Goal: Task Accomplishment & Management: Manage account settings

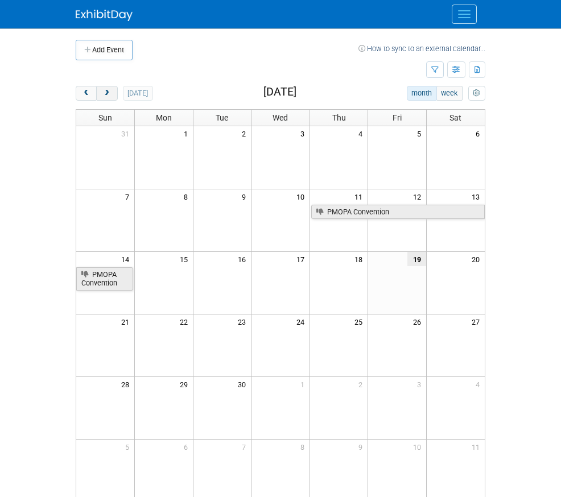
click at [102, 92] on span "next" at bounding box center [106, 93] width 9 height 7
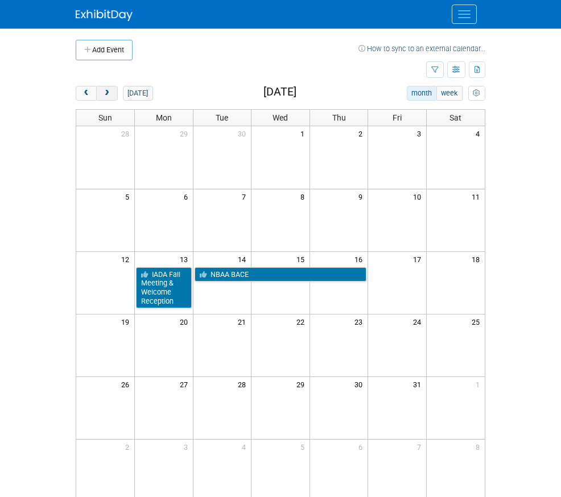
click at [102, 92] on span "next" at bounding box center [106, 93] width 9 height 7
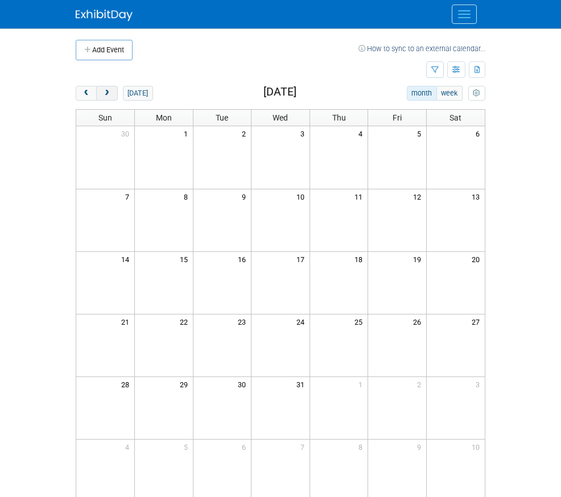
click at [102, 92] on span "next" at bounding box center [106, 93] width 9 height 7
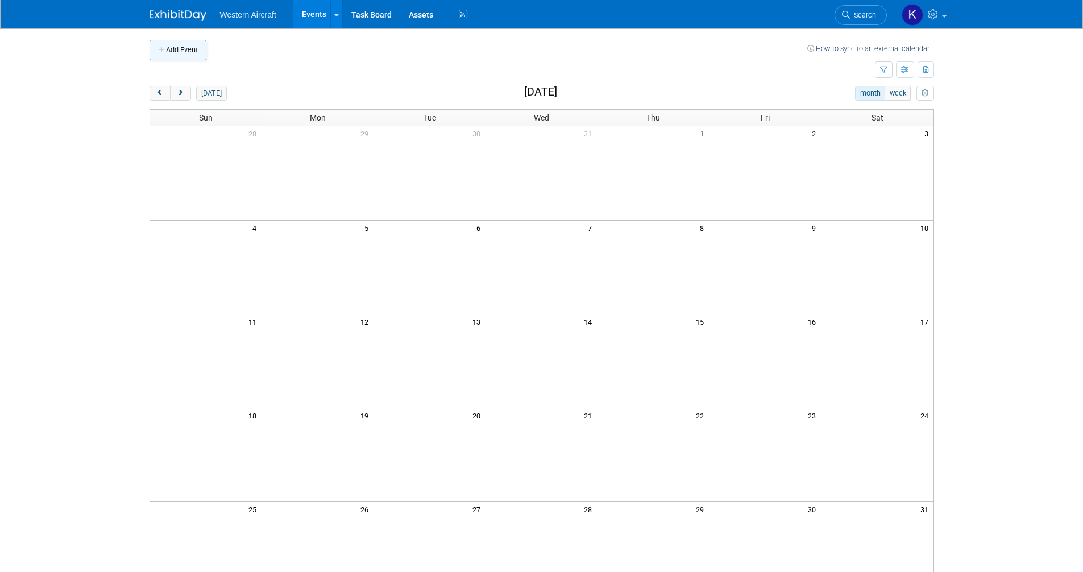
click at [177, 46] on button "Add Event" at bounding box center [178, 50] width 57 height 20
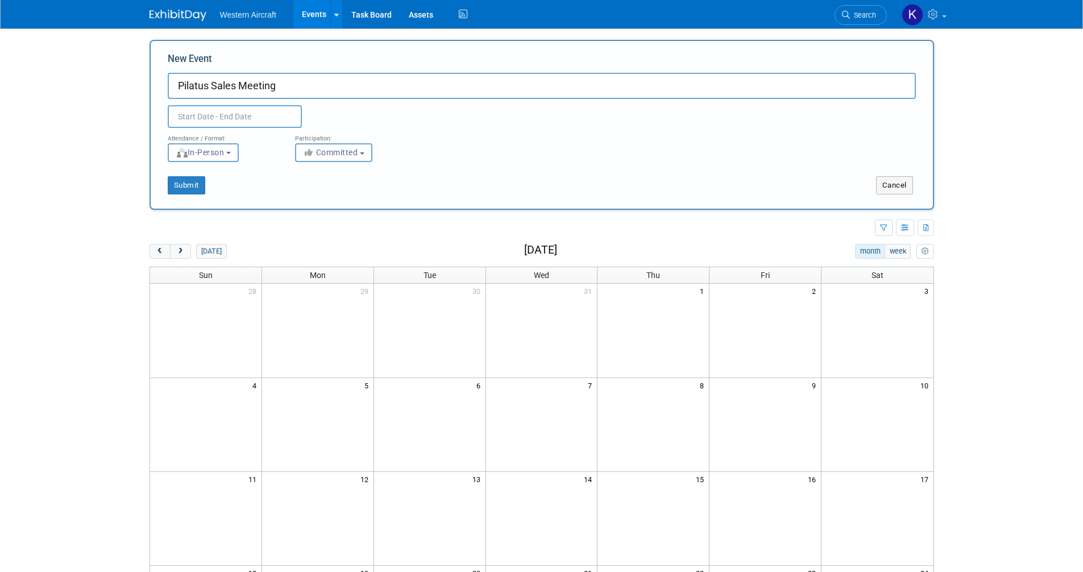
type input "Pilatus Sales Meeting"
click at [189, 114] on input "text" at bounding box center [235, 116] width 134 height 23
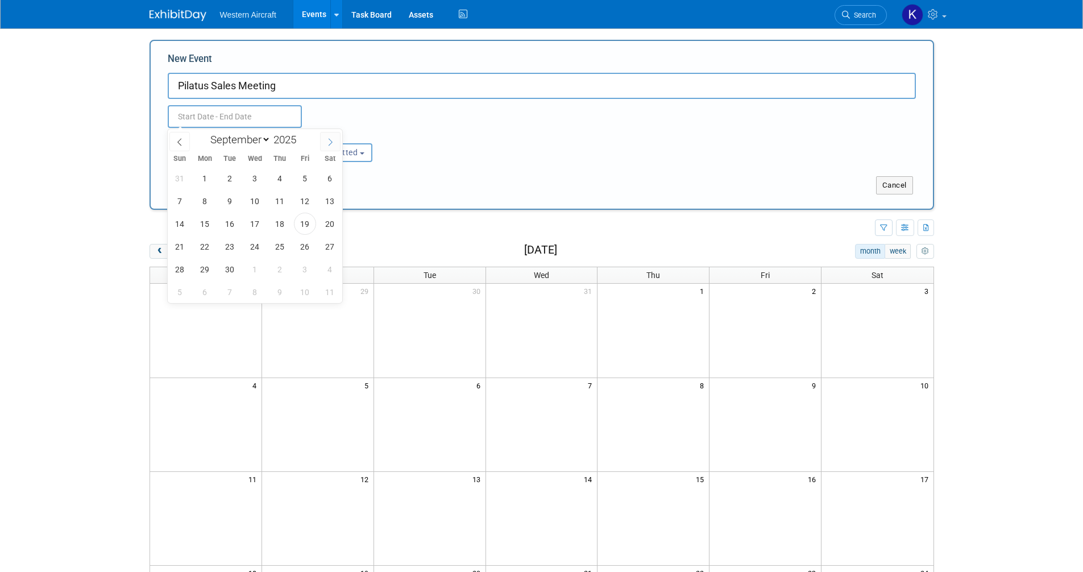
click at [330, 138] on icon at bounding box center [330, 142] width 8 height 8
select select "11"
click at [330, 138] on icon at bounding box center [330, 142] width 8 height 8
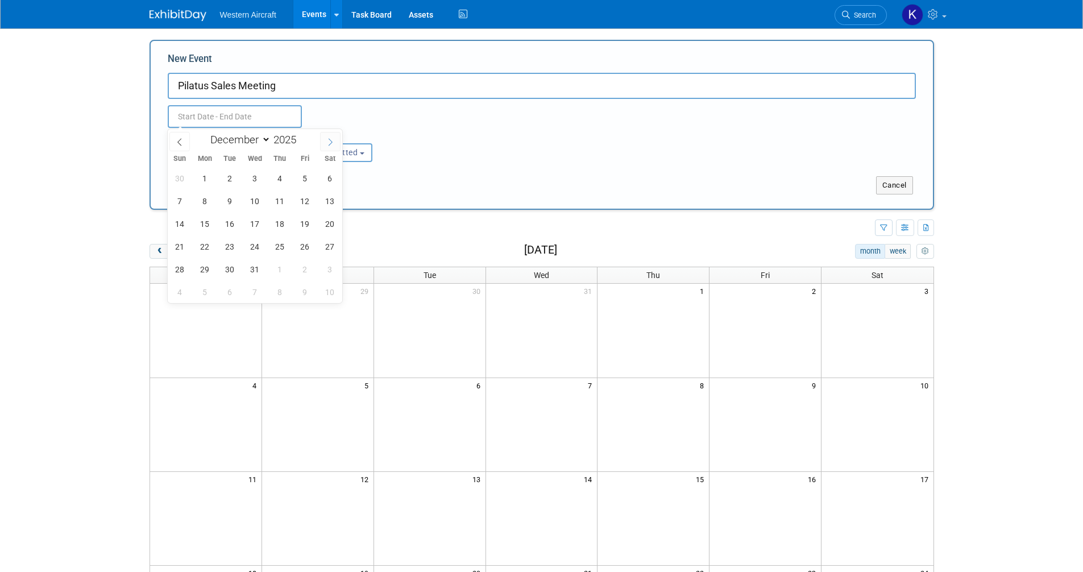
type input "2026"
select select "0"
click at [214, 226] on span "12" at bounding box center [205, 224] width 22 height 22
click at [253, 225] on span "14" at bounding box center [255, 224] width 22 height 22
type input "[DATE] to [DATE]"
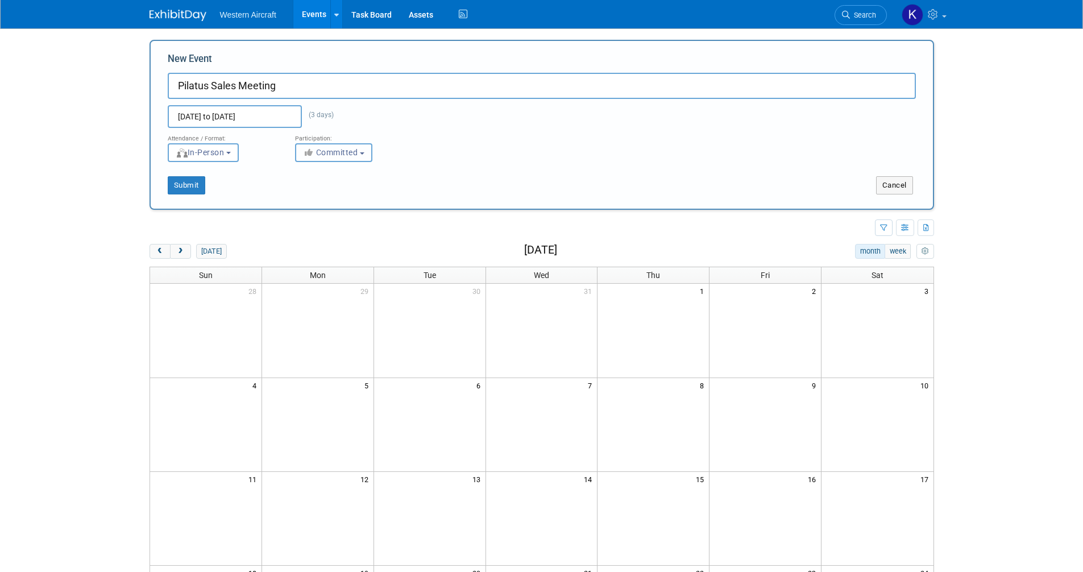
click at [313, 154] on icon "button" at bounding box center [309, 152] width 13 height 8
click at [329, 203] on link "Considering" at bounding box center [342, 195] width 92 height 19
click at [340, 195] on label "Considering" at bounding box center [338, 195] width 75 height 15
click at [306, 195] on input "Considering" at bounding box center [302, 195] width 7 height 7
select select "2"
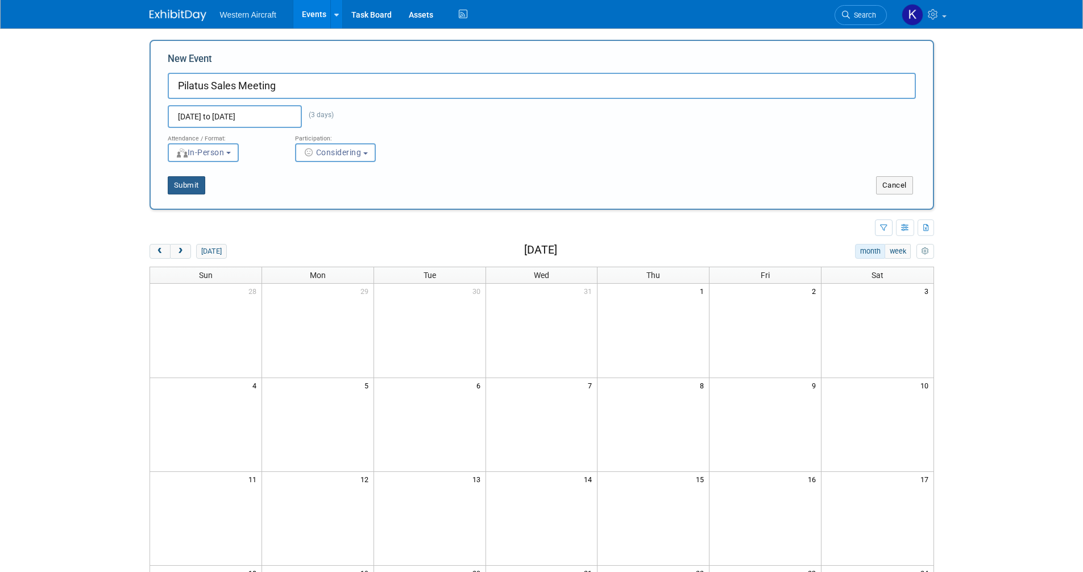
click at [200, 189] on button "Submit" at bounding box center [187, 185] width 38 height 18
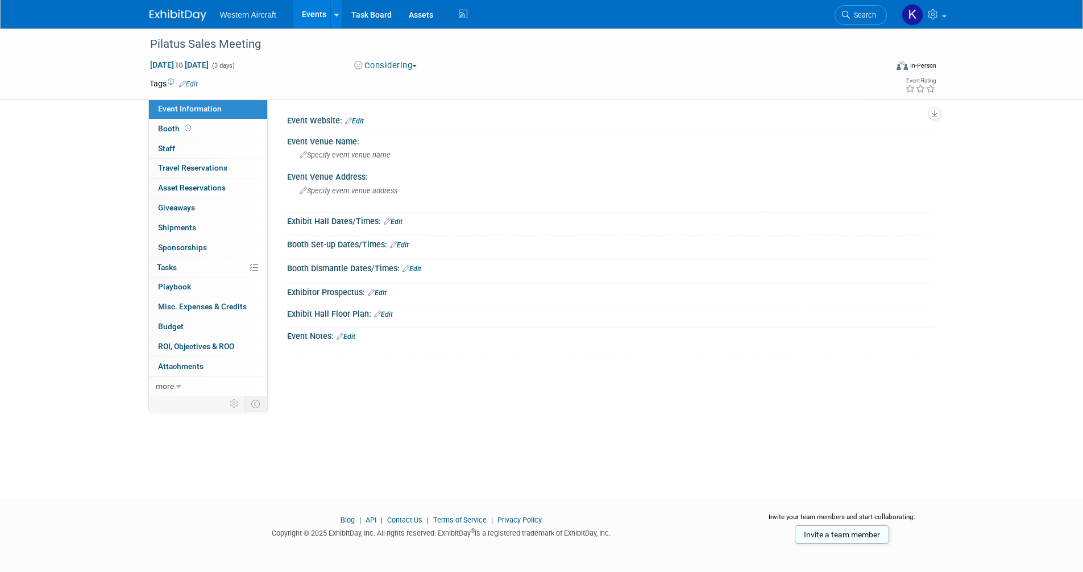
click at [404, 60] on button "Considering" at bounding box center [385, 66] width 71 height 12
click at [394, 88] on link "Committed" at bounding box center [396, 84] width 90 height 16
click at [193, 82] on link "Edit" at bounding box center [188, 84] width 19 height 8
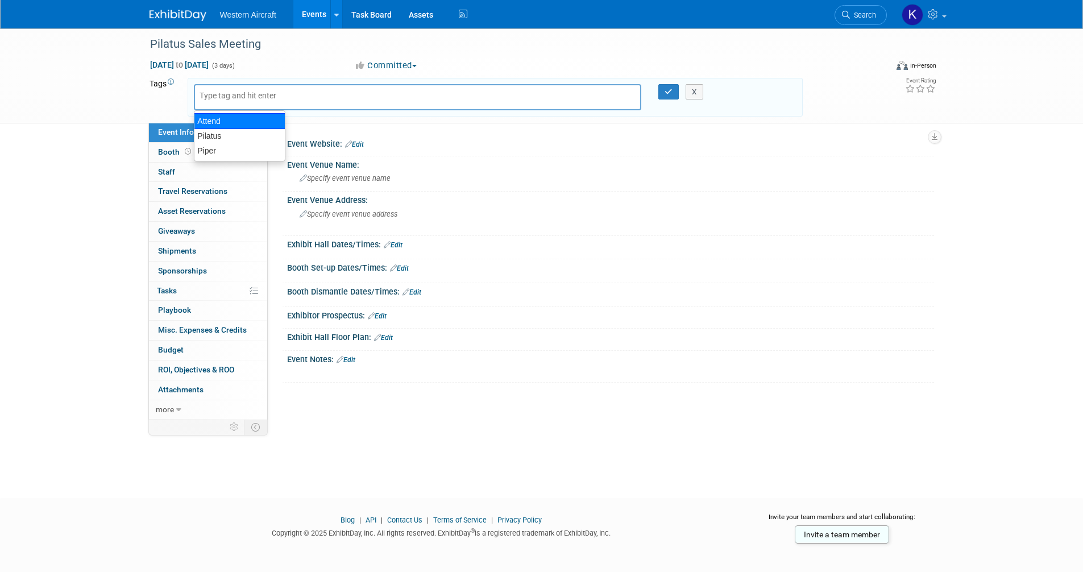
click at [226, 123] on div "Attend" at bounding box center [240, 121] width 92 height 16
type input "Attend"
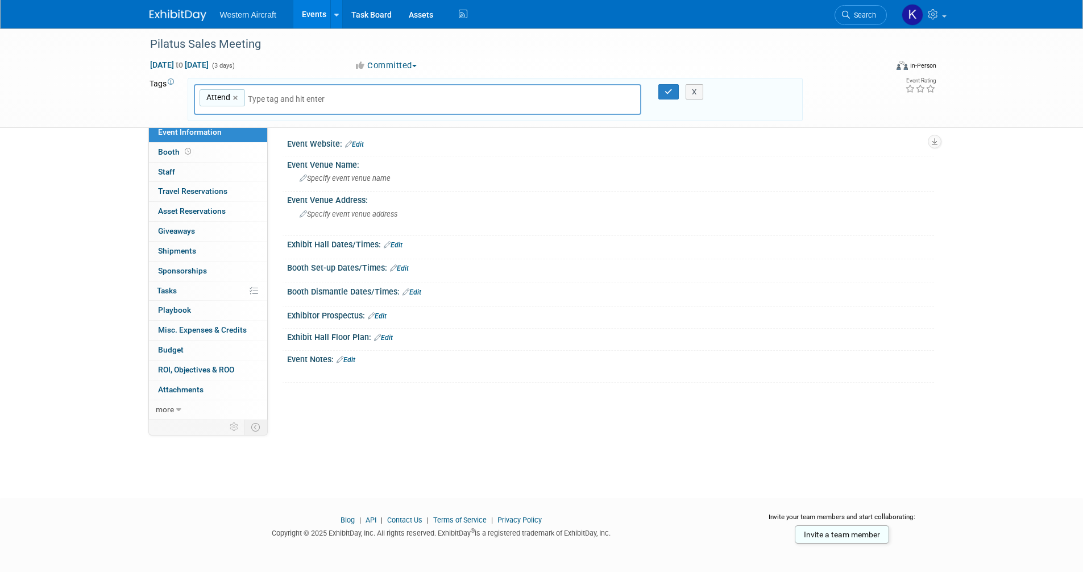
click at [262, 104] on input "text" at bounding box center [327, 98] width 159 height 11
type input "pilatu"
click at [260, 123] on ul "Pilatus" at bounding box center [273, 126] width 159 height 22
click at [261, 125] on div "Pilatus" at bounding box center [273, 126] width 159 height 16
type input "Attend, Pilatus"
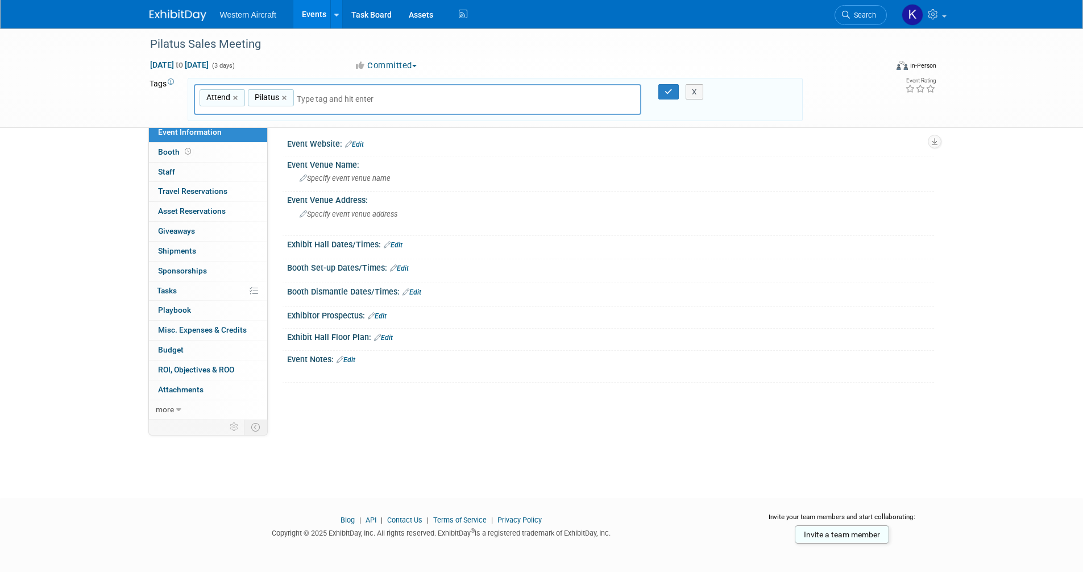
click at [675, 90] on div "X" at bounding box center [700, 92] width 52 height 16
click at [671, 90] on icon "button" at bounding box center [669, 91] width 8 height 7
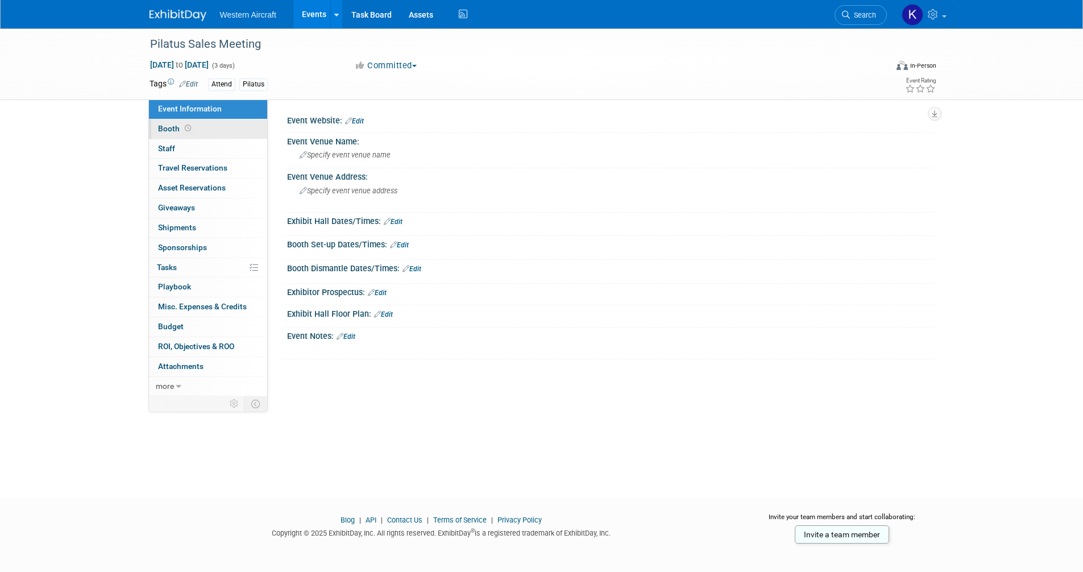
click at [221, 136] on link "Booth" at bounding box center [208, 128] width 118 height 19
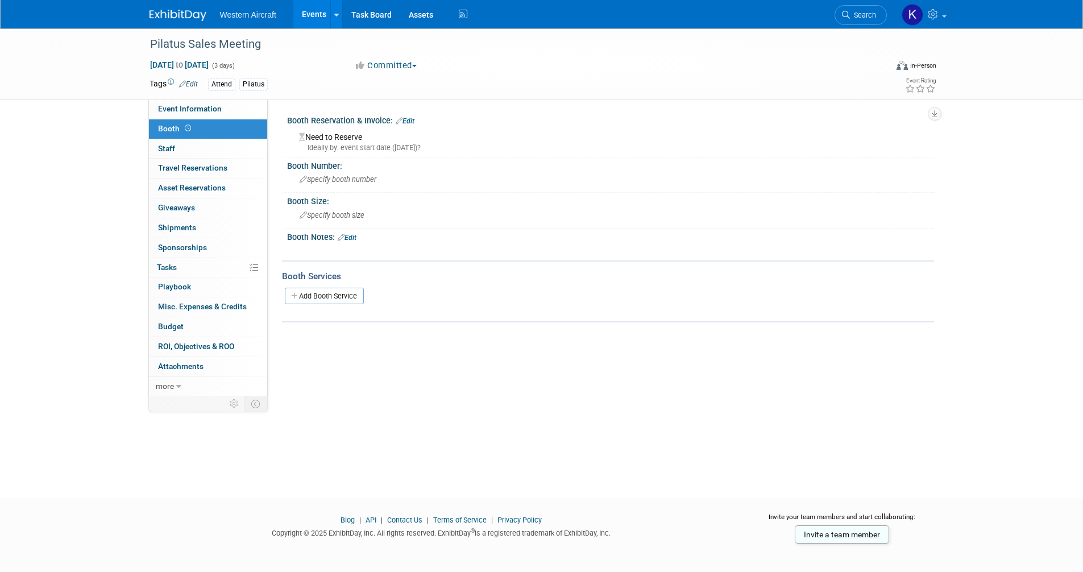
click at [408, 118] on link "Edit" at bounding box center [405, 121] width 19 height 8
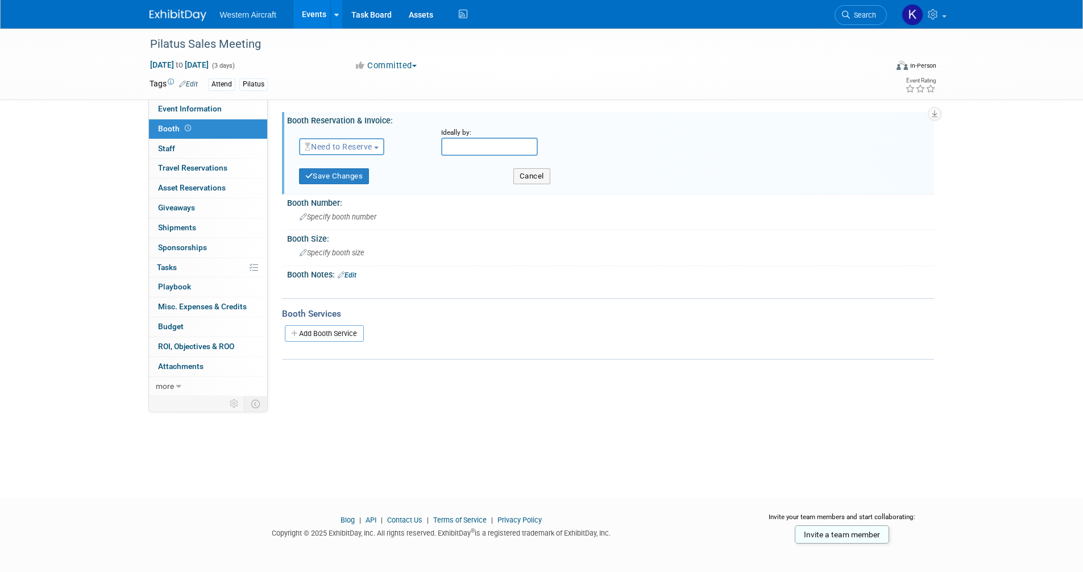
click at [356, 148] on span "Need to Reserve" at bounding box center [339, 146] width 68 height 9
click at [356, 201] on link "No Reservation Required" at bounding box center [361, 198] width 122 height 16
click at [346, 185] on div "Save Changes Cancel" at bounding box center [612, 175] width 627 height 29
click at [348, 179] on button "Save Changes" at bounding box center [334, 176] width 71 height 16
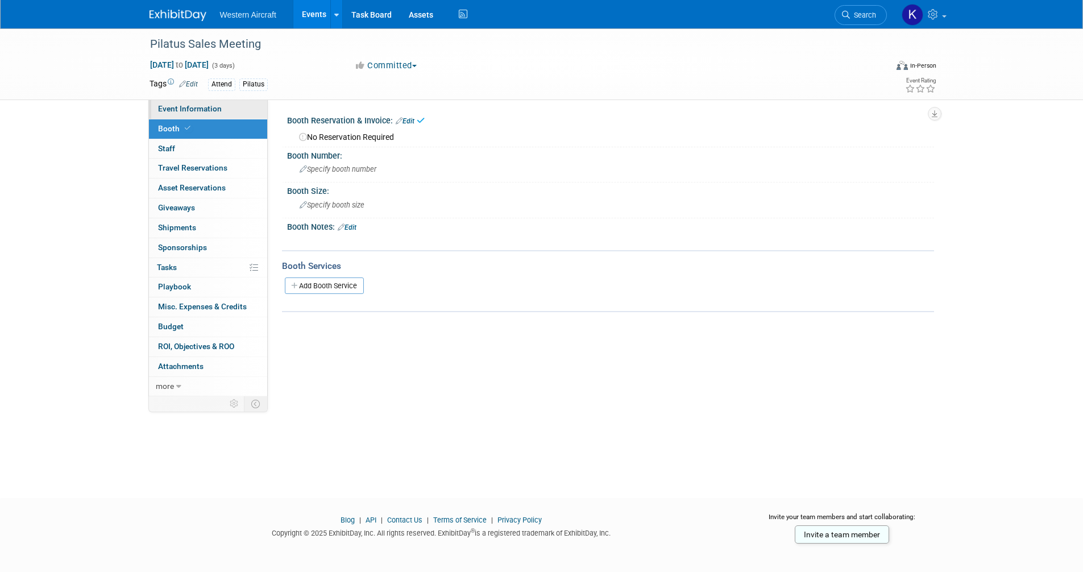
click at [218, 112] on span "Event Information" at bounding box center [190, 108] width 64 height 9
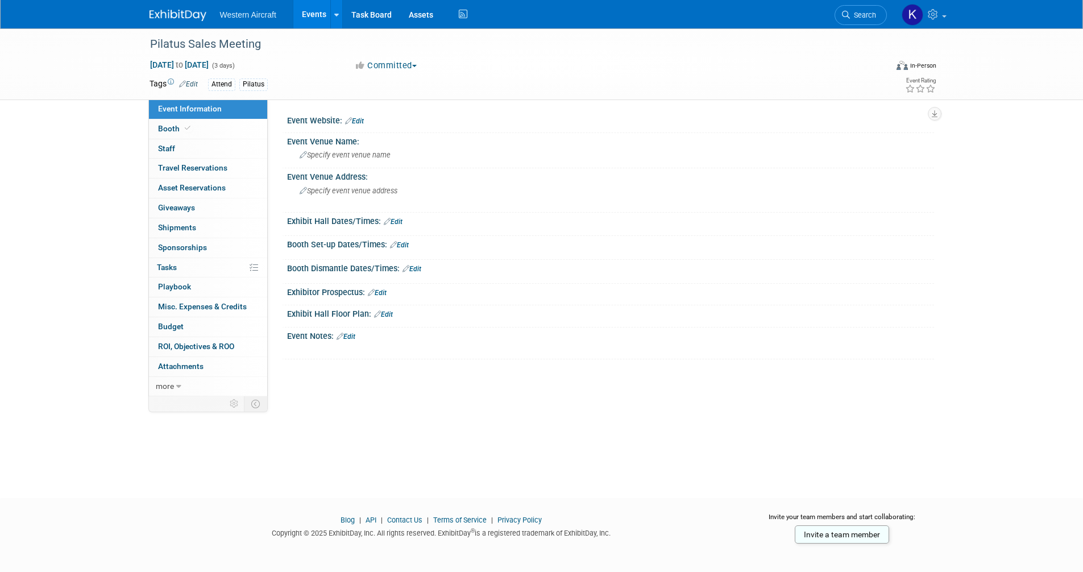
click at [359, 118] on link "Edit" at bounding box center [354, 121] width 19 height 8
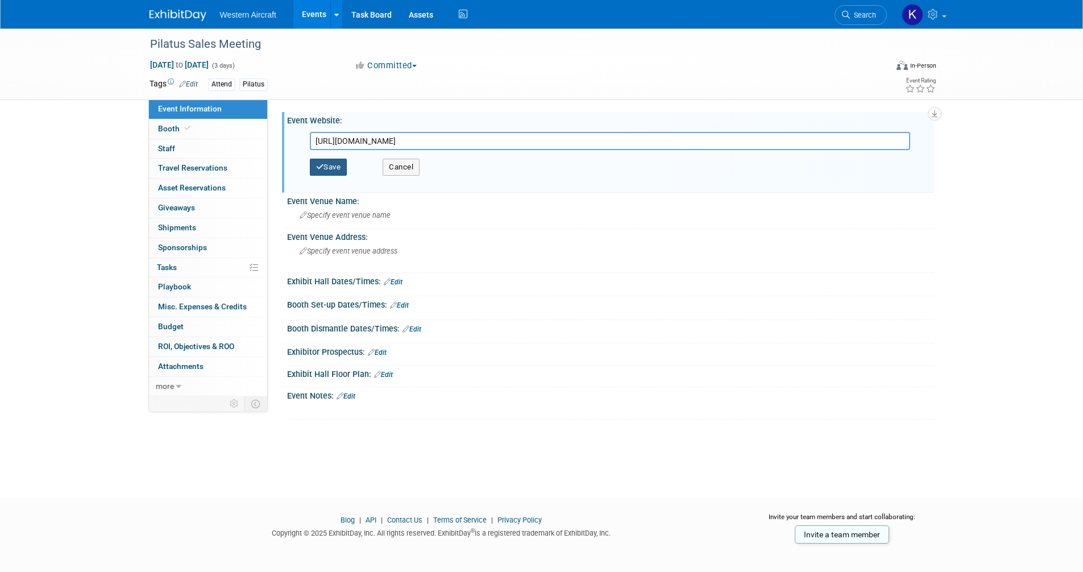
type input "[URL][DOMAIN_NAME]"
click at [340, 164] on button "Save" at bounding box center [329, 167] width 38 height 17
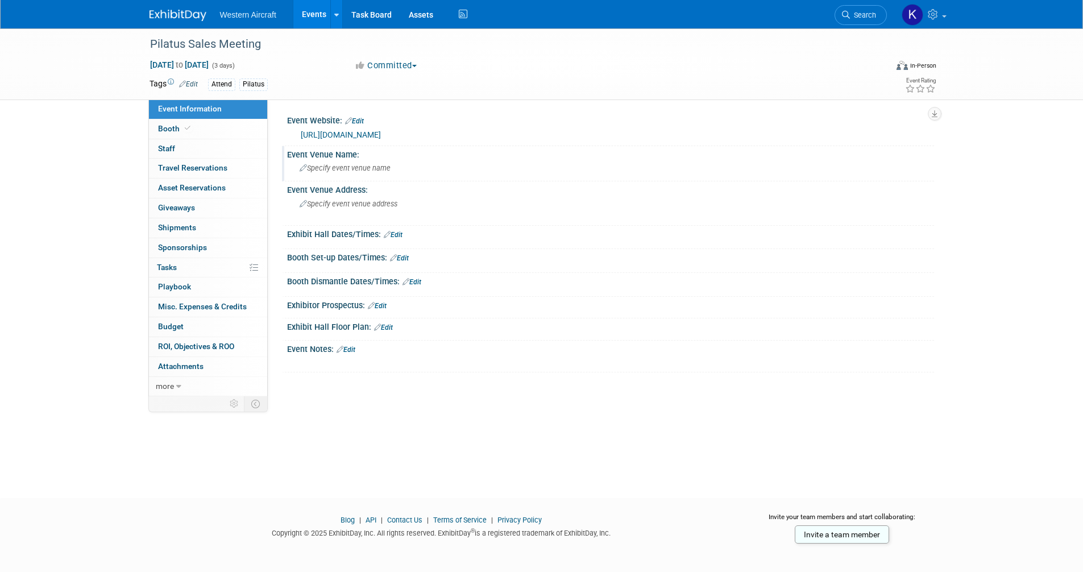
click at [361, 166] on span "Specify event venue name" at bounding box center [345, 168] width 91 height 9
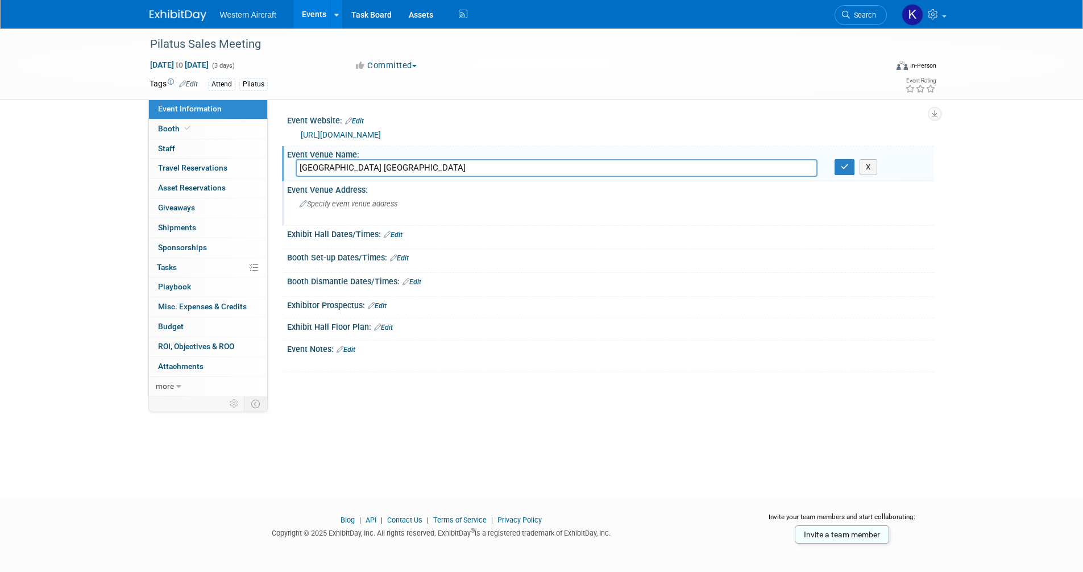
type input "[GEOGRAPHIC_DATA] [GEOGRAPHIC_DATA]"
click at [325, 205] on span "Specify event venue address" at bounding box center [349, 204] width 98 height 9
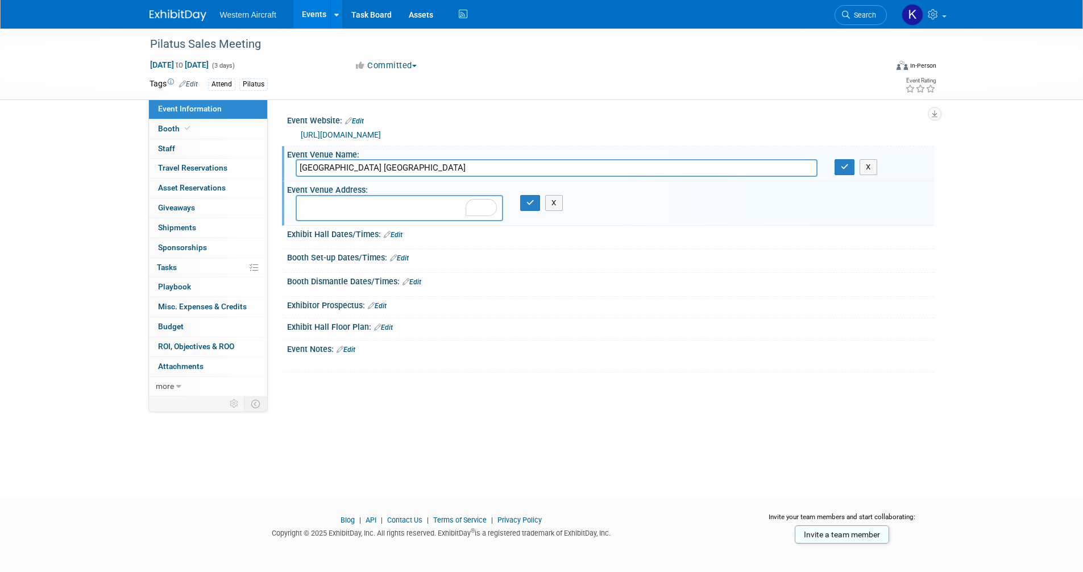
click at [384, 204] on textarea "To enrich screen reader interactions, please activate Accessibility in Grammarl…" at bounding box center [400, 208] width 208 height 26
paste textarea "505 N Fort Lauderdale Beach Blvd, Fort Lauderdale, FL 33304"
drag, startPoint x: 431, startPoint y: 202, endPoint x: 437, endPoint y: 200, distance: 6.1
click at [431, 202] on textarea "505 N Fort Lauderdale Beach Blvd, Fort Lauderdale, FL 33304" at bounding box center [400, 208] width 208 height 26
type textarea "[STREET_ADDRESS]"
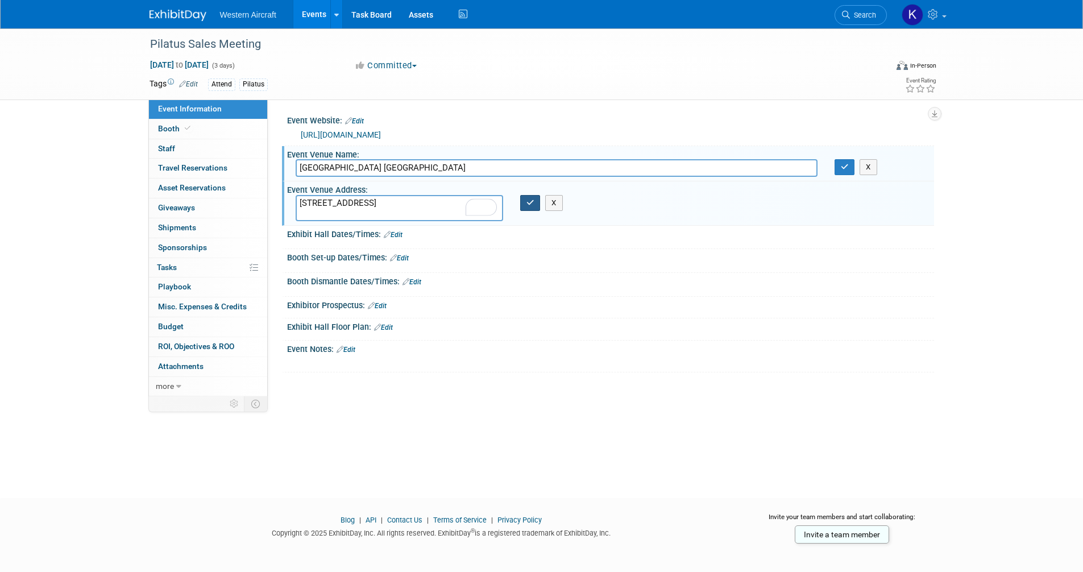
click at [529, 205] on icon "button" at bounding box center [531, 202] width 8 height 7
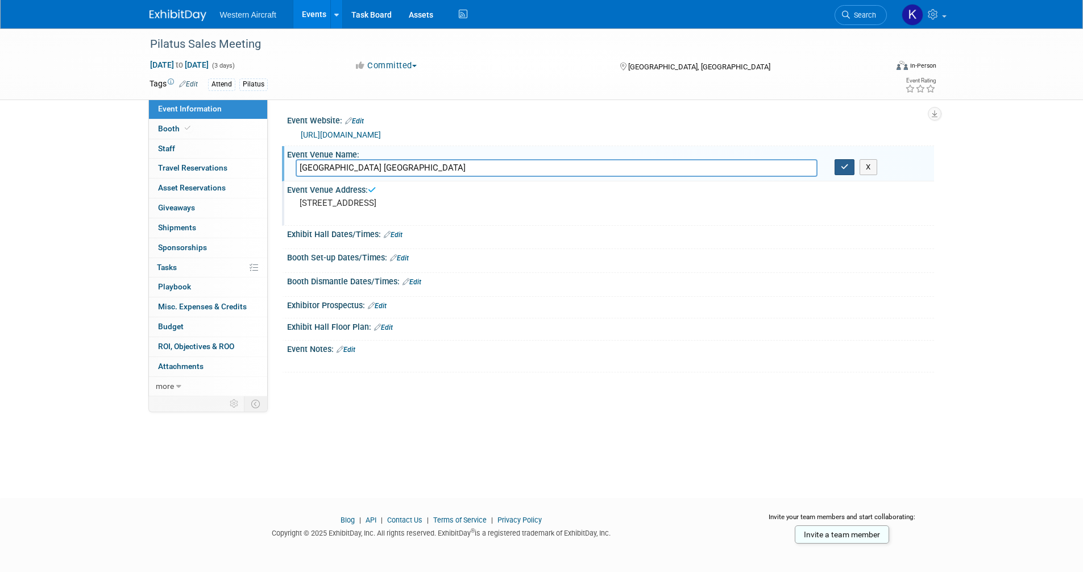
click at [842, 166] on icon "button" at bounding box center [845, 166] width 8 height 7
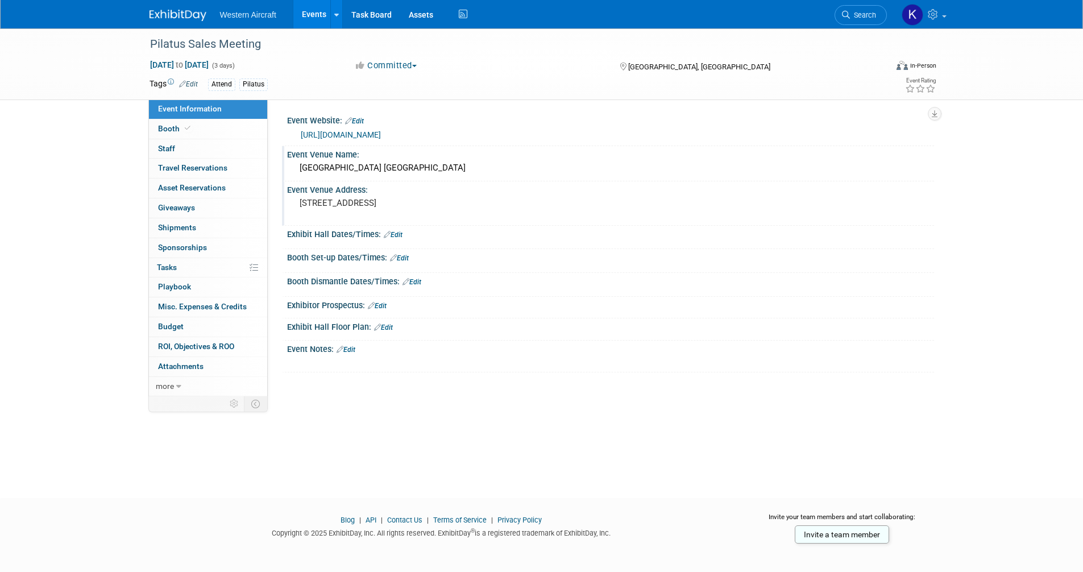
click at [398, 236] on link "Edit" at bounding box center [393, 235] width 19 height 8
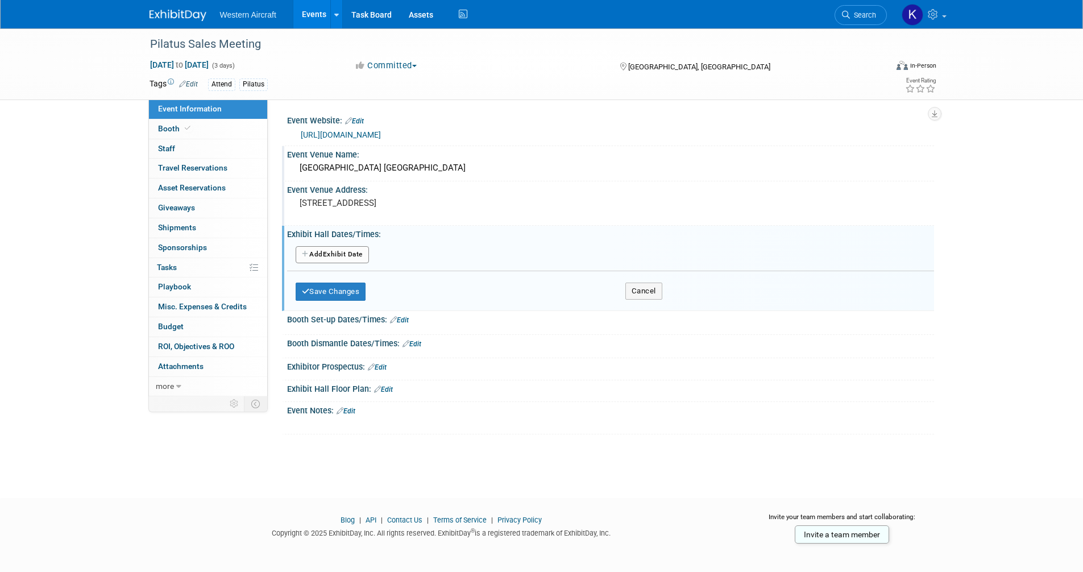
click at [320, 254] on button "Add Another Exhibit Date" at bounding box center [332, 254] width 73 height 17
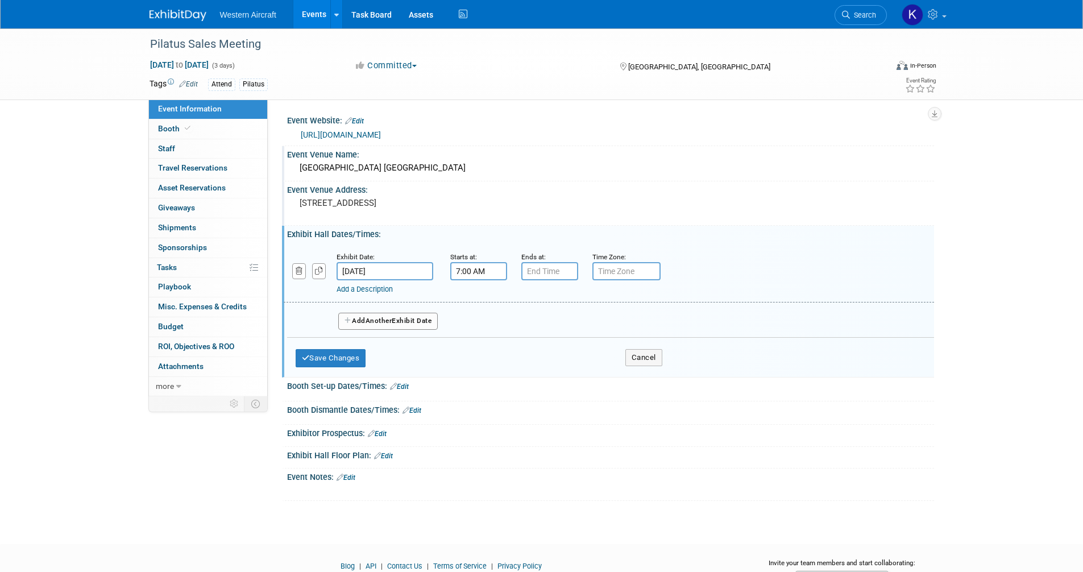
click at [488, 267] on input "7:00 AM" at bounding box center [478, 271] width 57 height 18
type input "5:00 PM"
type input "8:00 PM"
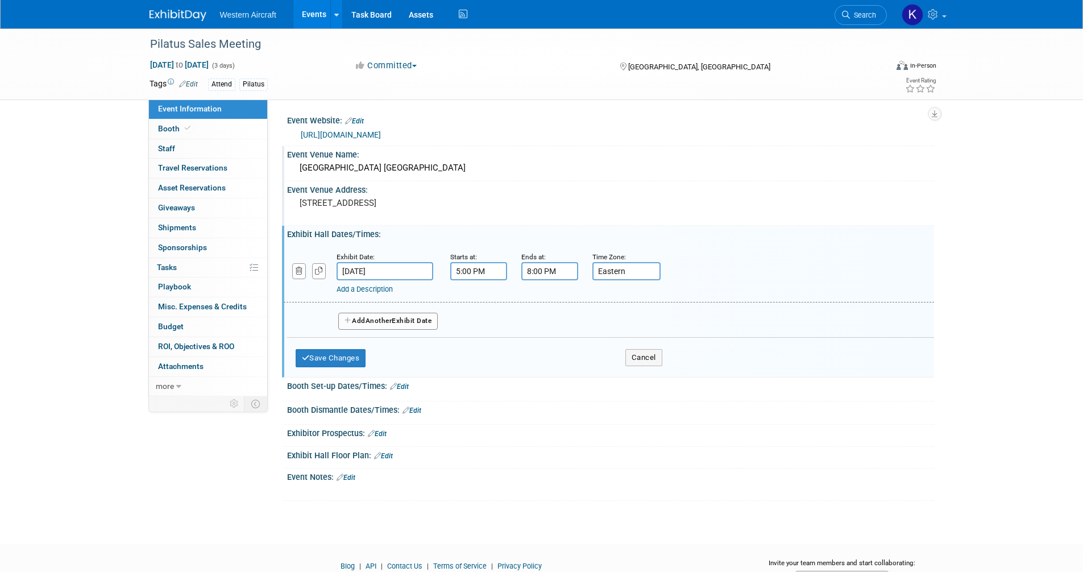
type input "Eastern"
click at [369, 295] on div "Exhibit Date: Jan 12, 2026 Starts at: 5:00 PM Ends at: 8:00 PM Time Zone: Apply…" at bounding box center [609, 274] width 651 height 58
click at [358, 292] on link "Add a Description" at bounding box center [365, 289] width 56 height 9
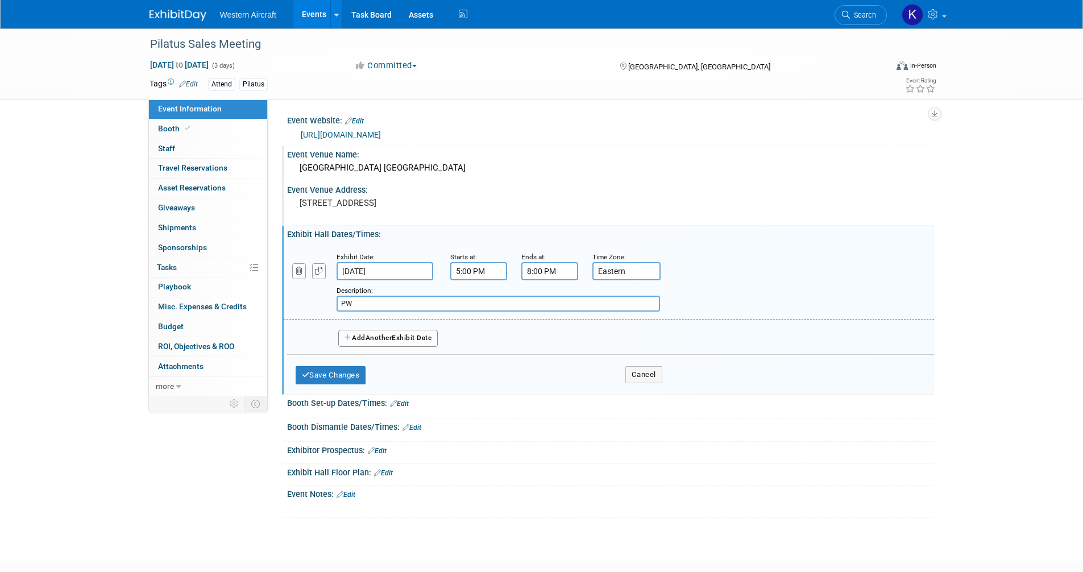
type input "P"
type input "Welcome Reception"
click at [405, 342] on button "Add Another Exhibit Date" at bounding box center [388, 338] width 100 height 17
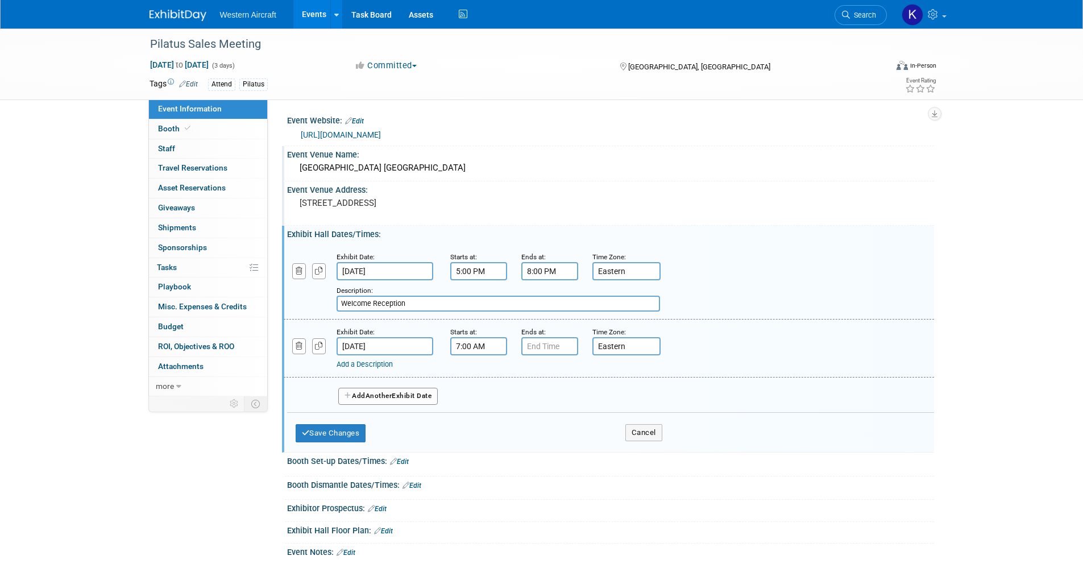
click at [468, 350] on input "7:00 AM" at bounding box center [478, 346] width 57 height 18
type input "7:30 AM"
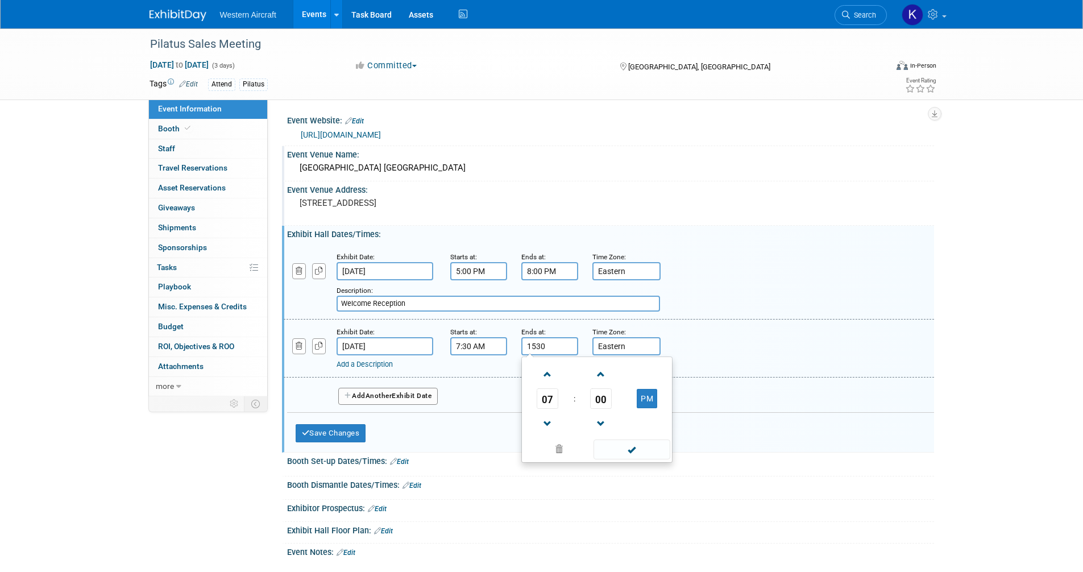
type input "3:30 PM"
click at [374, 395] on span "Another" at bounding box center [379, 396] width 27 height 8
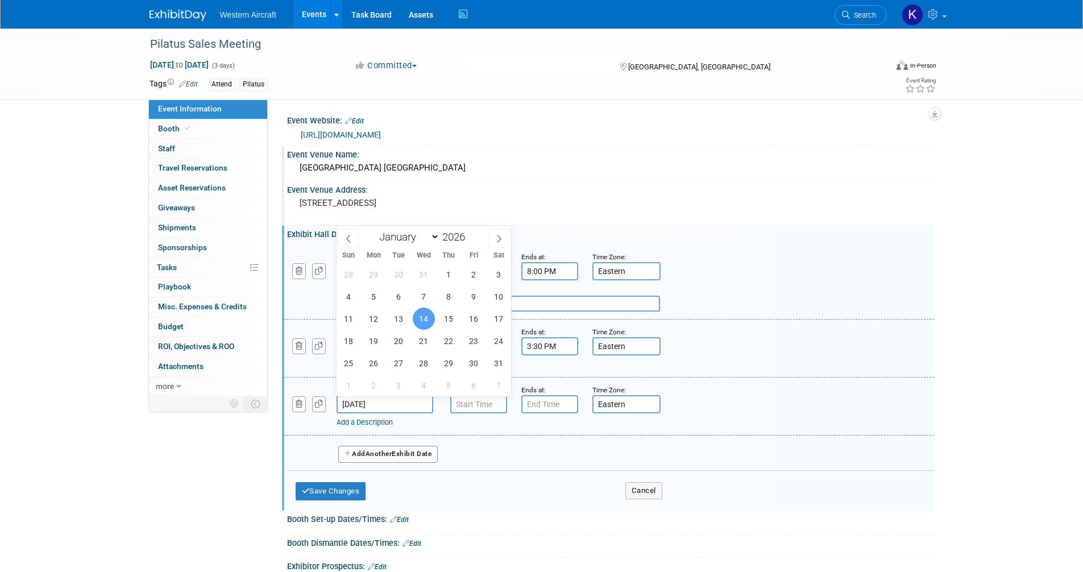
click at [384, 399] on input "[DATE]" at bounding box center [385, 404] width 97 height 18
click at [396, 314] on span "13" at bounding box center [399, 319] width 22 height 22
type input "[DATE]"
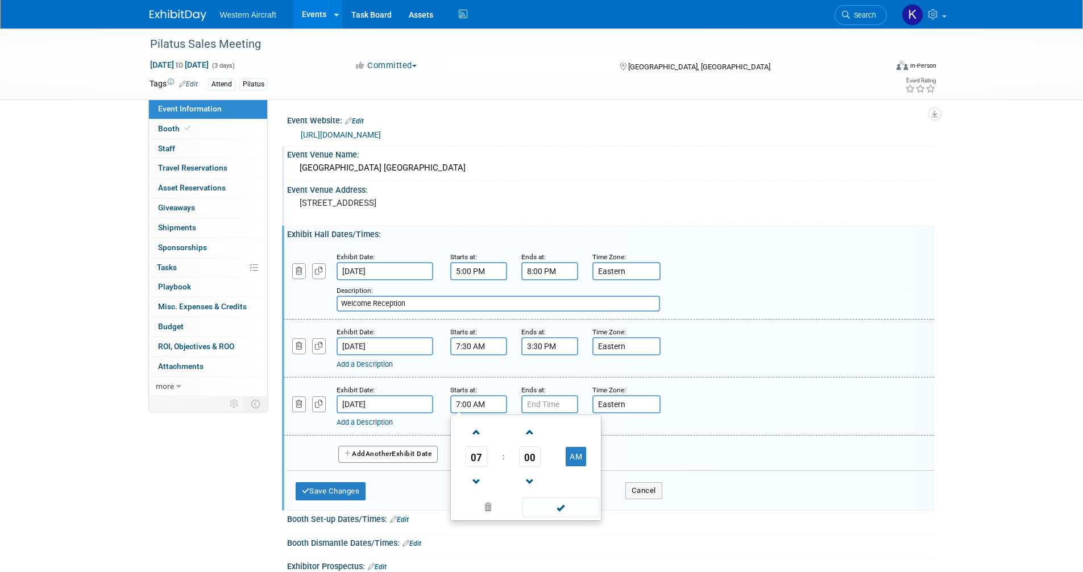
click at [461, 402] on input "7:00 AM" at bounding box center [478, 404] width 57 height 18
type input "5:00 PM"
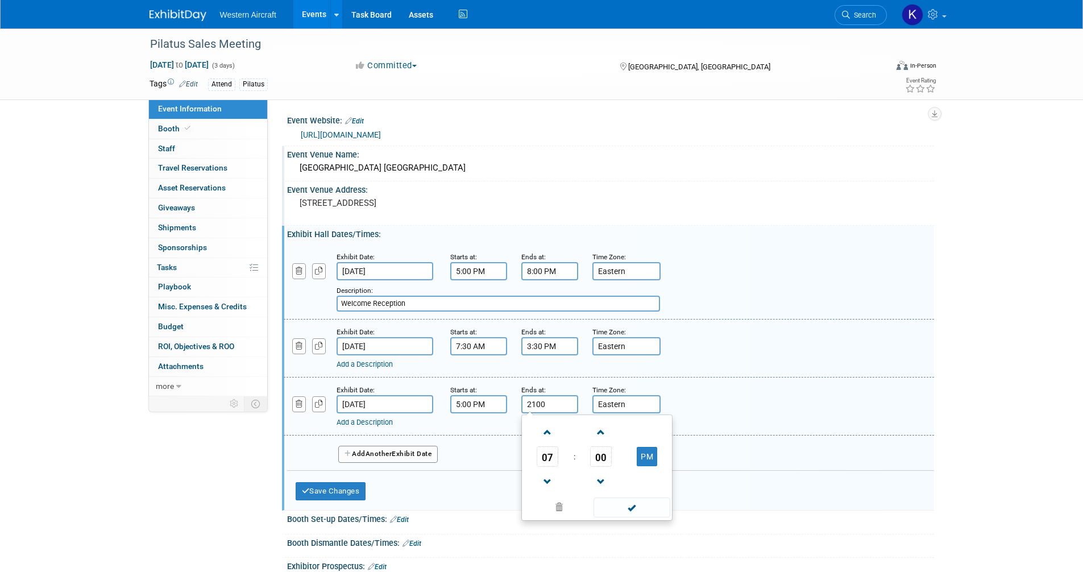
type input "9:00 PM"
click at [369, 423] on link "Add a Description" at bounding box center [365, 422] width 56 height 9
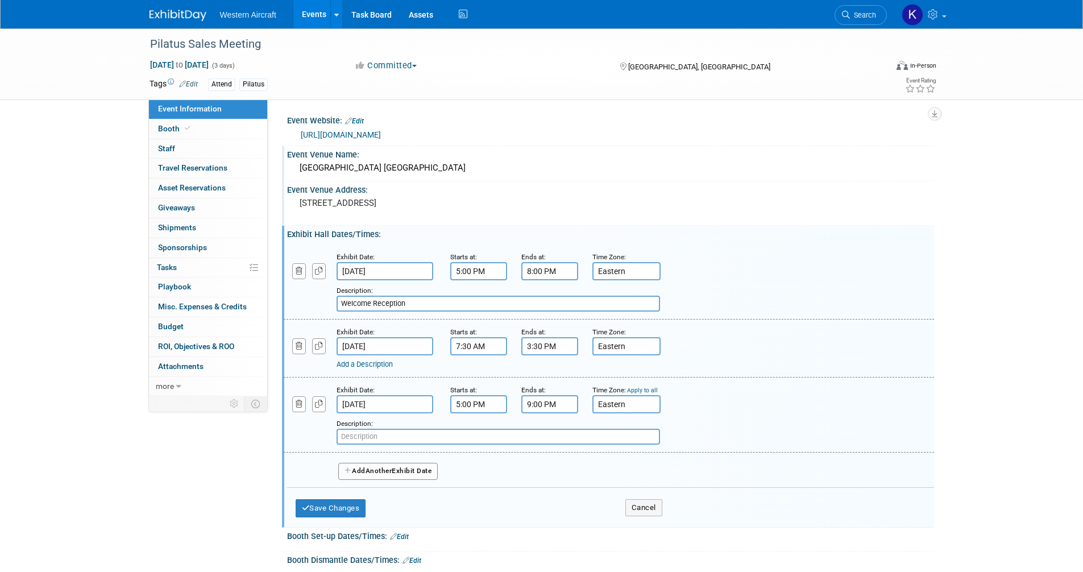
click at [371, 435] on input "text" at bounding box center [499, 437] width 324 height 16
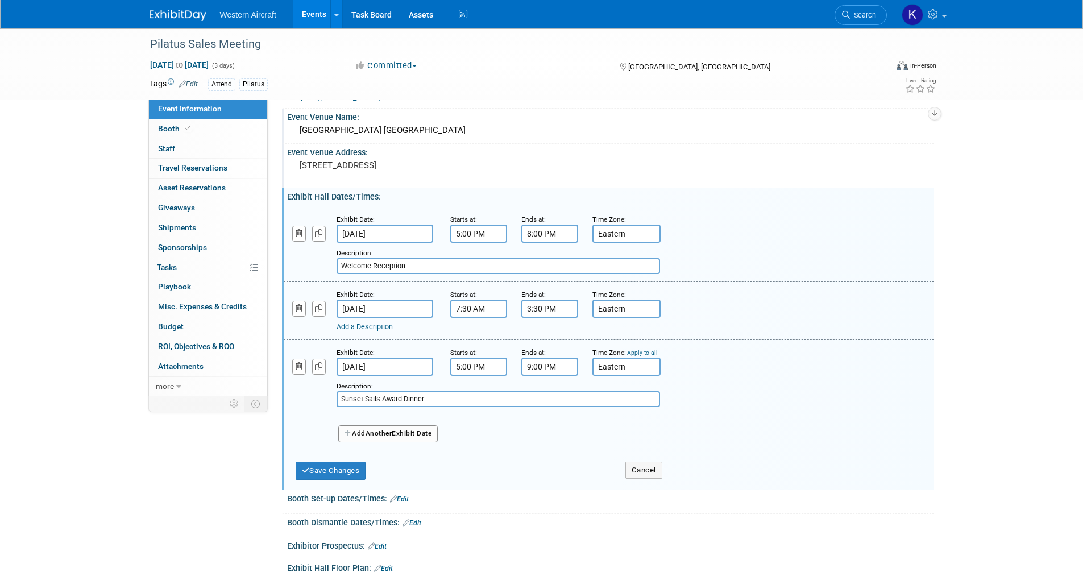
scroll to position [57, 0]
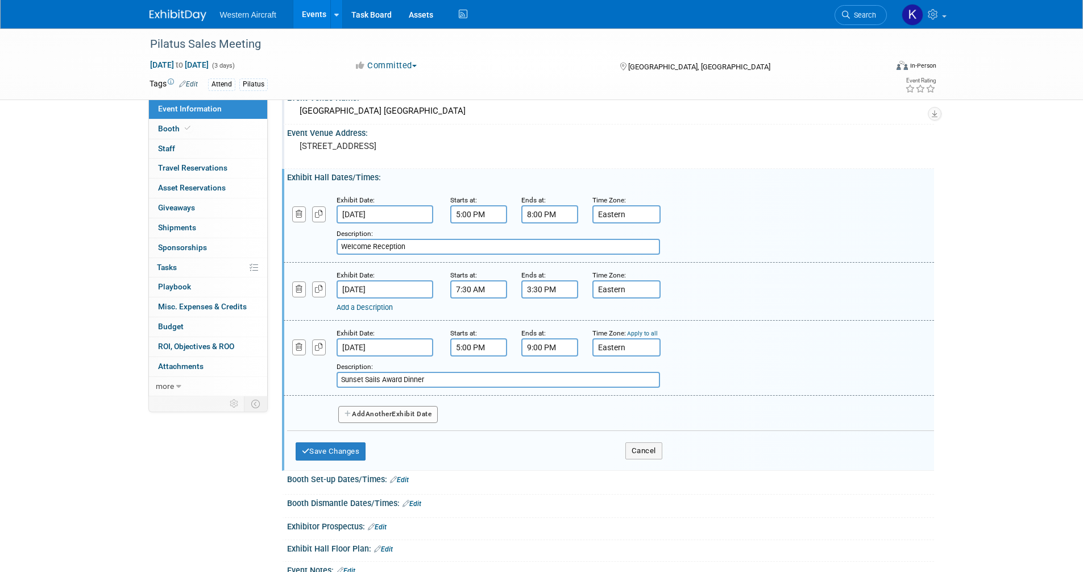
type input "Sunset Sails Award Dinner"
click at [384, 416] on span "Another" at bounding box center [379, 414] width 27 height 8
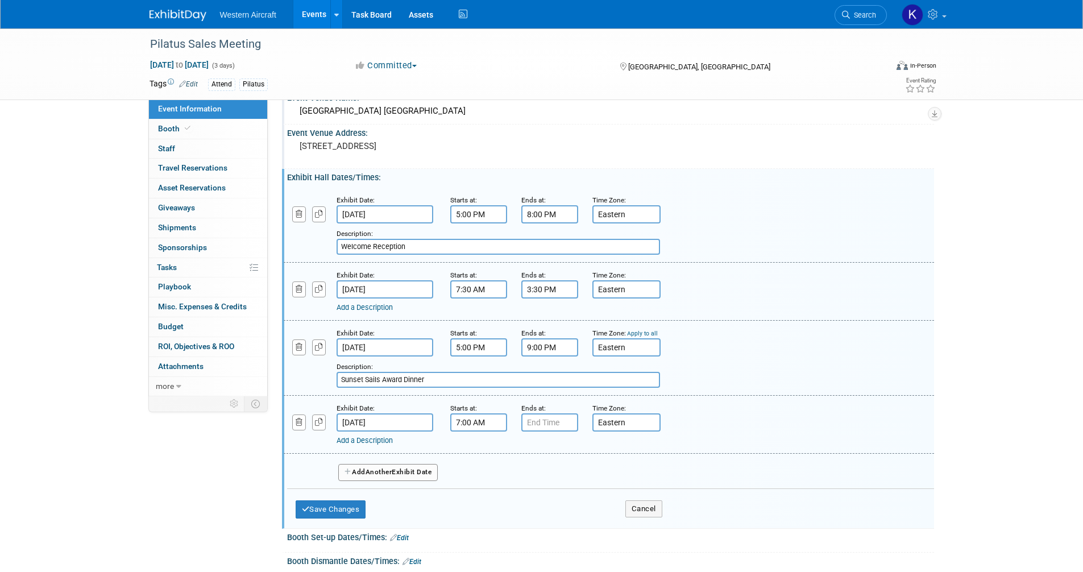
click at [480, 425] on input "7:00 AM" at bounding box center [478, 422] width 57 height 18
type input "8:00 AM"
type input "12:00 PM"
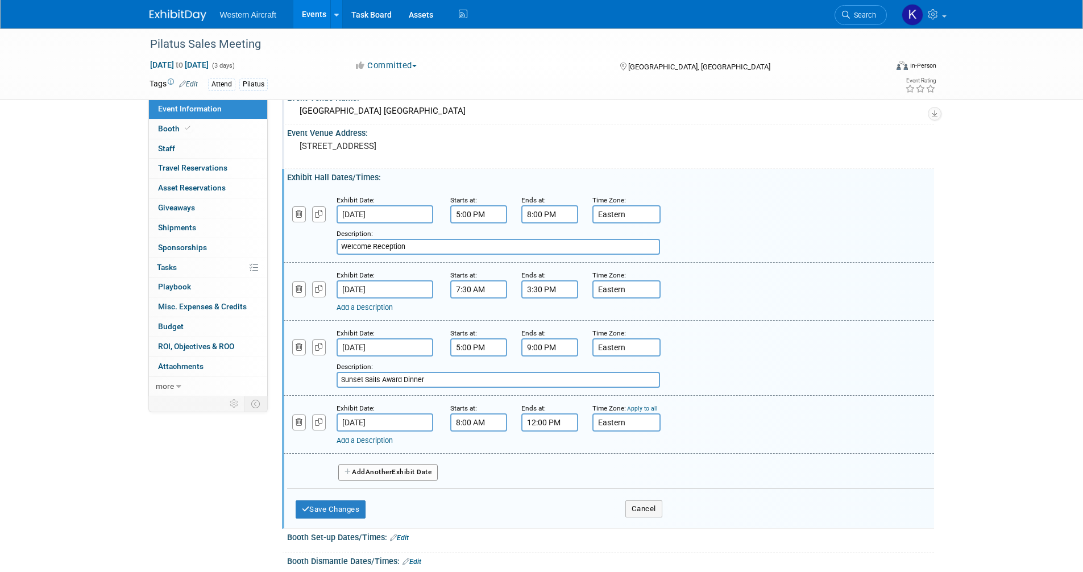
click at [377, 444] on link "Add a Description" at bounding box center [365, 440] width 56 height 9
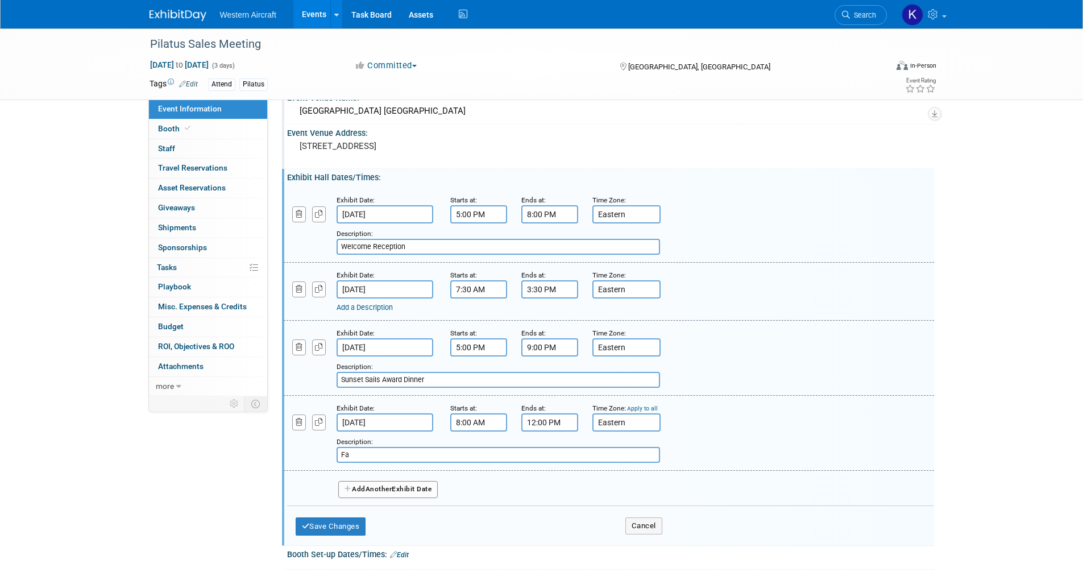
type input "F"
drag, startPoint x: 386, startPoint y: 458, endPoint x: 336, endPoint y: 454, distance: 50.2
click at [336, 454] on div "Add a Description Description: Meeting Ends (Sales Group)" at bounding box center [553, 447] width 556 height 31
type input "Meeting Farewell (Sales Group)"
click at [360, 493] on button "Add Another Exhibit Date" at bounding box center [388, 489] width 100 height 17
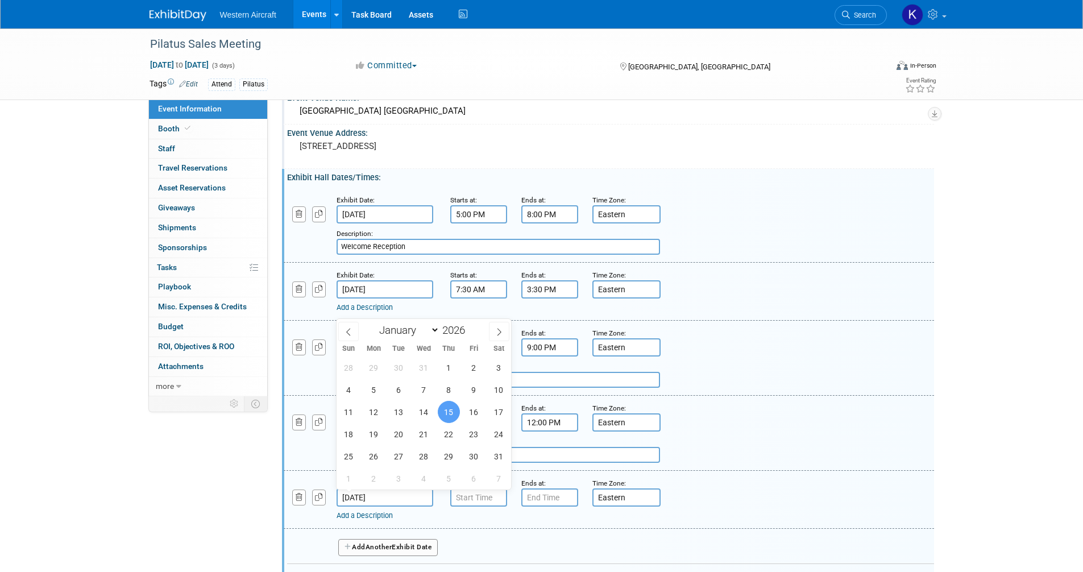
click at [379, 501] on input "Jan 15, 2026" at bounding box center [385, 498] width 97 height 18
click at [424, 412] on span "14" at bounding box center [424, 412] width 22 height 22
type input "Jan 14, 2026"
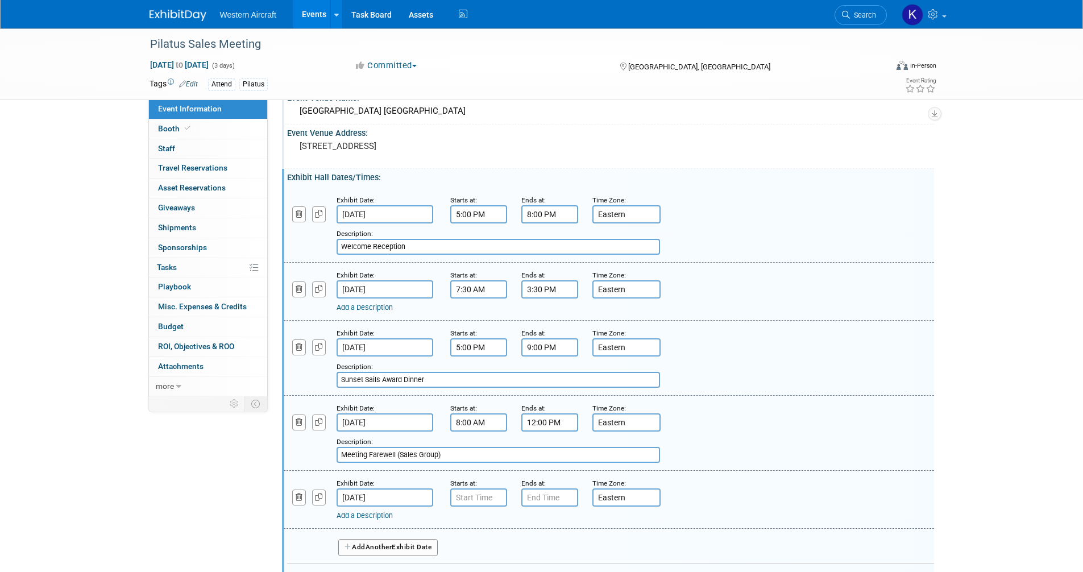
type input "7:00 AM"
click at [469, 498] on input "7:00 AM" at bounding box center [478, 498] width 57 height 18
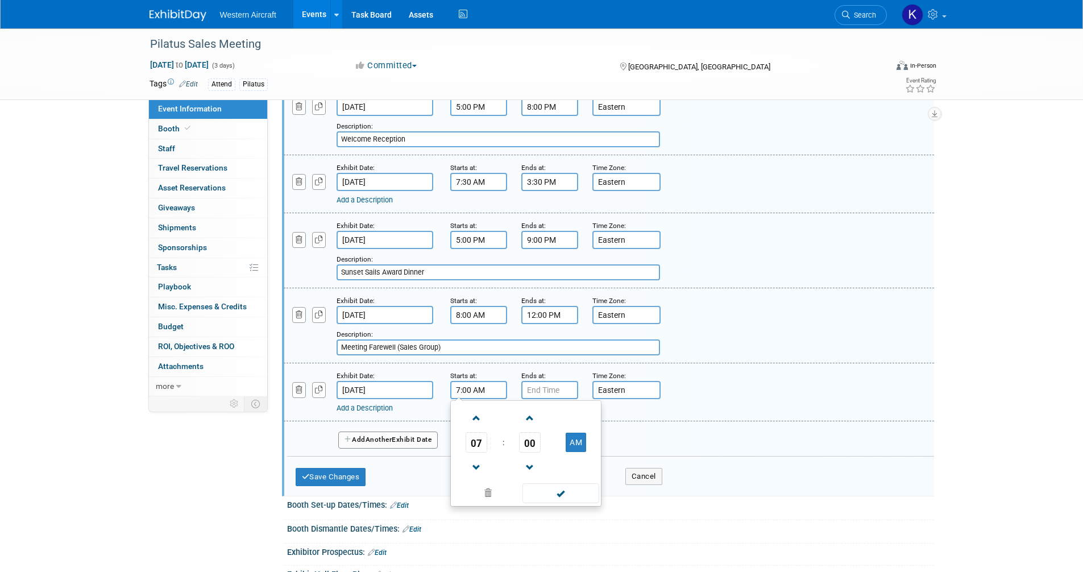
scroll to position [171, 0]
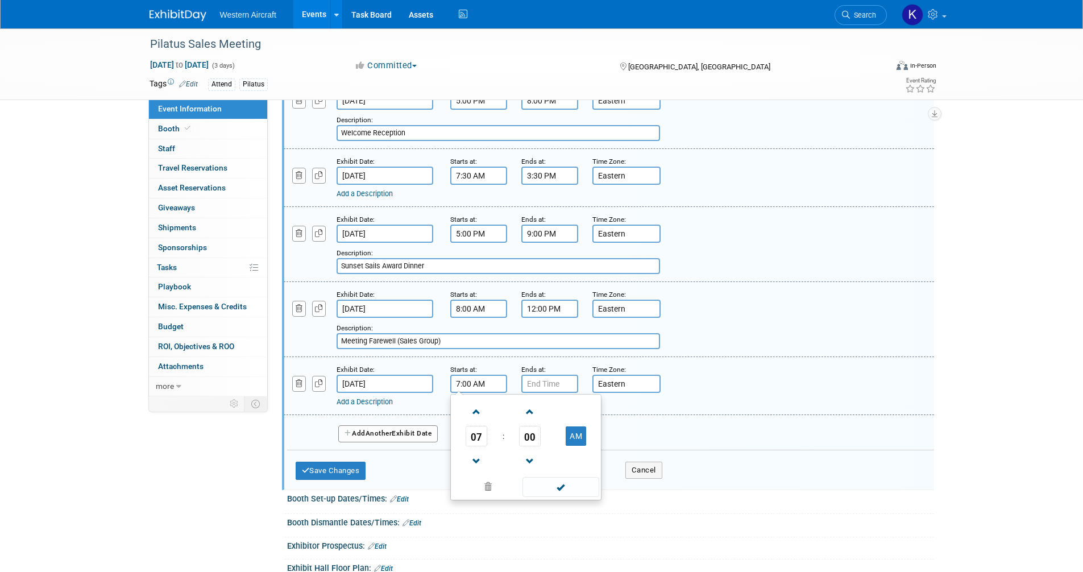
click at [406, 348] on input "Meeting Farewell (Sales Group)" at bounding box center [499, 341] width 324 height 16
type input "Meeting Farewell (Saes Group)"
click at [425, 336] on input "Meeting Farewell (Saes Group)" at bounding box center [499, 341] width 324 height 16
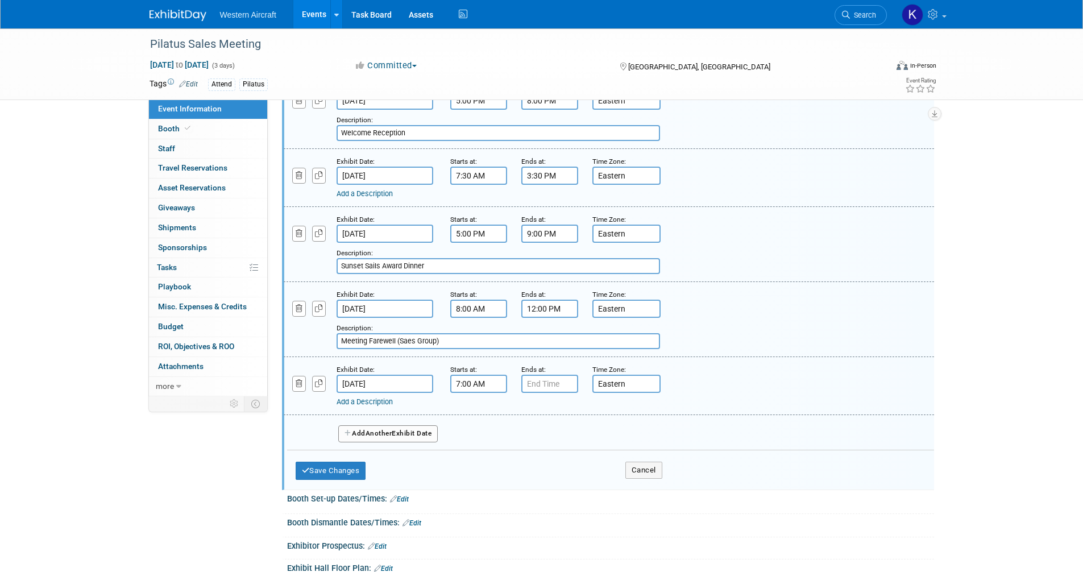
click at [425, 336] on input "Meeting Farewell (Saes Group)" at bounding box center [499, 341] width 324 height 16
click at [537, 308] on input "12:00 PM" at bounding box center [550, 309] width 57 height 18
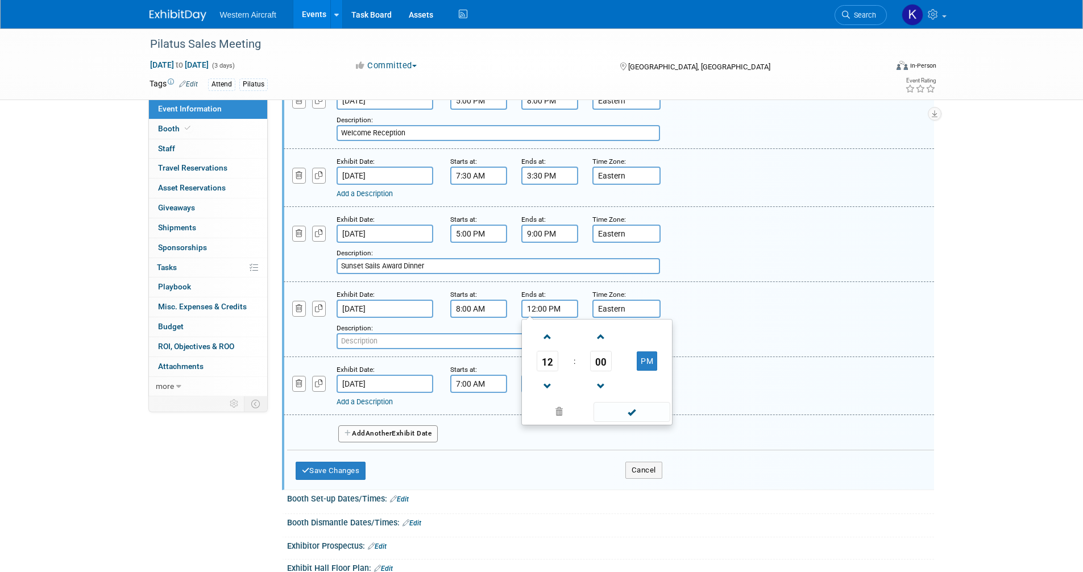
click at [537, 308] on input "12:00 PM" at bounding box center [550, 309] width 57 height 18
type input "5:00 PM"
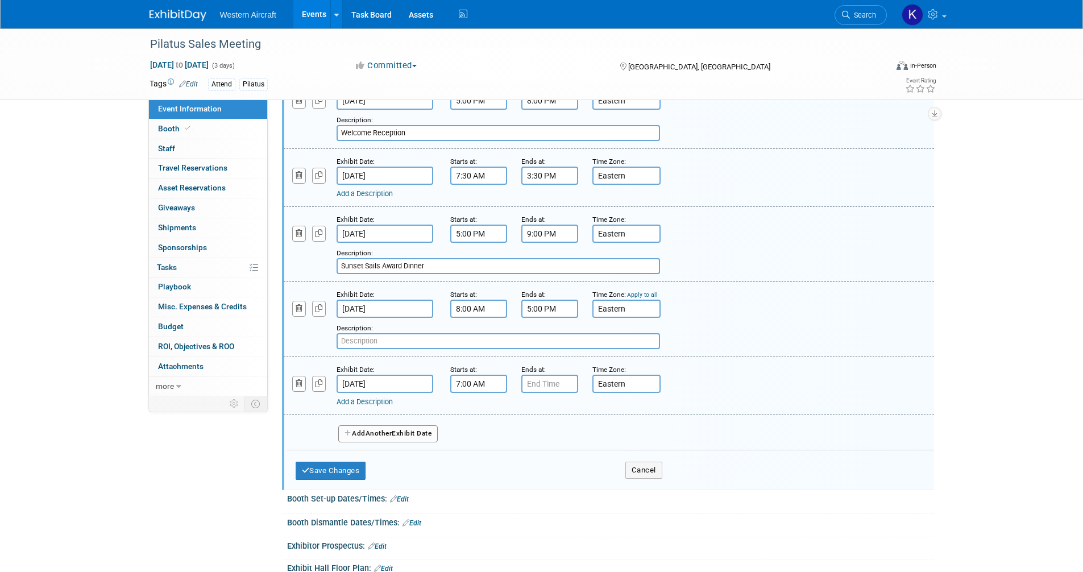
click at [473, 385] on input "7:00 AM" at bounding box center [478, 384] width 57 height 18
type input "7:00 PM"
type input "10:00 PM"
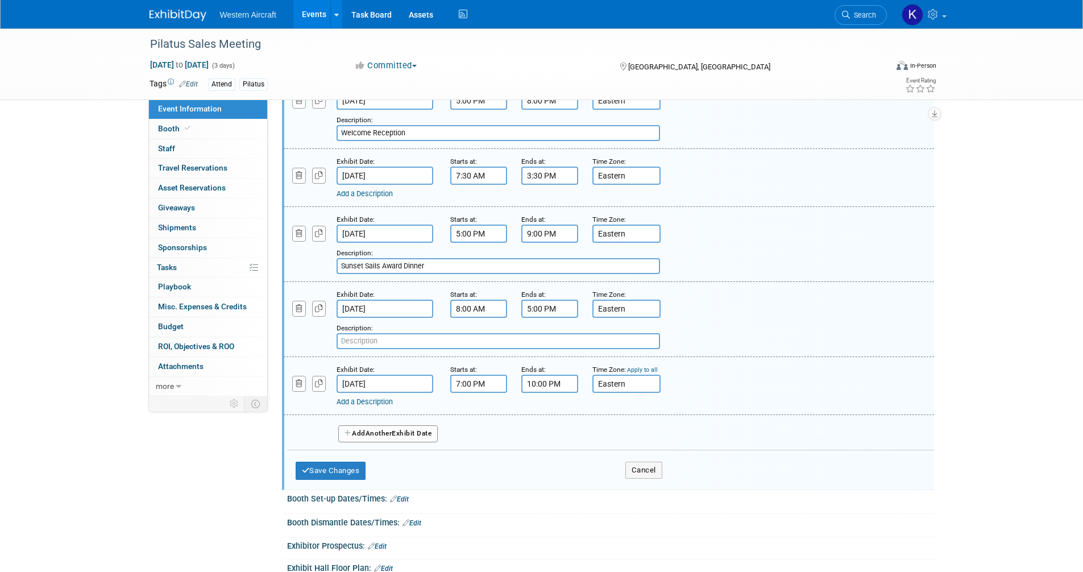
click at [367, 397] on div "Add a Description" at bounding box center [580, 402] width 486 height 10
click at [369, 401] on link "Add a Description" at bounding box center [365, 402] width 56 height 9
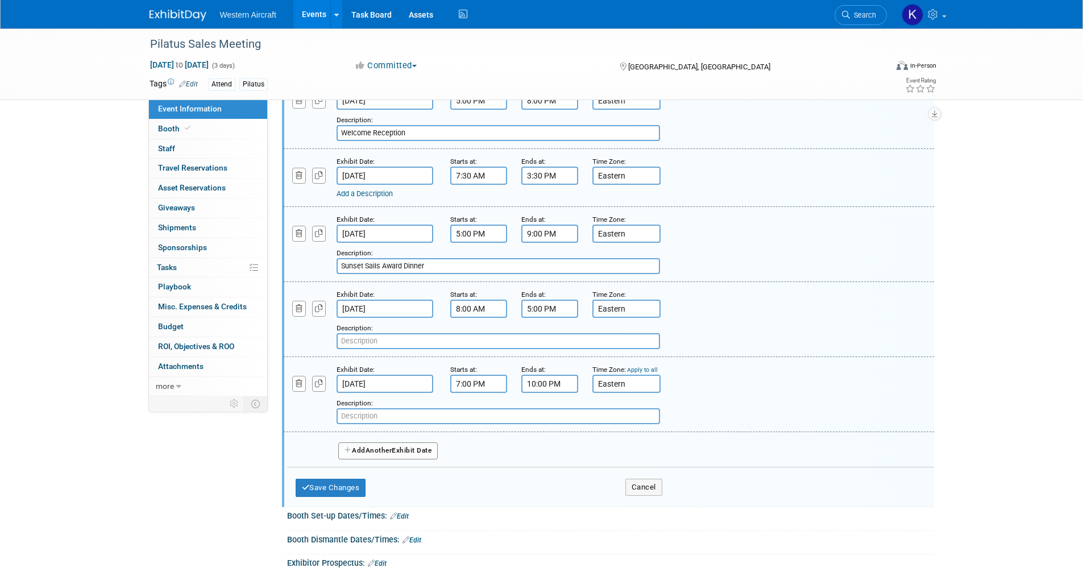
click at [364, 412] on input "text" at bounding box center [499, 416] width 324 height 16
type input "Marketing Dinner"
click at [345, 484] on button "Save Changes" at bounding box center [331, 488] width 71 height 18
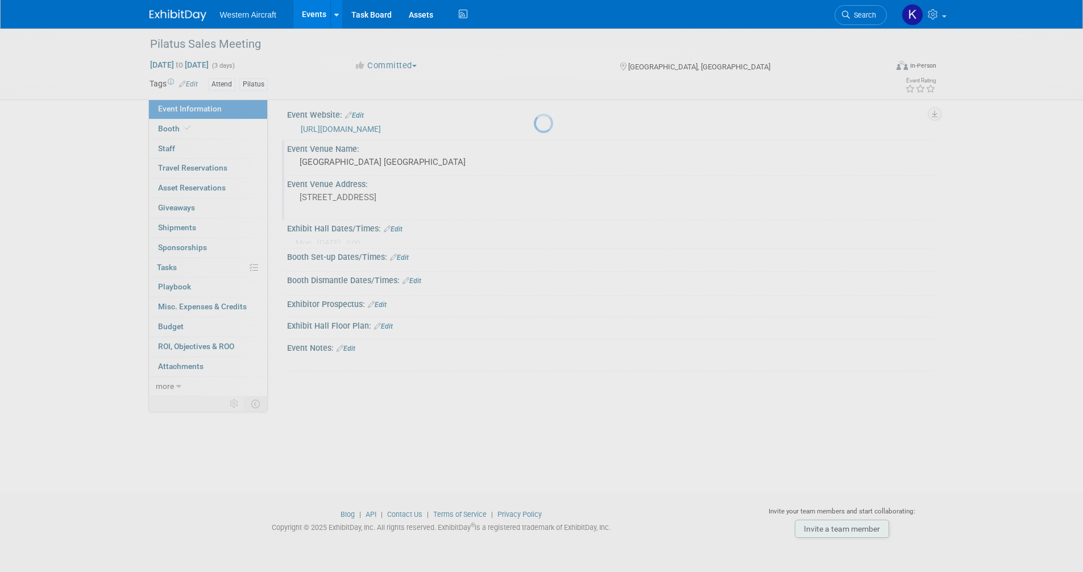
scroll to position [6, 0]
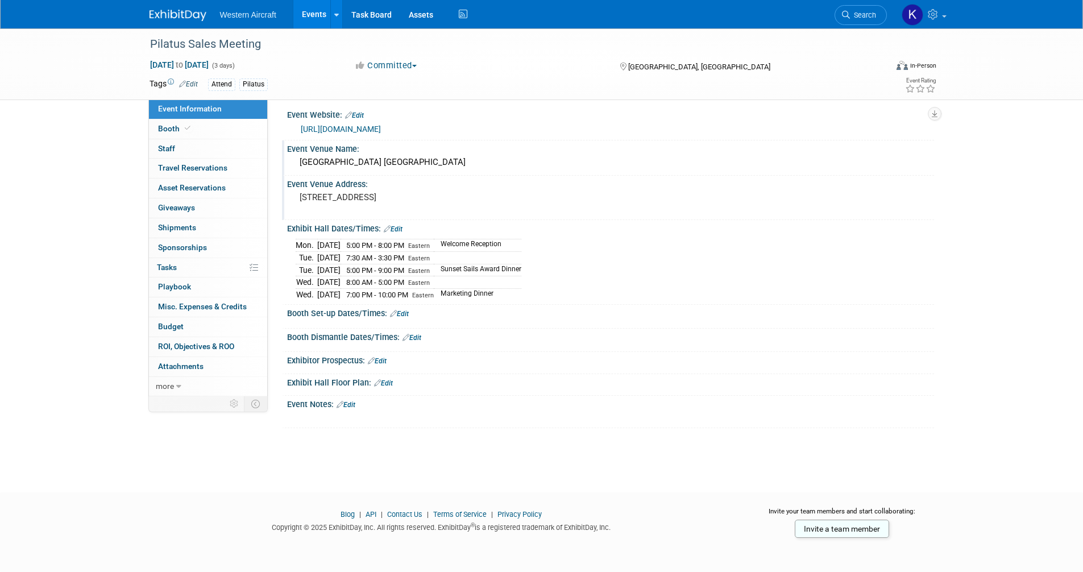
click at [354, 401] on link "Edit" at bounding box center [346, 405] width 19 height 8
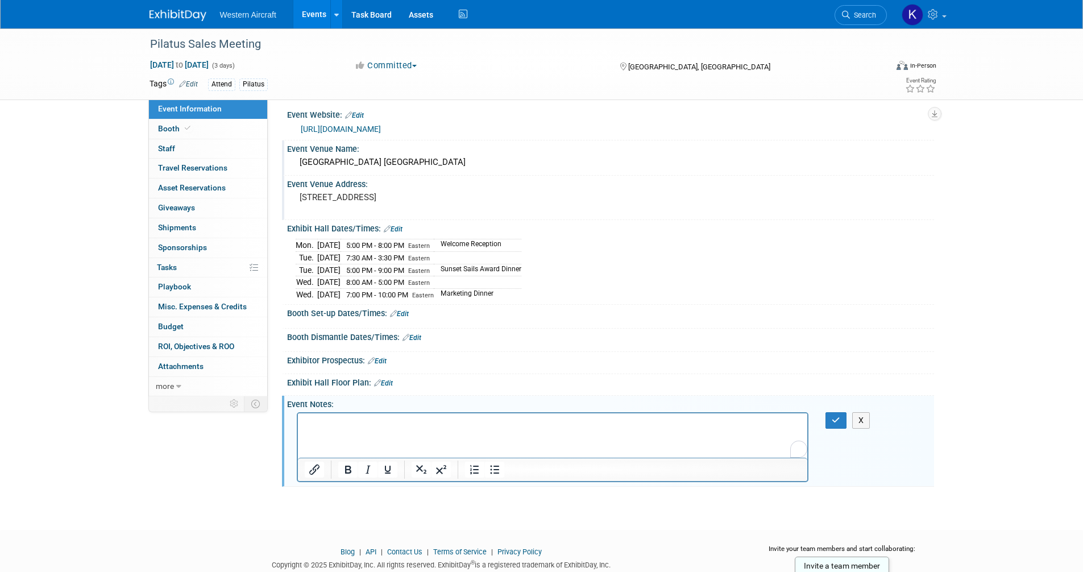
scroll to position [0, 0]
click at [334, 422] on p "To enrich screen reader interactions, please activate Accessibility in Grammarl…" at bounding box center [552, 422] width 497 height 11
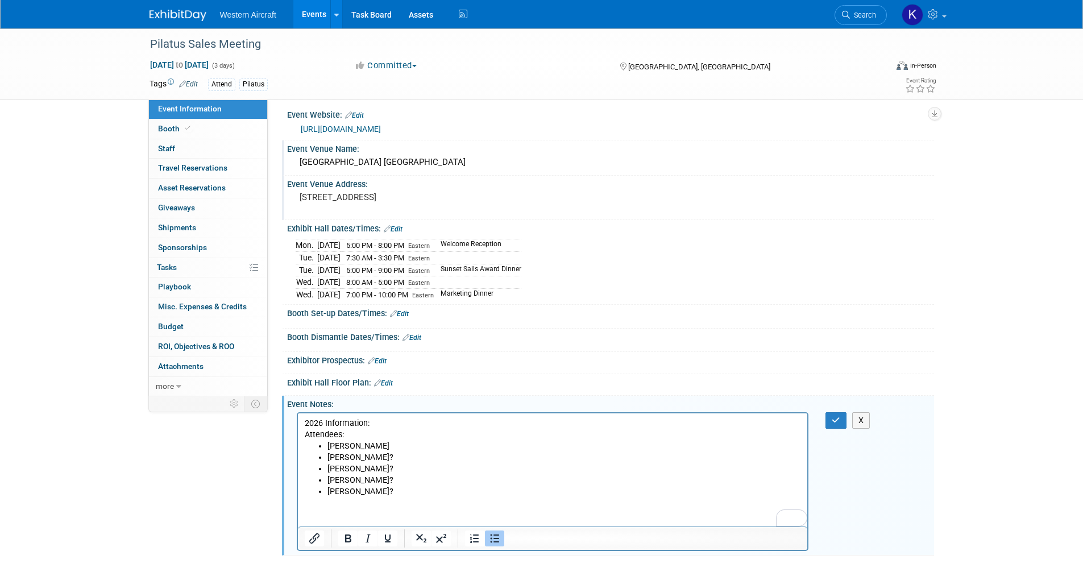
click at [396, 491] on li "Pat Belokas?" at bounding box center [564, 491] width 474 height 11
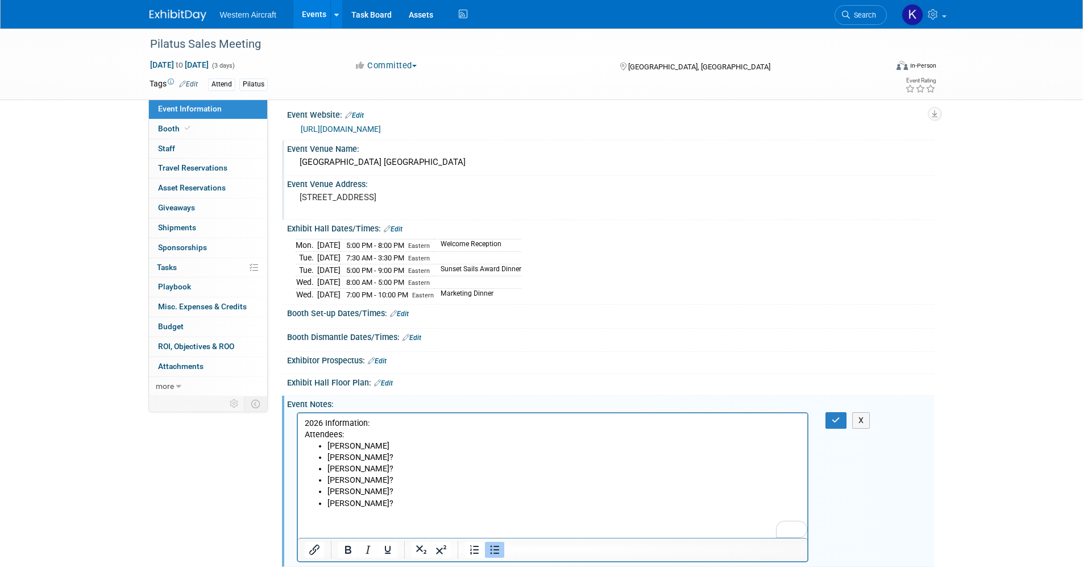
click at [321, 424] on p "2026 Information:" at bounding box center [552, 422] width 497 height 11
click at [305, 436] on p "Attendees:" at bounding box center [552, 434] width 497 height 11
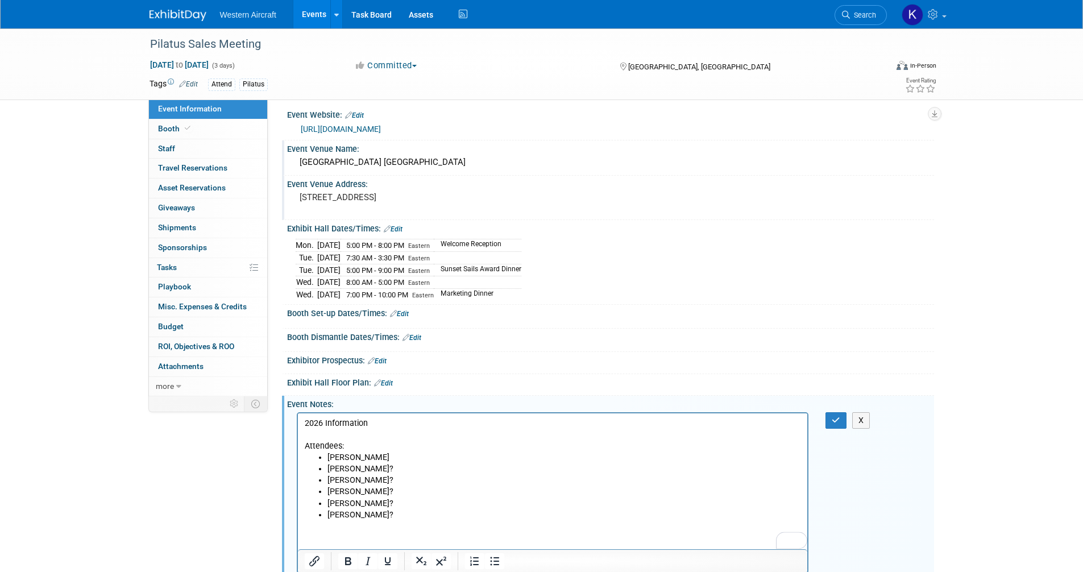
click at [318, 420] on p "2026 Information" at bounding box center [552, 422] width 497 height 11
click at [344, 559] on icon "Bold" at bounding box center [348, 562] width 14 height 14
click at [322, 443] on p "Attendees:" at bounding box center [552, 445] width 497 height 11
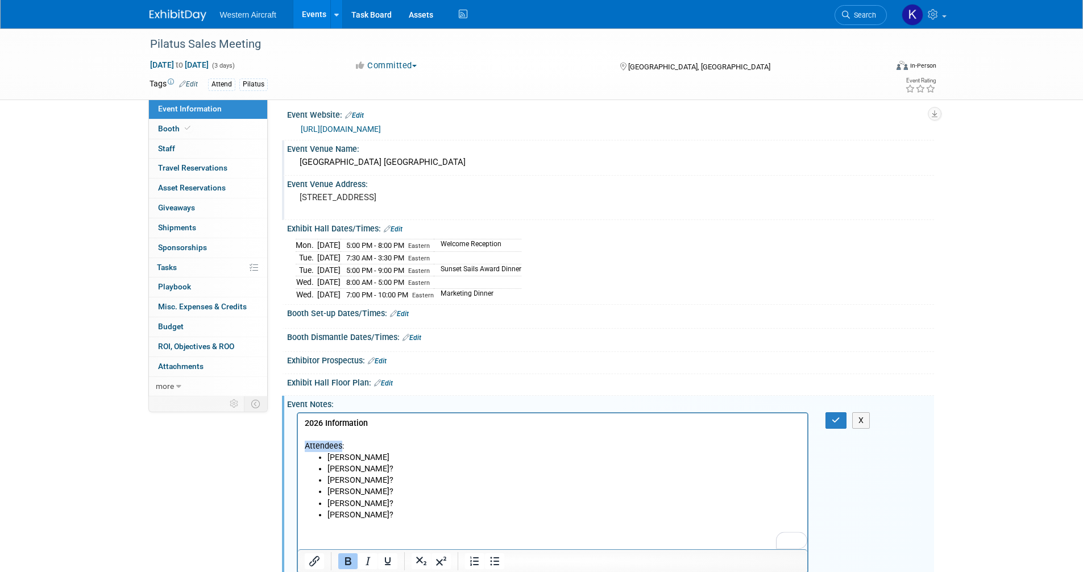
click at [322, 443] on p "Attendees:" at bounding box center [552, 445] width 497 height 11
click at [349, 557] on icon "Bold" at bounding box center [348, 561] width 6 height 8
click at [435, 520] on html "2026 Information Attendees : Kindra Mahler Phil Winters? Cheyenne Spaulding? Ro…" at bounding box center [552, 466] width 510 height 107
click at [400, 454] on li "Kindra Mahler" at bounding box center [564, 457] width 474 height 11
click at [547, 503] on li "Pat Belokas?" at bounding box center [564, 503] width 474 height 11
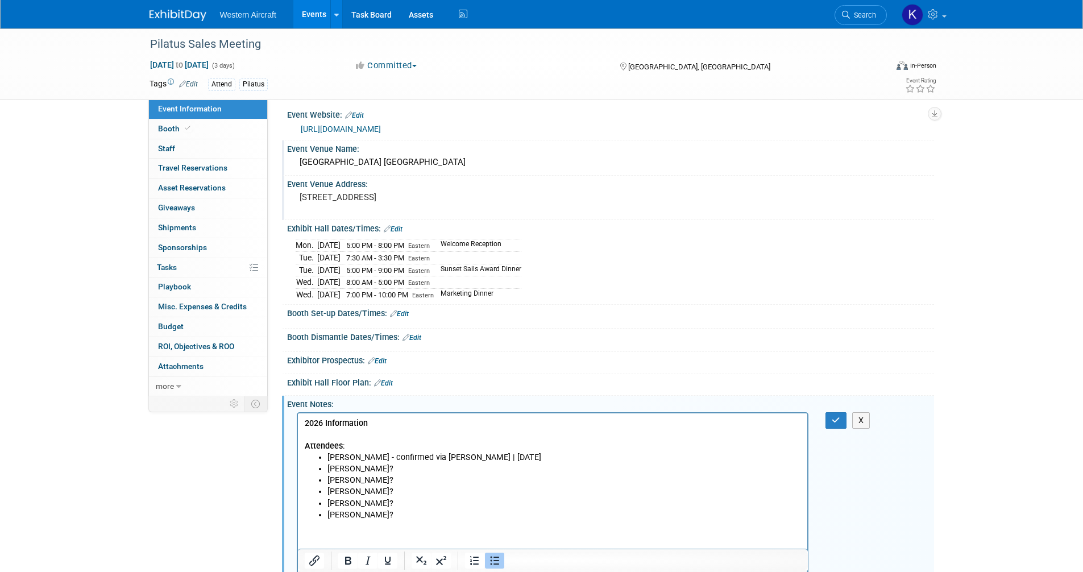
drag, startPoint x: 435, startPoint y: 455, endPoint x: 493, endPoint y: 453, distance: 58.0
click at [437, 455] on li "Kindra Mahler - confirmed via Phil Winters | 9/19/2025" at bounding box center [564, 457] width 474 height 11
click at [479, 457] on li "Kindra Mahler - confirmed via email (Phil Winters | 9/19/2025" at bounding box center [564, 457] width 474 height 11
click at [533, 456] on li "Kindra Mahler - confirmed via email (PW | 9/19/2025" at bounding box center [564, 457] width 474 height 11
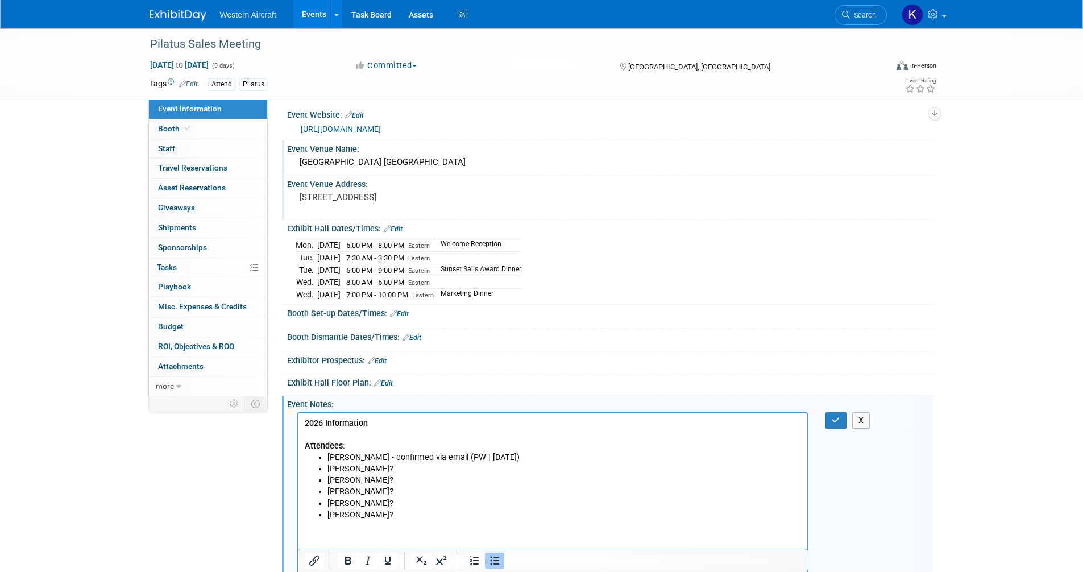
click at [536, 485] on li "Cheyenne Spaulding?" at bounding box center [564, 479] width 474 height 11
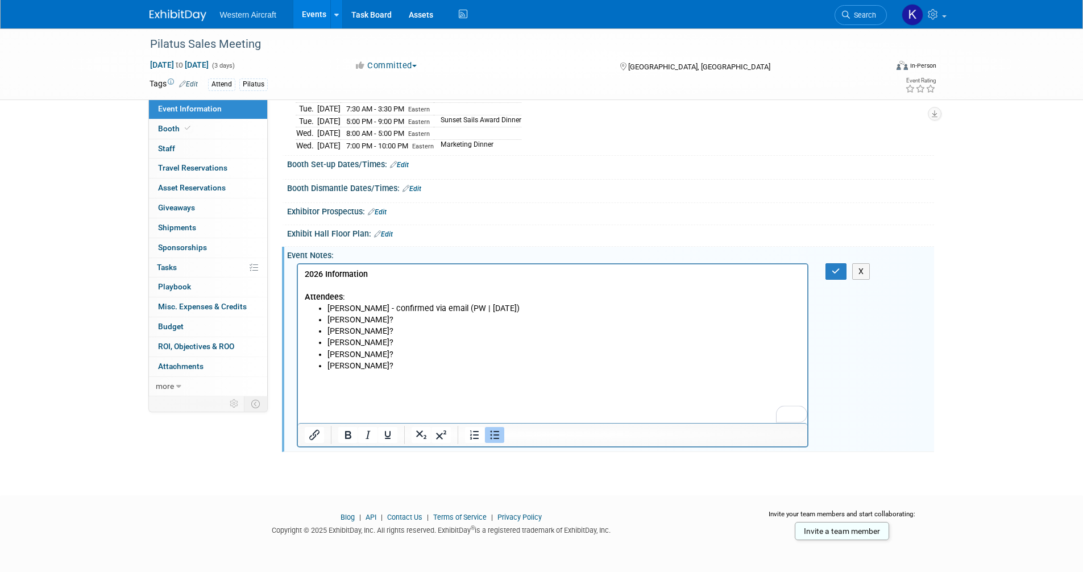
scroll to position [156, 0]
click at [838, 266] on icon "button" at bounding box center [836, 270] width 9 height 8
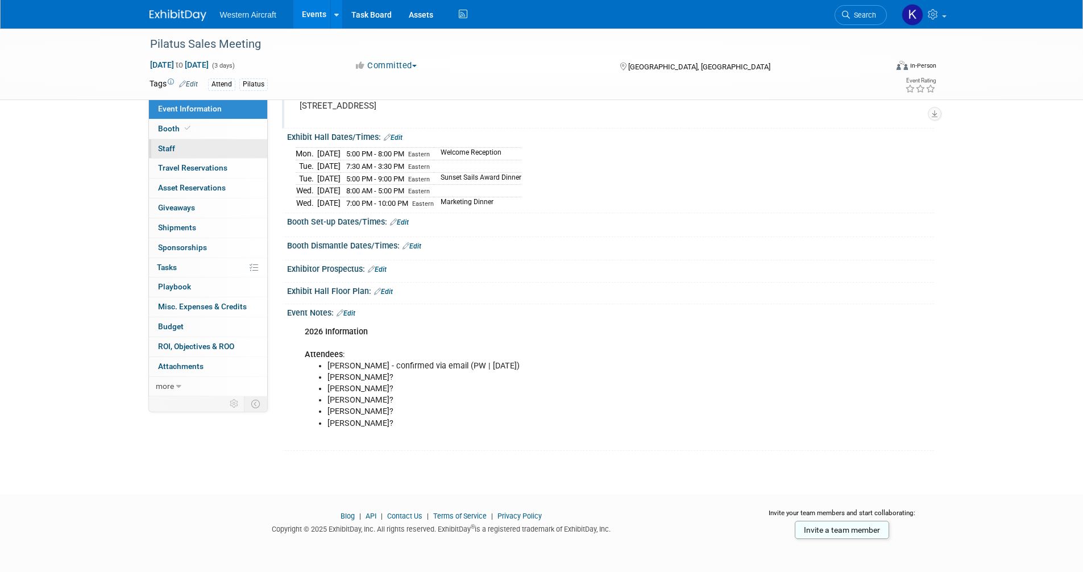
click at [210, 149] on link "0 Staff 0" at bounding box center [208, 148] width 118 height 19
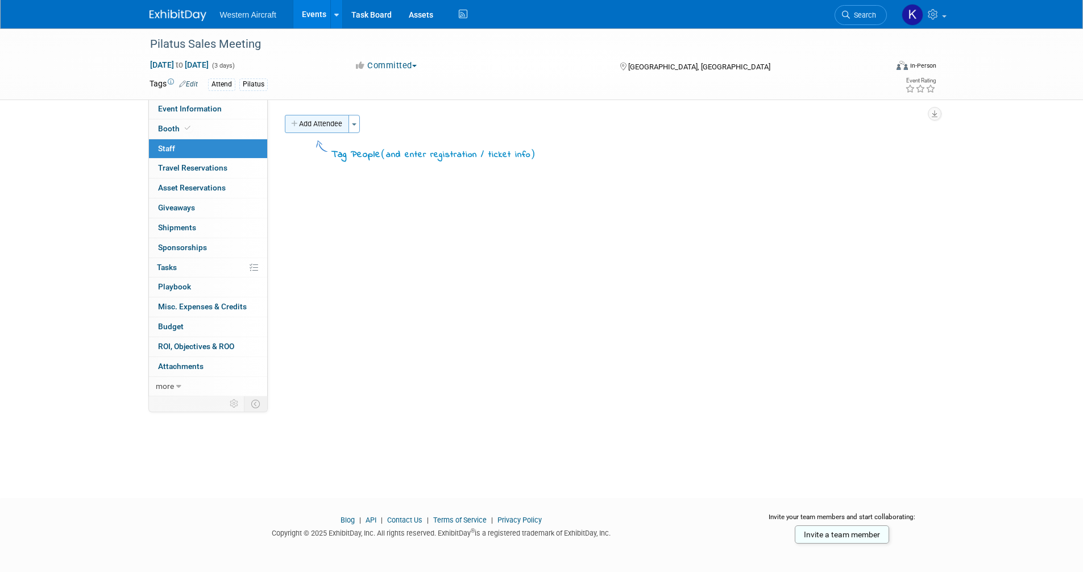
click at [330, 125] on button "Add Attendee" at bounding box center [317, 124] width 64 height 18
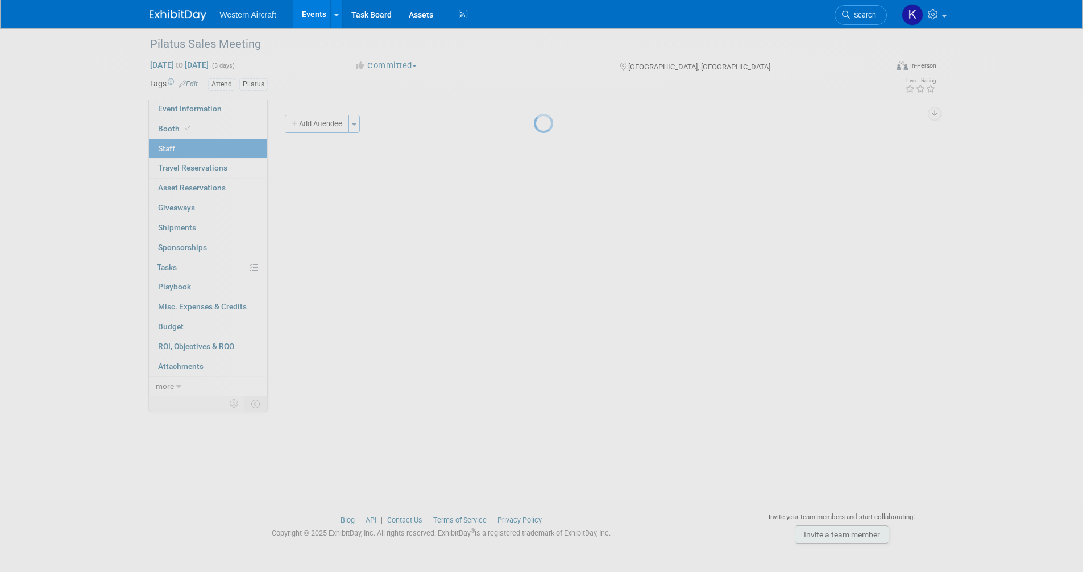
select select "12536384-bbc3-4cec-9ed9-1383d243a388"
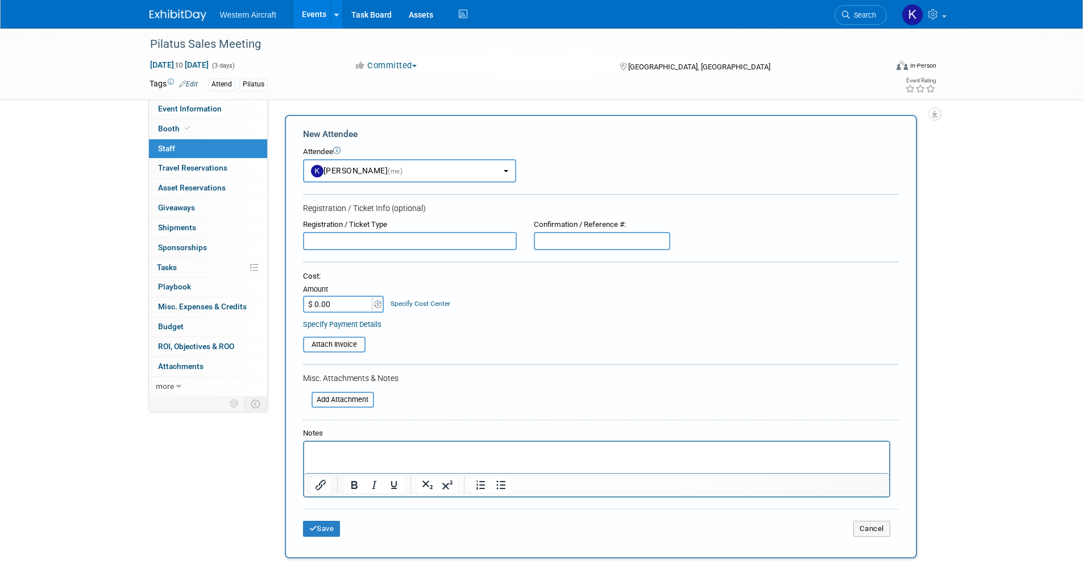
click at [367, 242] on input "text" at bounding box center [410, 241] width 214 height 18
click at [320, 528] on button "Save" at bounding box center [322, 529] width 38 height 16
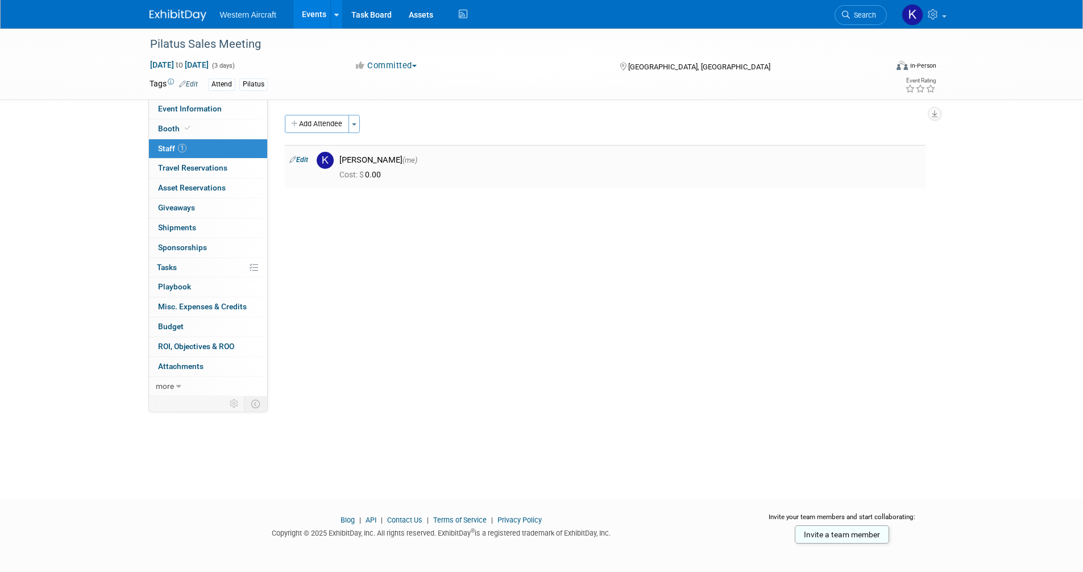
click at [296, 161] on link "Edit" at bounding box center [298, 160] width 19 height 8
select select "12536384-bbc3-4cec-9ed9-1383d243a388"
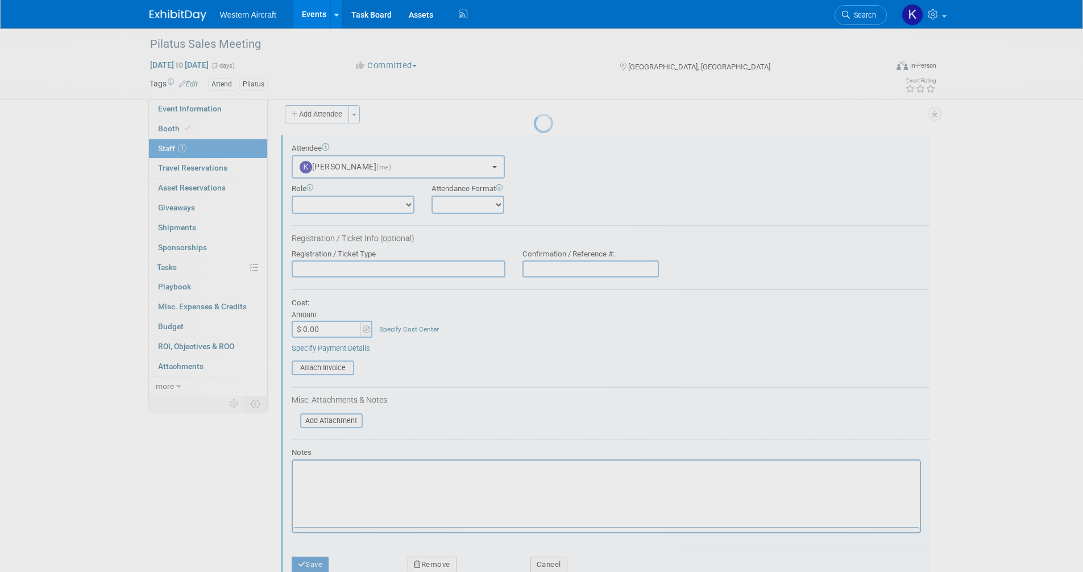
scroll to position [16, 0]
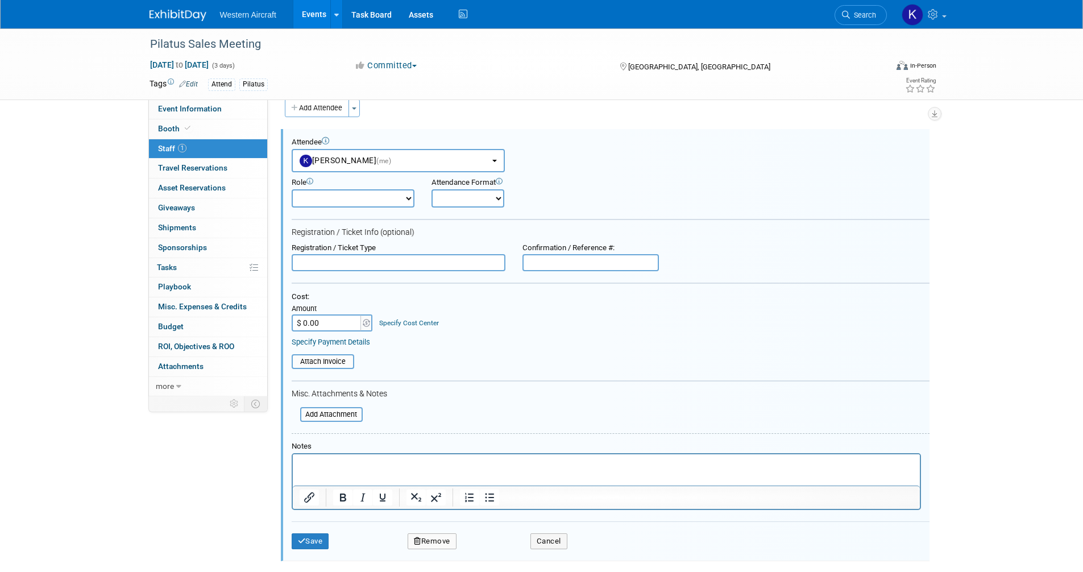
click at [338, 204] on select "Demonstrator Host Planner Presenter Sales Representative Set-up/Dismantle Crew …" at bounding box center [353, 198] width 123 height 18
drag, startPoint x: 330, startPoint y: 204, endPoint x: 350, endPoint y: 202, distance: 19.4
click at [330, 204] on select "Demonstrator Host Planner Presenter Sales Representative Set-up/Dismantle Crew …" at bounding box center [353, 198] width 123 height 18
click at [461, 203] on select "Onsite Remote" at bounding box center [468, 198] width 73 height 18
select select "1"
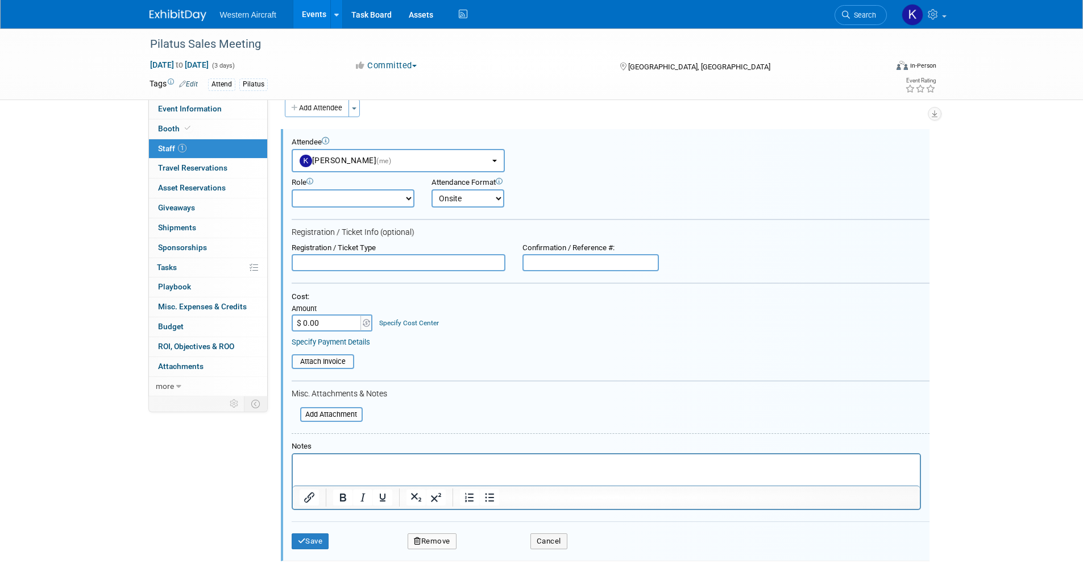
click at [432, 189] on select "Onsite Remote" at bounding box center [468, 198] width 73 height 18
click at [311, 540] on button "Save" at bounding box center [311, 541] width 38 height 16
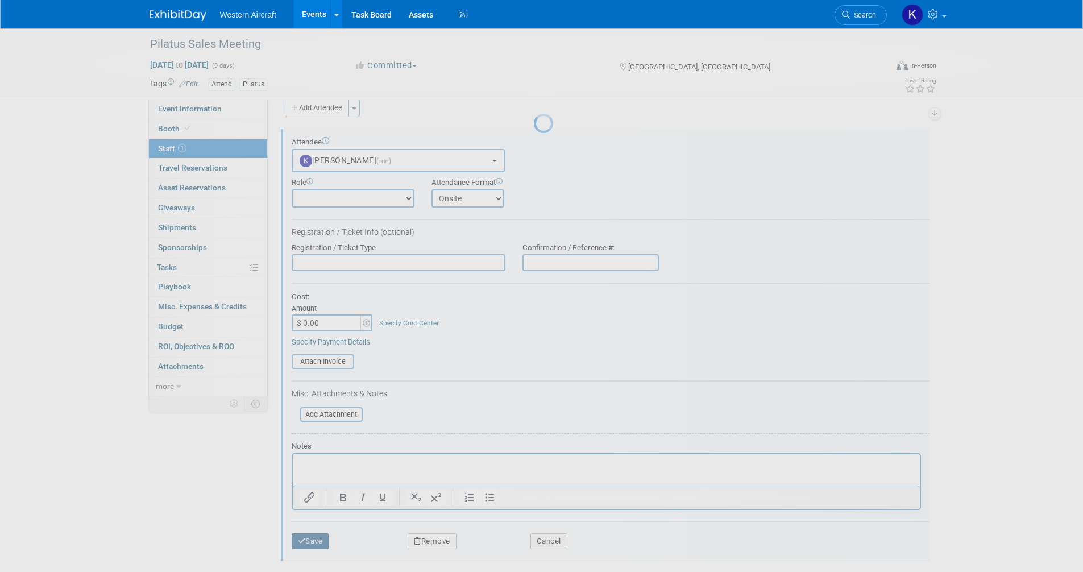
scroll to position [6, 0]
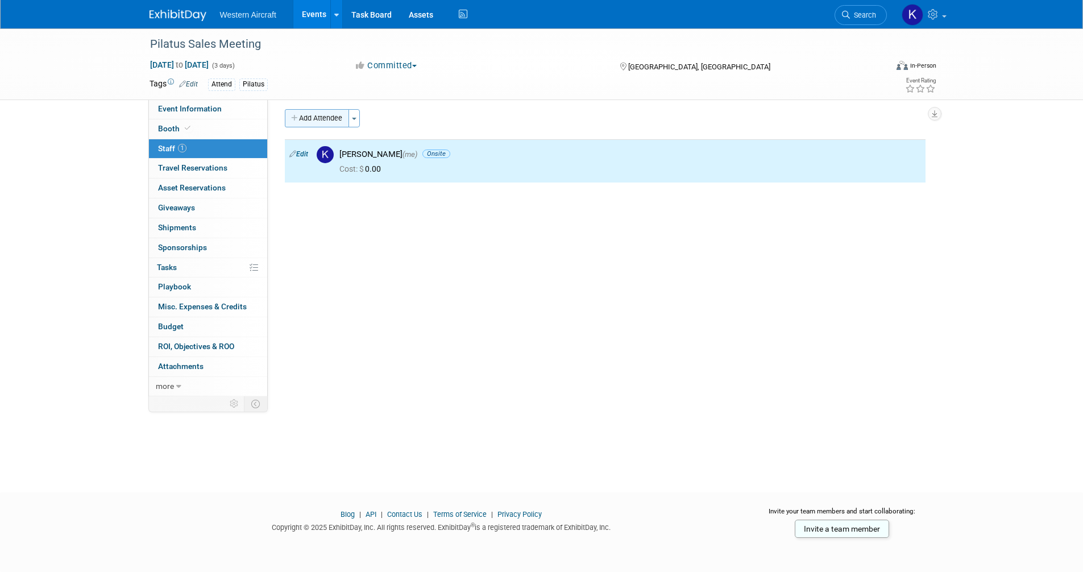
click at [314, 117] on button "Add Attendee" at bounding box center [317, 118] width 64 height 18
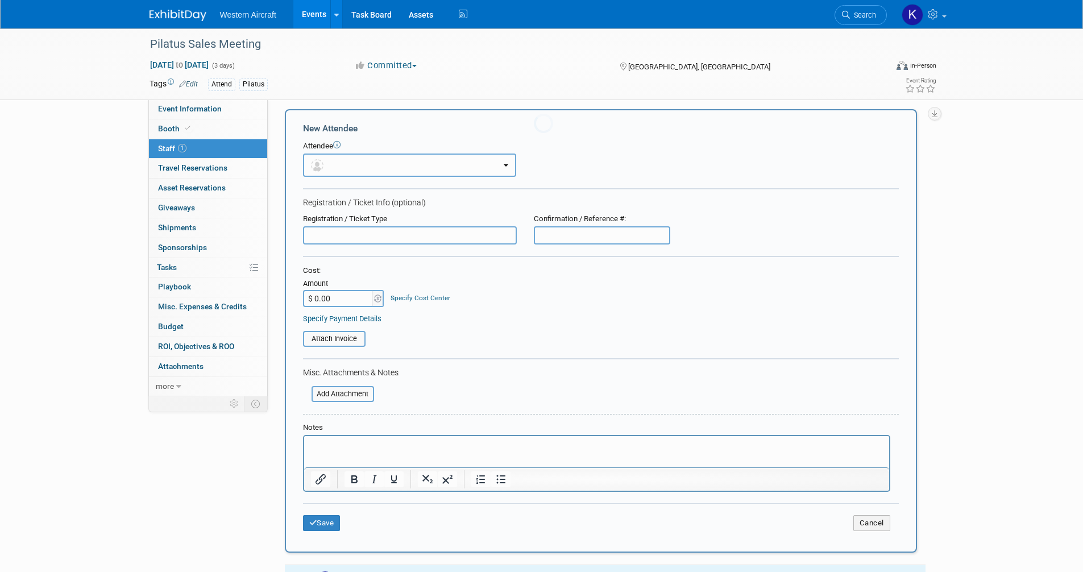
scroll to position [0, 0]
click at [339, 162] on button "button" at bounding box center [409, 165] width 213 height 23
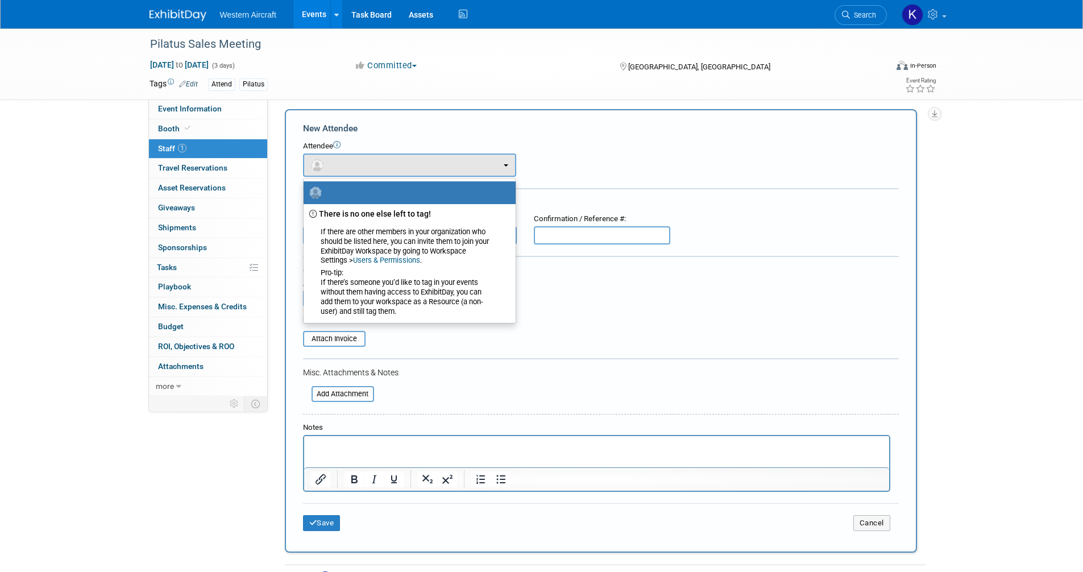
click at [618, 280] on div "Cost: Amount $ 0.00 Specify Cost Center Cost Center -- Not Specified --" at bounding box center [601, 287] width 596 height 42
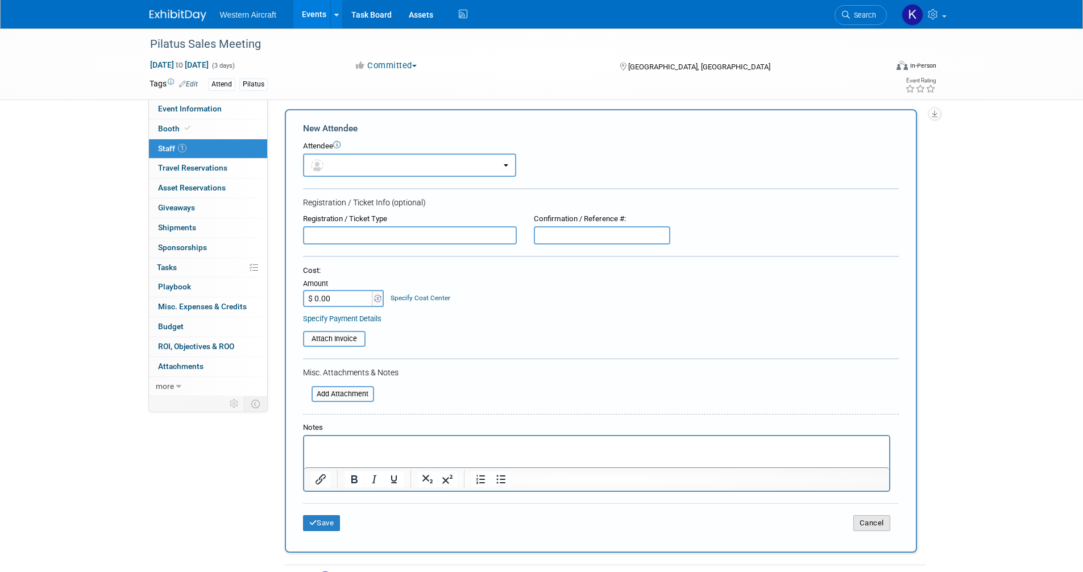
click at [888, 527] on button "Cancel" at bounding box center [872, 523] width 37 height 16
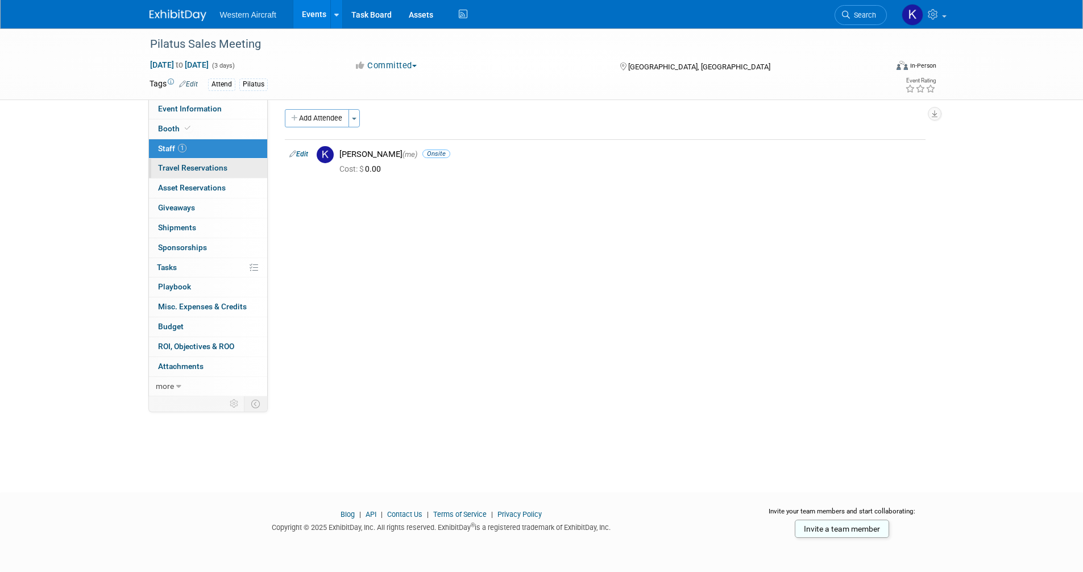
click at [212, 169] on span "Travel Reservations 0" at bounding box center [192, 167] width 69 height 9
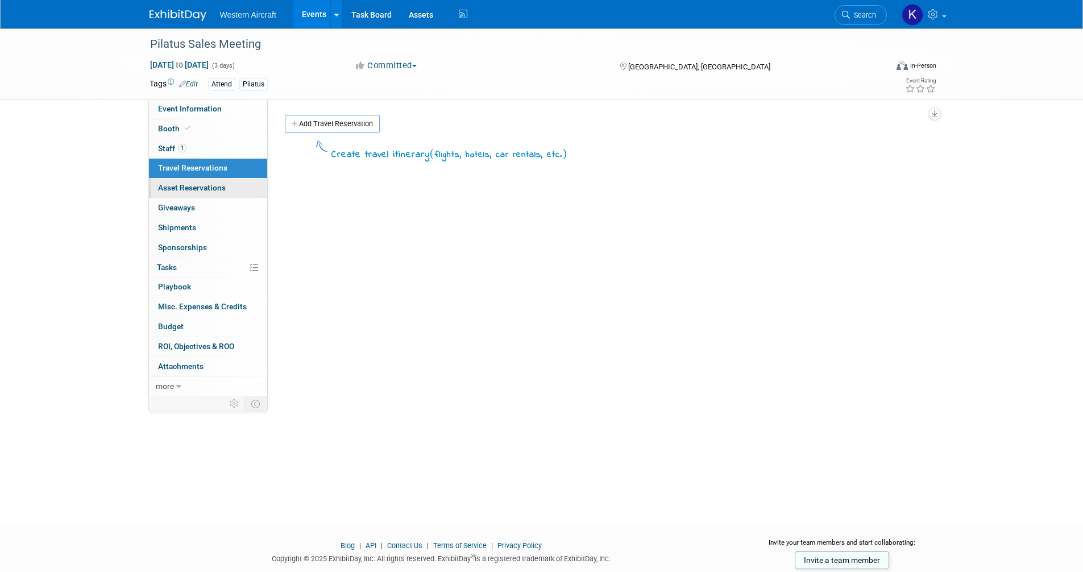
click at [193, 193] on link "0 Asset Reservations 0" at bounding box center [208, 188] width 118 height 19
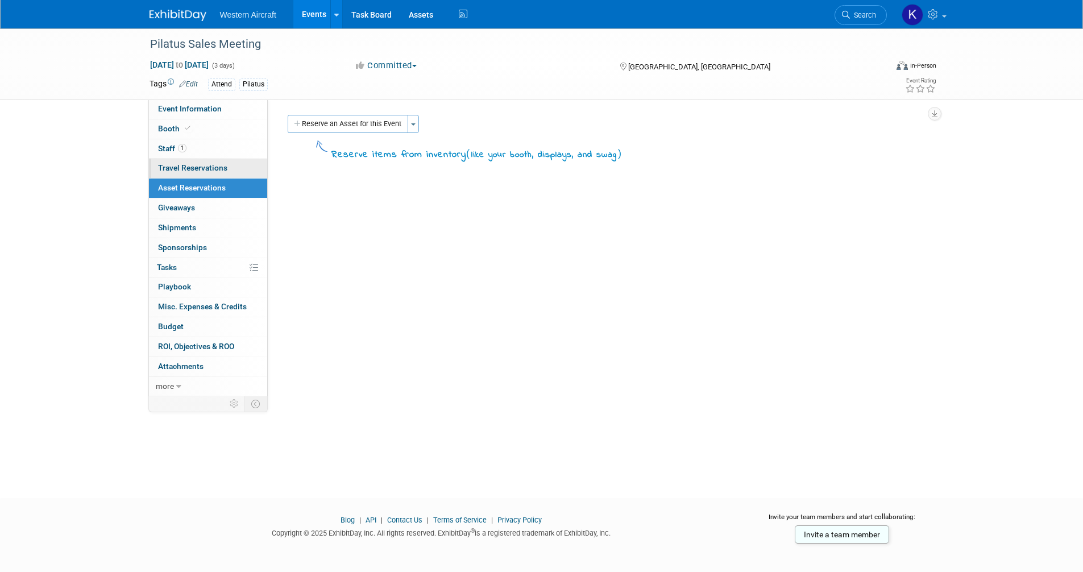
click at [195, 169] on span "Travel Reservations 0" at bounding box center [192, 167] width 69 height 9
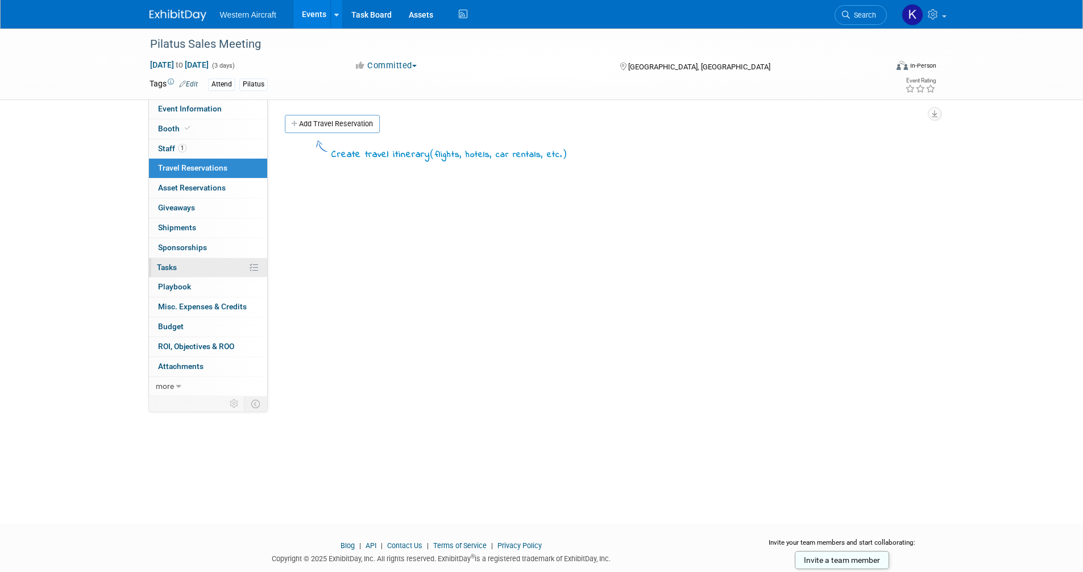
click at [185, 264] on link "0% Tasks 0%" at bounding box center [208, 267] width 118 height 19
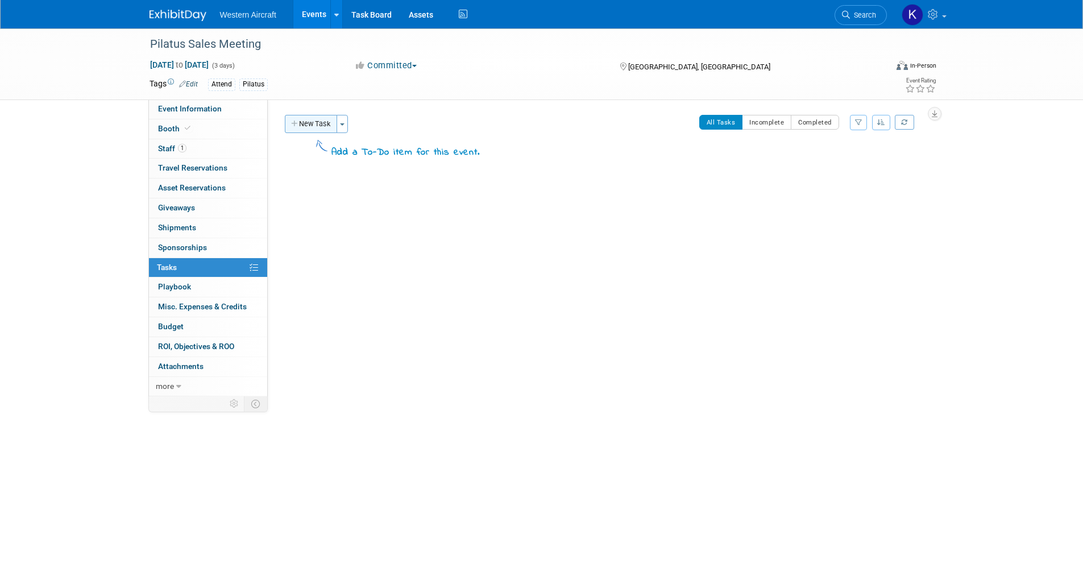
click at [292, 130] on button "New Task" at bounding box center [311, 124] width 52 height 18
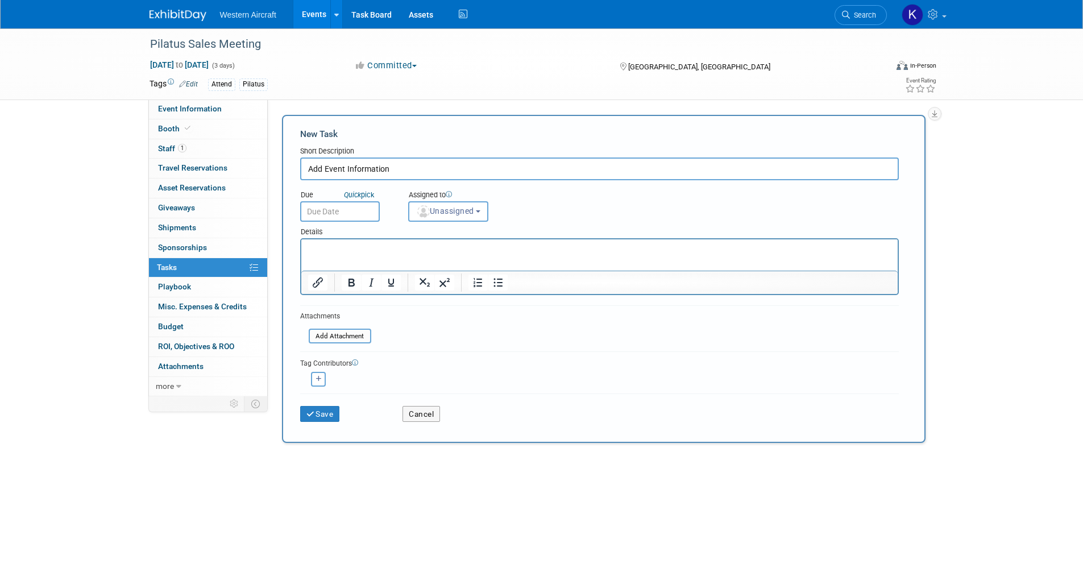
type input "Add Event Information"
click at [346, 211] on input "text" at bounding box center [340, 211] width 80 height 20
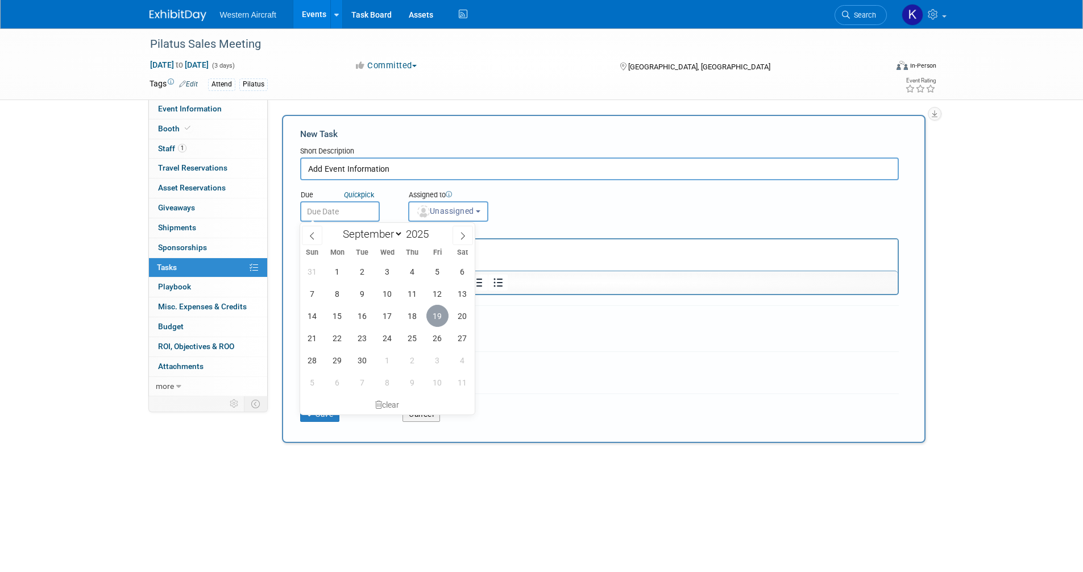
click at [442, 319] on span "19" at bounding box center [438, 316] width 22 height 22
type input "Sep 19, 2025"
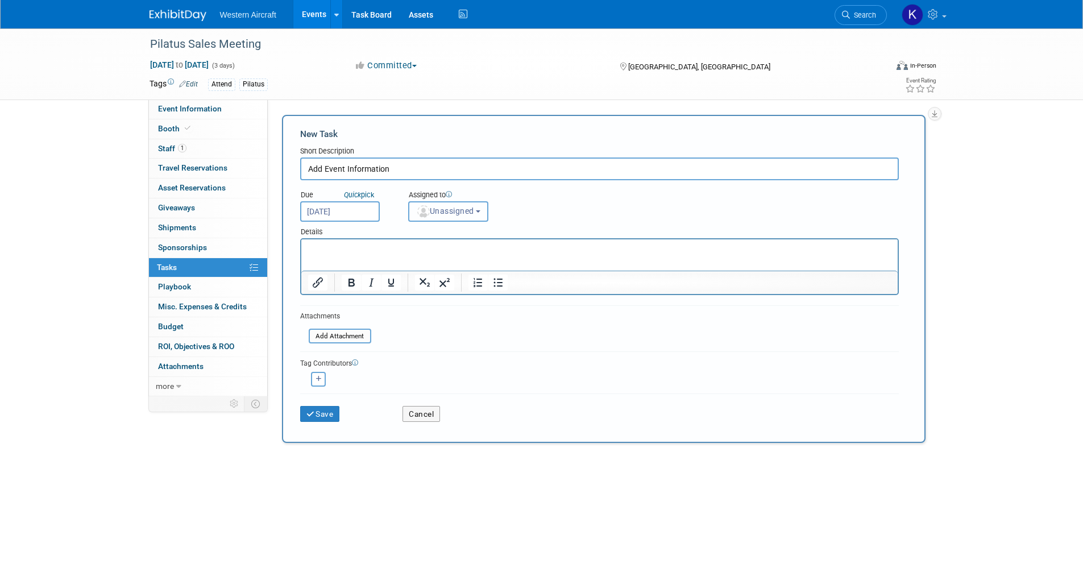
click at [456, 219] on button "Unassigned" at bounding box center [448, 211] width 81 height 20
click at [460, 259] on label "Kindra Mahler (me)" at bounding box center [464, 260] width 98 height 18
click at [411, 259] on input "Kindra Mahler (me)" at bounding box center [406, 258] width 7 height 7
select select "12536384-bbc3-4cec-9ed9-1383d243a388"
click at [319, 417] on button "Save" at bounding box center [320, 414] width 40 height 16
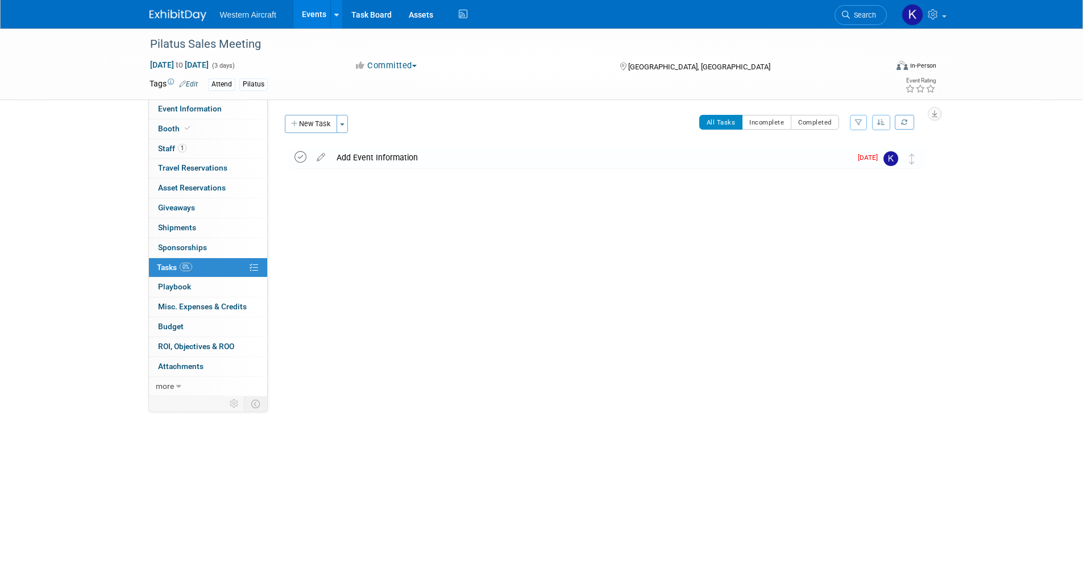
click at [300, 153] on icon at bounding box center [301, 157] width 12 height 12
click at [307, 121] on button "New Task" at bounding box center [311, 124] width 52 height 18
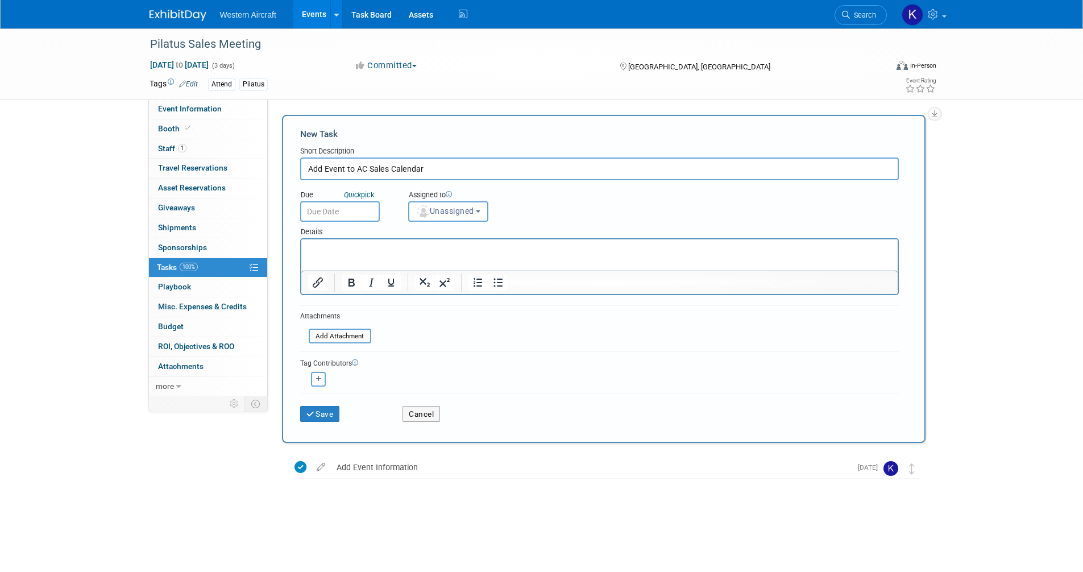
type input "Add Event to AC Sales Calendar"
click at [338, 219] on body "Western Aircraft Events Add Event Bulk Upload Events Shareable Event Boards Rec…" at bounding box center [541, 286] width 1083 height 572
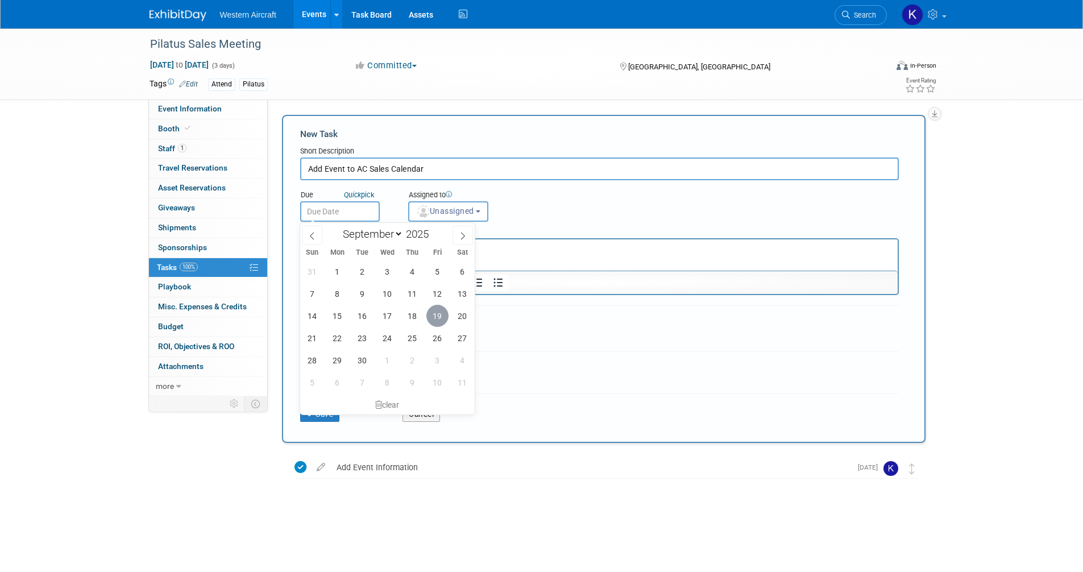
click at [440, 315] on span "19" at bounding box center [438, 316] width 22 height 22
type input "Sep 19, 2025"
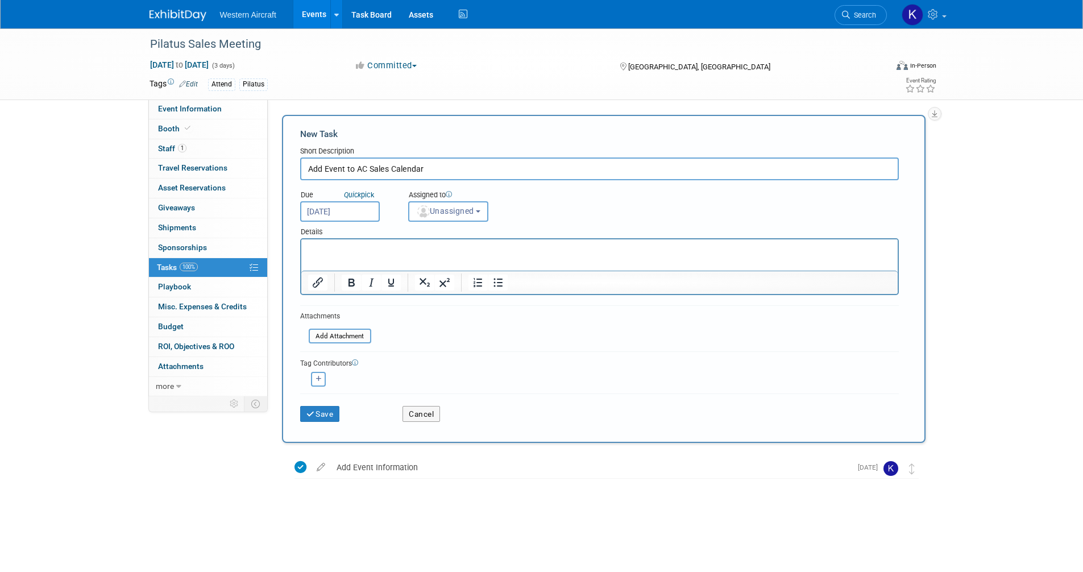
click at [436, 187] on div "Assigned to <img src="https://www.exhibitday.com/Images/Unassigned-User-Icon.pn…" at bounding box center [477, 203] width 154 height 37
click at [440, 208] on span "Unassigned" at bounding box center [445, 210] width 58 height 9
click at [445, 255] on label "Kindra Mahler (me)" at bounding box center [464, 260] width 98 height 18
click at [411, 255] on input "Kindra Mahler (me)" at bounding box center [406, 258] width 7 height 7
select select "12536384-bbc3-4cec-9ed9-1383d243a388"
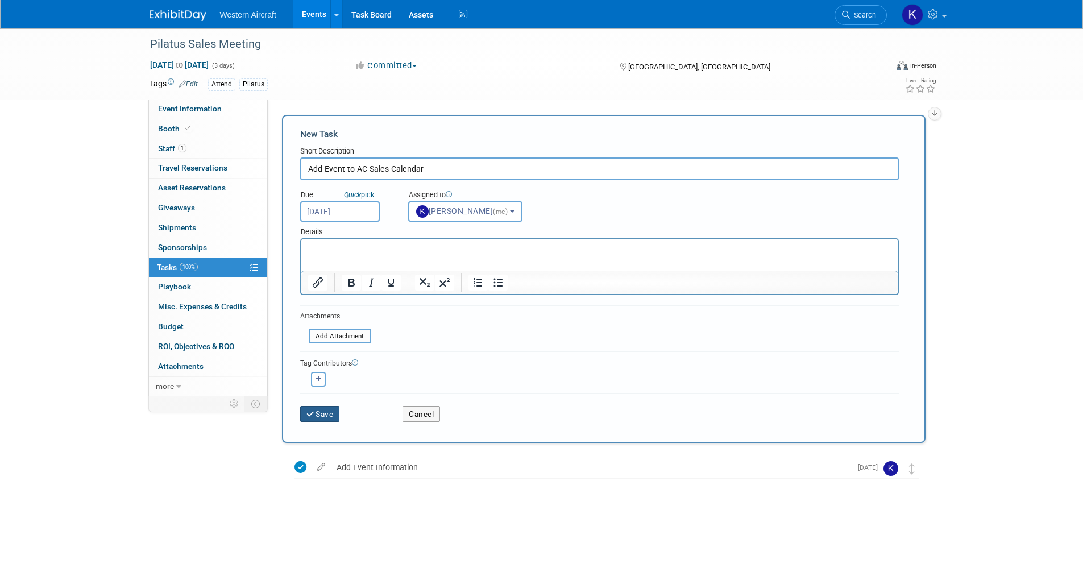
click at [329, 412] on button "Save" at bounding box center [320, 414] width 40 height 16
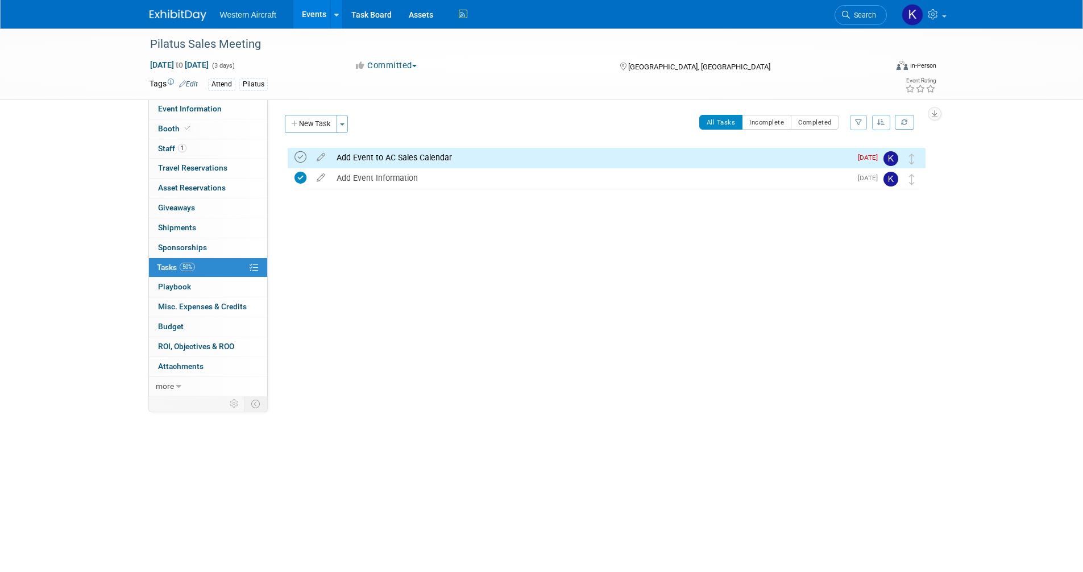
click at [295, 156] on icon at bounding box center [301, 157] width 12 height 12
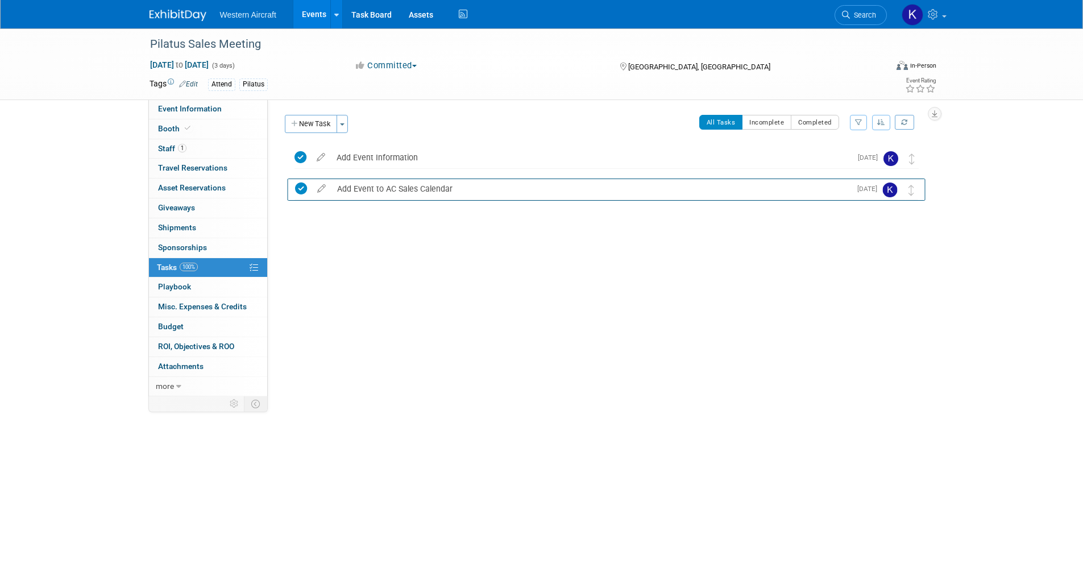
drag, startPoint x: 909, startPoint y: 156, endPoint x: 909, endPoint y: 187, distance: 30.1
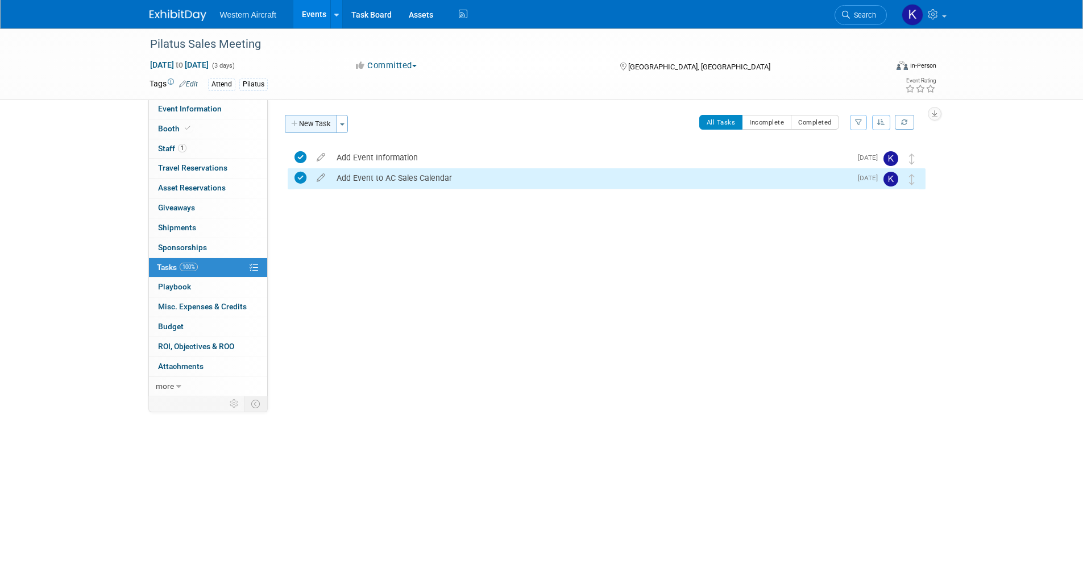
click at [321, 125] on button "New Task" at bounding box center [311, 124] width 52 height 18
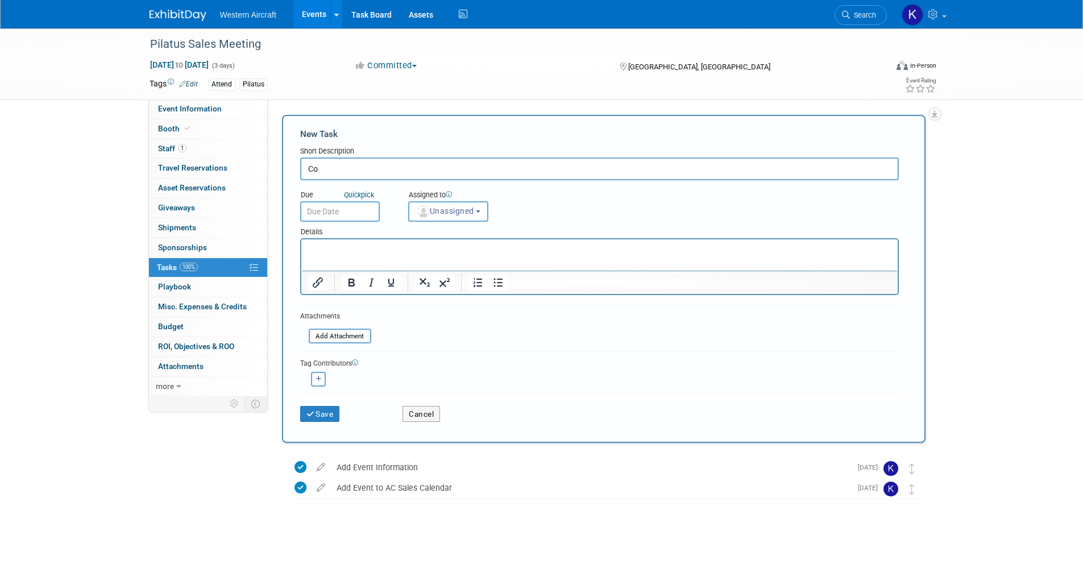
type input "C"
type input "Confirm Exhibit/Attendance"
click at [337, 217] on body "Western Aircraft Events Add Event Bulk Upload Events Shareable Event Boards Rec…" at bounding box center [541, 286] width 1083 height 572
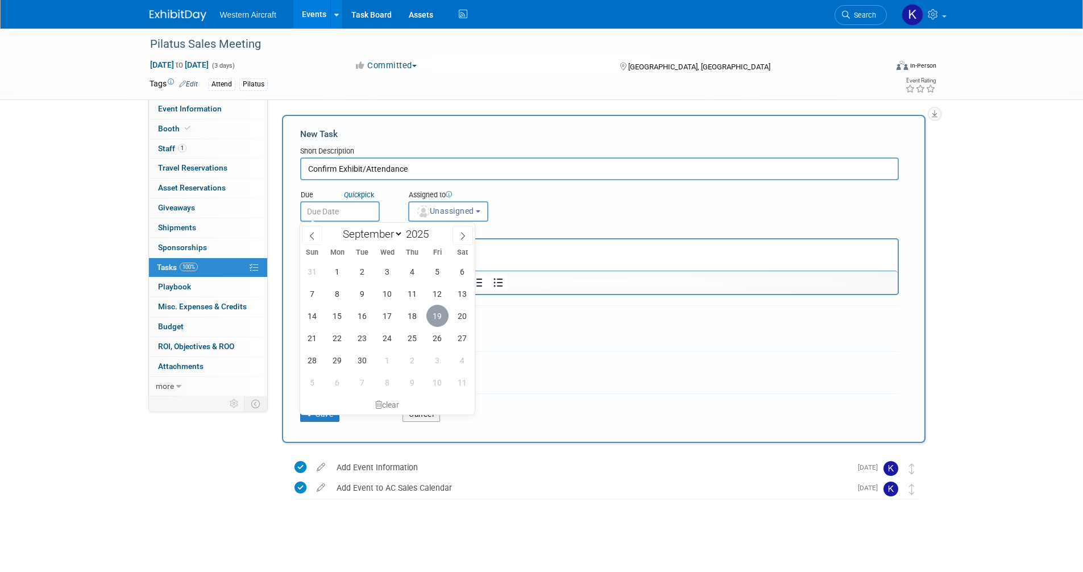
click at [438, 319] on span "19" at bounding box center [438, 316] width 22 height 22
type input "Sep 19, 2025"
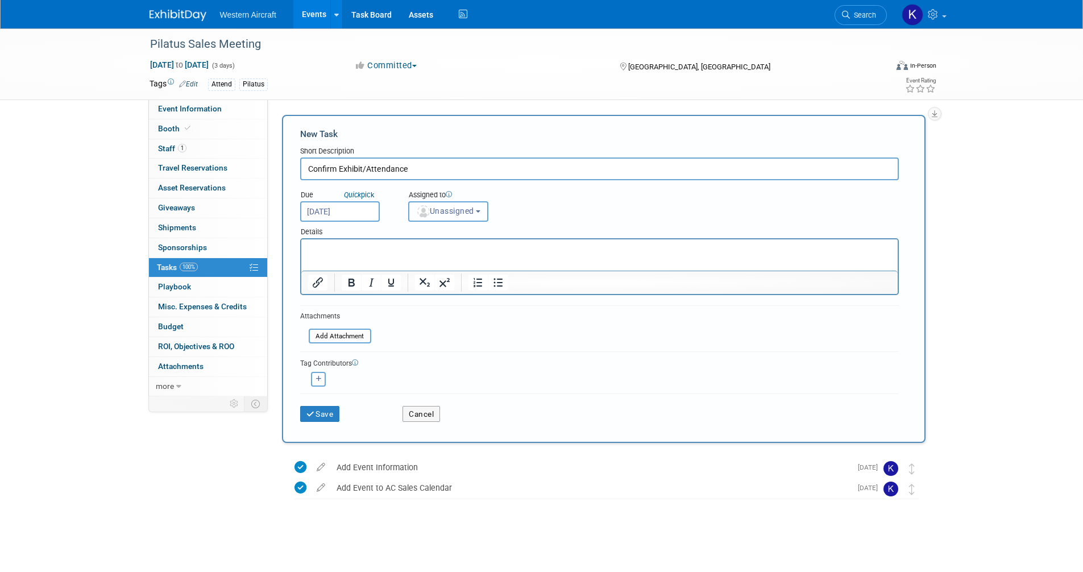
click at [437, 212] on span "Unassigned" at bounding box center [445, 210] width 58 height 9
click at [444, 258] on label "Kindra Mahler (me)" at bounding box center [464, 260] width 98 height 18
click at [411, 258] on input "Kindra Mahler (me)" at bounding box center [406, 258] width 7 height 7
select select "12536384-bbc3-4cec-9ed9-1383d243a388"
click at [328, 413] on button "Save" at bounding box center [320, 414] width 40 height 16
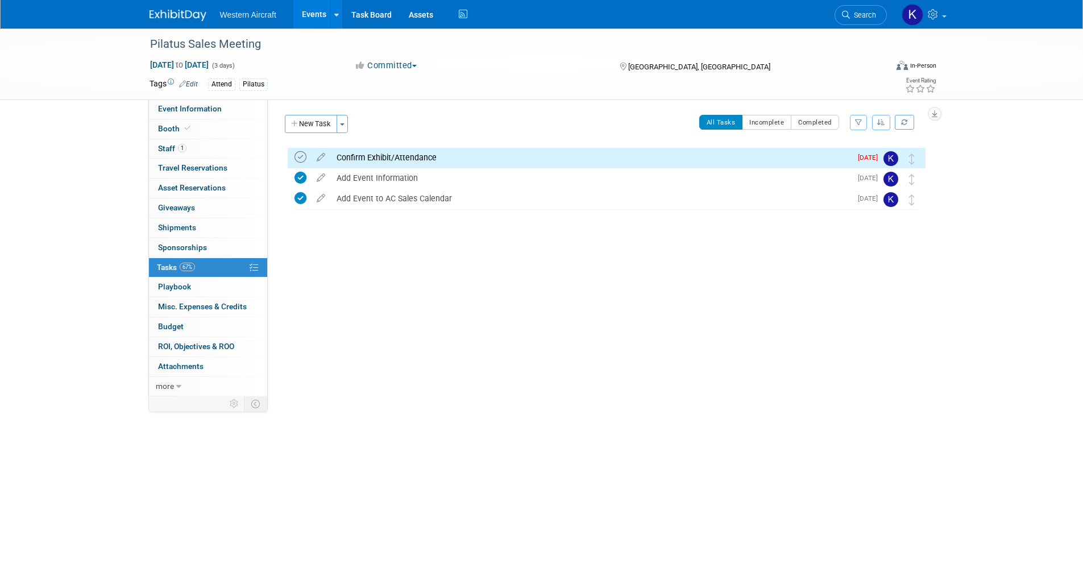
click at [304, 154] on icon at bounding box center [301, 157] width 12 height 12
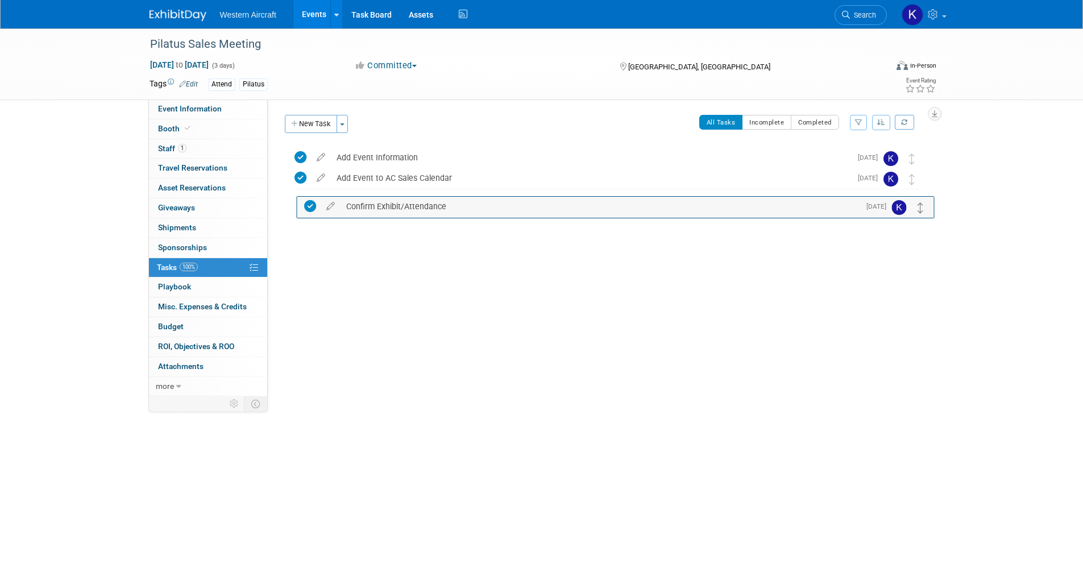
drag, startPoint x: 913, startPoint y: 154, endPoint x: 922, endPoint y: 202, distance: 49.2
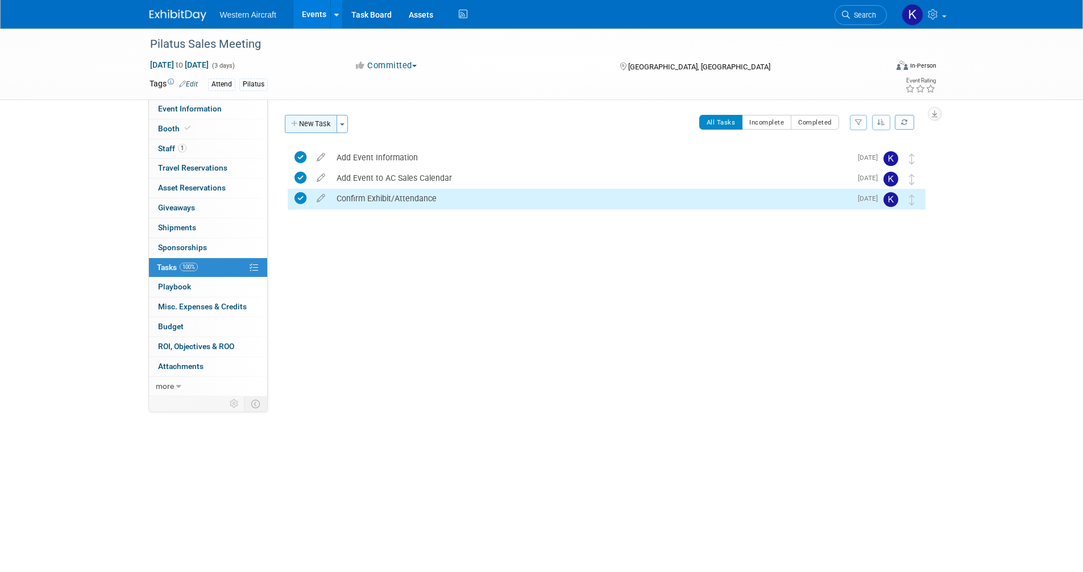
click at [313, 122] on button "New Task" at bounding box center [311, 124] width 52 height 18
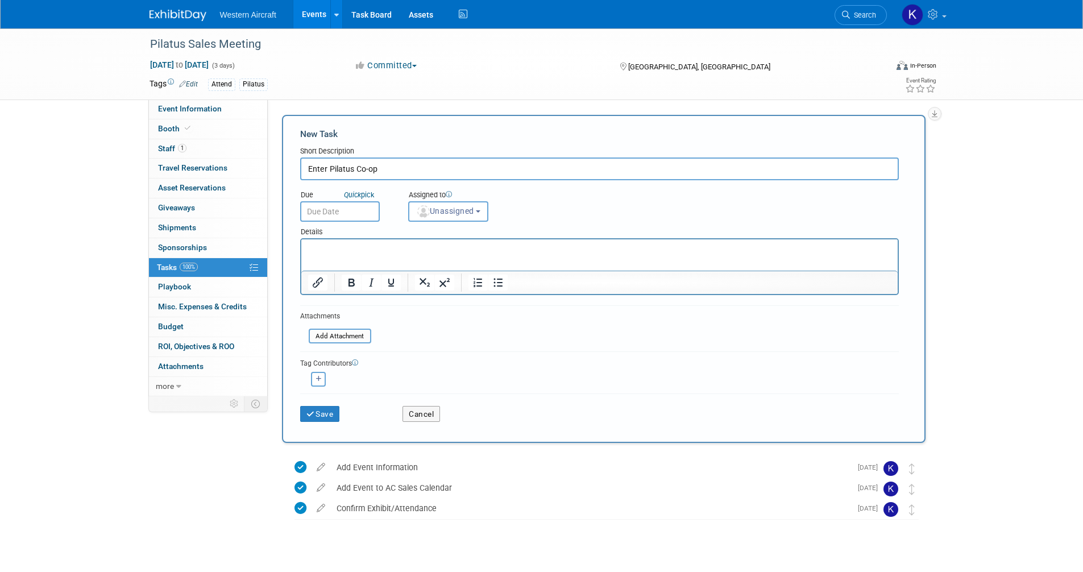
type input "Enter Pilatus Co-op"
click at [359, 245] on p "Rich Text Area. Press ALT-0 for help." at bounding box center [600, 249] width 584 height 11
paste body "To enrich screen reader interactions, please activate Accessibility in Grammarl…"
drag, startPoint x: 325, startPoint y: 246, endPoint x: 229, endPoint y: 240, distance: 96.3
click at [301, 240] on html "· Notes: Add co-op information to “Misc. Expenses & Credits” as a “ Credit ”" at bounding box center [599, 247] width 597 height 16
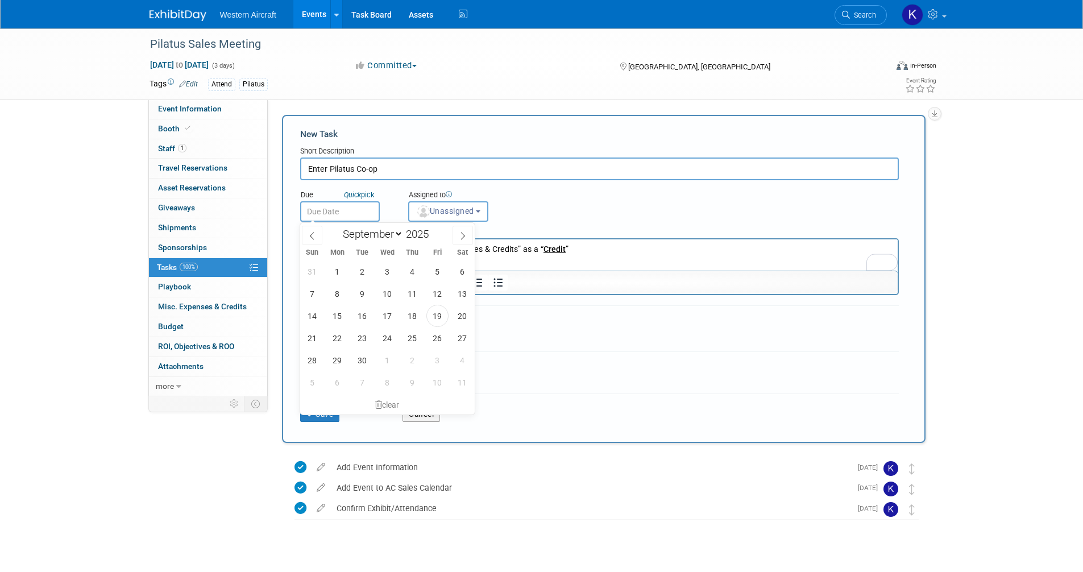
click at [345, 207] on input "text" at bounding box center [340, 211] width 80 height 20
click at [462, 237] on icon at bounding box center [463, 236] width 8 height 8
select select "9"
click at [336, 339] on span "20" at bounding box center [337, 338] width 22 height 22
type input "Oct 20, 2025"
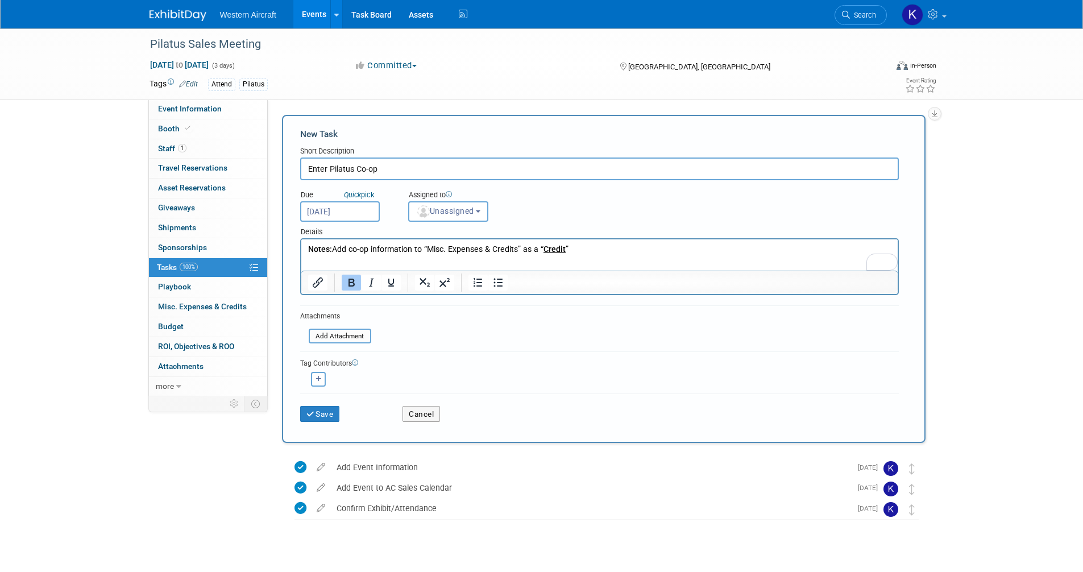
click at [346, 209] on input "Oct 20, 2025" at bounding box center [340, 211] width 80 height 20
click at [598, 211] on div "Due Quick pick Oct 20, 2025 Assigned to <img src="https://www.exhibitday.com/Im…" at bounding box center [600, 201] width 616 height 42
click at [464, 209] on span "Unassigned" at bounding box center [445, 210] width 58 height 9
click at [472, 262] on label "Kindra Mahler (me)" at bounding box center [464, 260] width 98 height 18
click at [411, 262] on input "Kindra Mahler (me)" at bounding box center [406, 258] width 7 height 7
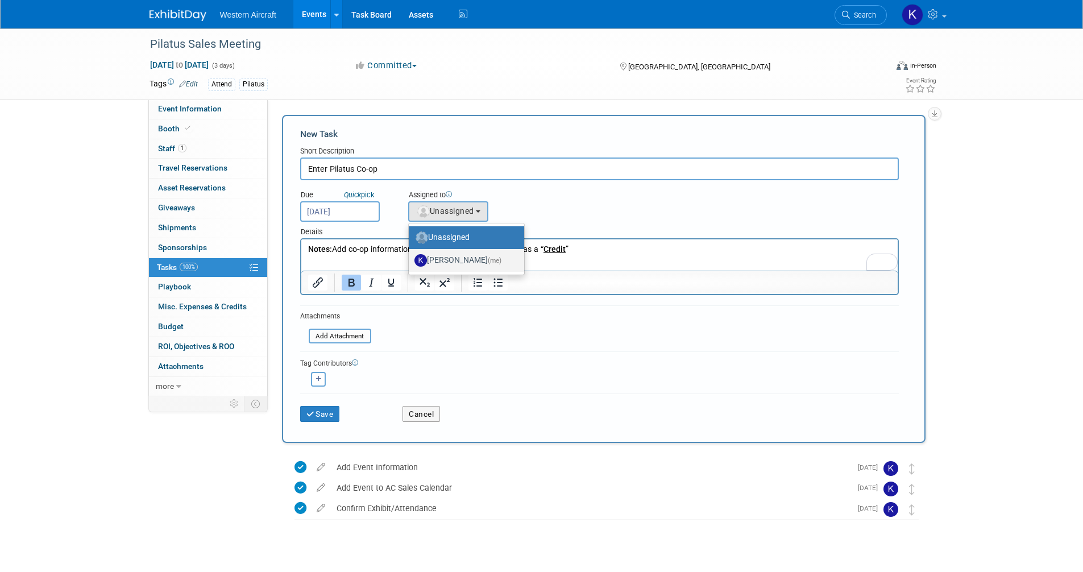
select select "12536384-bbc3-4cec-9ed9-1383d243a388"
click at [340, 209] on input "Oct 20, 2025" at bounding box center [340, 211] width 80 height 20
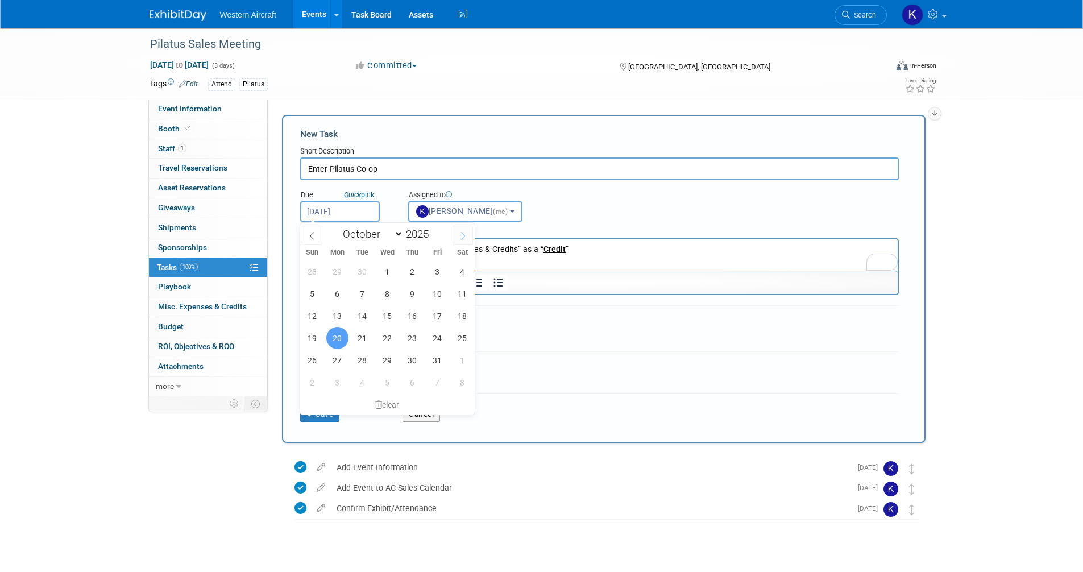
click at [462, 235] on icon at bounding box center [463, 236] width 8 height 8
select select "10"
click at [337, 317] on span "10" at bounding box center [337, 316] width 22 height 22
type input "Nov 10, 2025"
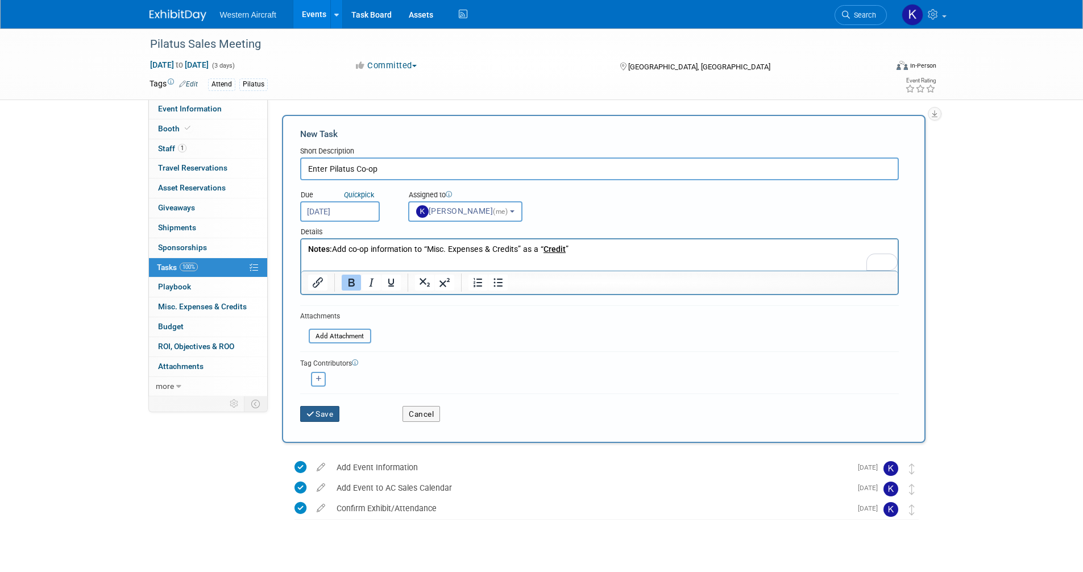
click at [331, 415] on button "Save" at bounding box center [320, 414] width 40 height 16
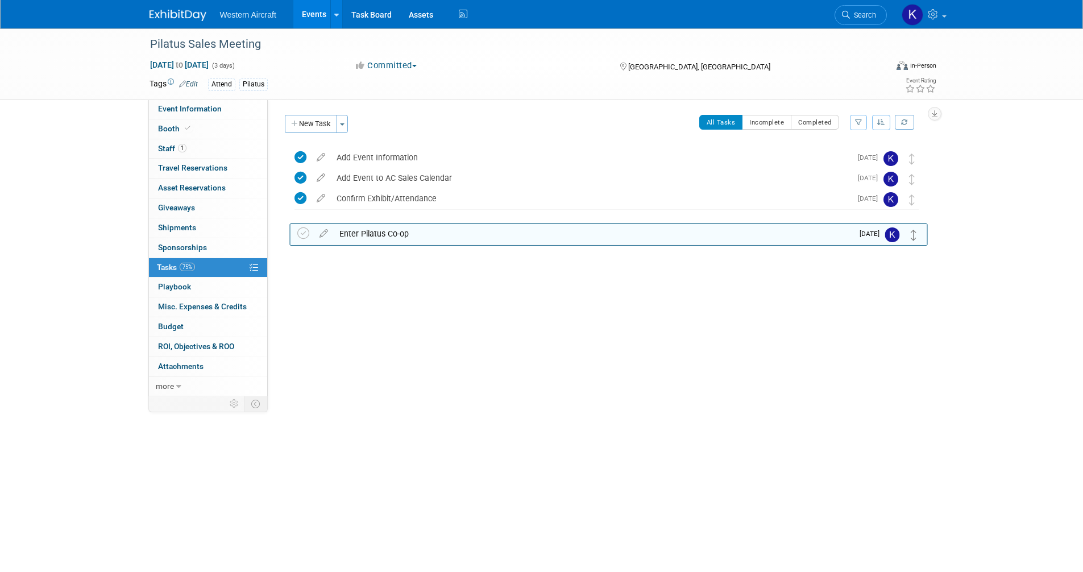
drag, startPoint x: 912, startPoint y: 155, endPoint x: 914, endPoint y: 230, distance: 75.1
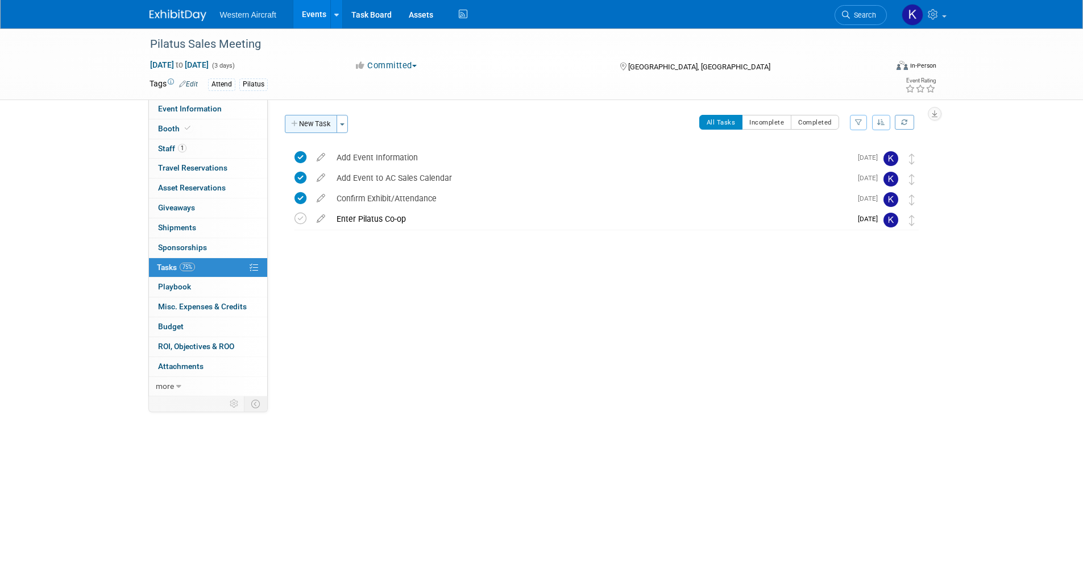
click at [297, 126] on icon "button" at bounding box center [295, 124] width 8 height 7
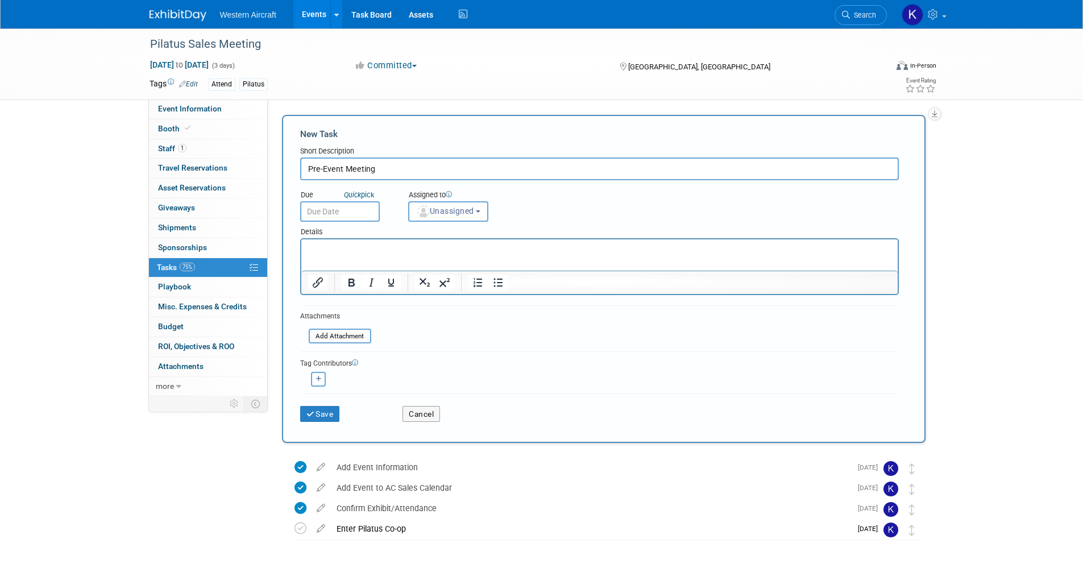
type input "Pre-Event Meeting"
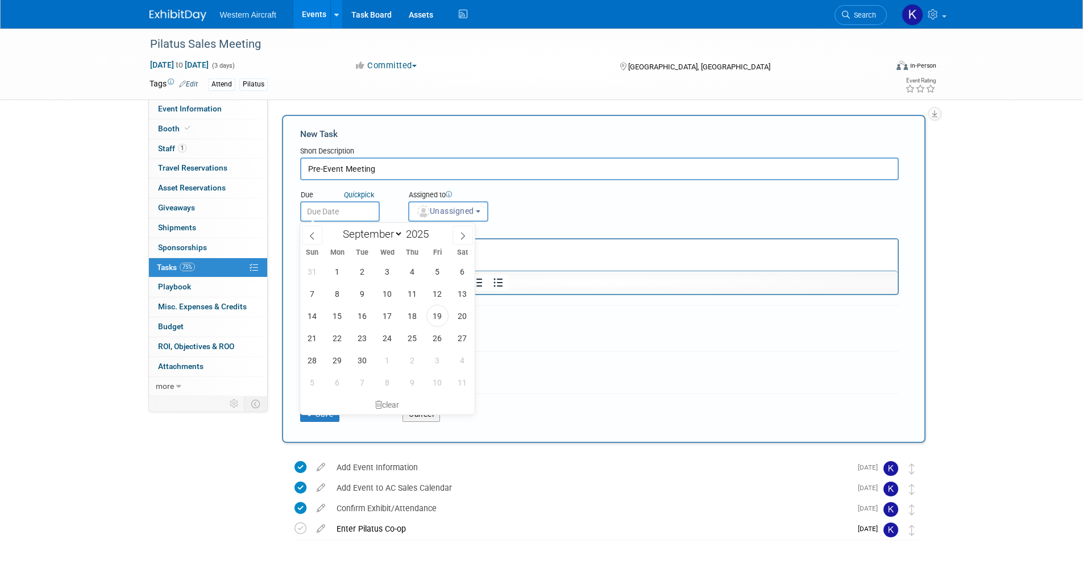
click at [332, 205] on input "text" at bounding box center [340, 211] width 80 height 20
click at [458, 238] on span at bounding box center [463, 235] width 20 height 19
click at [315, 237] on icon at bounding box center [312, 236] width 8 height 8
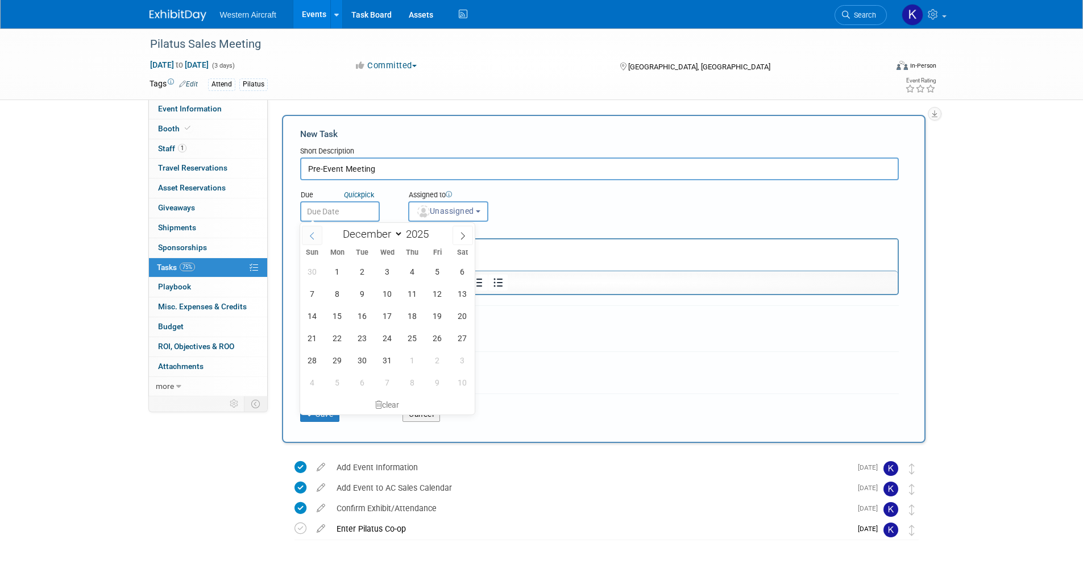
select select "10"
click at [336, 316] on span "10" at bounding box center [337, 316] width 22 height 22
type input "Nov 10, 2025"
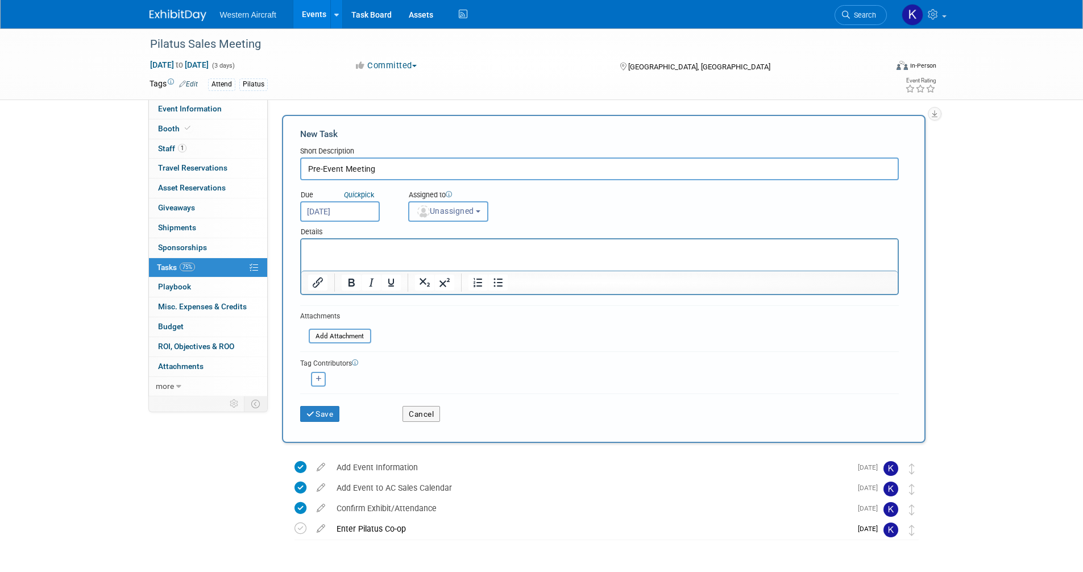
click at [468, 212] on span "Unassigned" at bounding box center [445, 210] width 58 height 9
click at [463, 266] on label "Kindra Mahler (me)" at bounding box center [464, 260] width 98 height 18
click at [411, 263] on input "Kindra Mahler (me)" at bounding box center [406, 258] width 7 height 7
select select "12536384-bbc3-4cec-9ed9-1383d243a388"
click at [327, 416] on button "Save" at bounding box center [320, 414] width 40 height 16
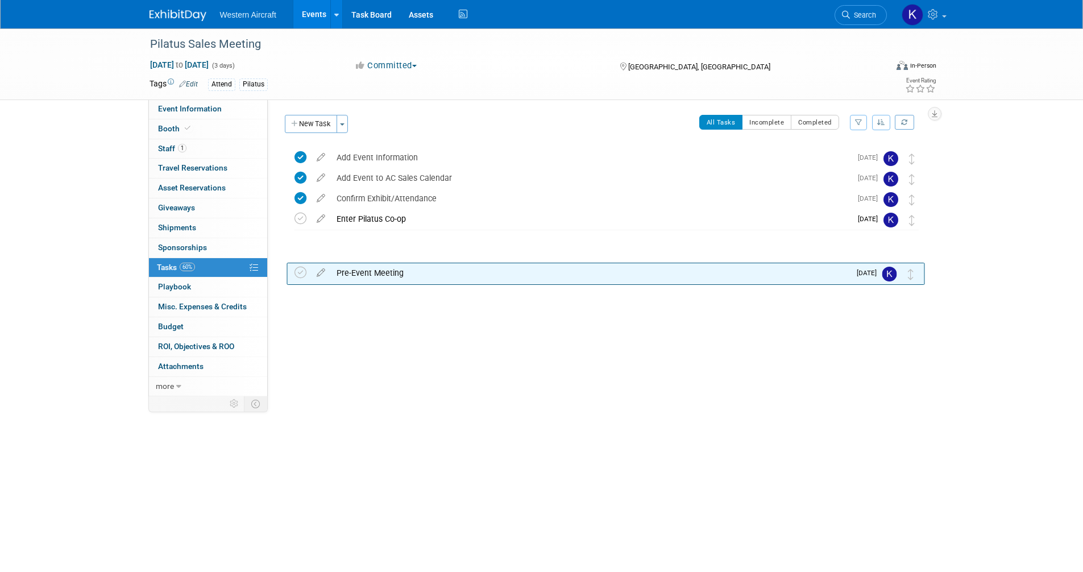
drag, startPoint x: 916, startPoint y: 159, endPoint x: 916, endPoint y: 293, distance: 134.2
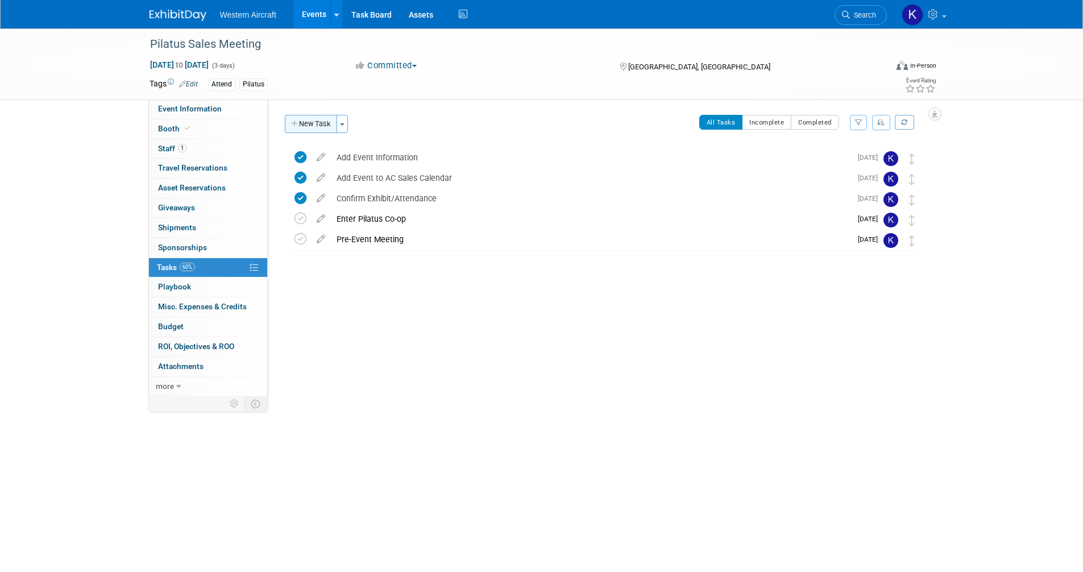
click at [309, 127] on button "New Task" at bounding box center [311, 124] width 52 height 18
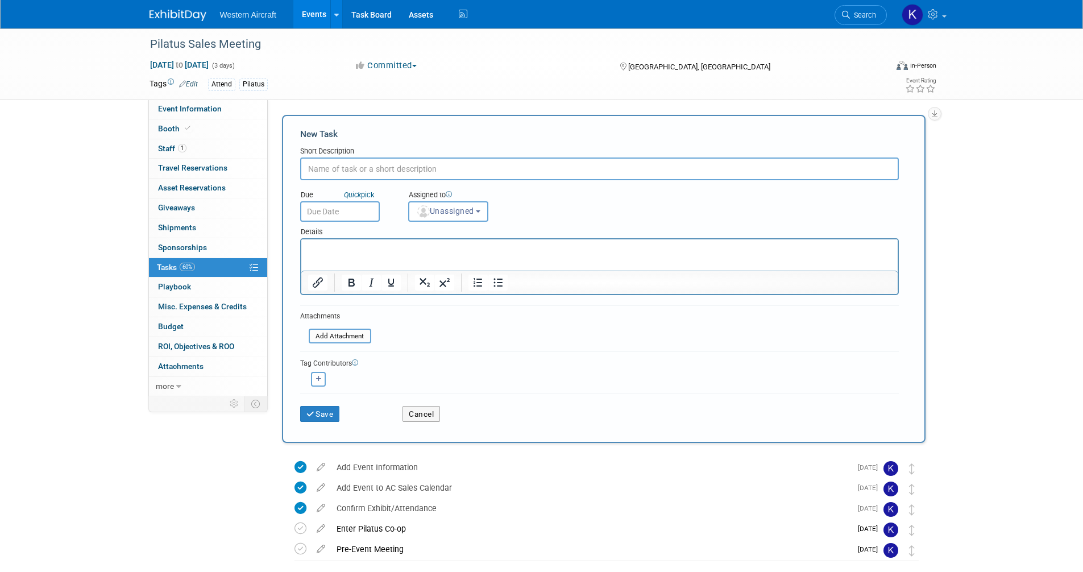
click at [332, 163] on input "text" at bounding box center [599, 169] width 599 height 23
type input "Confirm/Register Attendees"
click at [336, 213] on input "text" at bounding box center [340, 211] width 80 height 20
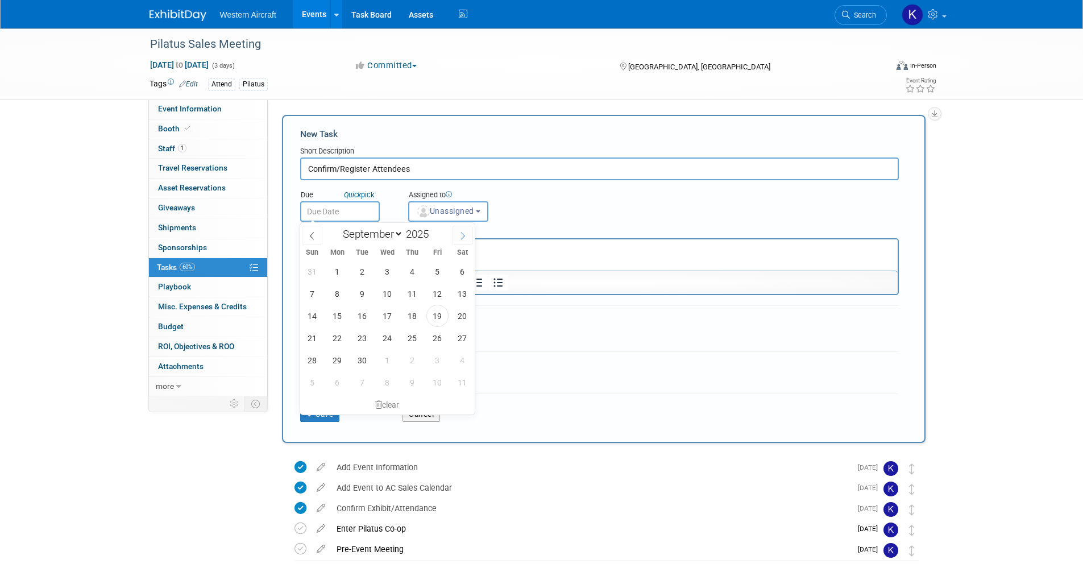
click at [461, 237] on icon at bounding box center [463, 236] width 8 height 8
select select "10"
click at [338, 317] on span "10" at bounding box center [337, 316] width 22 height 22
type input "Nov 10, 2025"
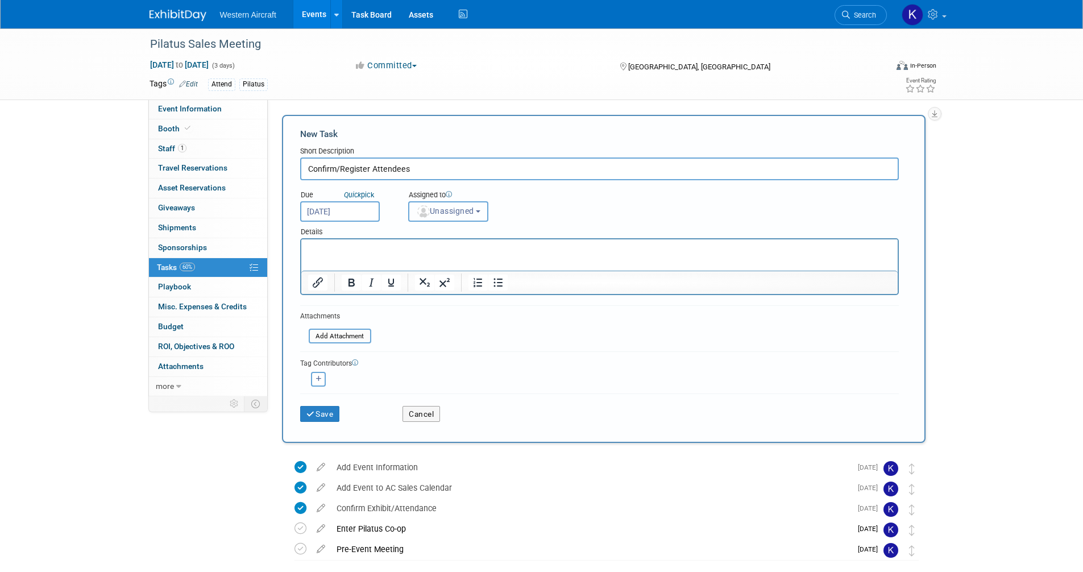
click at [427, 213] on img "button" at bounding box center [423, 211] width 13 height 13
click at [441, 264] on label "Kindra Mahler (me)" at bounding box center [464, 260] width 98 height 18
click at [411, 263] on input "Kindra Mahler (me)" at bounding box center [406, 258] width 7 height 7
select select "12536384-bbc3-4cec-9ed9-1383d243a388"
click at [384, 251] on p "Rich Text Area. Press ALT-0 for help." at bounding box center [600, 249] width 584 height 11
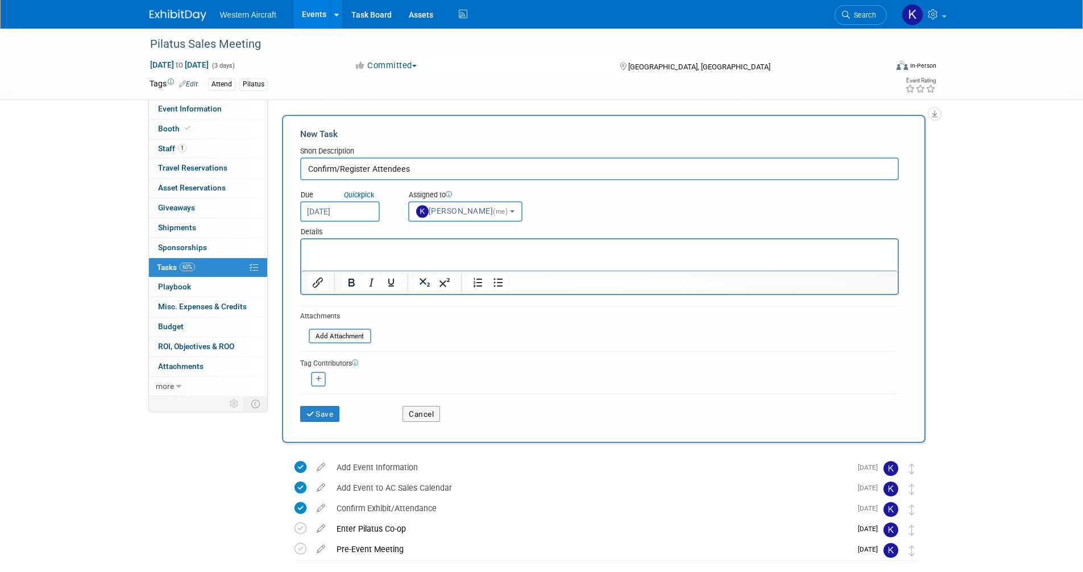
paste body "To enrich screen reader interactions, please activate Accessibility in Grammarl…"
drag, startPoint x: 310, startPoint y: 248, endPoint x: 204, endPoint y: 236, distance: 106.5
click at [301, 239] on html "· Notes : Add registration information to “Staff” tab" at bounding box center [599, 247] width 597 height 16
click at [330, 417] on button "Save" at bounding box center [320, 414] width 40 height 16
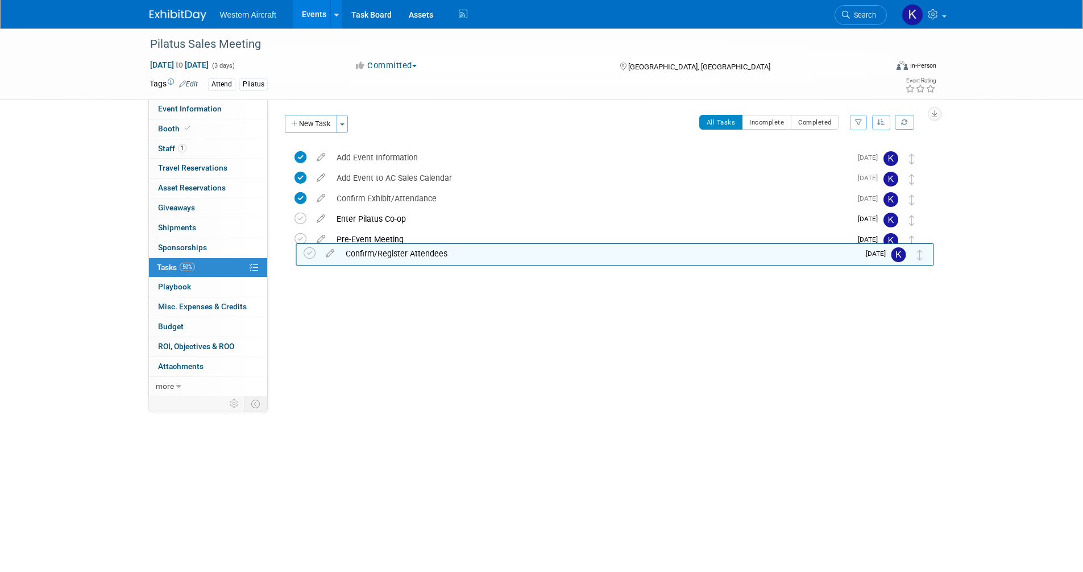
drag, startPoint x: 917, startPoint y: 163, endPoint x: 927, endPoint y: 273, distance: 110.2
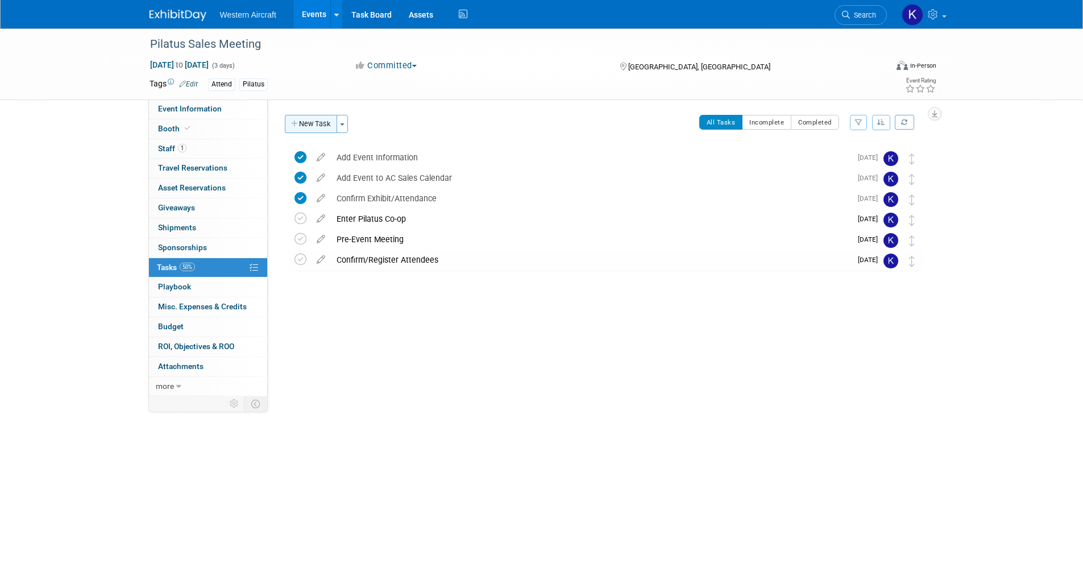
click at [309, 125] on button "New Task" at bounding box center [311, 124] width 52 height 18
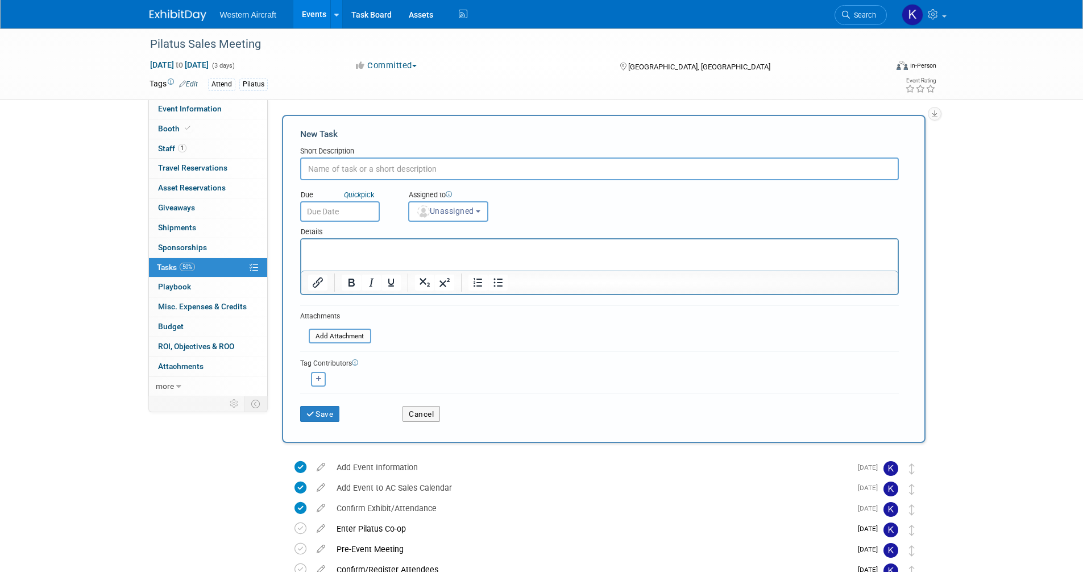
click at [344, 169] on input "text" at bounding box center [599, 169] width 599 height 23
type input "Book & Record Hotel"
click at [348, 221] on body "Western Aircraft Events Add Event Bulk Upload Events Shareable Event Boards Rec…" at bounding box center [541, 286] width 1083 height 572
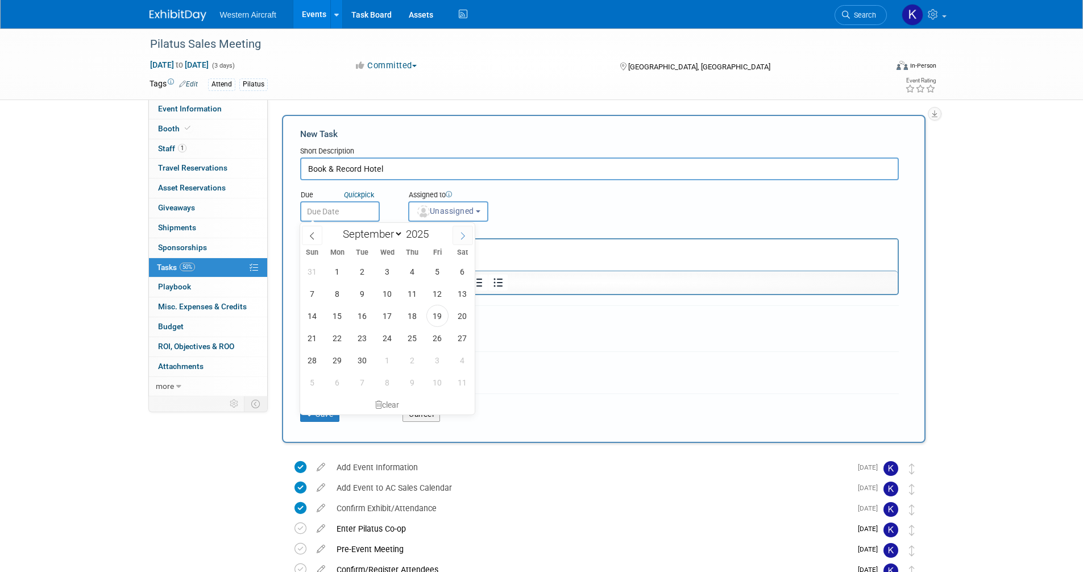
click at [463, 229] on span at bounding box center [463, 235] width 20 height 19
select select "10"
click at [341, 316] on span "10" at bounding box center [337, 316] width 22 height 22
type input "Nov 10, 2025"
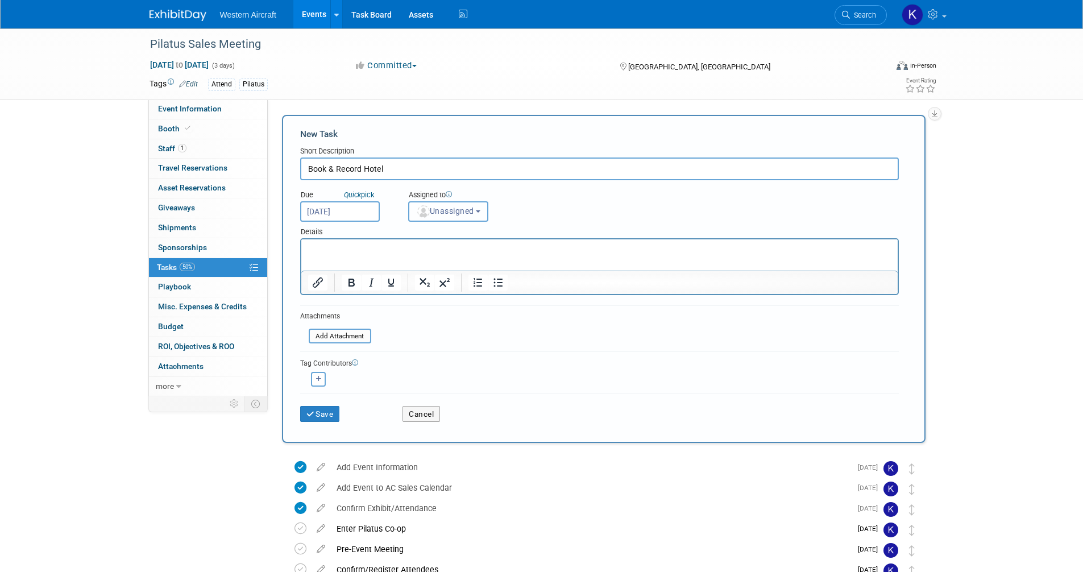
click at [435, 212] on span "Unassigned" at bounding box center [445, 210] width 58 height 9
click at [441, 258] on label "Kindra Mahler (me)" at bounding box center [464, 260] width 98 height 18
click at [411, 258] on input "Kindra Mahler (me)" at bounding box center [406, 258] width 7 height 7
select select "12536384-bbc3-4cec-9ed9-1383d243a388"
click at [337, 410] on button "Save" at bounding box center [320, 414] width 40 height 16
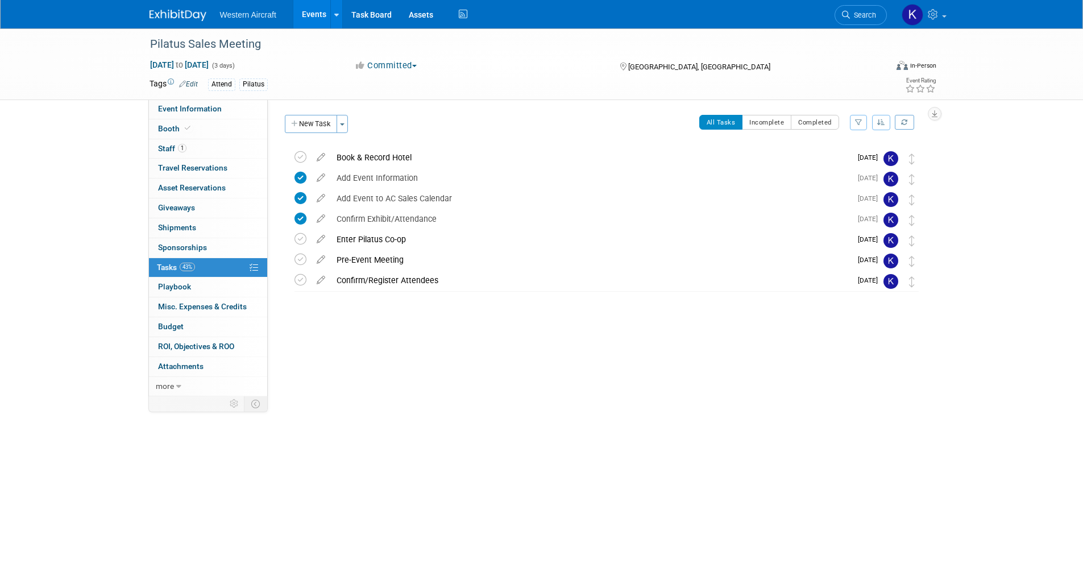
click at [371, 155] on div "Book & Record Hotel" at bounding box center [591, 157] width 520 height 19
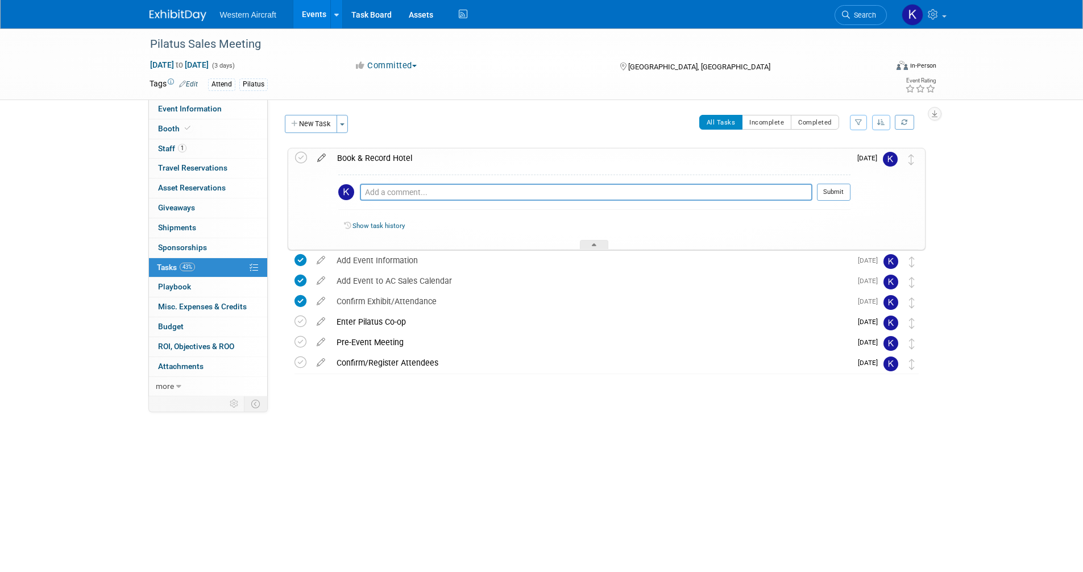
click at [325, 160] on icon at bounding box center [322, 155] width 20 height 14
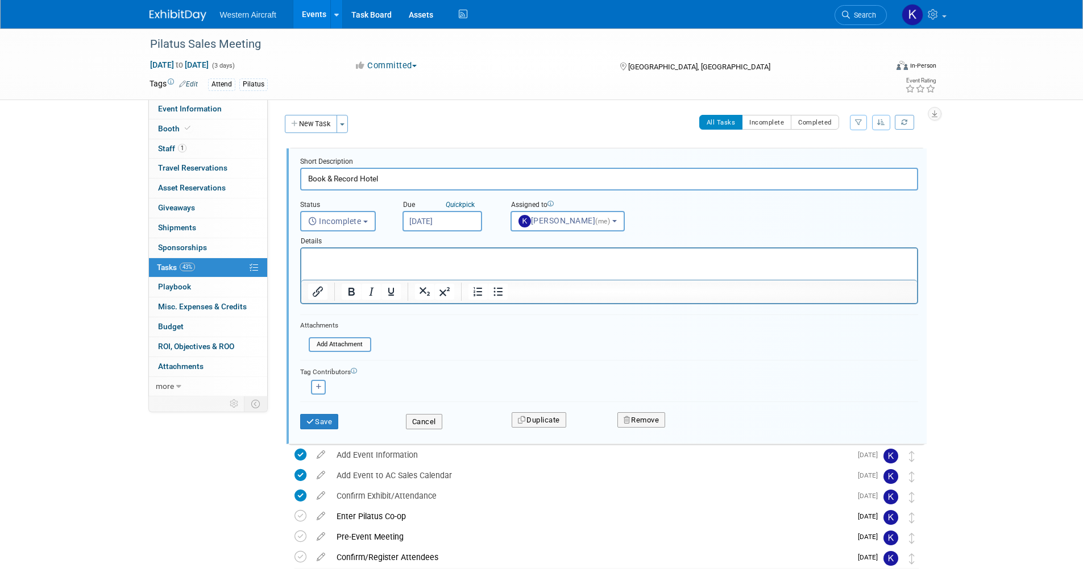
click at [351, 264] on html at bounding box center [609, 256] width 616 height 15
drag, startPoint x: 325, startPoint y: 257, endPoint x: 218, endPoint y: 243, distance: 107.8
click at [301, 249] on html "· Notes: Add rates & cancellation policy" at bounding box center [609, 256] width 616 height 15
click at [320, 420] on button "Save" at bounding box center [319, 422] width 39 height 16
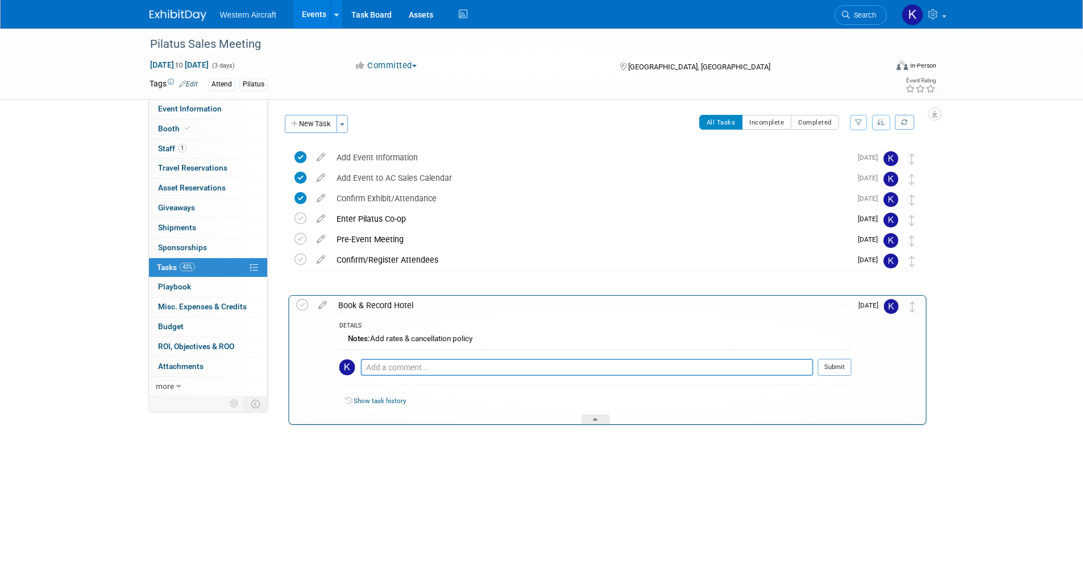
drag, startPoint x: 906, startPoint y: 160, endPoint x: 905, endPoint y: 302, distance: 142.2
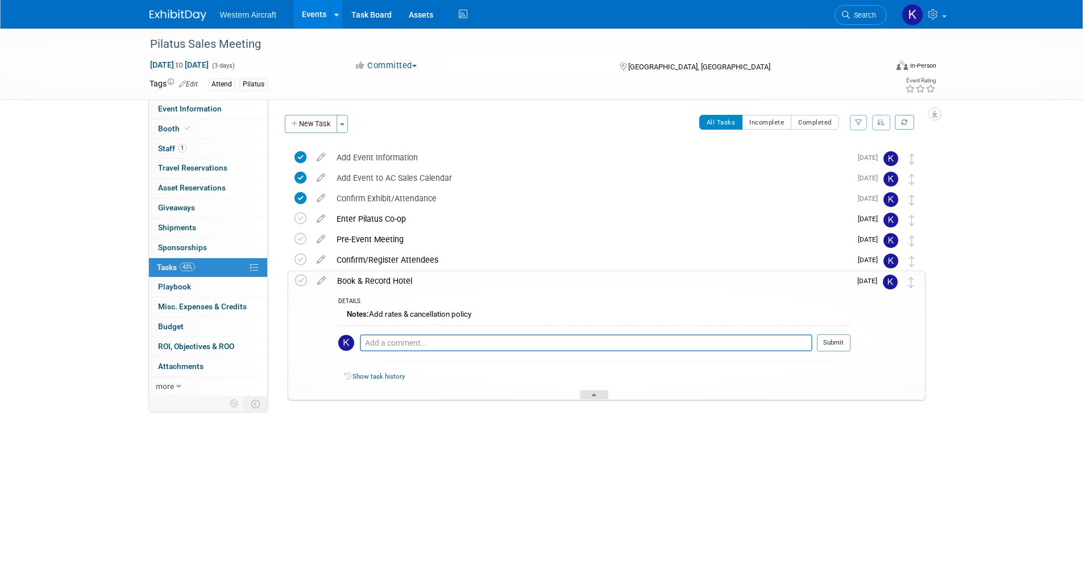
click at [595, 396] on icon at bounding box center [594, 397] width 5 height 7
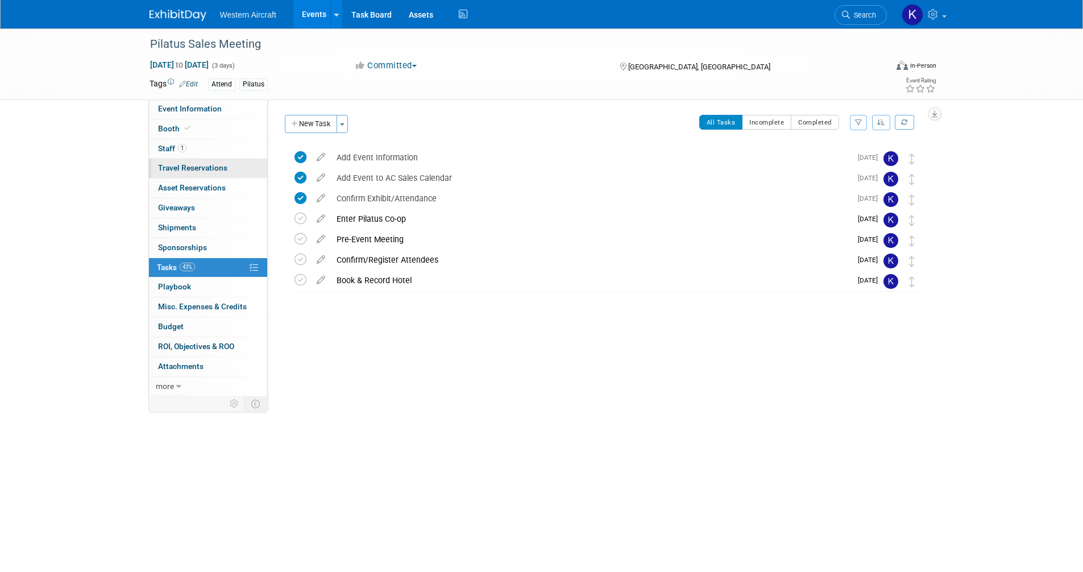
click at [180, 167] on span "Travel Reservations 0" at bounding box center [192, 167] width 69 height 9
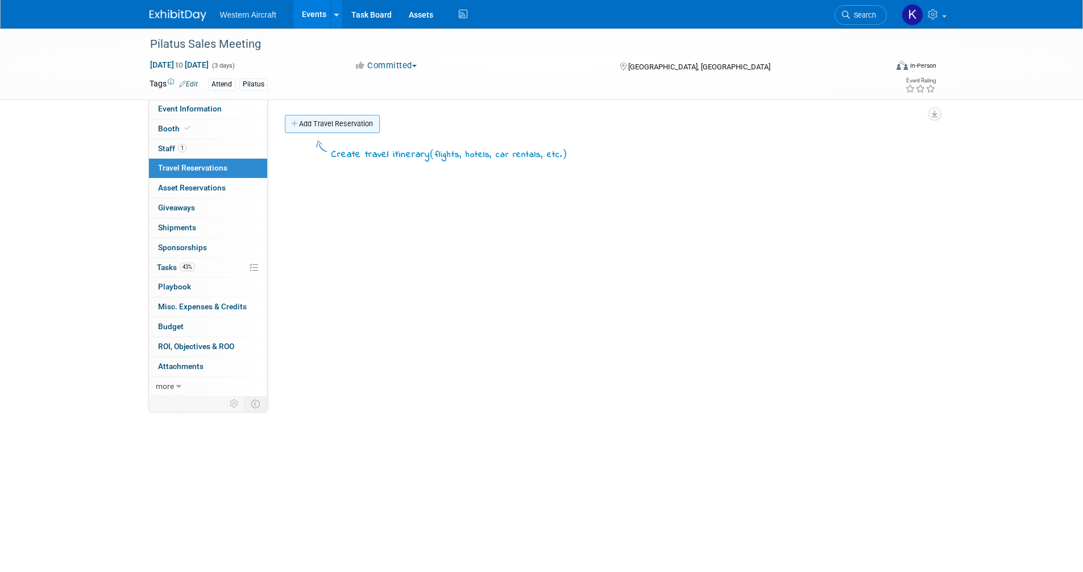
click at [324, 129] on link "Add Travel Reservation" at bounding box center [332, 124] width 95 height 18
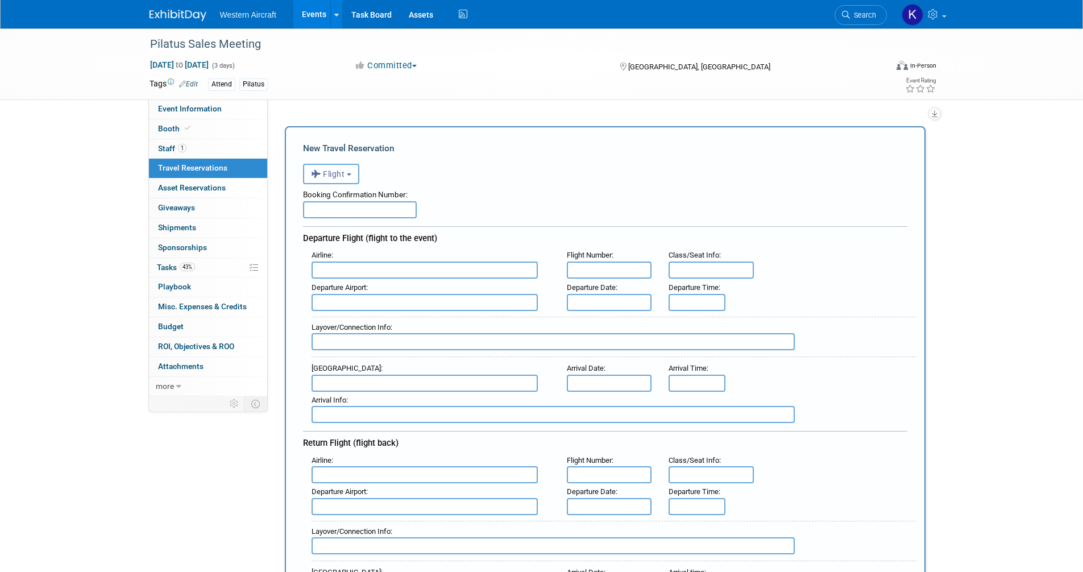
click at [333, 175] on span "Flight" at bounding box center [328, 173] width 34 height 9
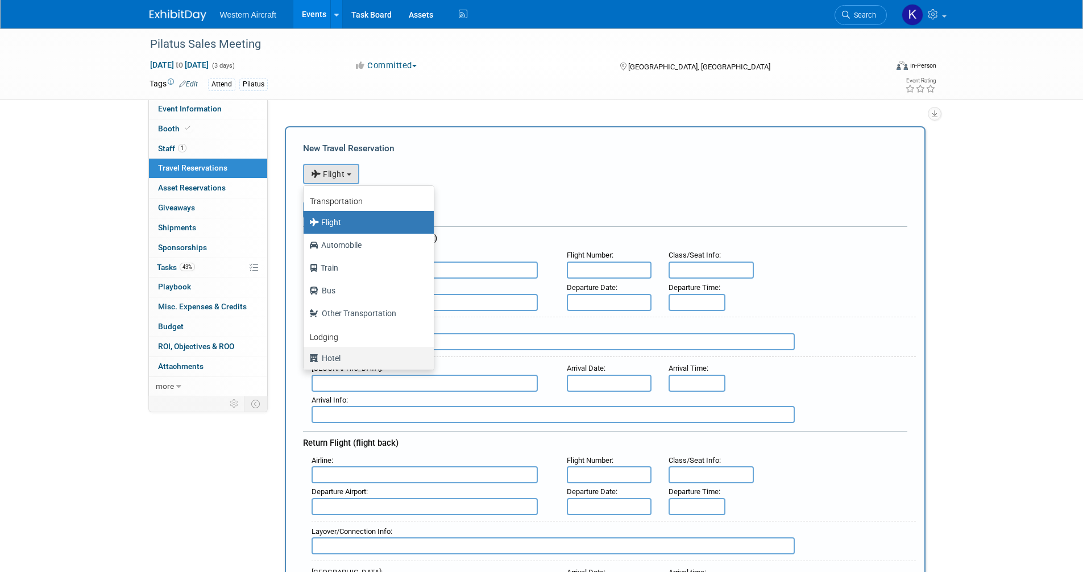
click at [346, 351] on label "Hotel" at bounding box center [365, 358] width 113 height 18
click at [305, 353] on input "Hotel" at bounding box center [301, 356] width 7 height 7
select select "6"
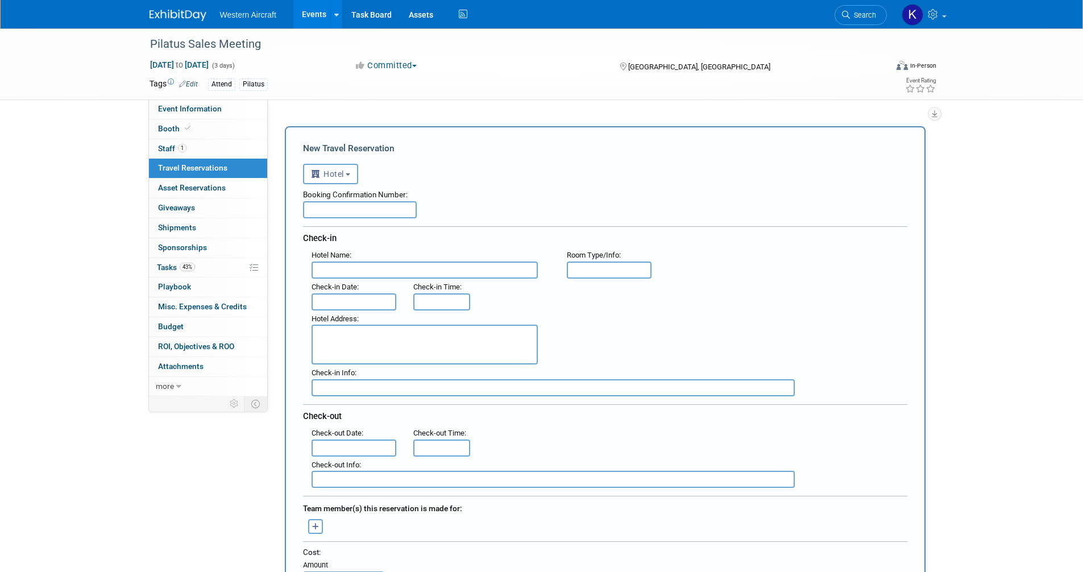
click at [336, 210] on input "text" at bounding box center [360, 209] width 114 height 17
paste input "3340173117"
type input "3340173117"
click at [342, 279] on div "Check-in Date :" at bounding box center [354, 295] width 102 height 32
click at [328, 269] on input "text" at bounding box center [425, 270] width 226 height 17
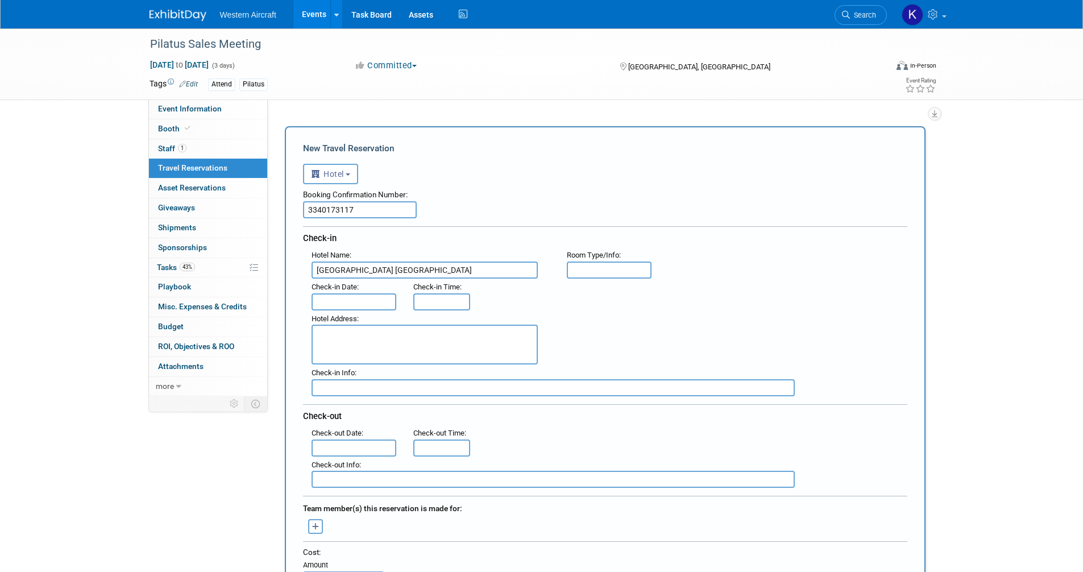
type input "Beach House Fort Lauderdale"
type input "NSK"
click at [341, 304] on input "text" at bounding box center [354, 301] width 85 height 17
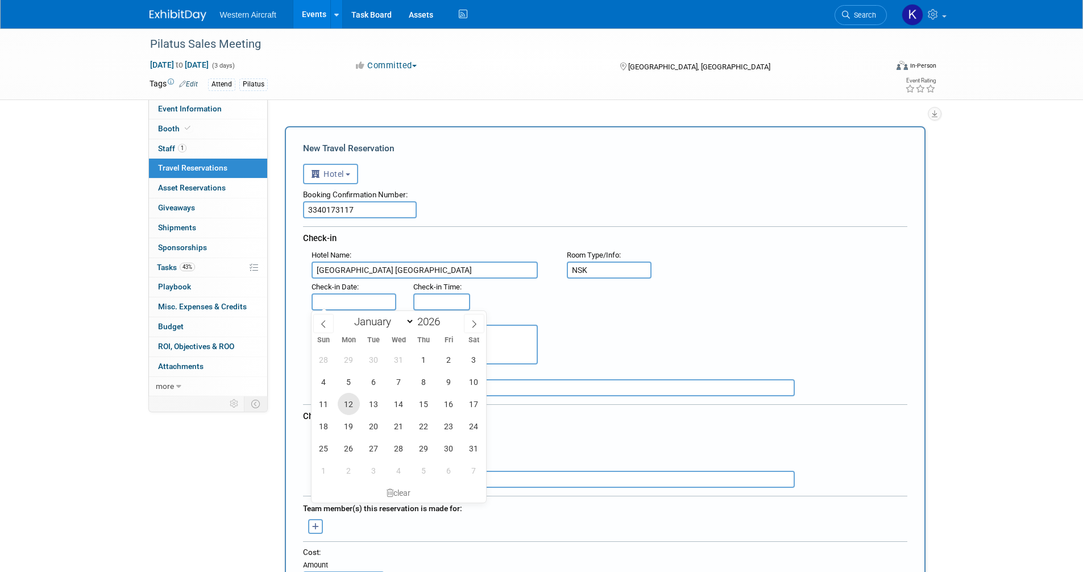
click at [351, 406] on span "12" at bounding box center [349, 404] width 22 height 22
type input "Jan 12, 2026"
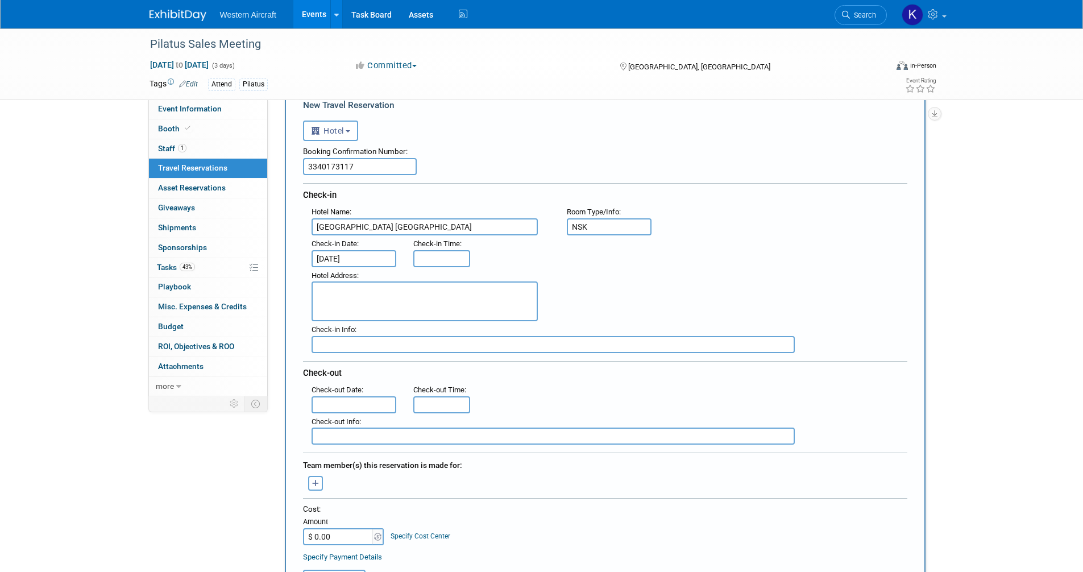
scroll to position [57, 0]
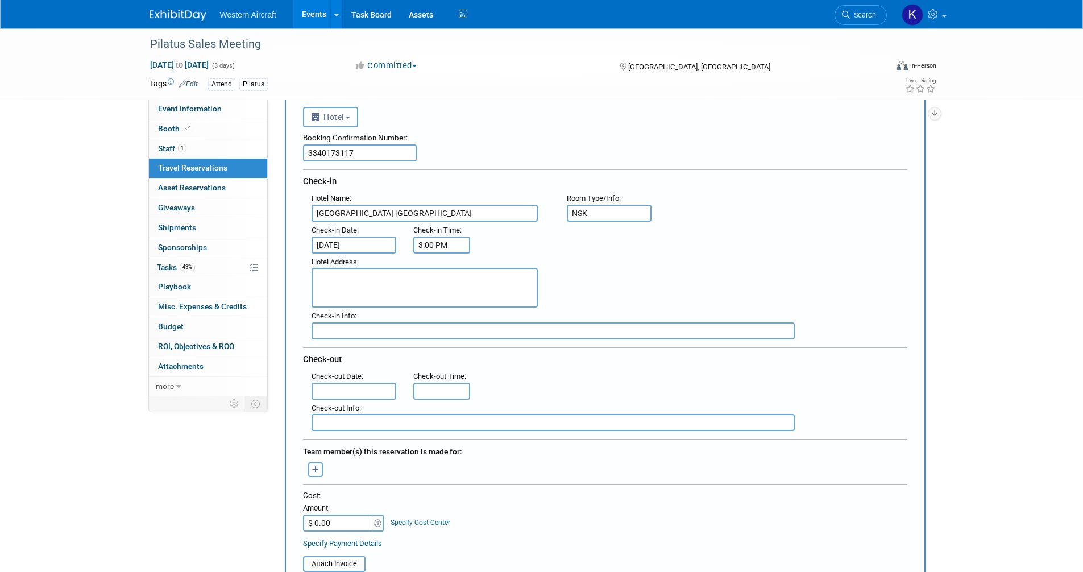
click at [431, 246] on input "3:00 PM" at bounding box center [441, 245] width 57 height 17
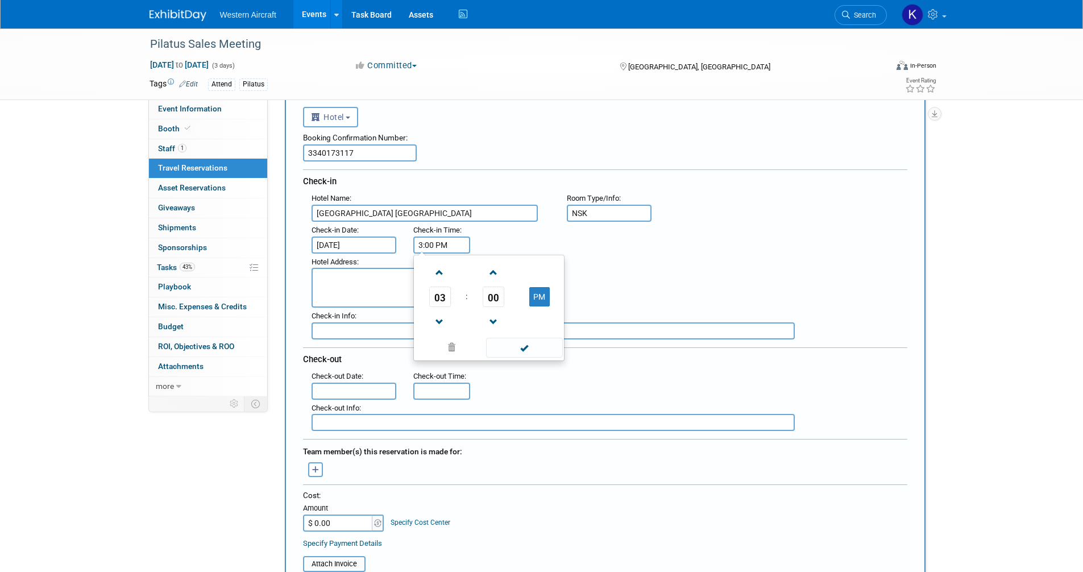
click at [431, 246] on input "3:00 PM" at bounding box center [441, 245] width 57 height 17
type input "4:00 PM"
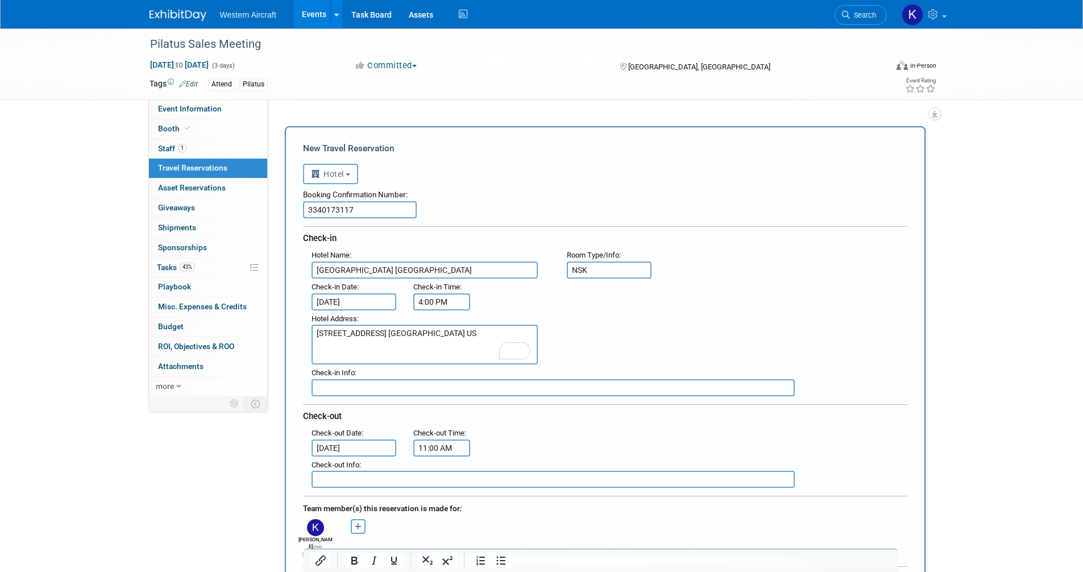
select select "6"
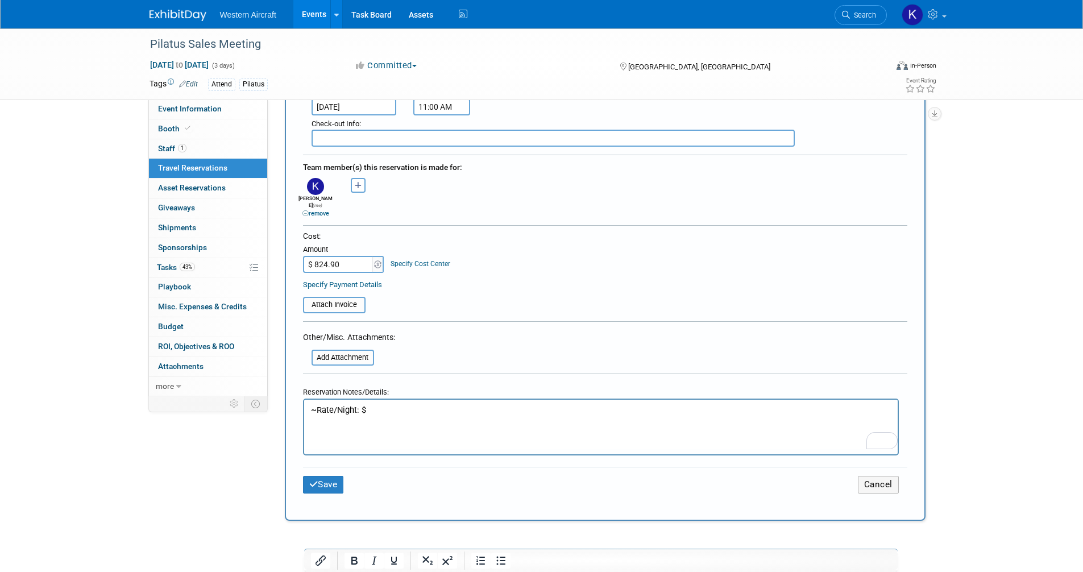
click at [384, 411] on p "~Rate/Night: $" at bounding box center [601, 410] width 581 height 12
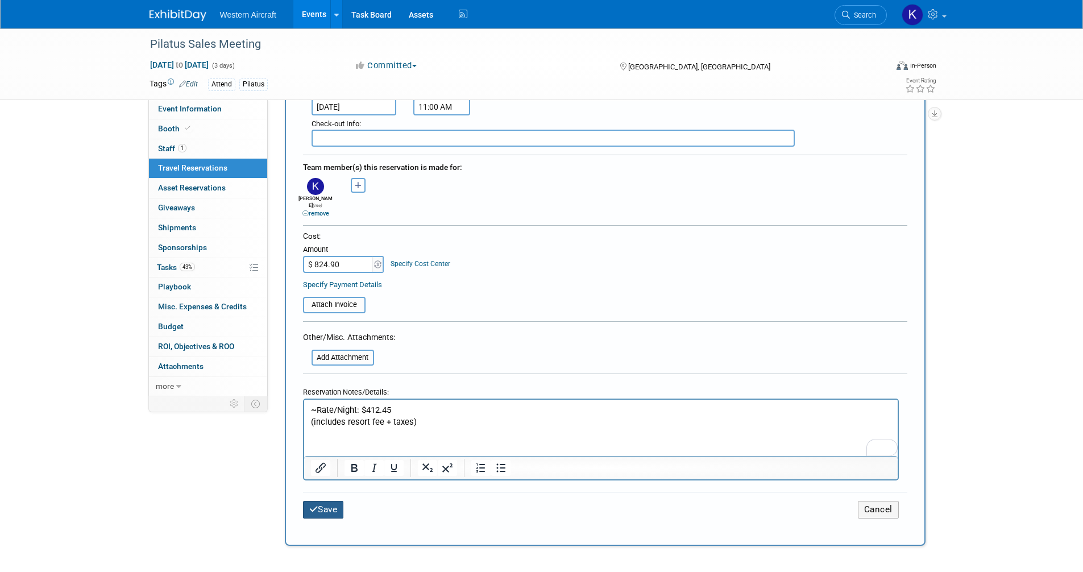
click at [331, 501] on button "Save" at bounding box center [323, 510] width 41 height 18
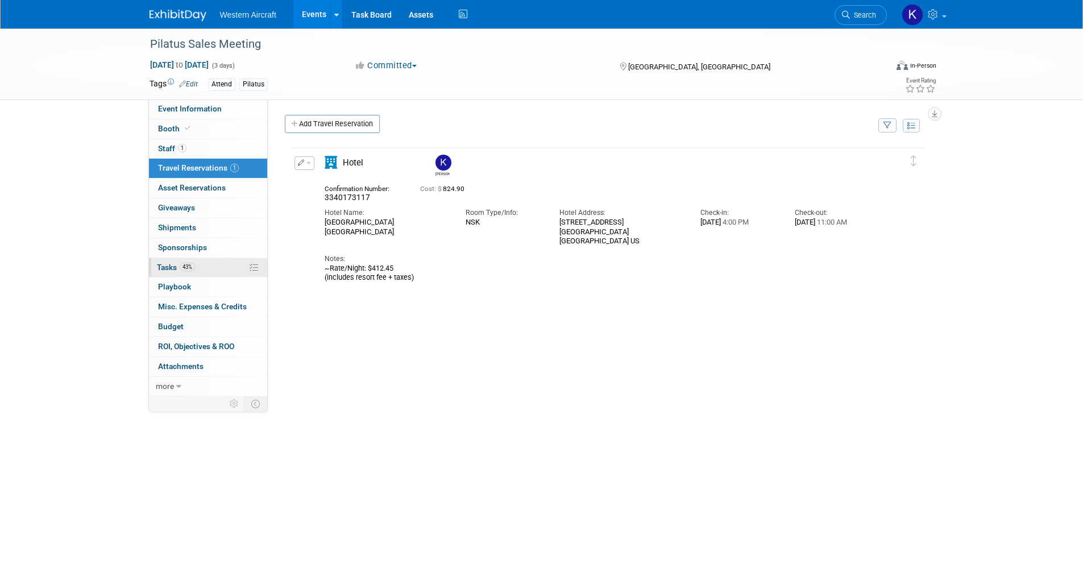
click at [205, 275] on link "43% Tasks 43%" at bounding box center [208, 267] width 118 height 19
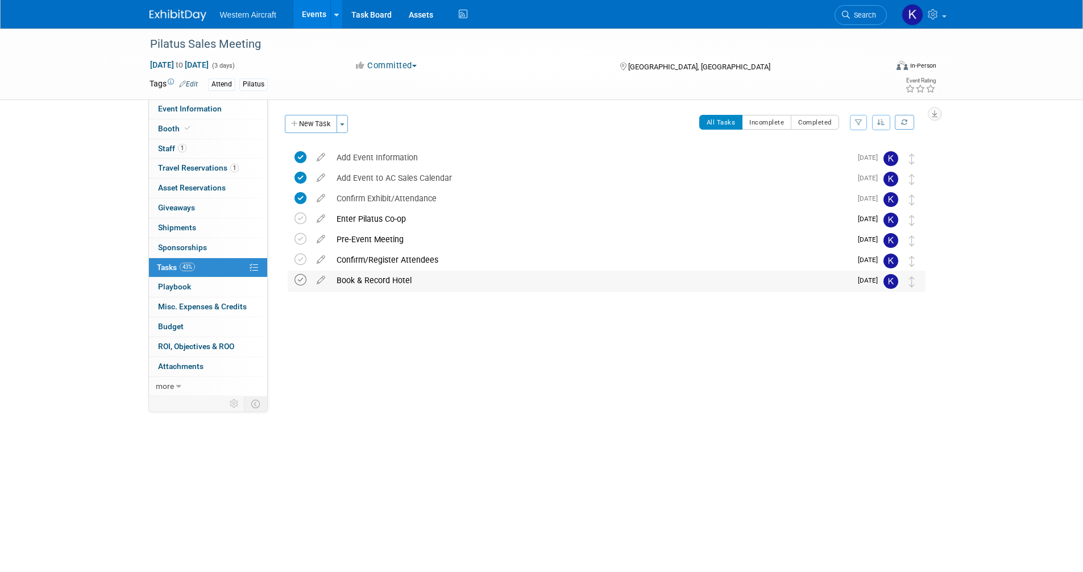
click at [300, 281] on icon at bounding box center [301, 280] width 12 height 12
click at [326, 115] on button "New Task" at bounding box center [311, 124] width 52 height 18
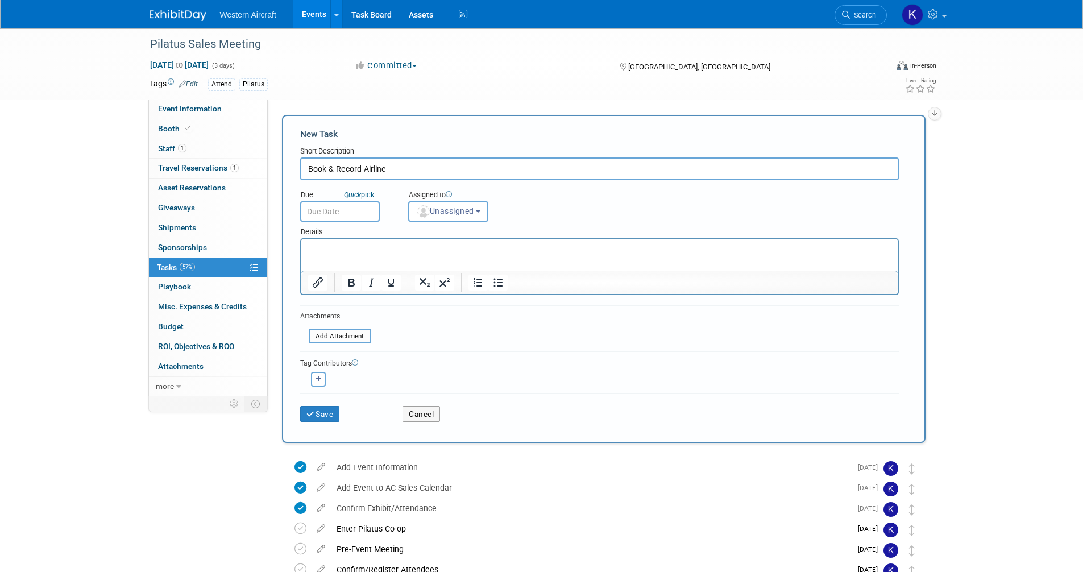
type input "Book & Record Airline"
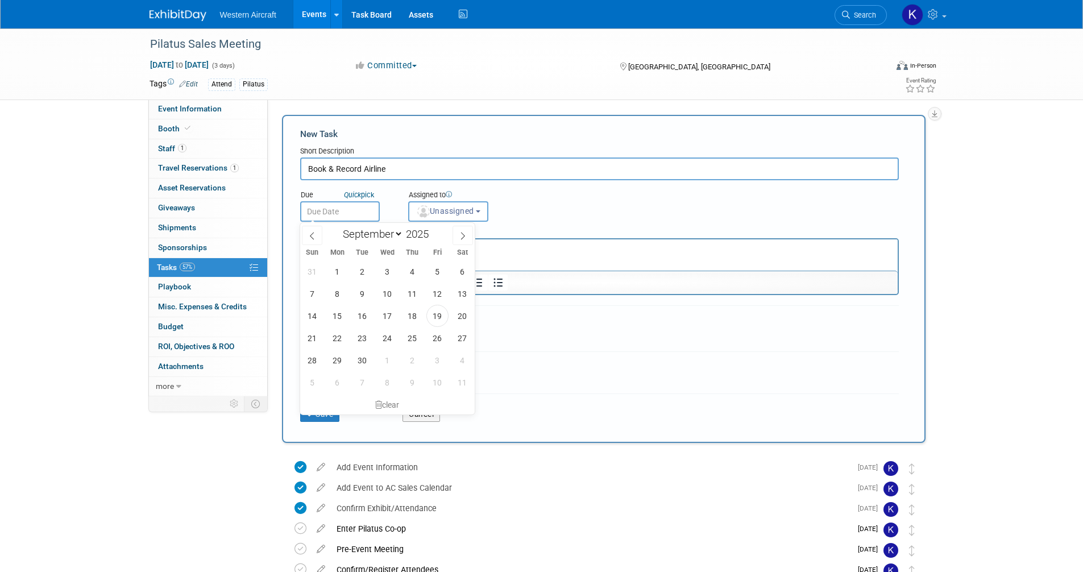
click at [341, 209] on input "text" at bounding box center [340, 211] width 80 height 20
click at [476, 238] on div at bounding box center [599, 266] width 599 height 57
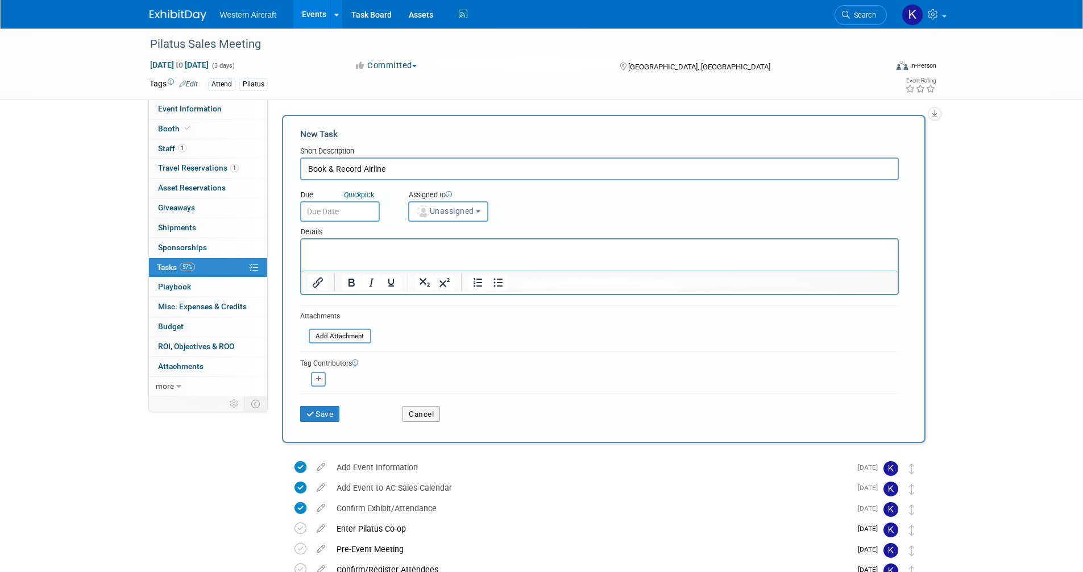
click at [336, 212] on input "text" at bounding box center [340, 211] width 80 height 20
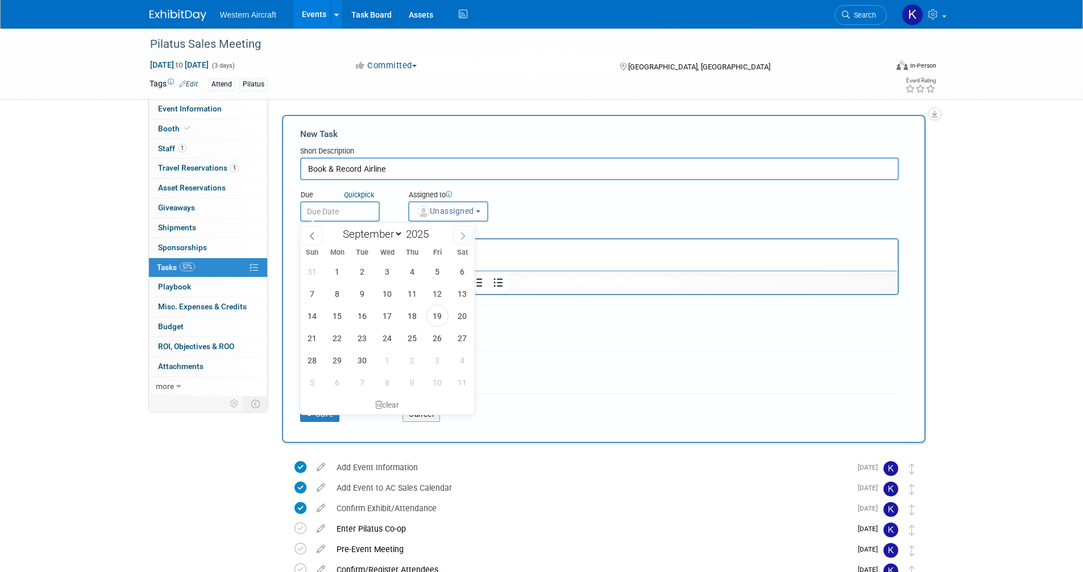
click at [457, 238] on span at bounding box center [463, 235] width 20 height 19
select select "10"
click at [336, 318] on span "10" at bounding box center [337, 316] width 22 height 22
type input "Nov 10, 2025"
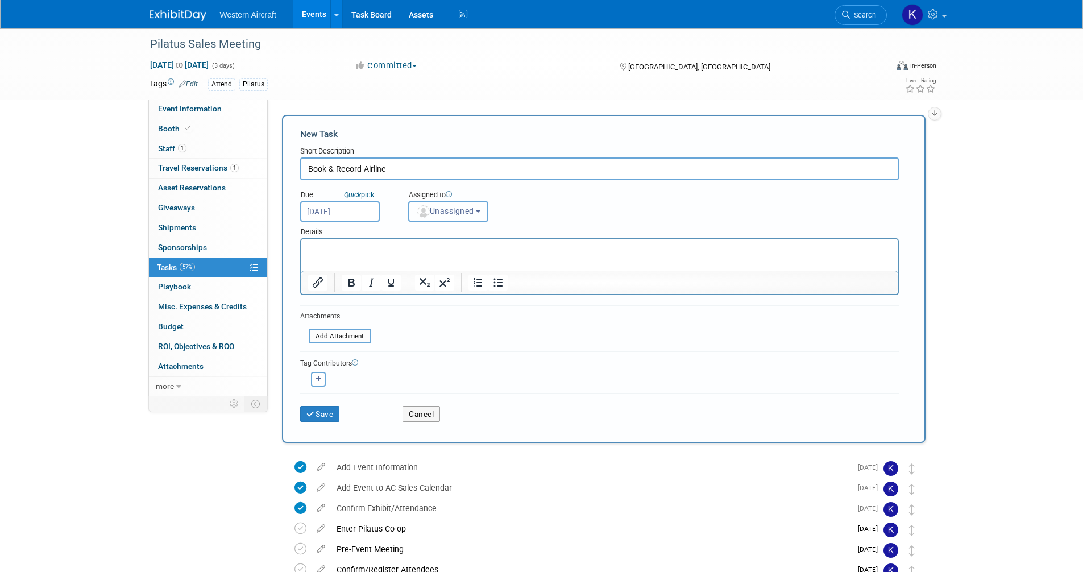
click at [434, 208] on span "Unassigned" at bounding box center [445, 210] width 58 height 9
click at [440, 256] on label "Kindra Mahler (me)" at bounding box center [464, 260] width 98 height 18
click at [411, 256] on input "Kindra Mahler (me)" at bounding box center [406, 258] width 7 height 7
select select "12536384-bbc3-4cec-9ed9-1383d243a388"
click at [316, 409] on button "Save" at bounding box center [320, 414] width 40 height 16
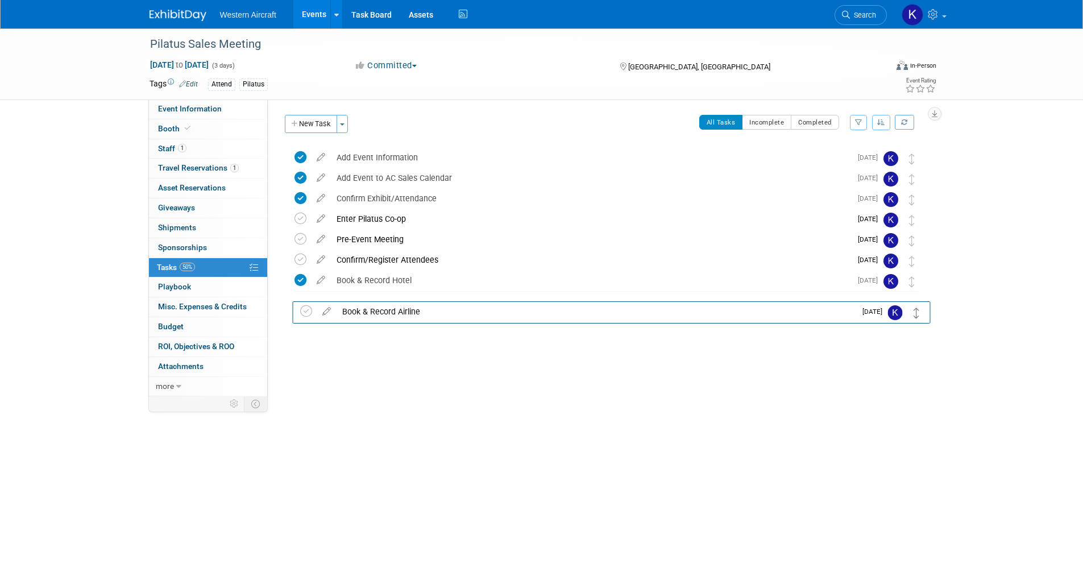
drag, startPoint x: 912, startPoint y: 162, endPoint x: 917, endPoint y: 316, distance: 154.2
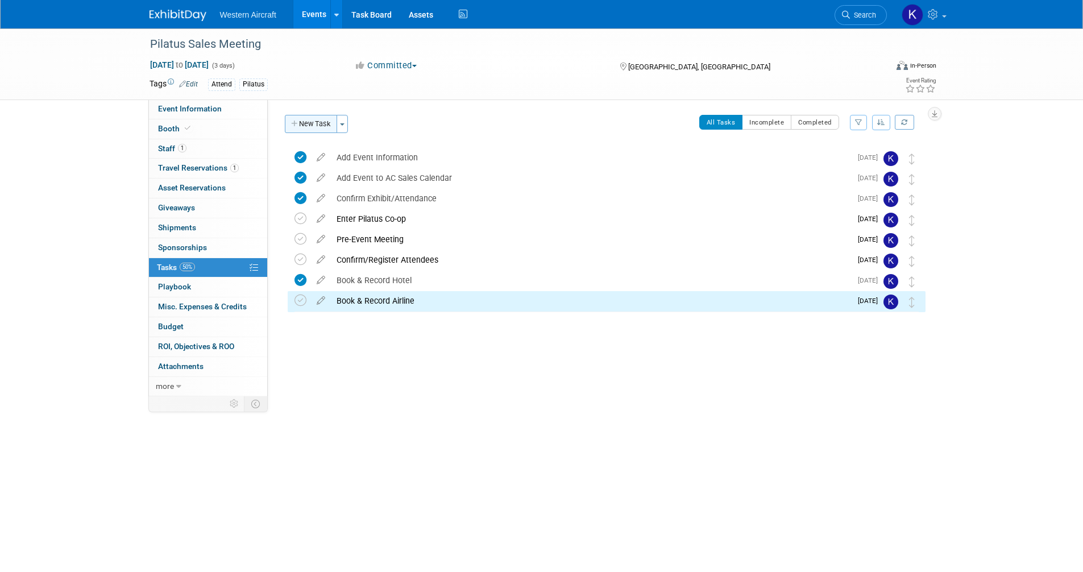
click at [304, 119] on button "New Task" at bounding box center [311, 124] width 52 height 18
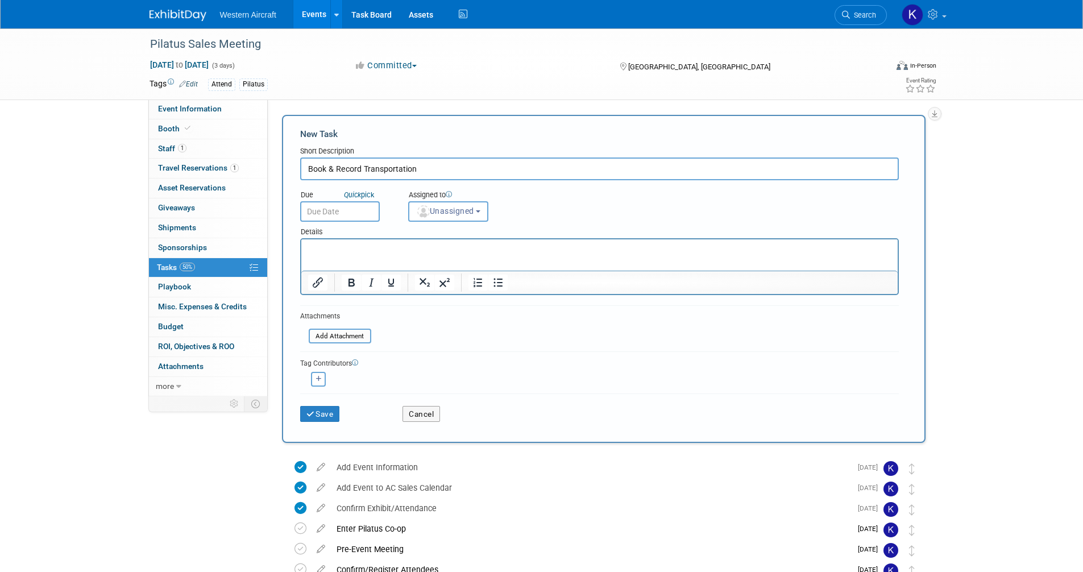
type input "Book & Record Transportation"
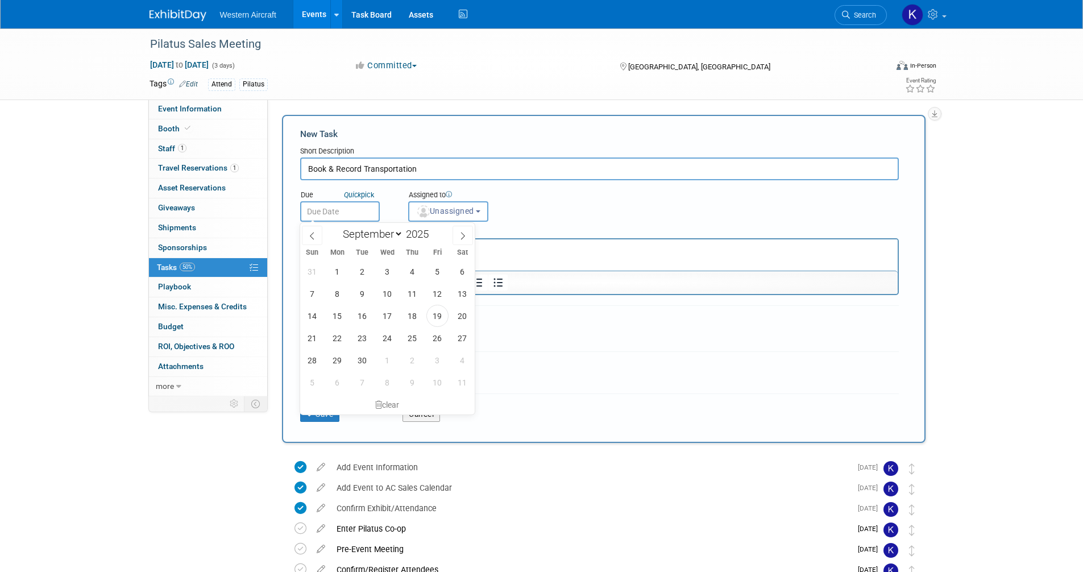
click at [343, 207] on input "text" at bounding box center [340, 211] width 80 height 20
click at [466, 237] on icon at bounding box center [463, 236] width 8 height 8
select select "10"
click at [341, 322] on span "10" at bounding box center [337, 316] width 22 height 22
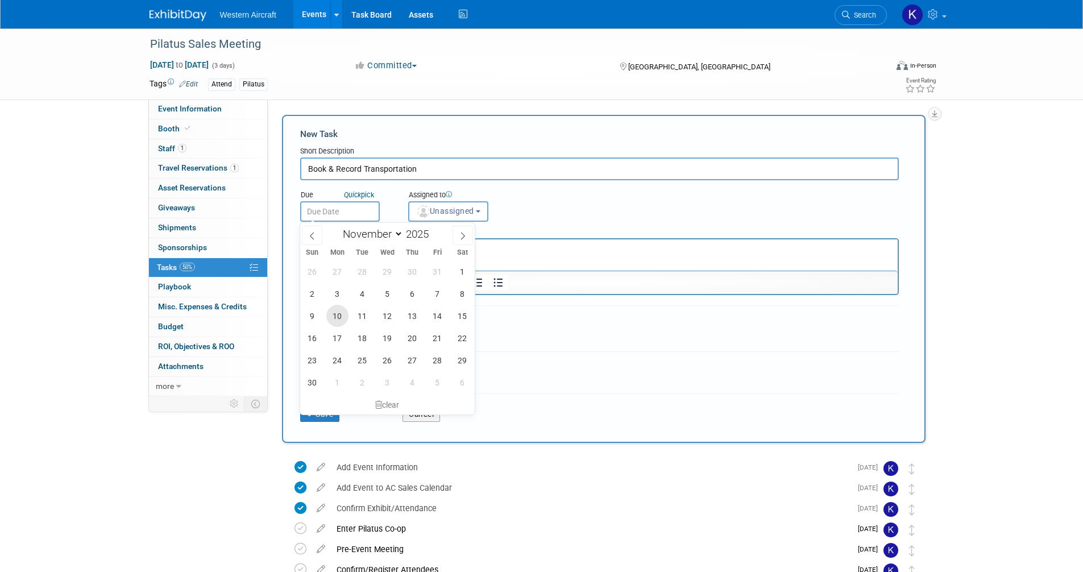
type input "Nov 10, 2025"
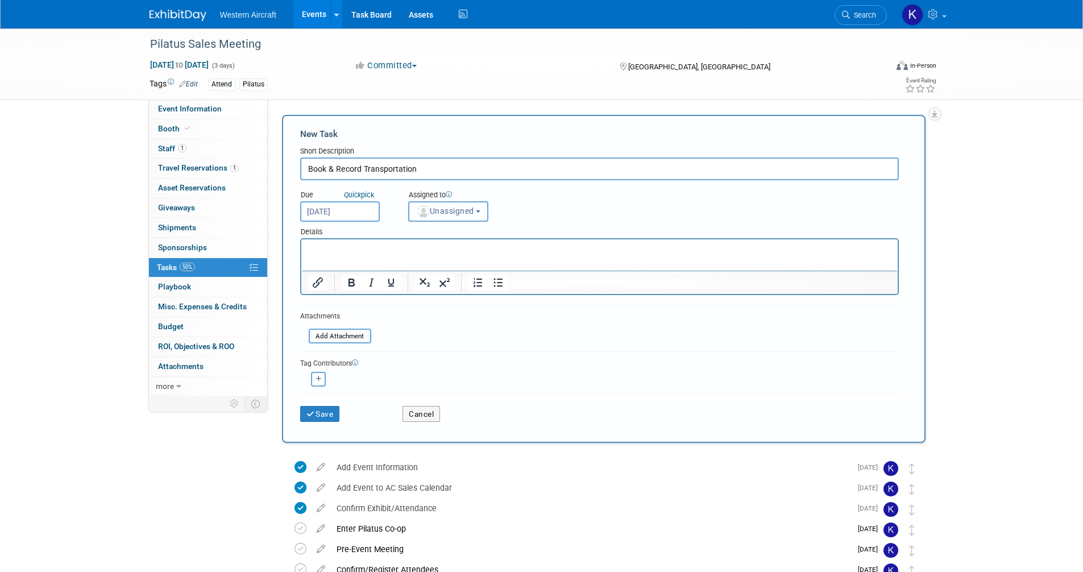
click at [470, 208] on span "Unassigned" at bounding box center [445, 210] width 58 height 9
click at [470, 261] on label "Kindra Mahler (me)" at bounding box center [464, 260] width 98 height 18
click at [411, 261] on input "Kindra Mahler (me)" at bounding box center [406, 258] width 7 height 7
select select "12536384-bbc3-4cec-9ed9-1383d243a388"
click at [327, 416] on button "Save" at bounding box center [320, 414] width 40 height 16
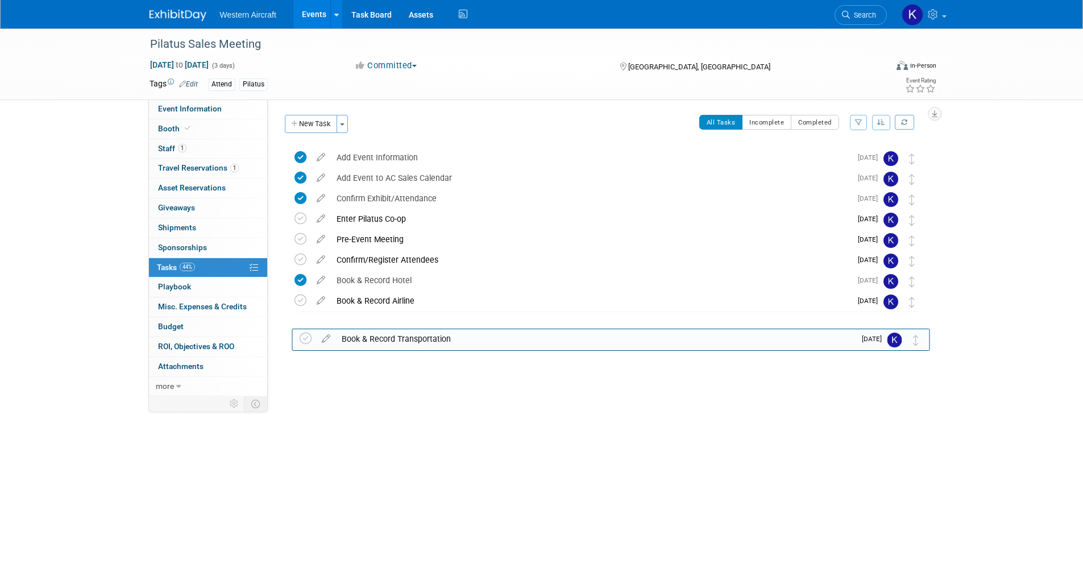
drag, startPoint x: 914, startPoint y: 214, endPoint x: 911, endPoint y: 337, distance: 122.3
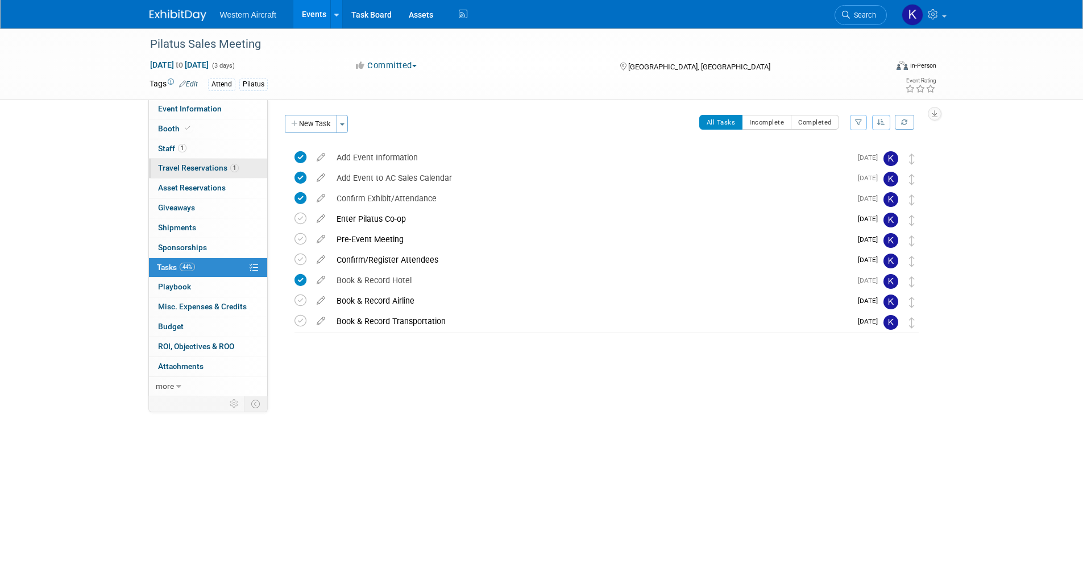
click at [192, 170] on span "Travel Reservations 1" at bounding box center [198, 167] width 81 height 9
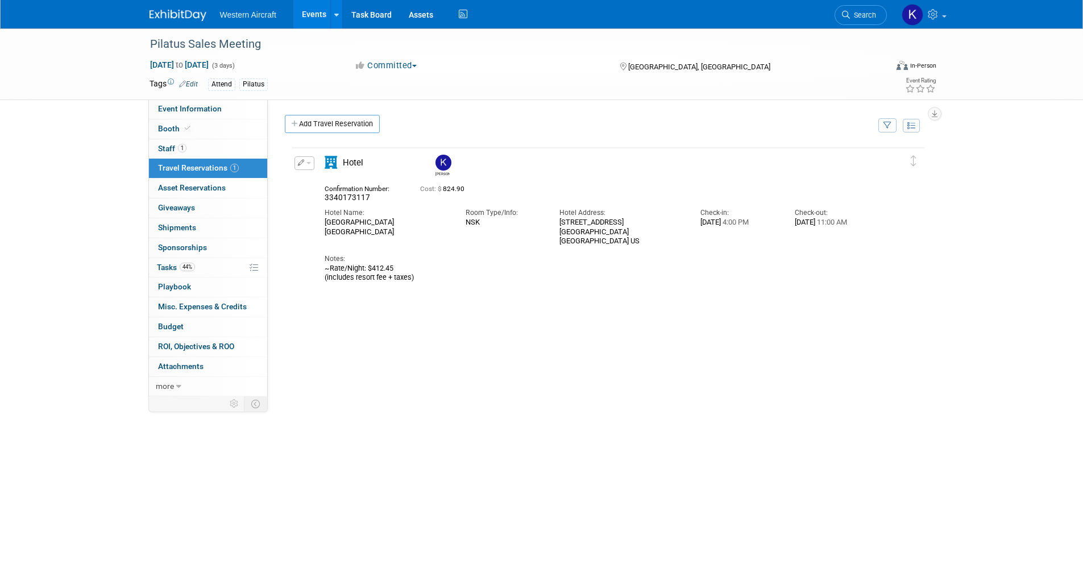
click at [298, 162] on icon "button" at bounding box center [301, 162] width 7 height 6
click at [336, 177] on button "Edit Reservation" at bounding box center [343, 183] width 96 height 16
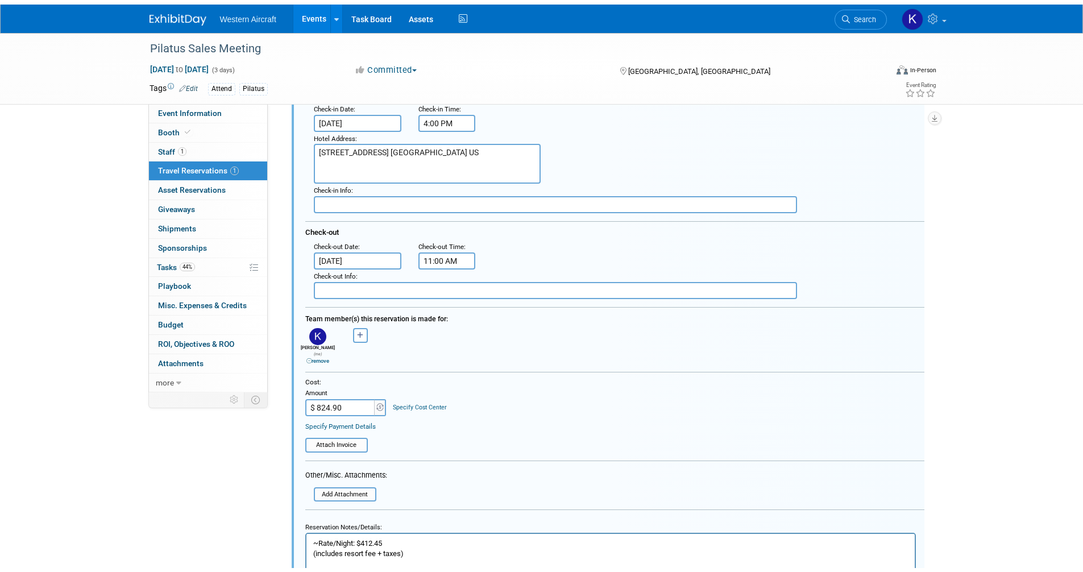
scroll to position [246, 0]
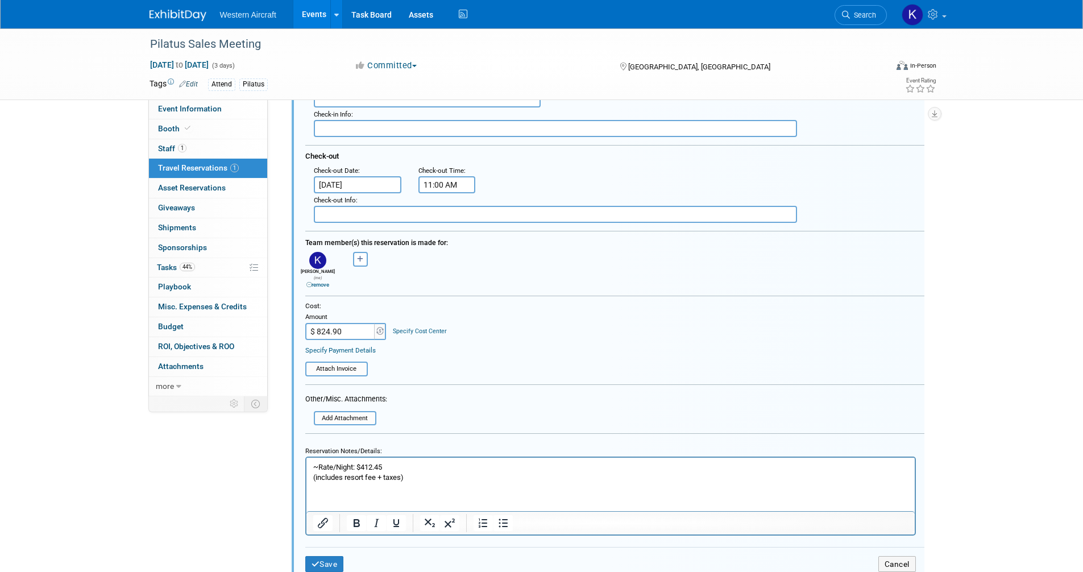
click at [421, 476] on p "~Rate/Night: $412.45 (includes resort fee + taxes)" at bounding box center [610, 472] width 595 height 20
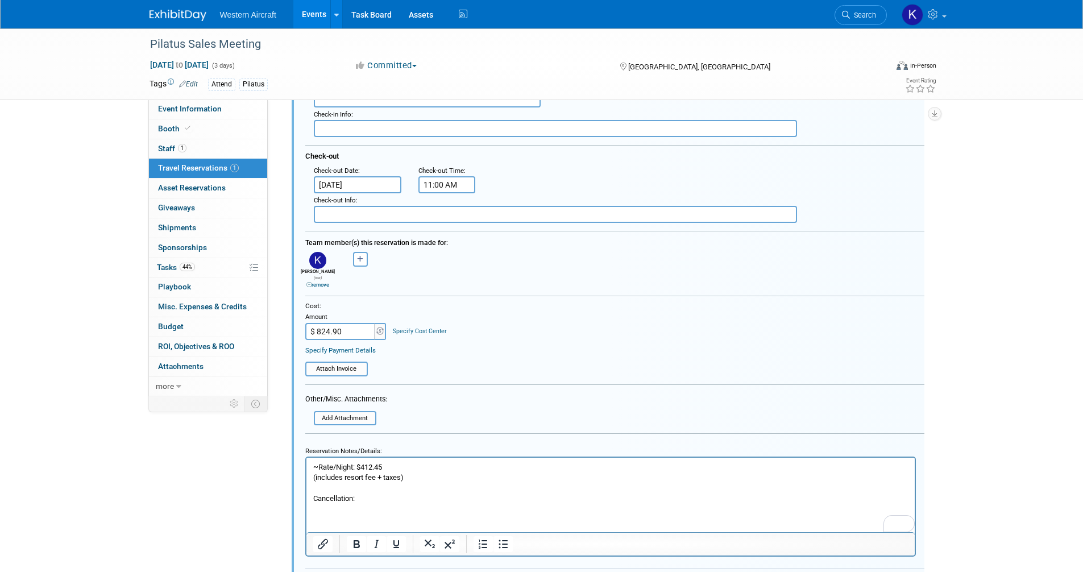
click at [369, 499] on p "Cancellation:" at bounding box center [610, 498] width 595 height 10
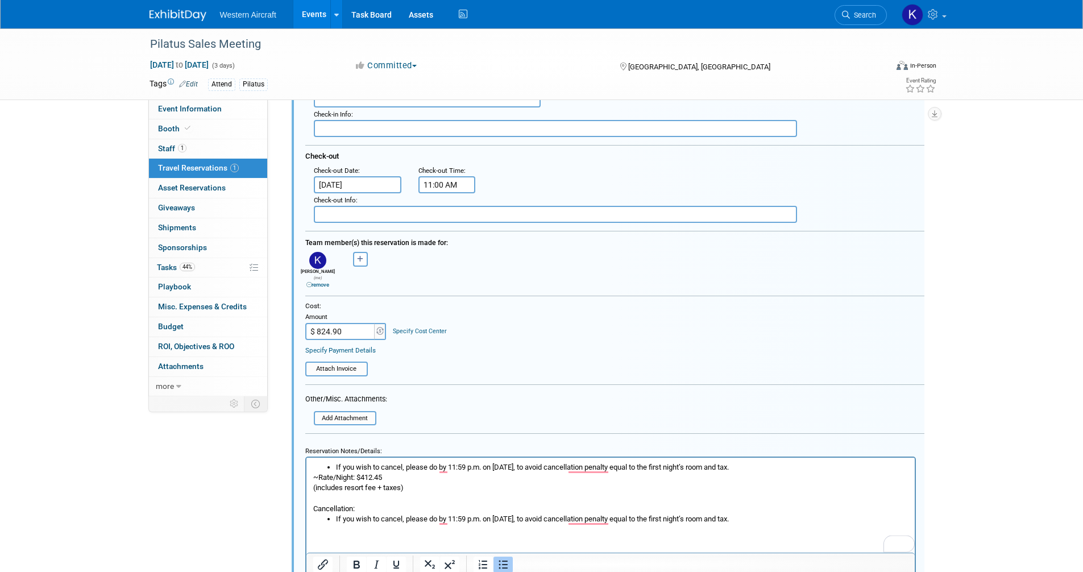
click at [386, 466] on li "If you wish to cancel, please do by 11:59 p.m. on Jan-09-2026, to avoid cancell…" at bounding box center [622, 467] width 573 height 10
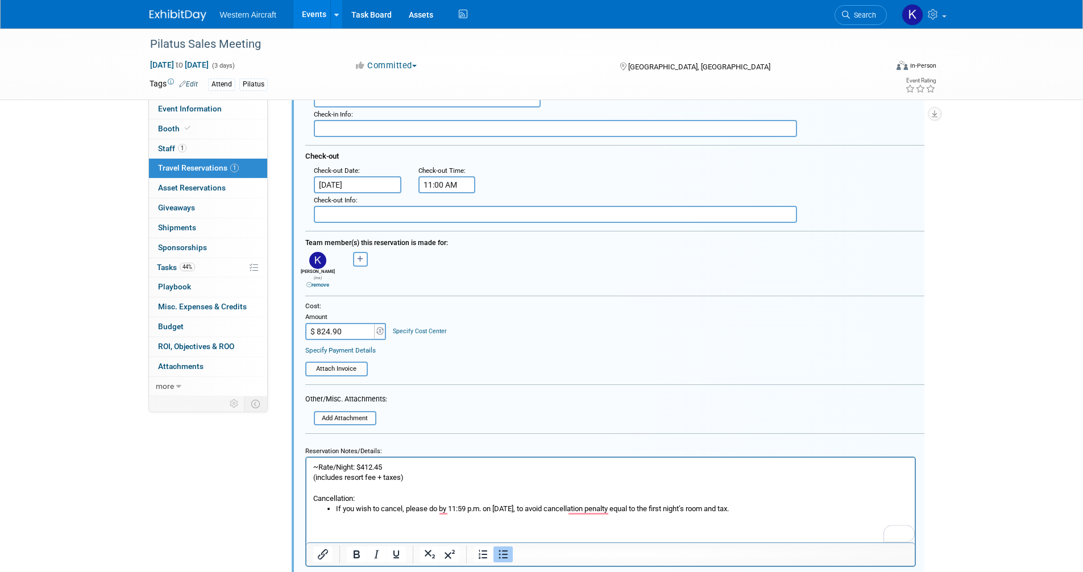
click at [394, 514] on html "~Rate/Night: $412.45 (includes resort fee + taxes) Cancellation: If you wish to…" at bounding box center [610, 485] width 609 height 56
drag, startPoint x: 336, startPoint y: 508, endPoint x: 361, endPoint y: 504, distance: 26.0
click at [336, 508] on li "If you wish to cancel, please do by 11:59 p.m. on Jan-09-2026, to avoid cancell…" at bounding box center [622, 508] width 573 height 10
drag, startPoint x: 352, startPoint y: 466, endPoint x: 307, endPoint y: 466, distance: 45.5
click at [307, 466] on html "~Rate/Night: $412.45 (includes resort fee + taxes) Cancellation: If you wish to…" at bounding box center [610, 485] width 609 height 56
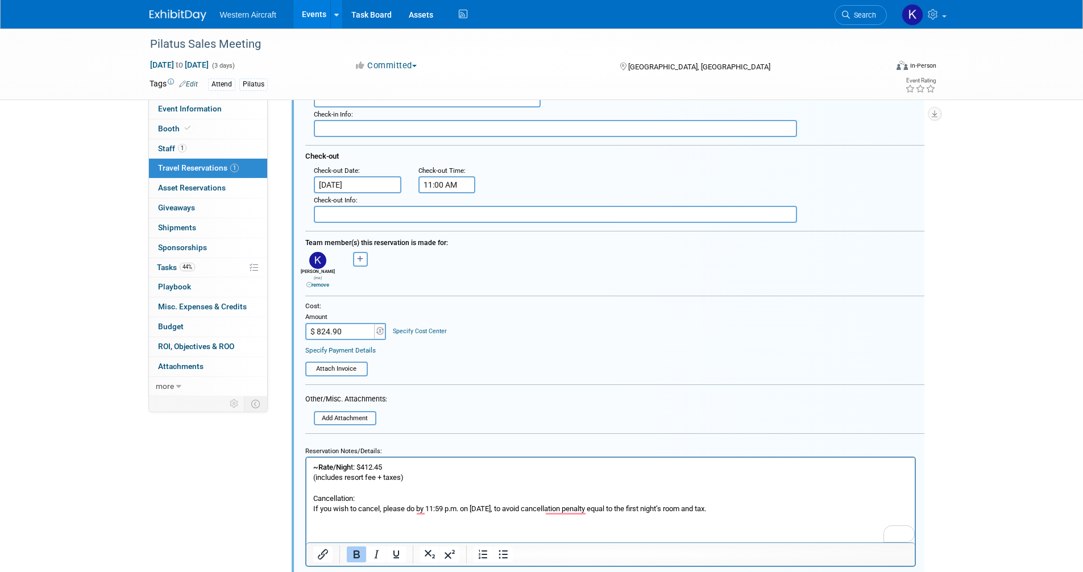
click at [322, 466] on b "~Rate/Nigh" at bounding box center [332, 466] width 38 height 9
click at [340, 493] on p "Cancellation:" at bounding box center [610, 498] width 595 height 10
click at [422, 494] on p "Cancellation :" at bounding box center [610, 498] width 595 height 10
click at [486, 514] on html "Rate/Nigh t: $412.45 (includes resort fee + taxes) Cancellation : If you wish t…" at bounding box center [610, 485] width 609 height 56
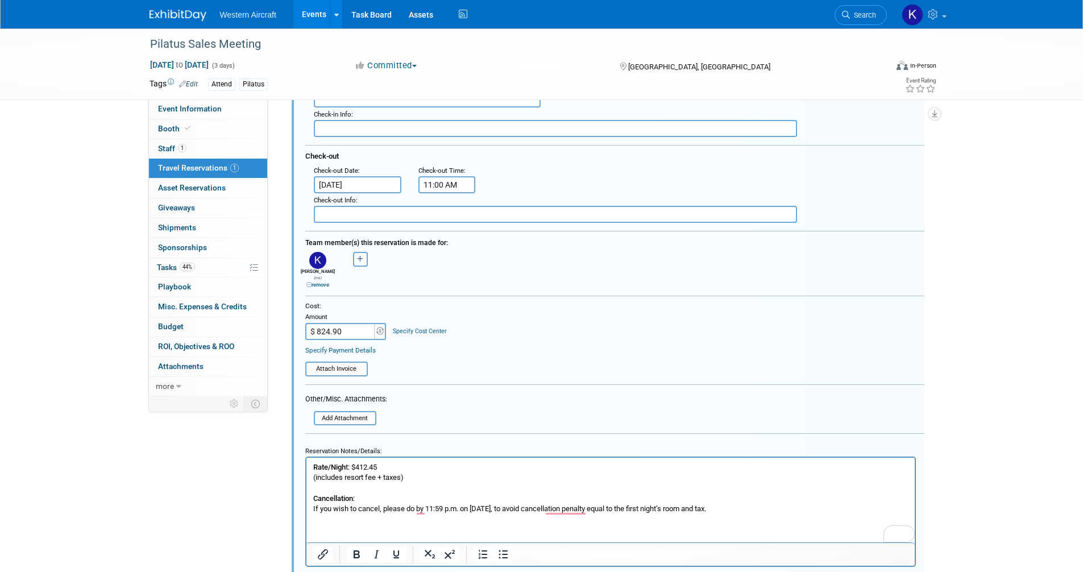
click at [745, 508] on p "If you wish to cancel, please do by 11:59 p.m. on Jan-09-2026, to avoid cancell…" at bounding box center [610, 508] width 595 height 10
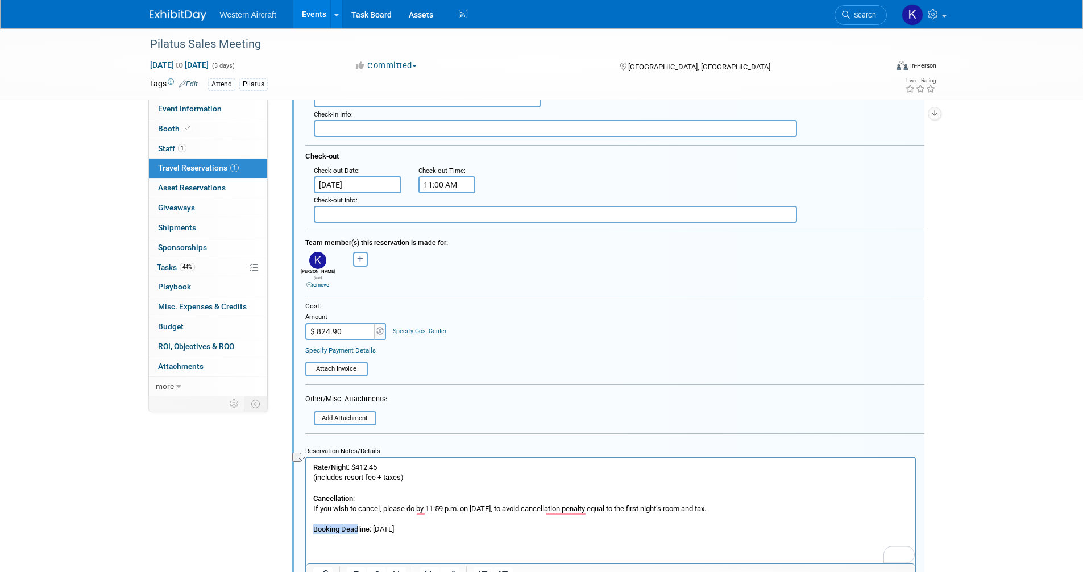
drag, startPoint x: 345, startPoint y: 530, endPoint x: 610, endPoint y: 980, distance: 521.9
click at [306, 529] on html "Rate/Nigh t: $412.45 (includes resort fee + taxes) Cancellation : If you wish t…" at bounding box center [610, 495] width 609 height 77
drag, startPoint x: 369, startPoint y: 530, endPoint x: 313, endPoint y: 528, distance: 55.2
click at [313, 528] on p "Booking Deadline: December 22, 2025" at bounding box center [610, 529] width 595 height 10
click at [522, 535] on html "Rate/Nigh t: $412.45 (includes resort fee + taxes) Cancellation : If you wish t…" at bounding box center [610, 495] width 609 height 77
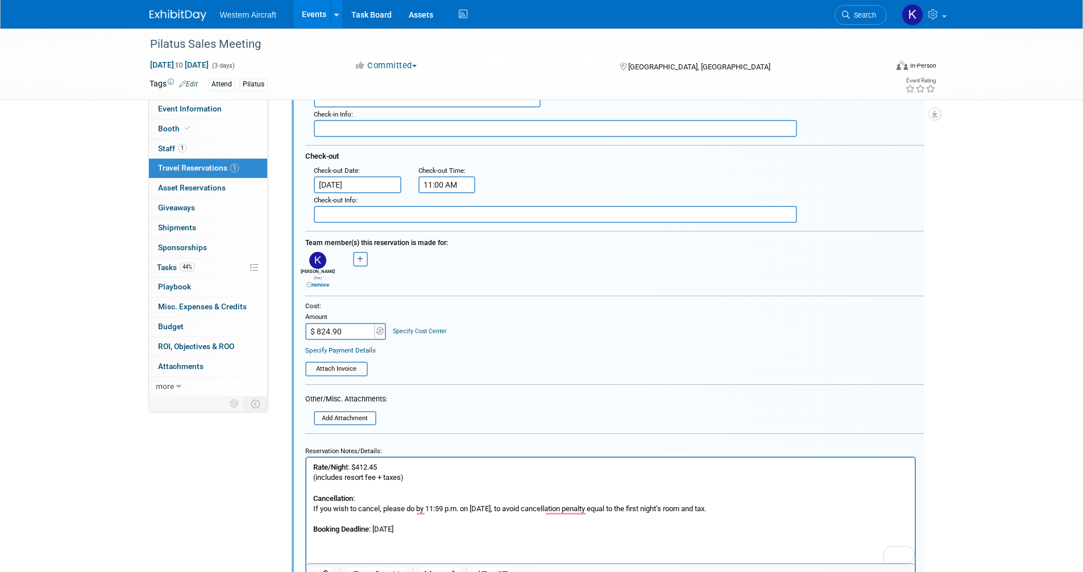
scroll to position [303, 0]
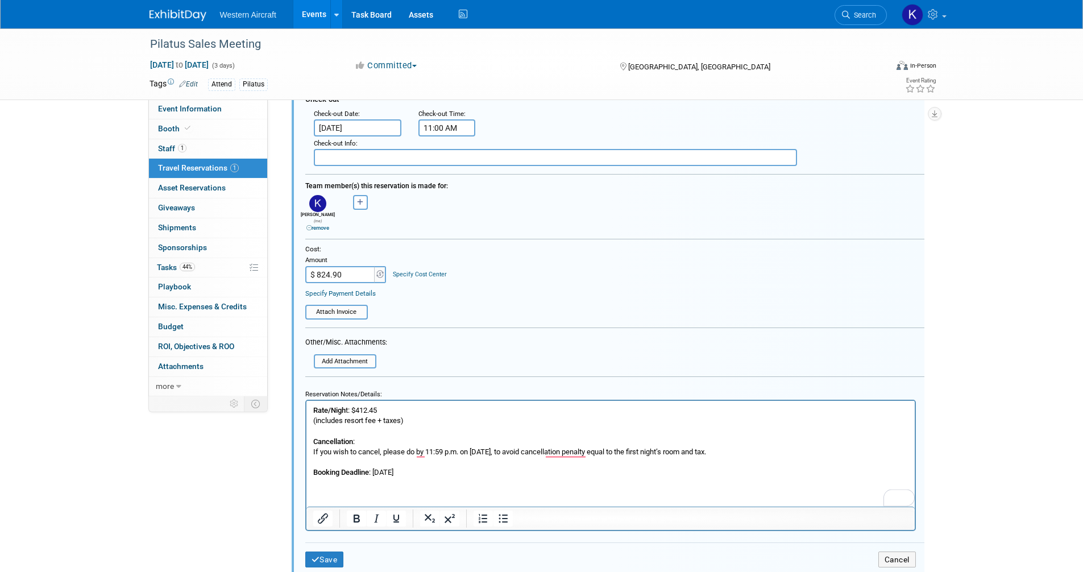
click at [364, 472] on b "Booking Deadline" at bounding box center [341, 472] width 56 height 9
copy p "Booking Deadline : December 22, 2025"
click at [311, 410] on html "Rate/Nigh t: $412.45 (includes resort fee + taxes) Cancellation : If you wish t…" at bounding box center [610, 438] width 609 height 77
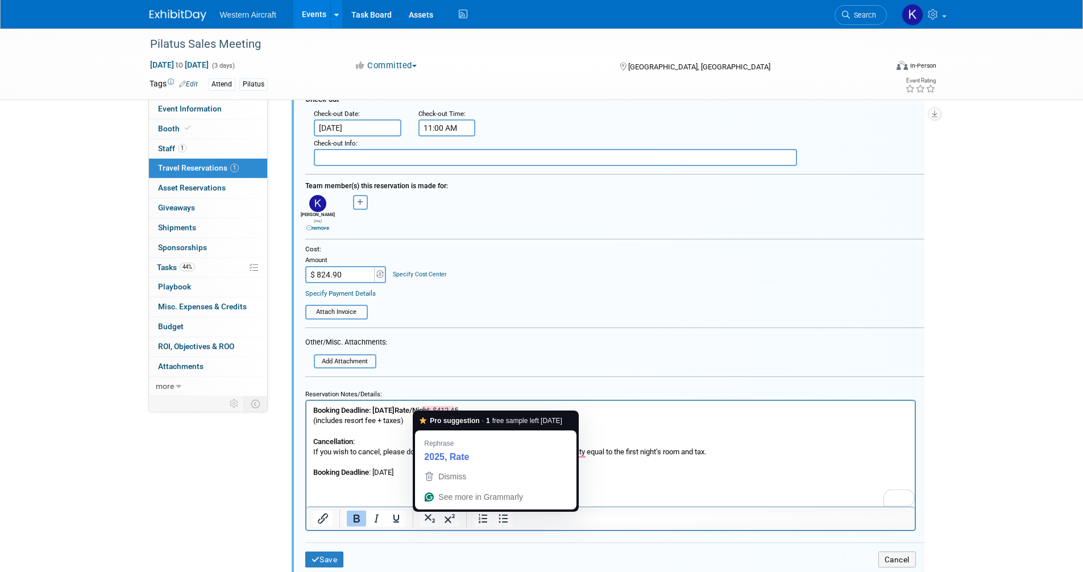
drag, startPoint x: 440, startPoint y: 411, endPoint x: 486, endPoint y: 410, distance: 45.5
click at [427, 410] on b "Booking Deadline: December 22, 2025Rate/Nigh" at bounding box center [370, 410] width 114 height 9
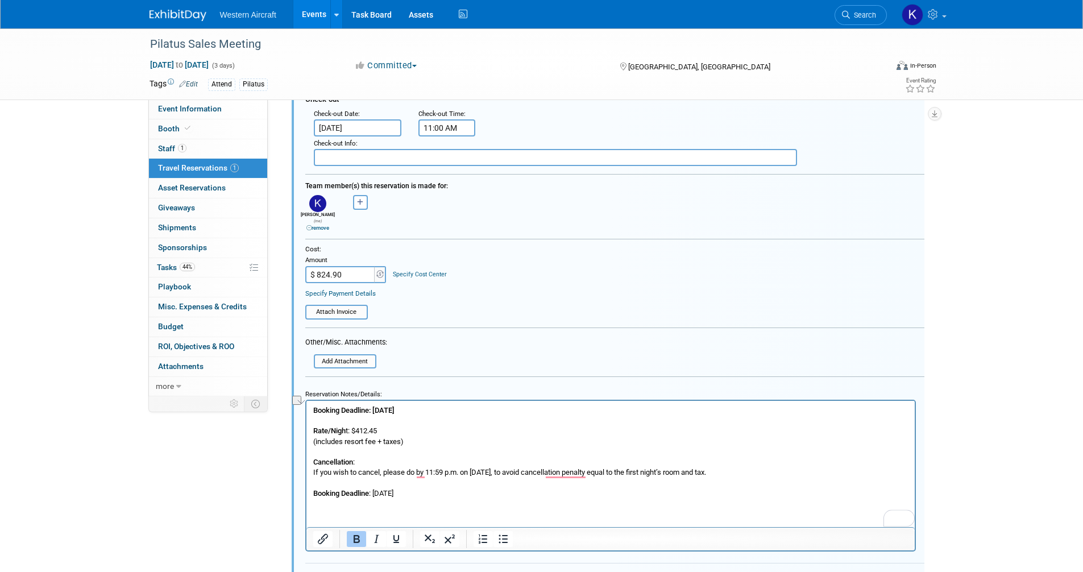
drag, startPoint x: 455, startPoint y: 413, endPoint x: 375, endPoint y: 411, distance: 80.2
click at [375, 411] on p "Booking Deadline: December 22, 2025" at bounding box center [610, 410] width 595 height 10
click at [446, 421] on p "To enrich screen reader interactions, please activate Accessibility in Grammarl…" at bounding box center [610, 420] width 595 height 10
click at [454, 407] on p "Booking Deadline: December 22, 2025" at bounding box center [610, 410] width 595 height 10
click at [410, 430] on p "Rate/Nigh t: $412.45 (includes resort fee + taxes)" at bounding box center [610, 435] width 595 height 20
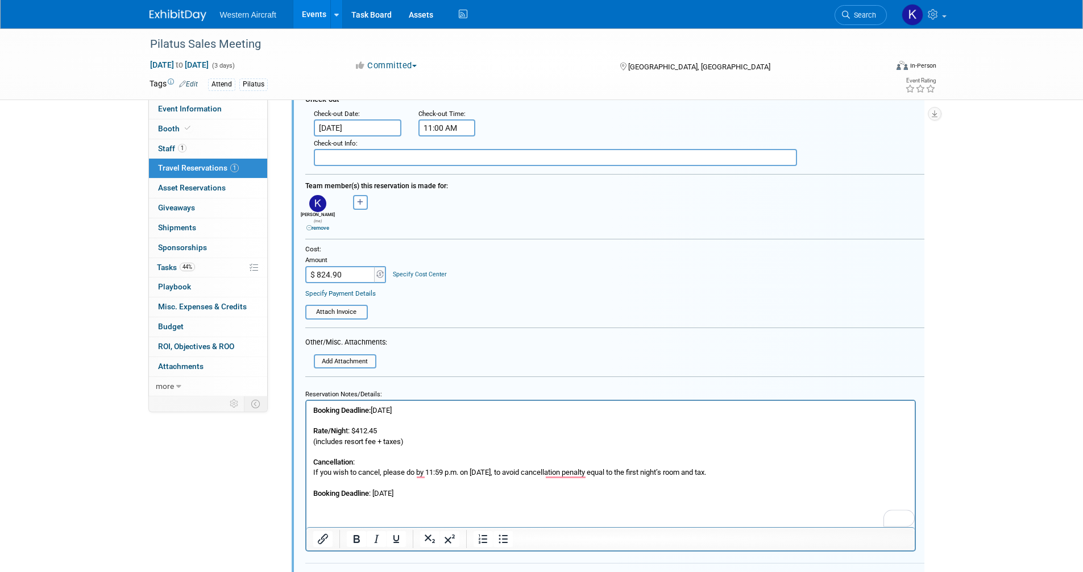
click at [408, 440] on p "Rate/Nigh t: $412.45 (includes resort fee + taxes)" at bounding box center [610, 435] width 595 height 20
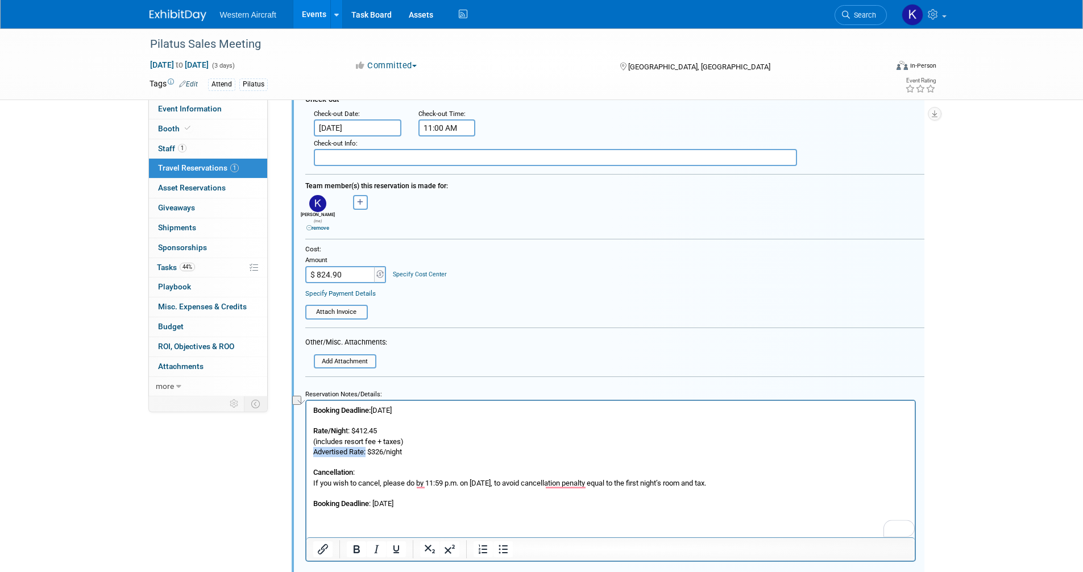
drag, startPoint x: 366, startPoint y: 448, endPoint x: 314, endPoint y: 451, distance: 52.4
click at [314, 451] on p "Advertised Rate: $326/night" at bounding box center [610, 451] width 595 height 10
click at [533, 439] on p "Rate/Nigh t: $412.45 (includes resort fee + taxes)" at bounding box center [610, 435] width 595 height 20
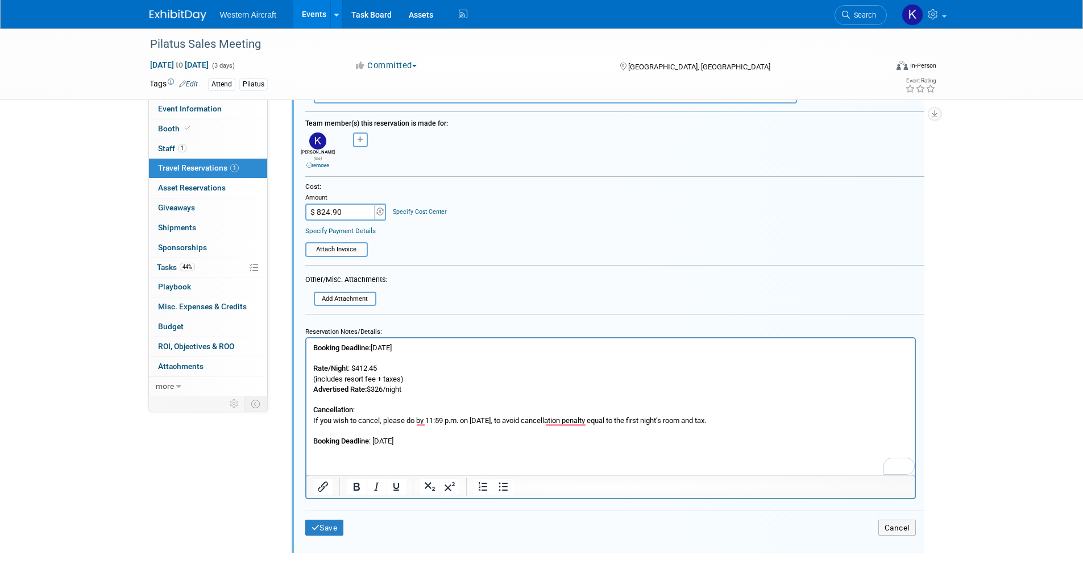
scroll to position [367, 0]
click at [337, 522] on button "Save" at bounding box center [324, 527] width 39 height 16
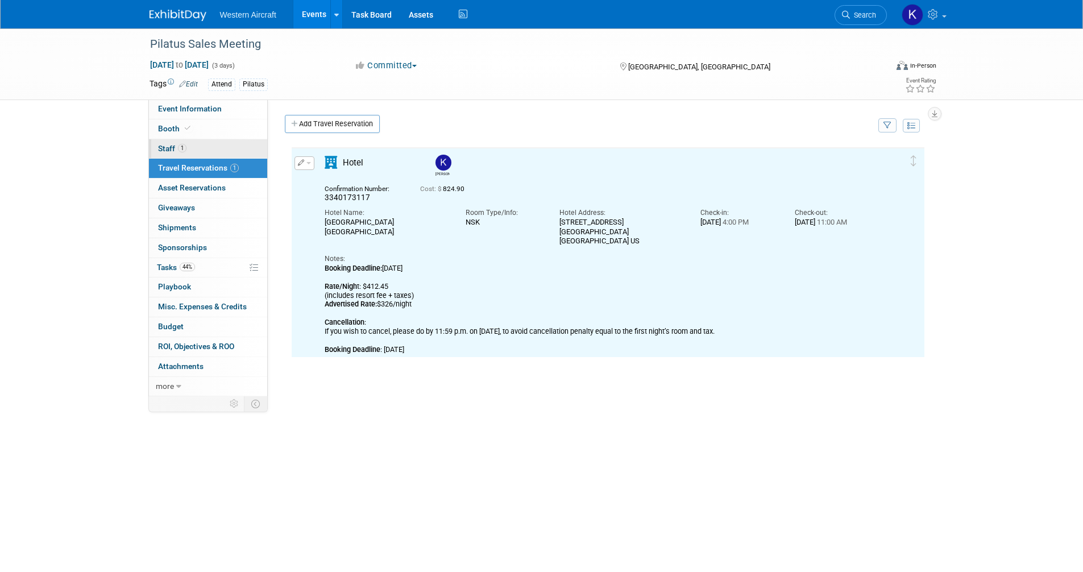
scroll to position [0, 0]
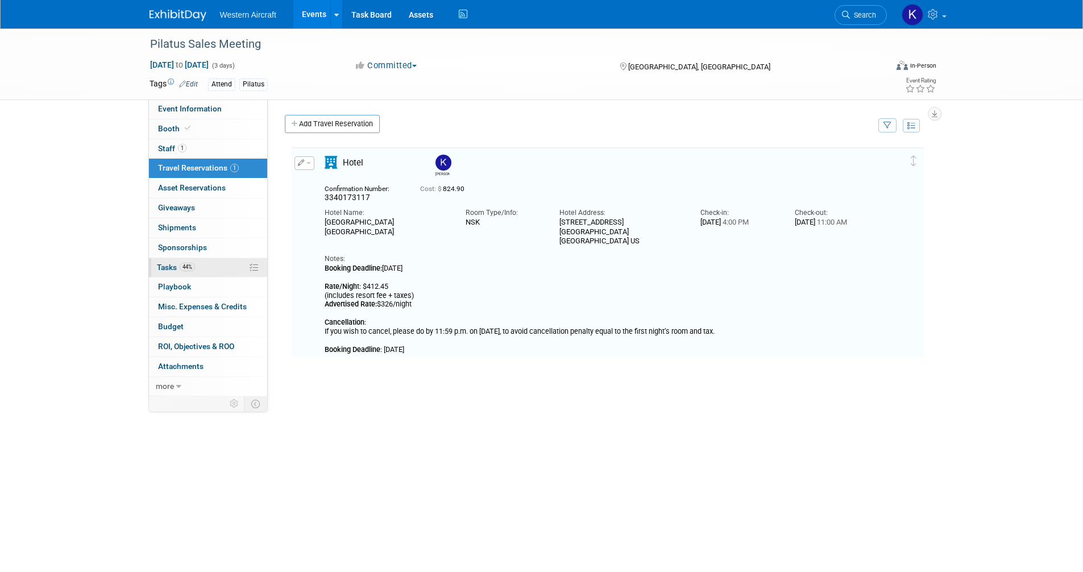
click at [195, 268] on span "44%" at bounding box center [187, 267] width 15 height 9
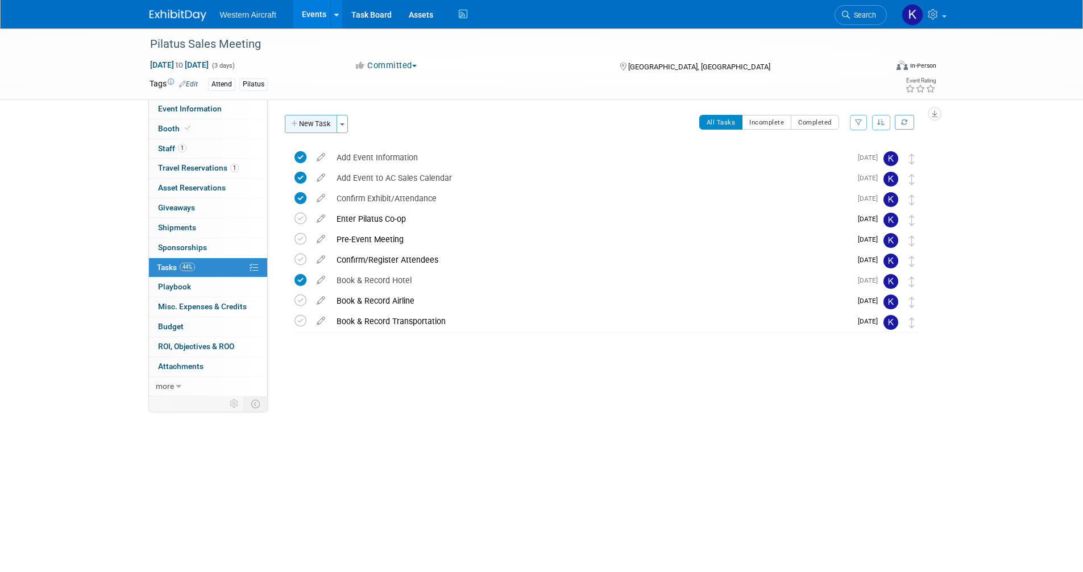
click at [317, 123] on button "New Task" at bounding box center [311, 124] width 52 height 18
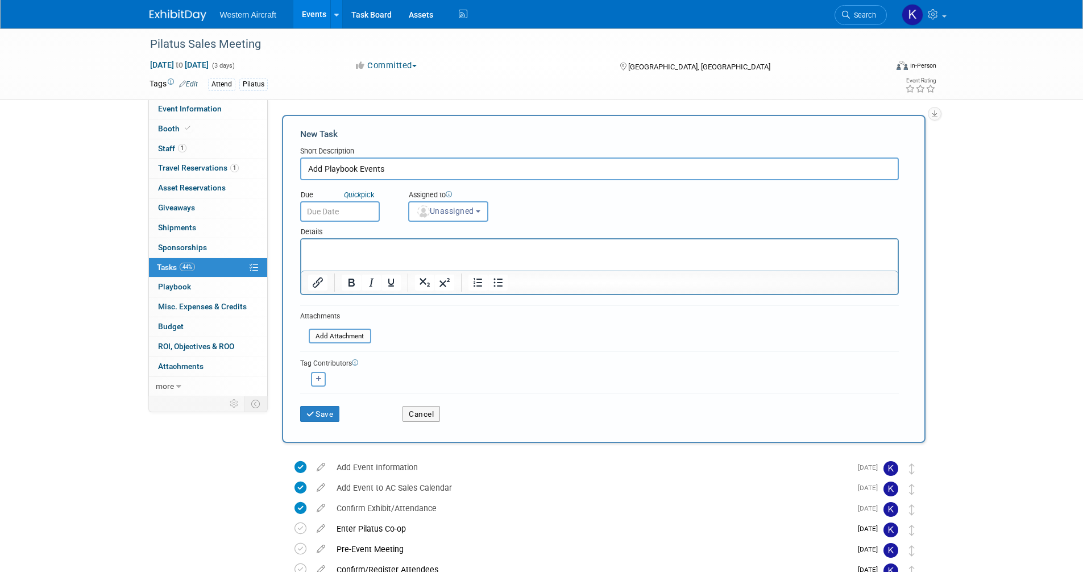
type input "Add Playbook Events"
click at [338, 212] on input "text" at bounding box center [340, 211] width 80 height 20
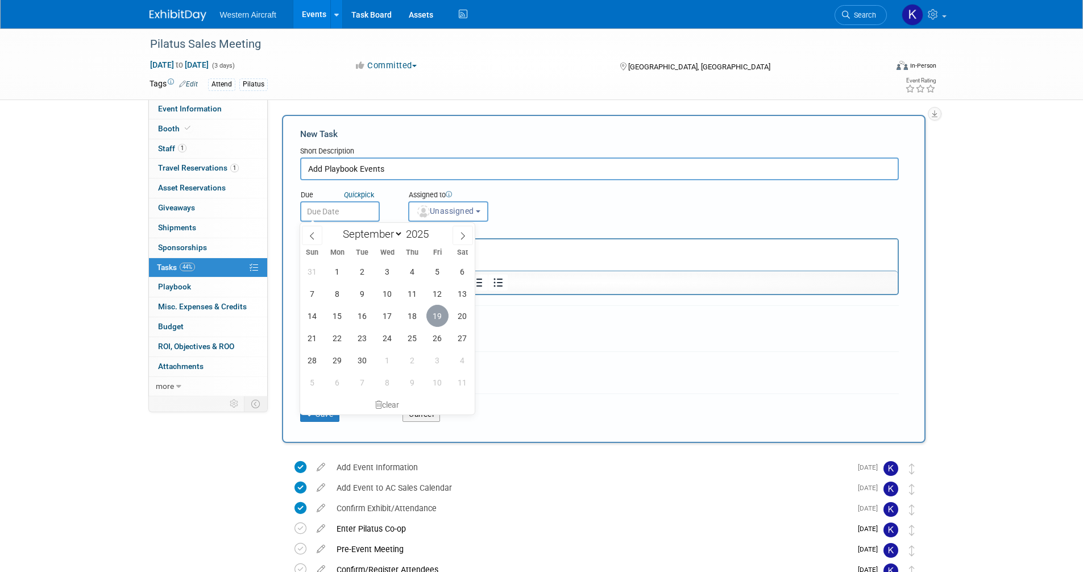
click at [440, 314] on span "19" at bounding box center [438, 316] width 22 height 22
type input "Sep 19, 2025"
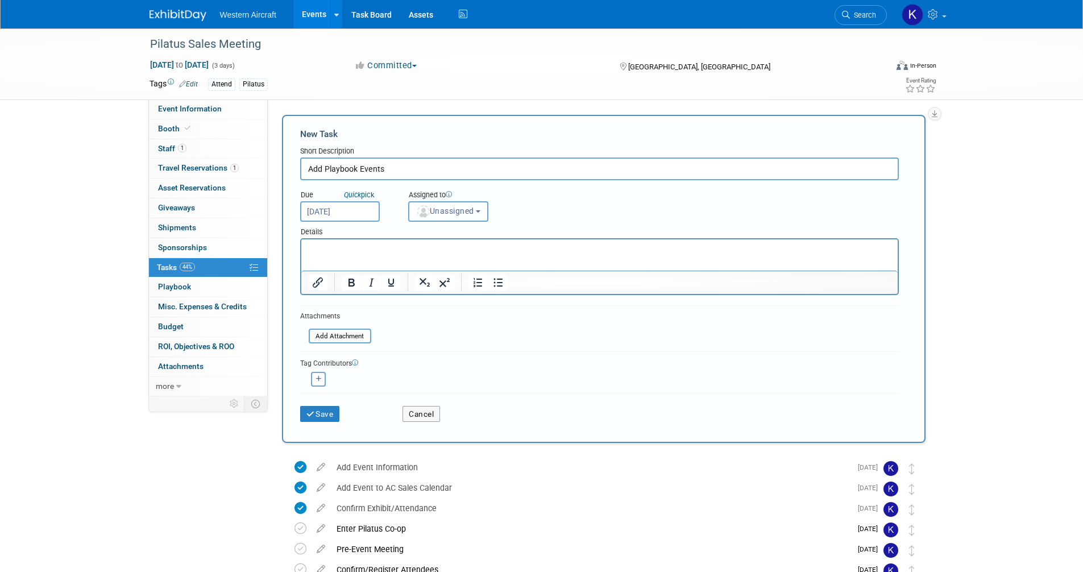
click at [428, 214] on img "button" at bounding box center [423, 211] width 13 height 13
click at [436, 260] on label "Kindra Mahler (me)" at bounding box center [464, 260] width 98 height 18
click at [411, 260] on input "Kindra Mahler (me)" at bounding box center [406, 258] width 7 height 7
select select "12536384-bbc3-4cec-9ed9-1383d243a388"
click at [329, 414] on button "Save" at bounding box center [320, 414] width 40 height 16
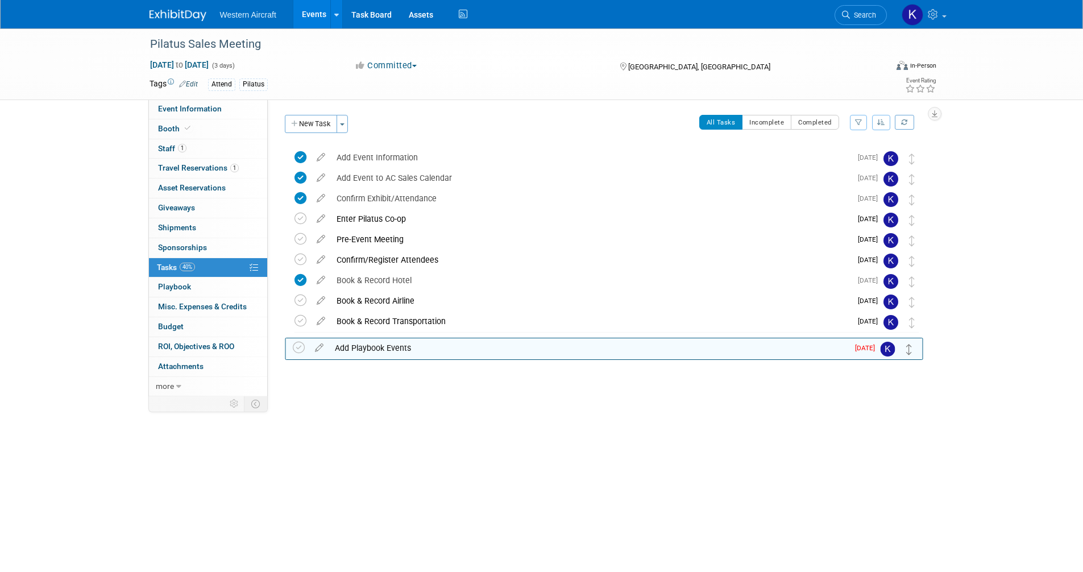
drag, startPoint x: 909, startPoint y: 156, endPoint x: 908, endPoint y: 344, distance: 187.1
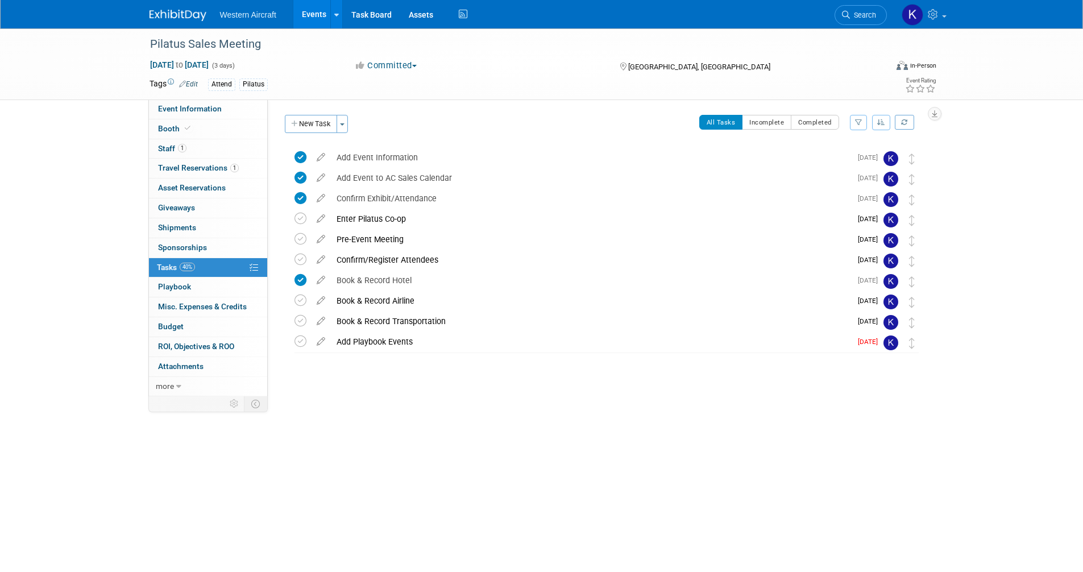
click at [317, 127] on button "New Task" at bounding box center [311, 124] width 52 height 18
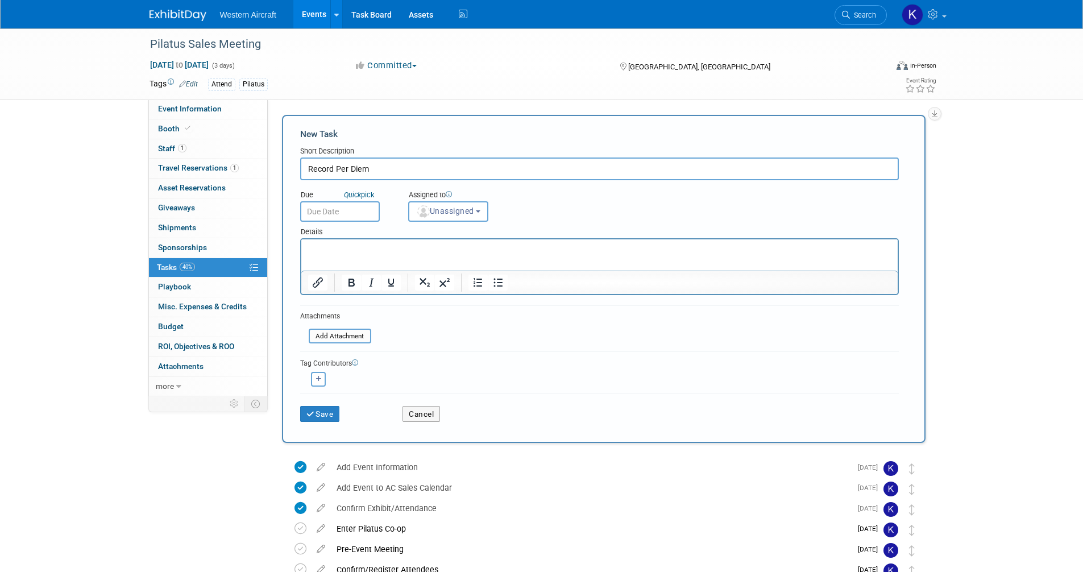
type input "Record Per Diem"
click at [340, 213] on input "text" at bounding box center [340, 211] width 80 height 20
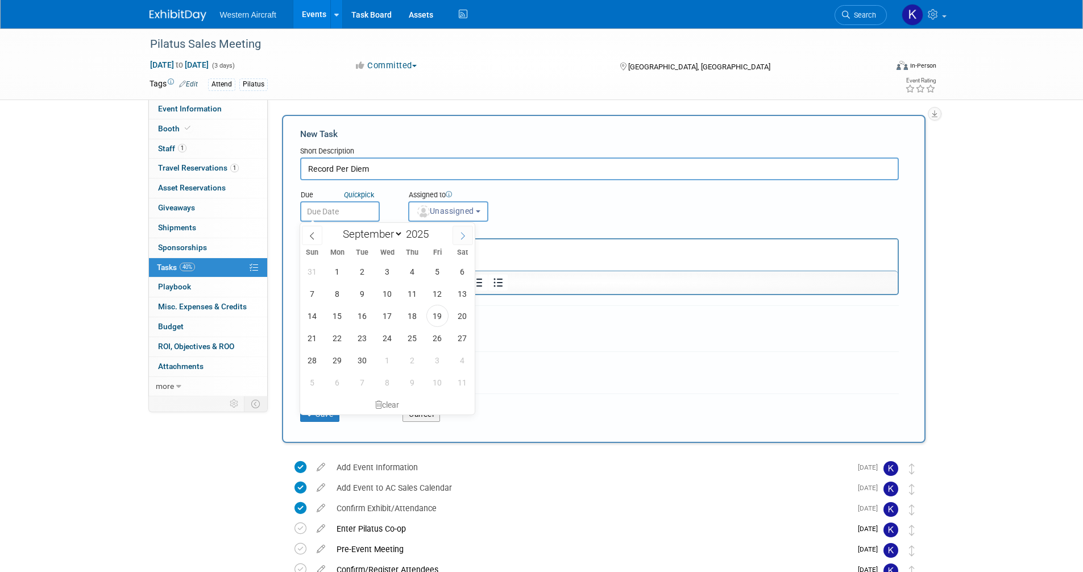
click at [465, 234] on icon at bounding box center [463, 236] width 8 height 8
select select "11"
click at [465, 234] on icon at bounding box center [463, 236] width 8 height 8
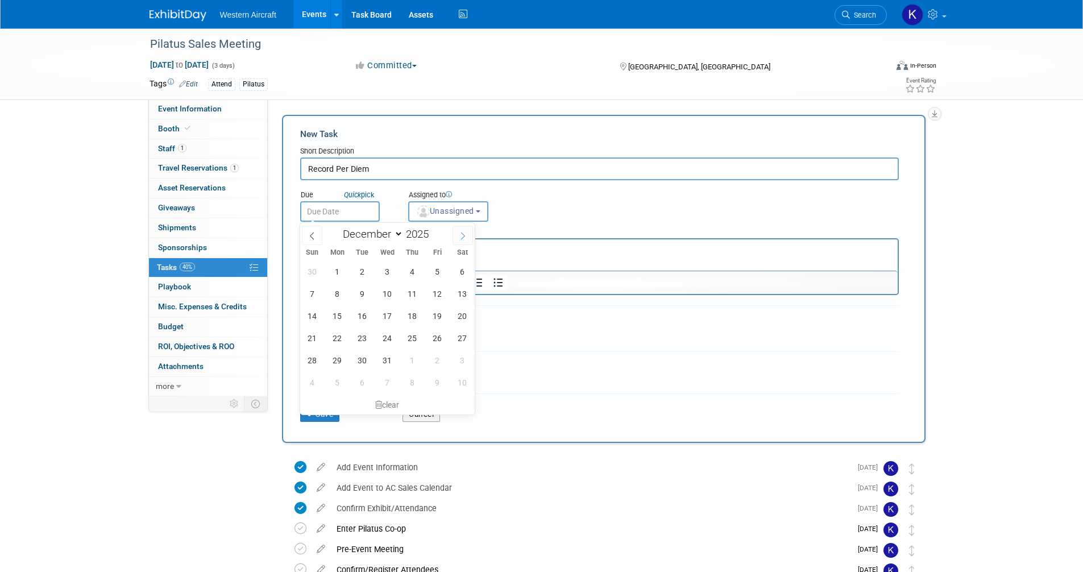
type input "2026"
select select "0"
click at [436, 313] on span "16" at bounding box center [438, 316] width 22 height 22
type input "Jan 16, 2026"
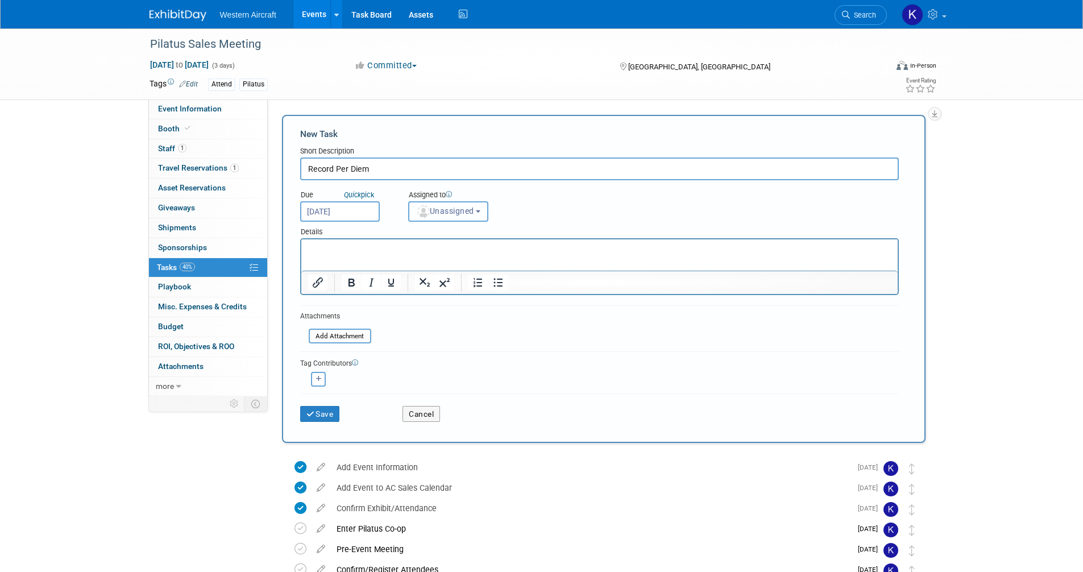
click at [444, 210] on span "Unassigned" at bounding box center [445, 210] width 58 height 9
click at [456, 267] on label "Kindra Mahler (me)" at bounding box center [464, 260] width 98 height 18
click at [411, 263] on input "Kindra Mahler (me)" at bounding box center [406, 258] width 7 height 7
select select "12536384-bbc3-4cec-9ed9-1383d243a388"
click at [325, 411] on button "Save" at bounding box center [320, 414] width 40 height 16
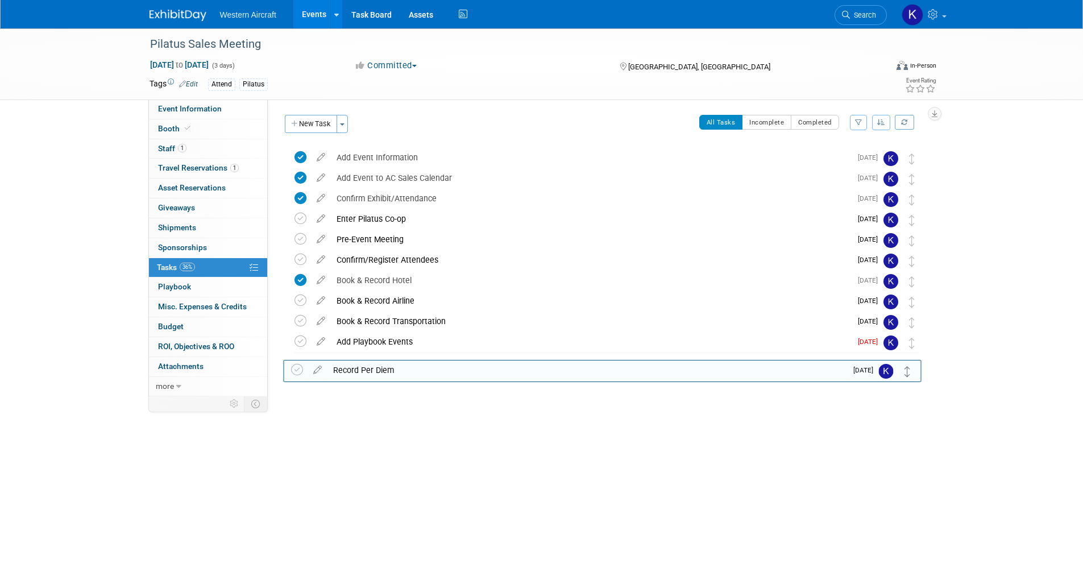
drag, startPoint x: 912, startPoint y: 168, endPoint x: 908, endPoint y: 371, distance: 203.1
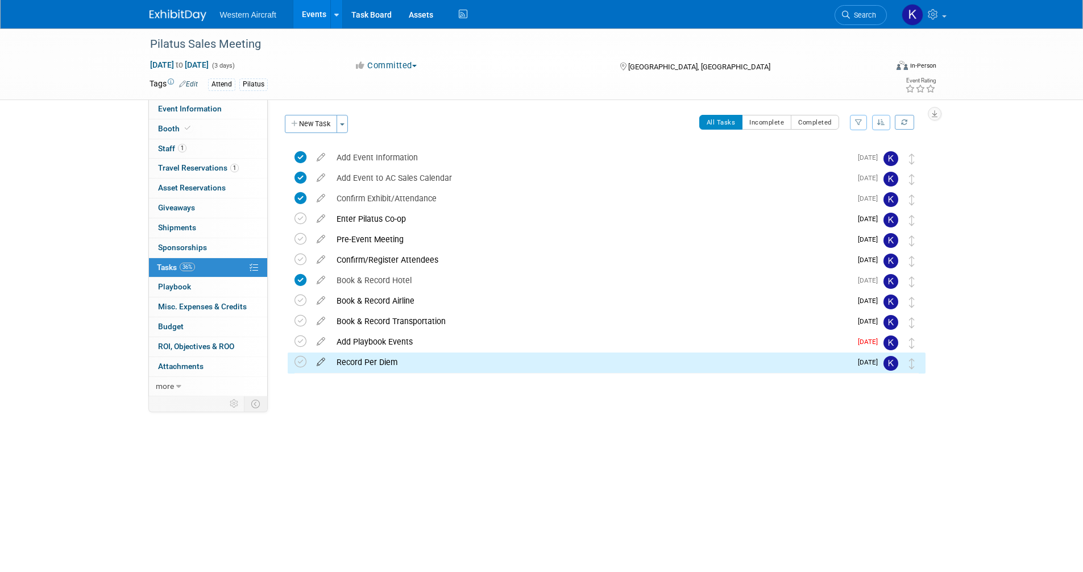
click at [319, 362] on icon at bounding box center [321, 360] width 20 height 14
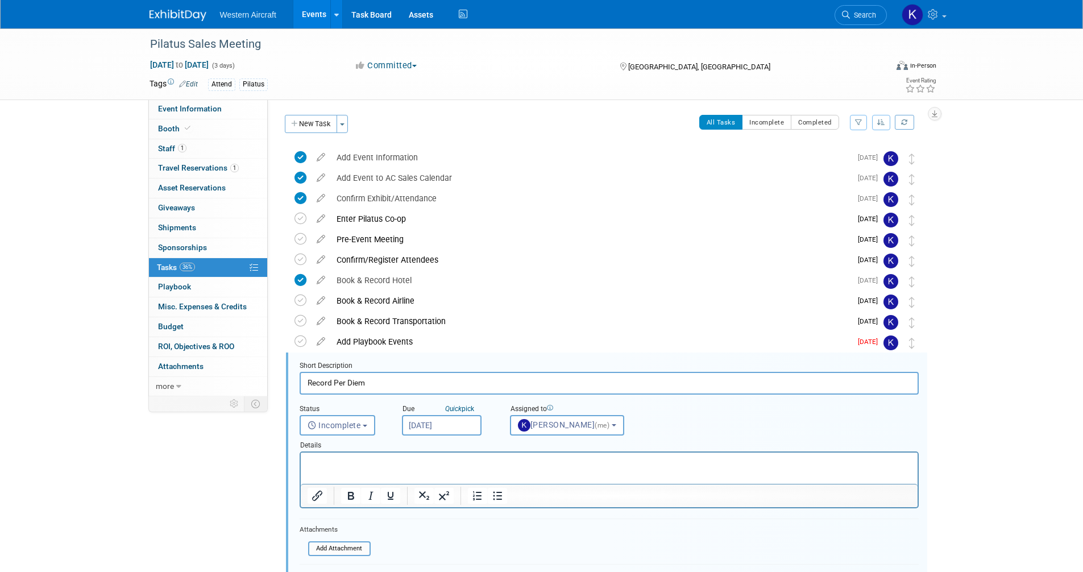
scroll to position [146, 0]
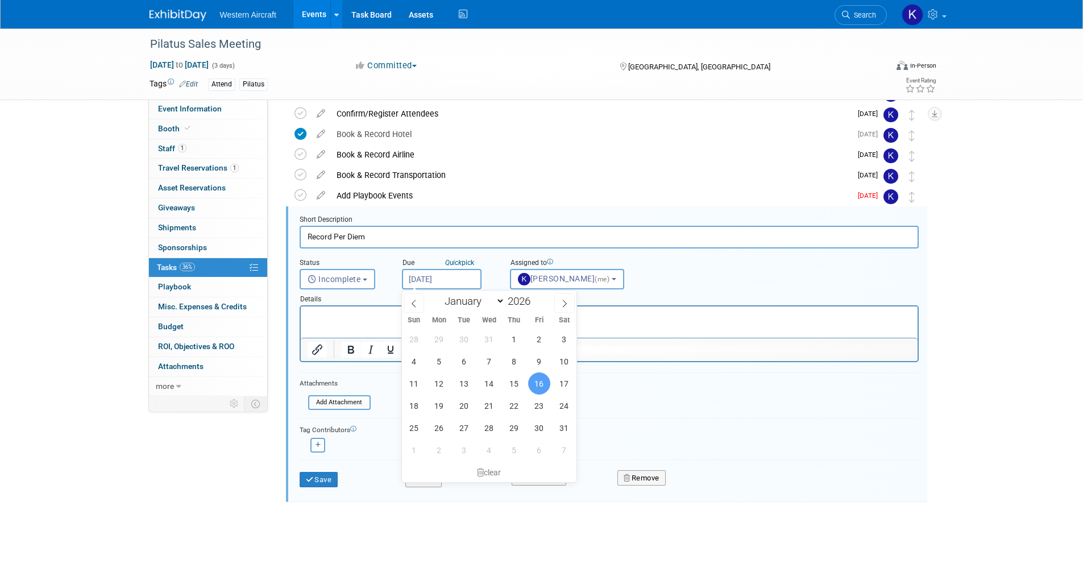
click at [437, 275] on input "Jan 16, 2026" at bounding box center [442, 279] width 80 height 20
click at [417, 310] on span at bounding box center [414, 302] width 20 height 19
type input "2025"
click at [417, 309] on span at bounding box center [414, 302] width 20 height 19
select select "10"
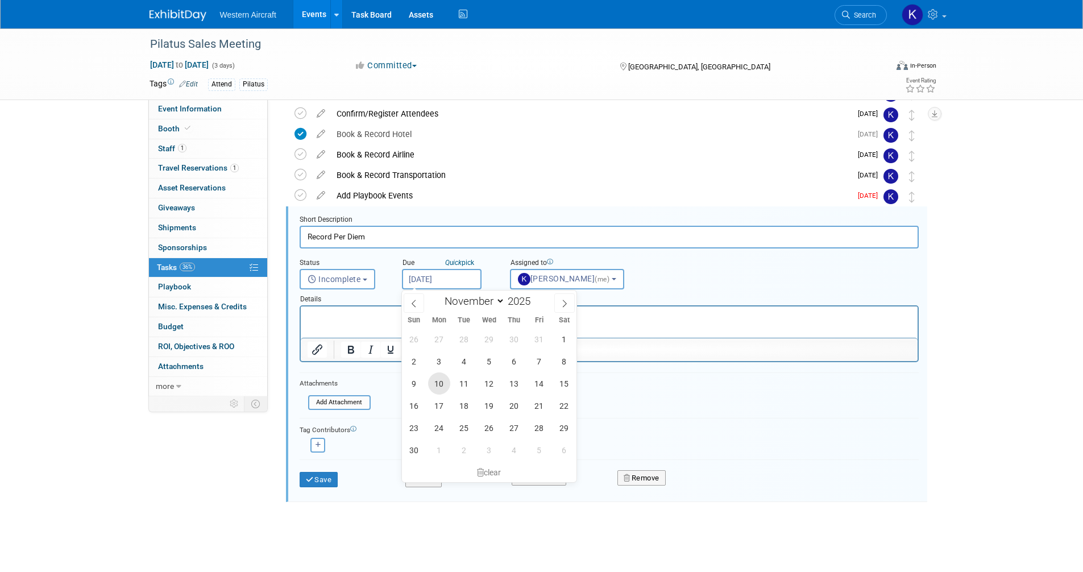
click at [442, 382] on span "10" at bounding box center [439, 384] width 22 height 22
type input "Nov 10, 2025"
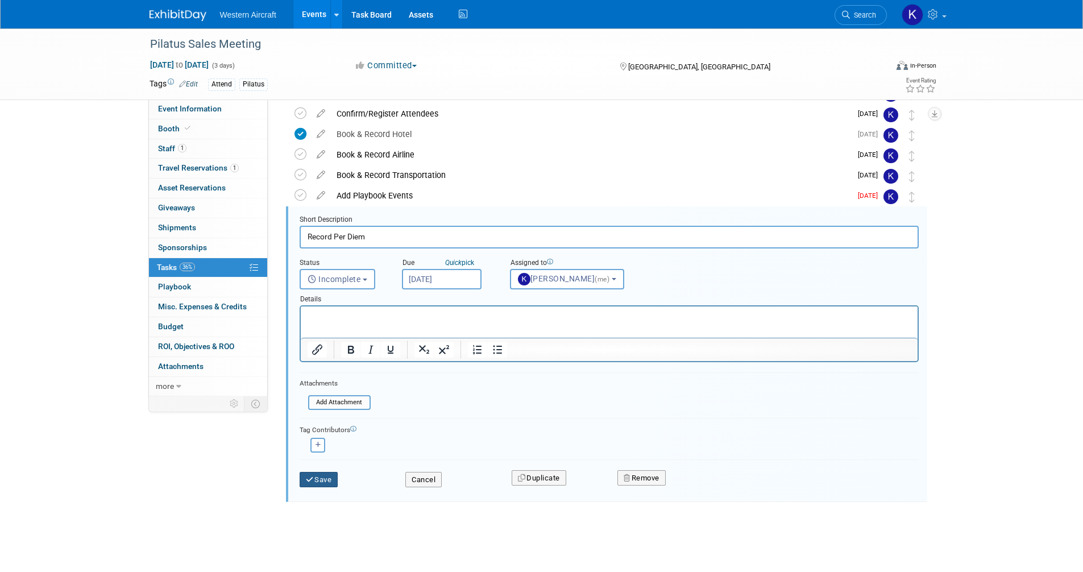
click at [329, 478] on button "Save" at bounding box center [319, 480] width 39 height 16
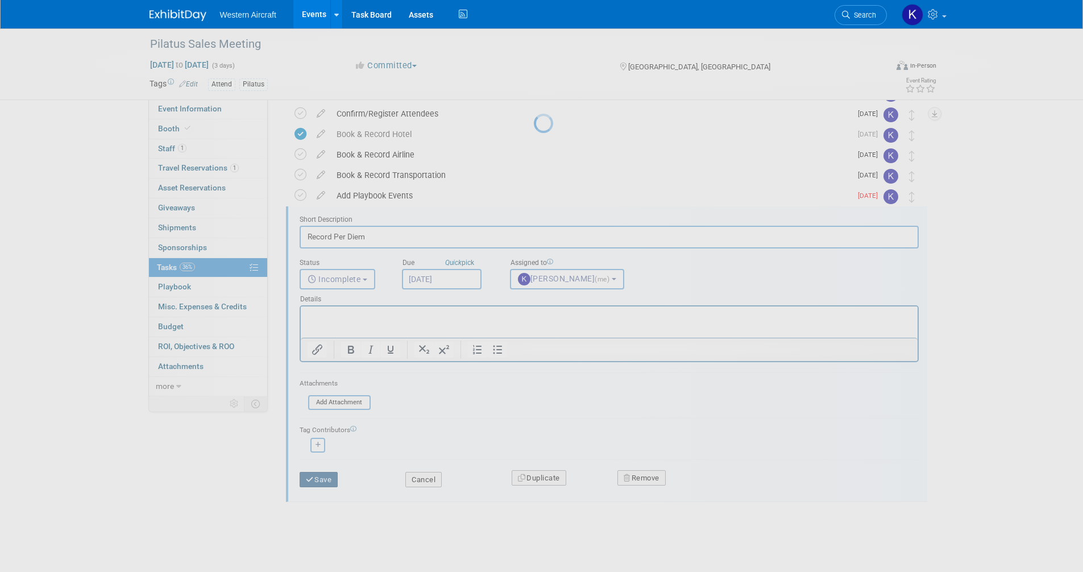
scroll to position [0, 0]
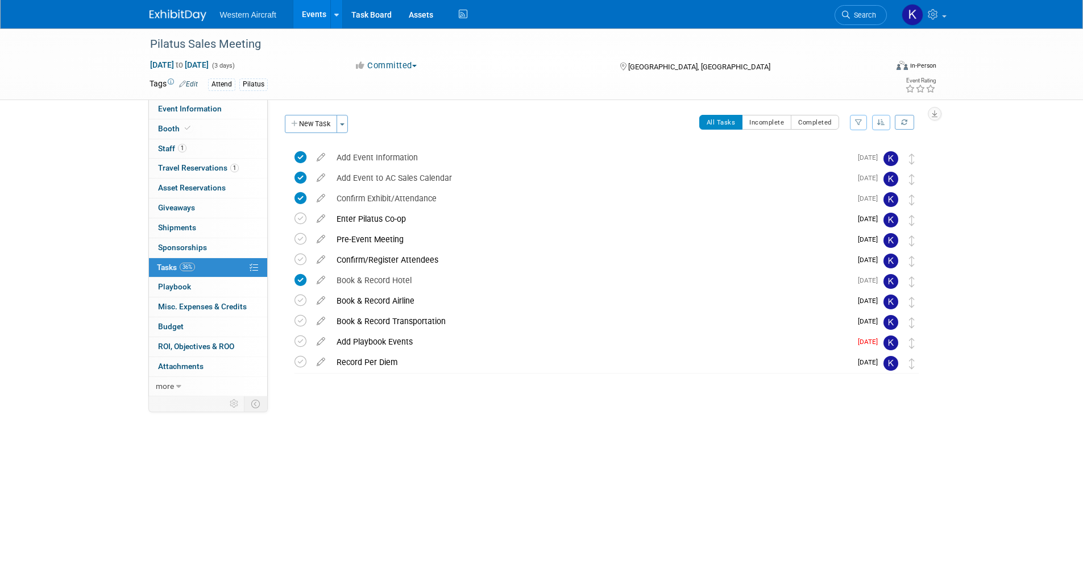
click at [319, 342] on icon at bounding box center [321, 339] width 20 height 14
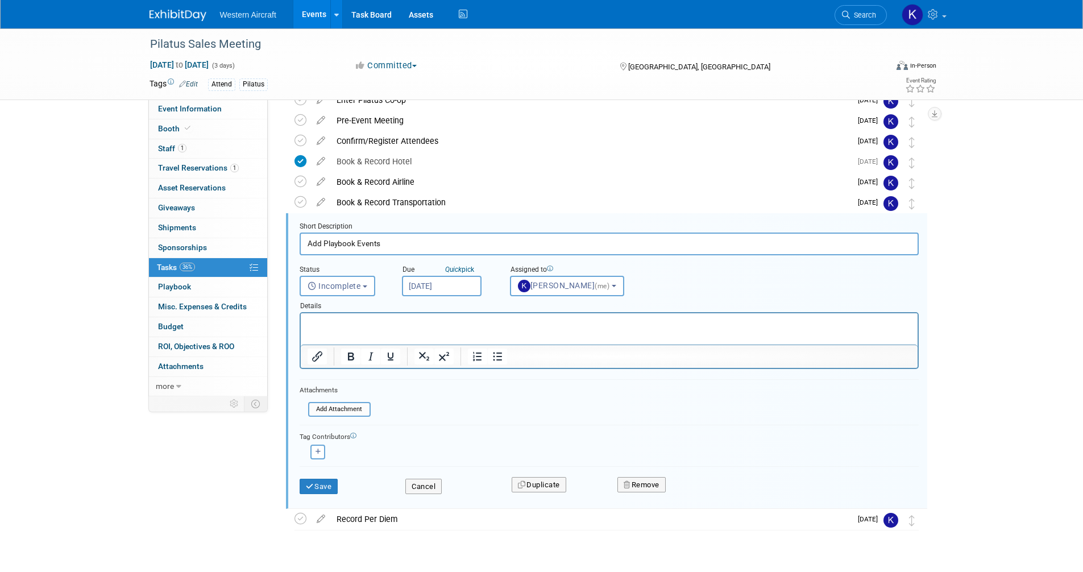
scroll to position [146, 0]
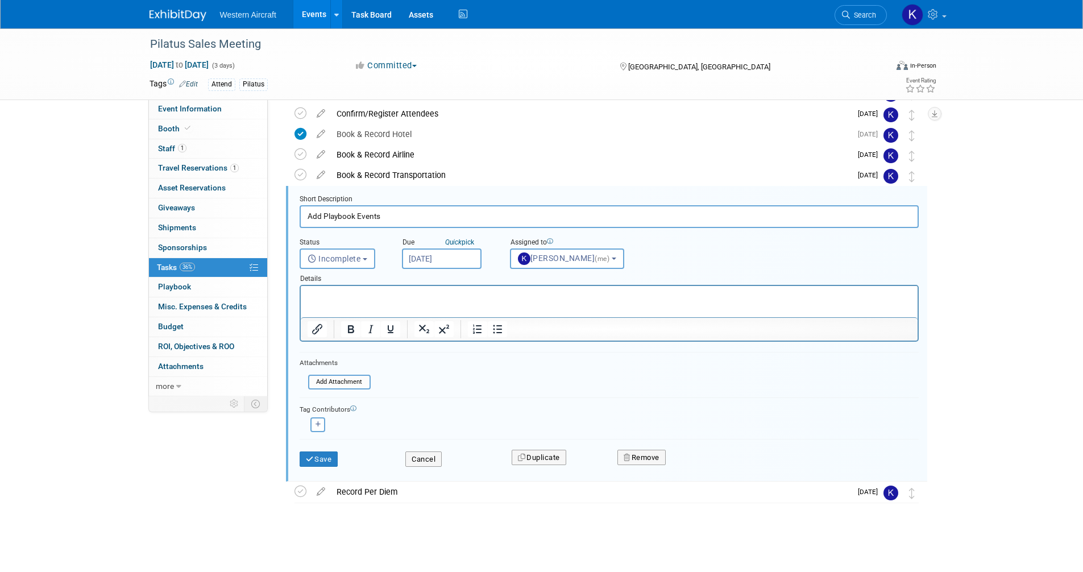
click at [433, 259] on input "Sep 19, 2025" at bounding box center [442, 259] width 80 height 20
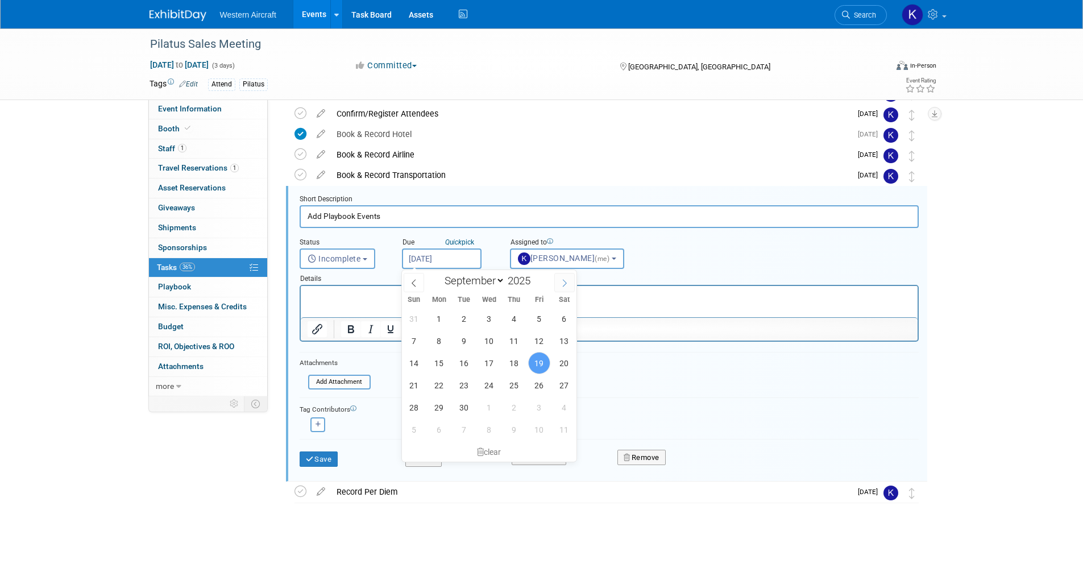
click at [563, 284] on icon at bounding box center [565, 283] width 8 height 8
select select "10"
click at [446, 366] on span "10" at bounding box center [439, 363] width 22 height 22
type input "Nov 10, 2025"
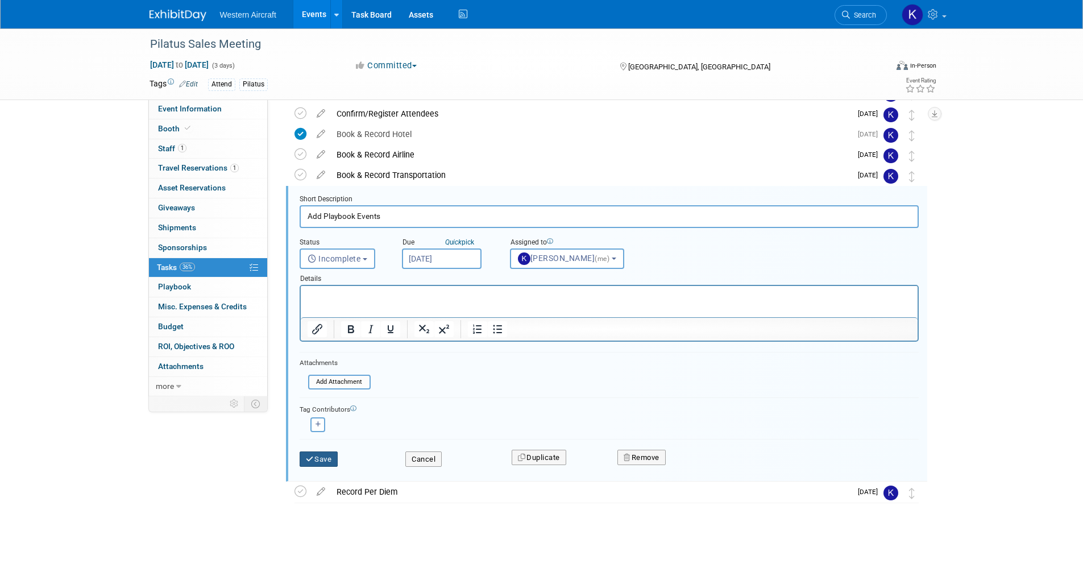
click at [322, 458] on button "Save" at bounding box center [319, 460] width 39 height 16
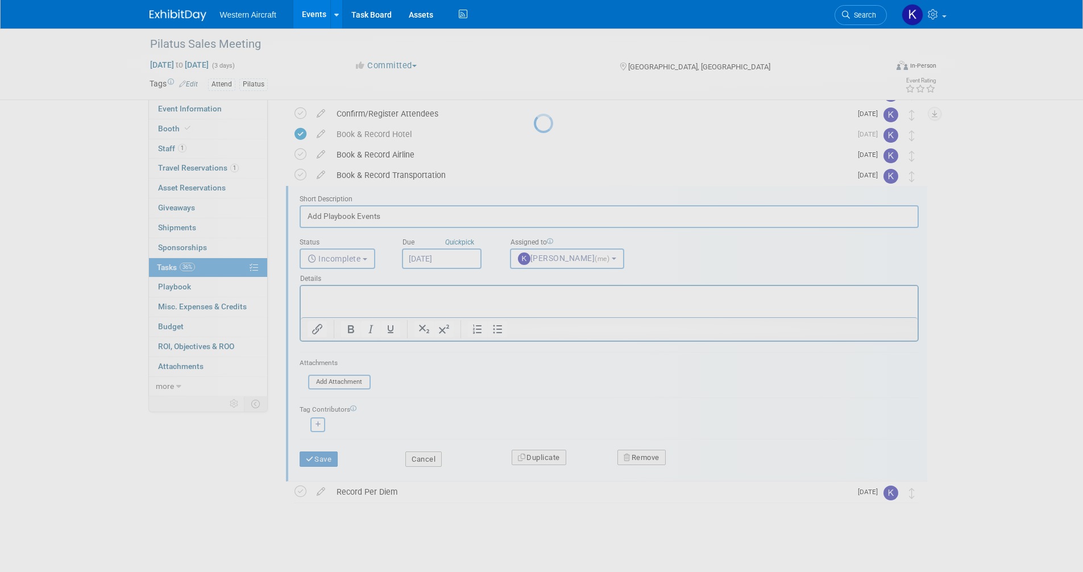
scroll to position [0, 0]
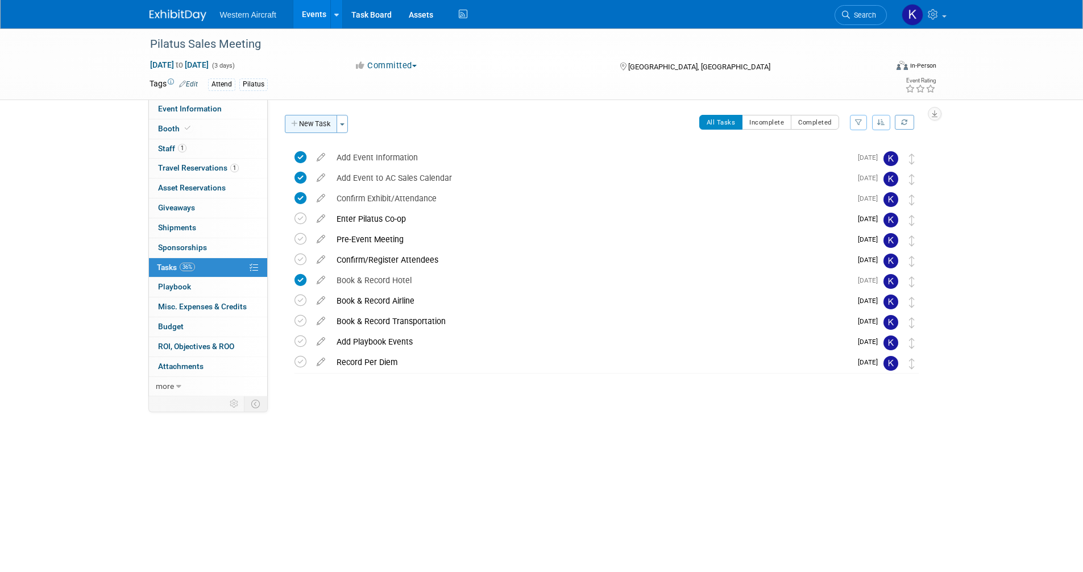
click at [321, 123] on button "New Task" at bounding box center [311, 124] width 52 height 18
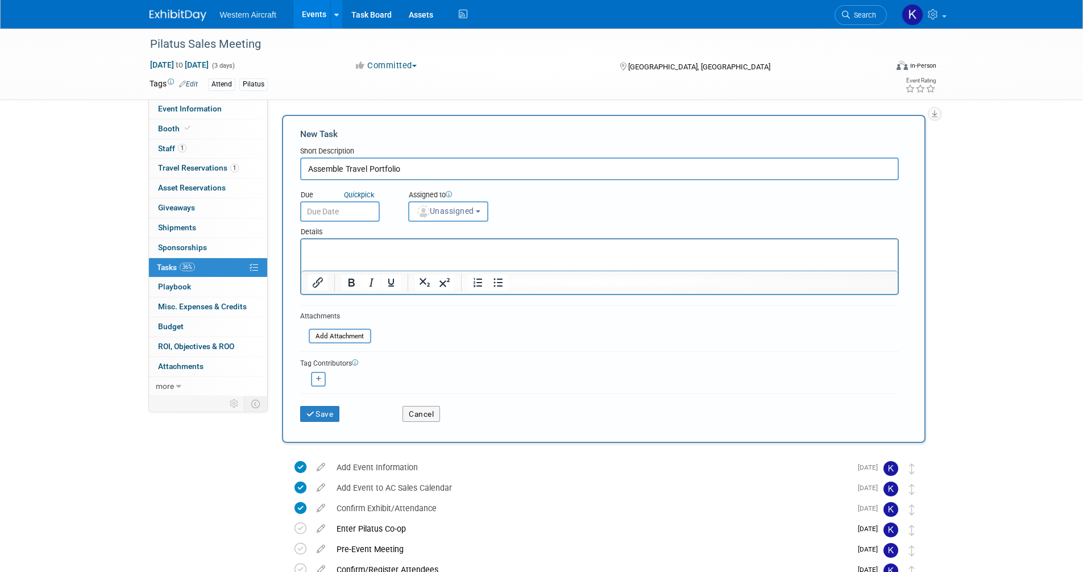
type input "Assemble Travel Portfolio"
click at [355, 215] on input "text" at bounding box center [340, 211] width 80 height 20
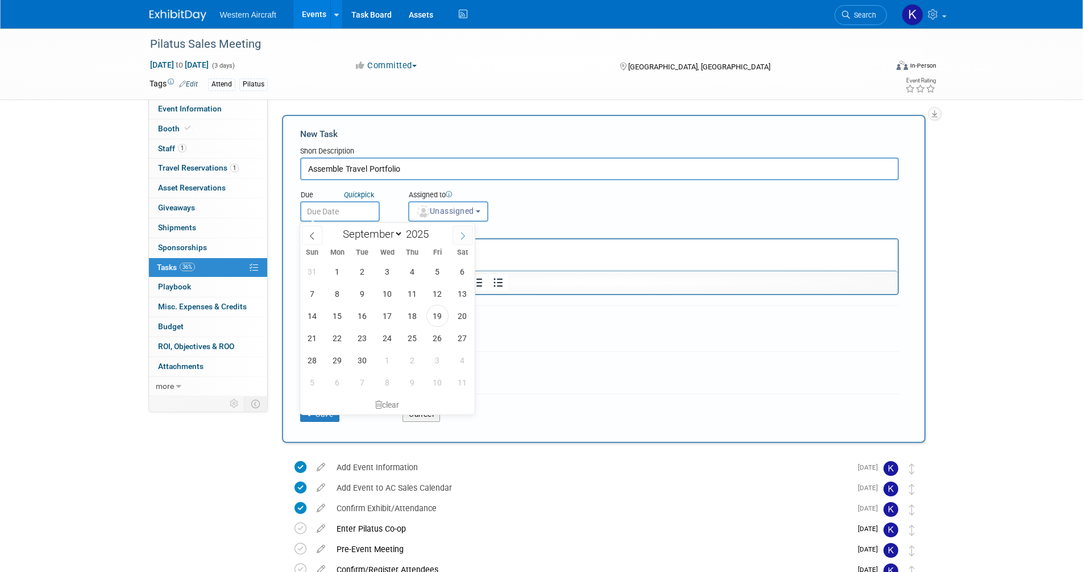
click at [465, 234] on icon at bounding box center [463, 236] width 8 height 8
select select "11"
click at [465, 234] on icon at bounding box center [463, 236] width 8 height 8
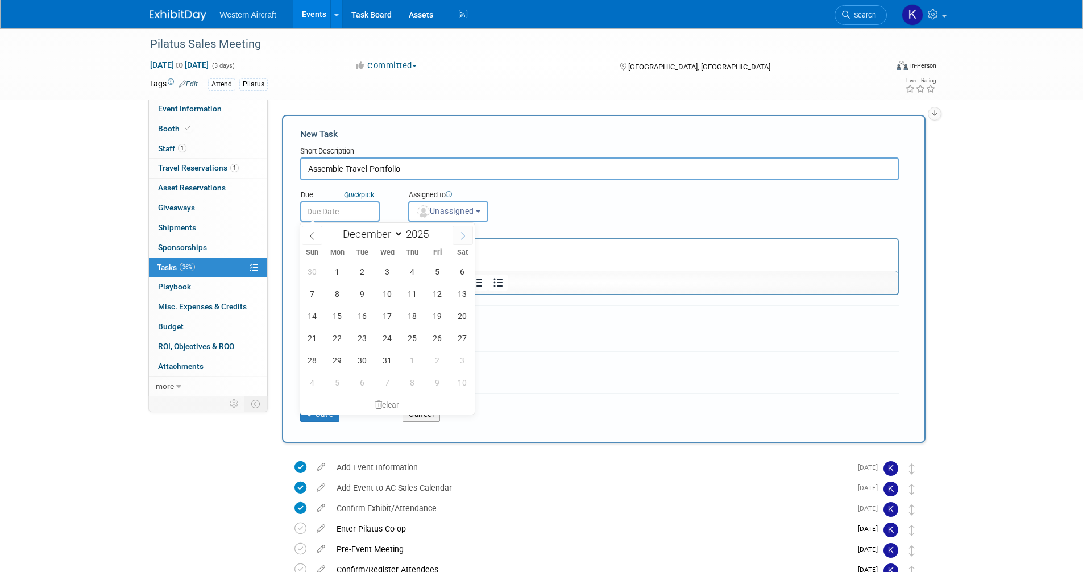
type input "2026"
select select "0"
click at [338, 295] on span "5" at bounding box center [337, 294] width 22 height 22
type input "Jan 5, 2026"
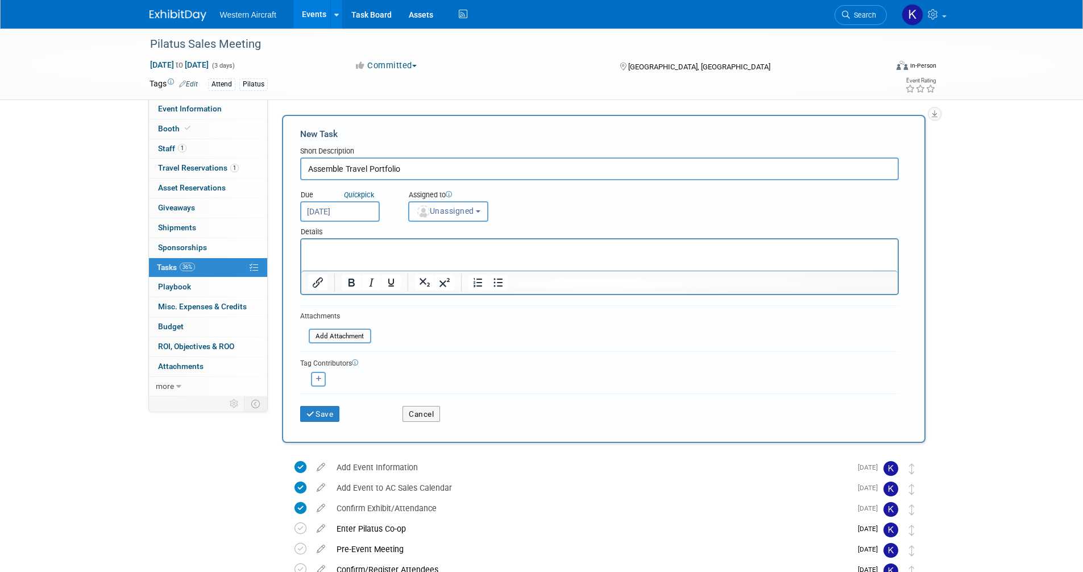
click at [461, 214] on span "Unassigned" at bounding box center [445, 210] width 58 height 9
click at [465, 259] on label "Kindra Mahler (me)" at bounding box center [464, 260] width 98 height 18
click at [411, 259] on input "Kindra Mahler (me)" at bounding box center [406, 258] width 7 height 7
select select "12536384-bbc3-4cec-9ed9-1383d243a388"
click at [331, 412] on button "Save" at bounding box center [320, 414] width 40 height 16
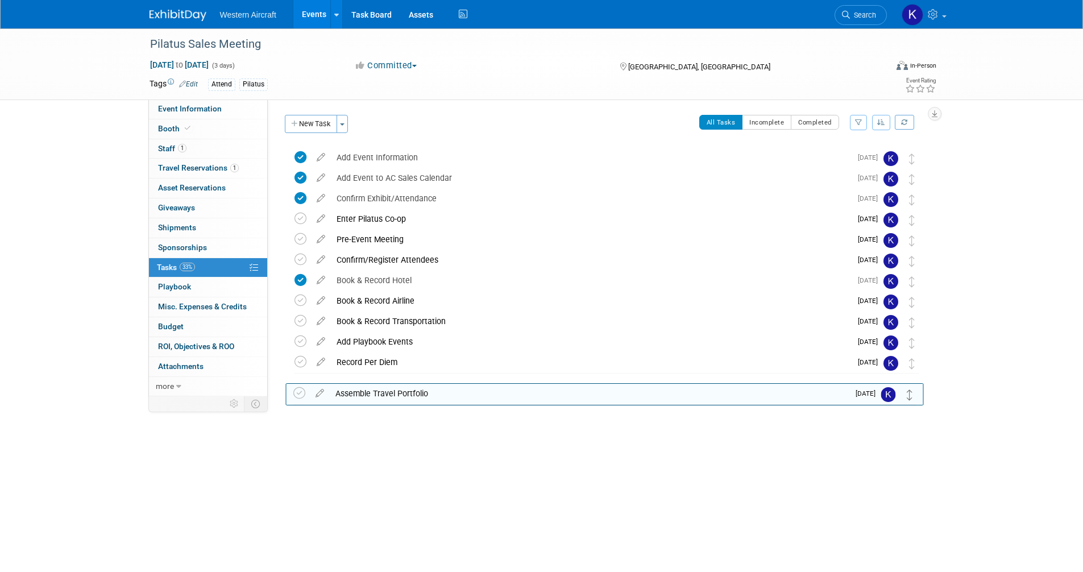
drag, startPoint x: 914, startPoint y: 159, endPoint x: 912, endPoint y: 394, distance: 234.9
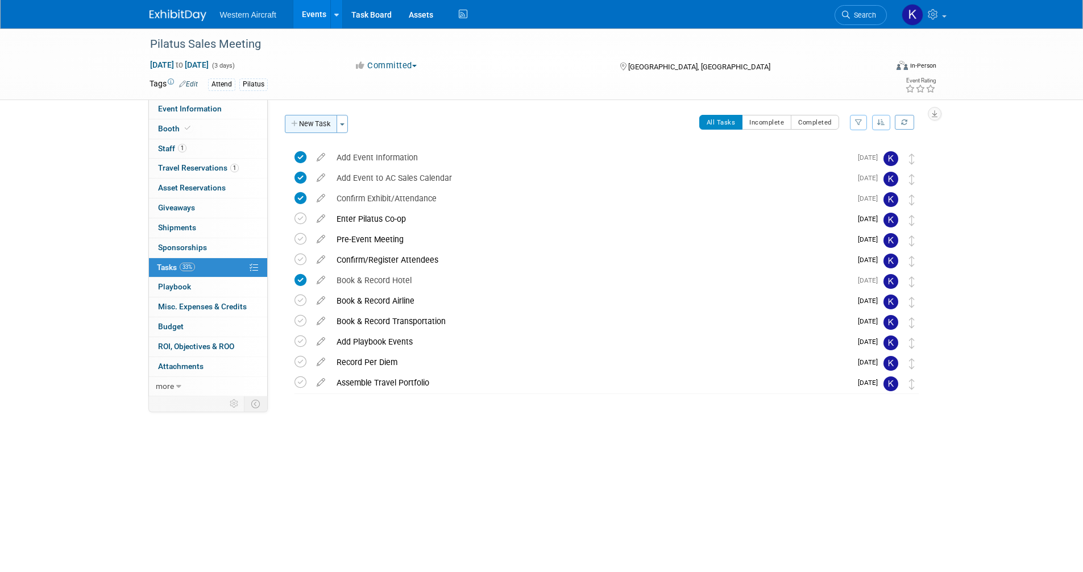
click at [325, 133] on button "New Task" at bounding box center [311, 124] width 52 height 18
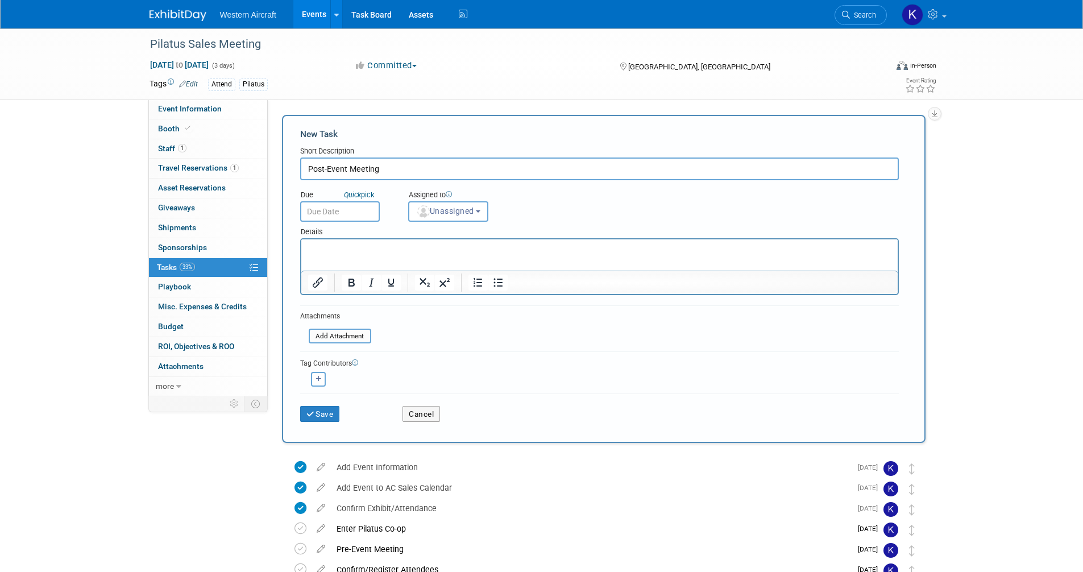
type input "Post-Event Meeting"
click at [336, 210] on input "text" at bounding box center [340, 211] width 80 height 20
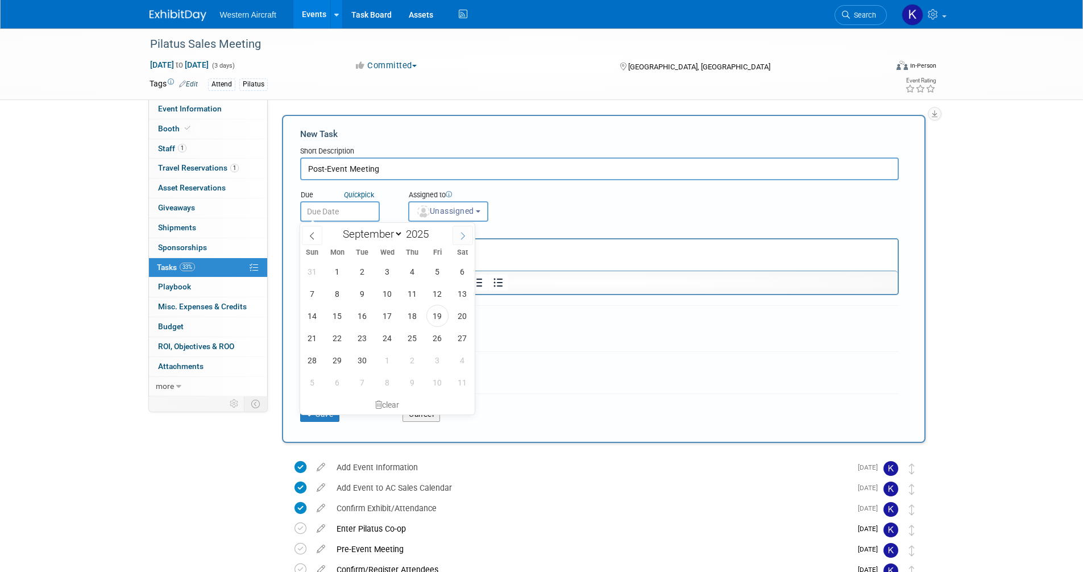
click at [461, 239] on icon at bounding box center [463, 236] width 8 height 8
select select "11"
click at [461, 239] on icon at bounding box center [463, 236] width 8 height 8
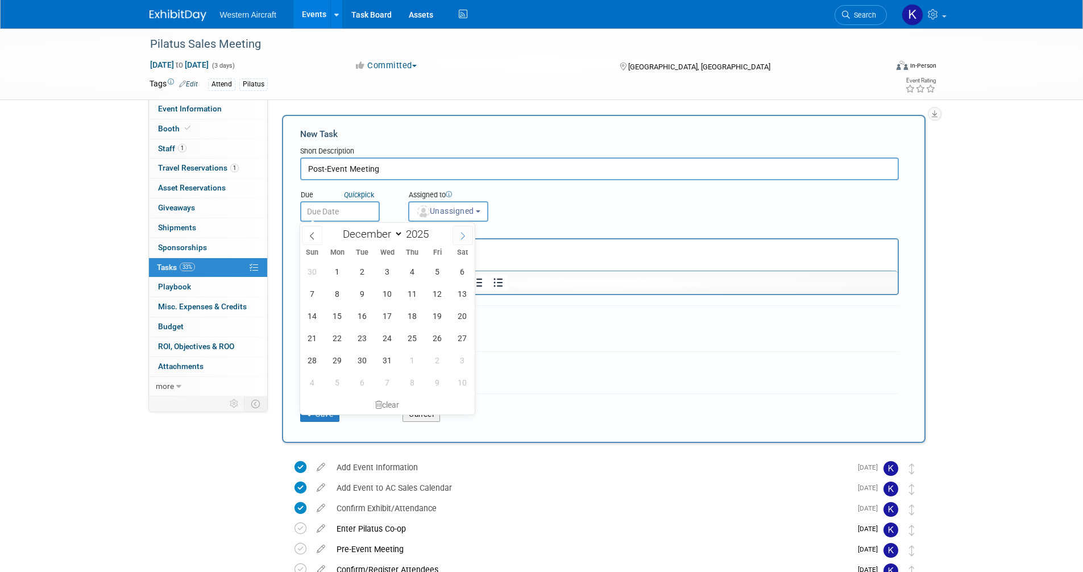
type input "2026"
click at [461, 239] on icon at bounding box center [463, 236] width 8 height 8
click at [314, 234] on icon at bounding box center [312, 236] width 8 height 8
select select "0"
click at [341, 333] on span "19" at bounding box center [337, 338] width 22 height 22
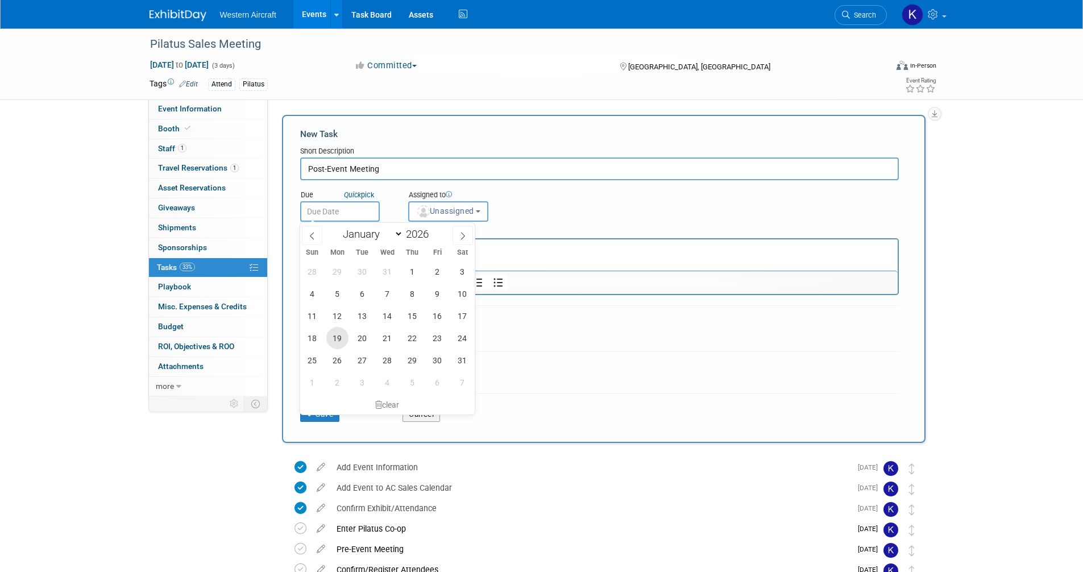
type input "Jan 19, 2026"
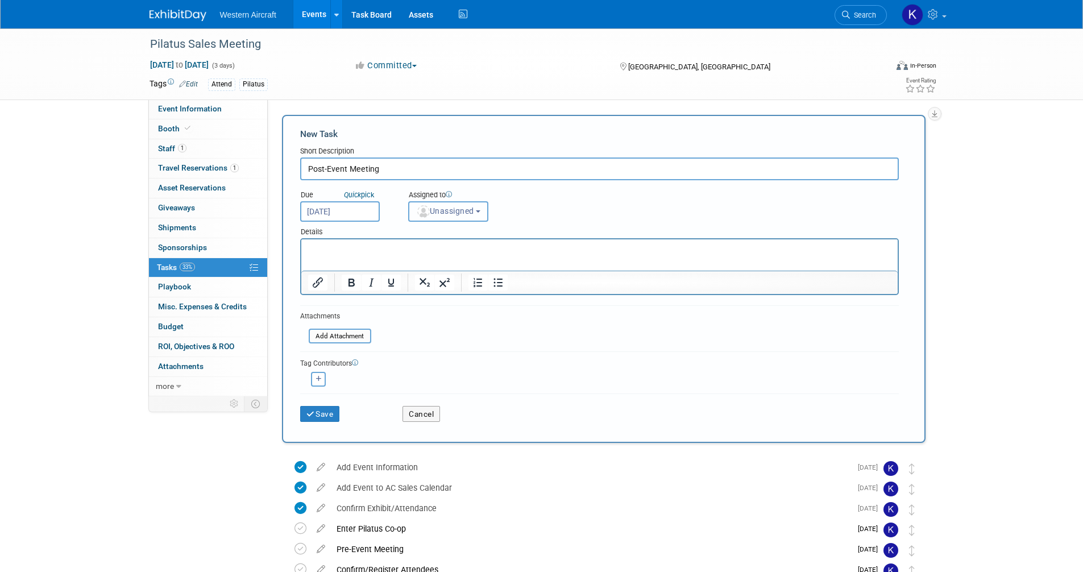
click at [444, 208] on span "Unassigned" at bounding box center [445, 210] width 58 height 9
click at [445, 263] on label "Kindra Mahler (me)" at bounding box center [464, 260] width 98 height 18
click at [411, 263] on input "Kindra Mahler (me)" at bounding box center [406, 258] width 7 height 7
select select "12536384-bbc3-4cec-9ed9-1383d243a388"
click at [321, 413] on button "Save" at bounding box center [320, 414] width 40 height 16
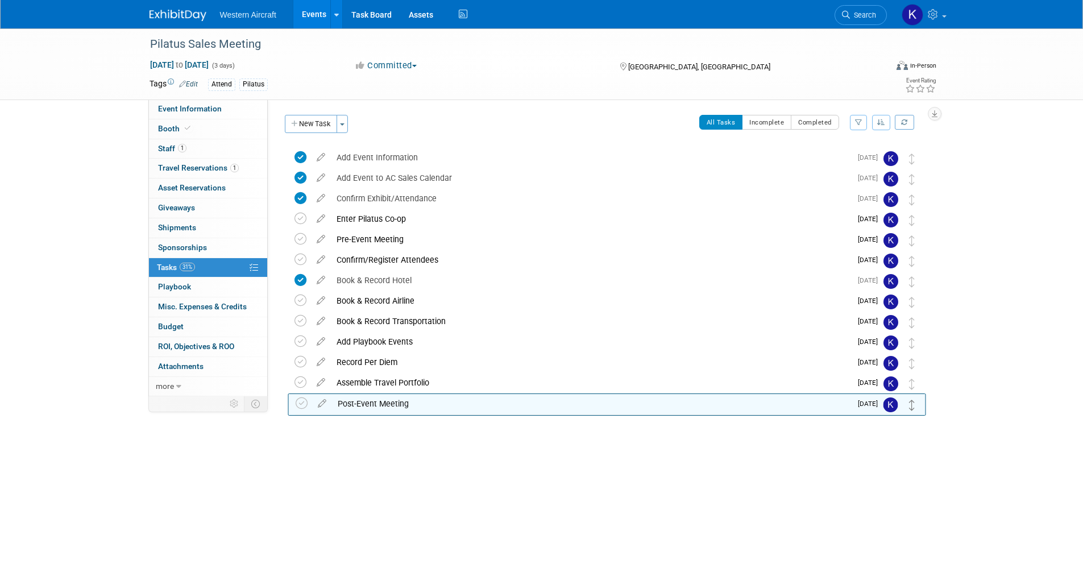
drag, startPoint x: 911, startPoint y: 159, endPoint x: 911, endPoint y: 413, distance: 253.7
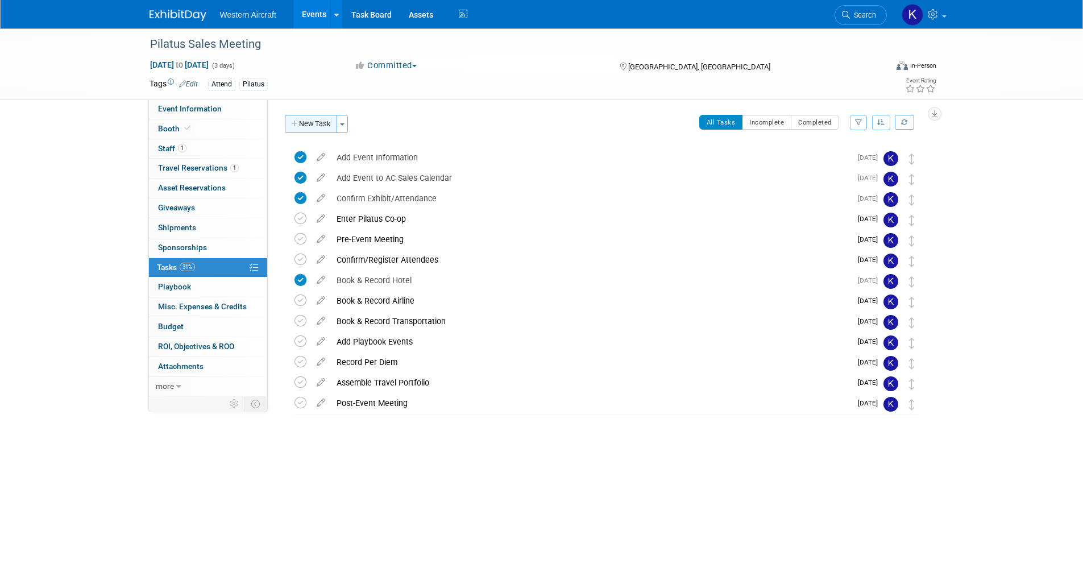
click at [315, 125] on button "New Task" at bounding box center [311, 124] width 52 height 18
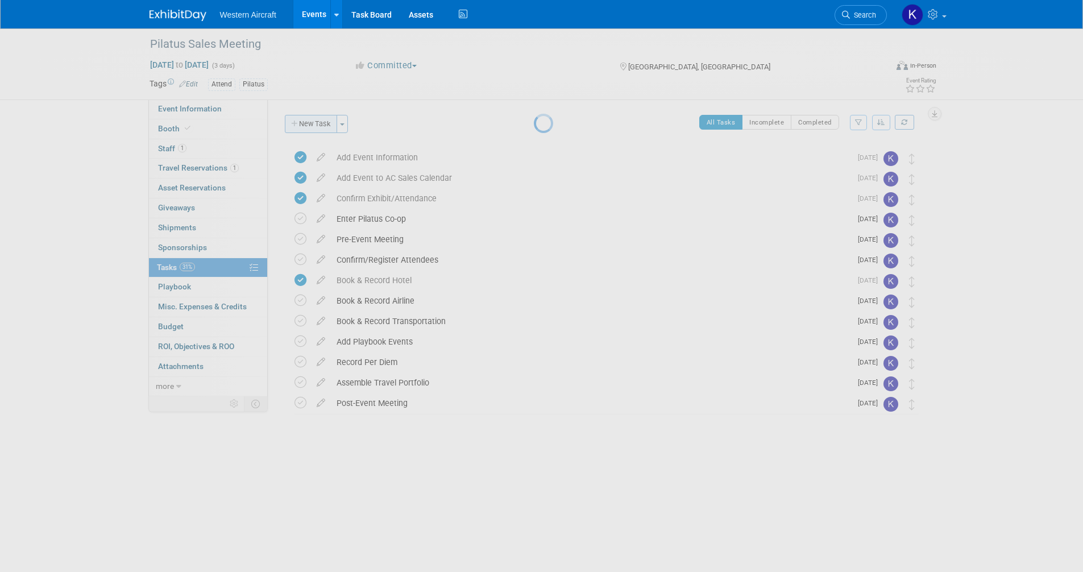
select select "8"
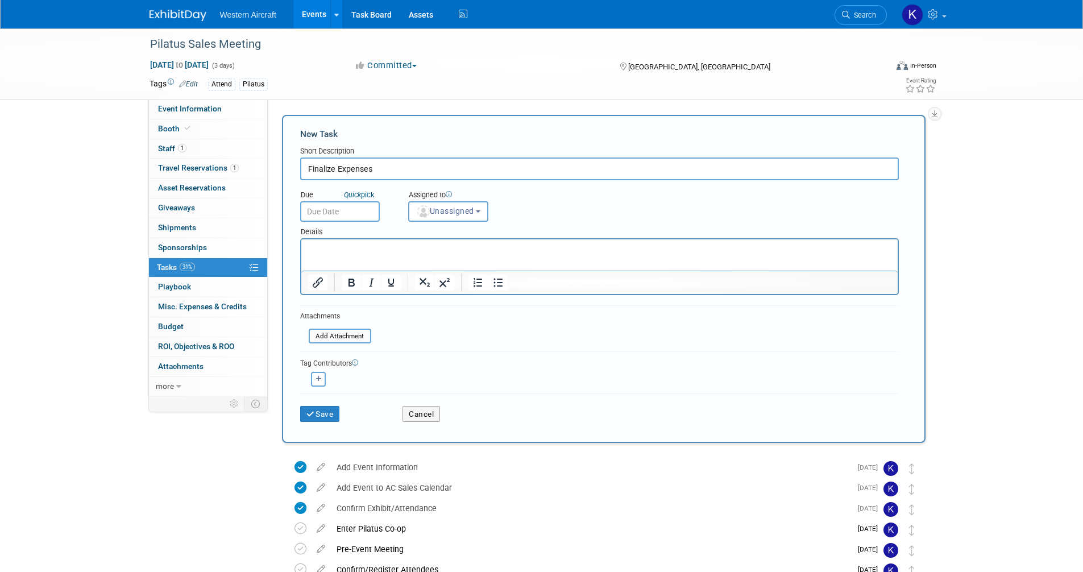
type input "Finalize Expenses"
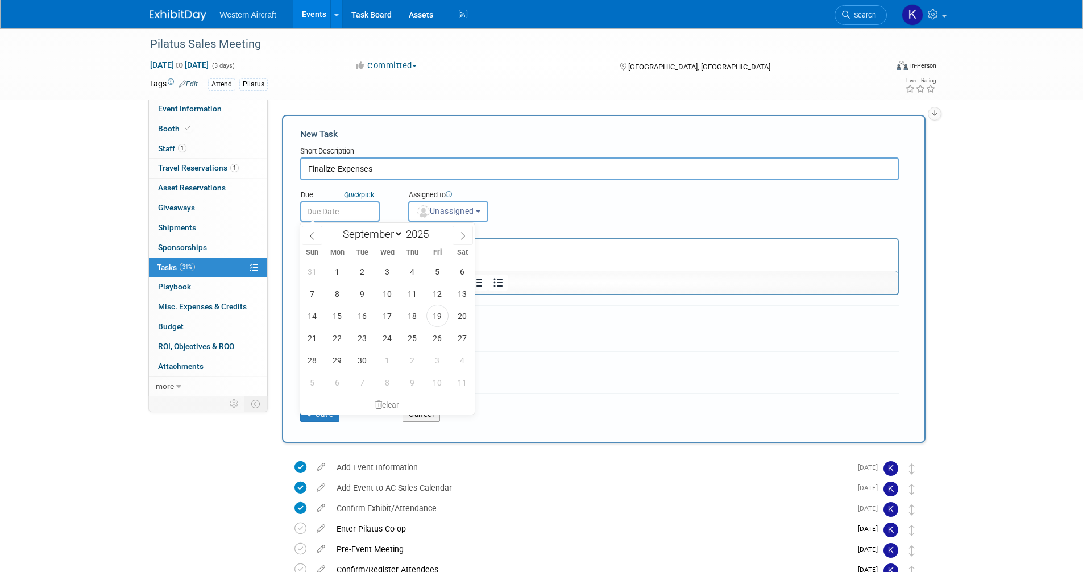
click at [337, 221] on body "Western Aircraft Events Add Event Bulk Upload Events Shareable Event Boards Rec…" at bounding box center [541, 286] width 1083 height 572
click at [464, 236] on icon at bounding box center [463, 236] width 8 height 8
select select "11"
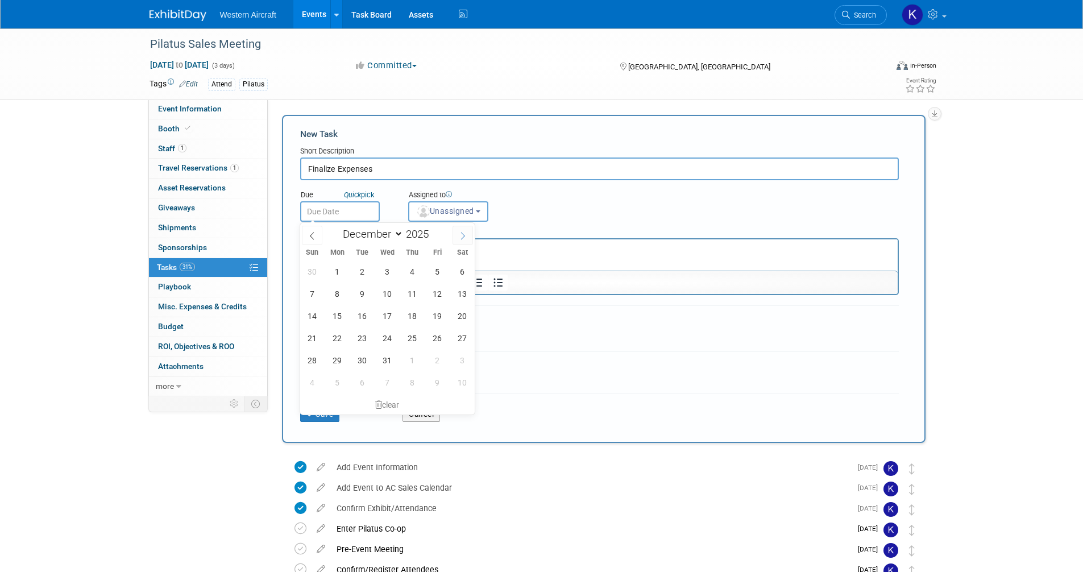
click at [464, 236] on icon at bounding box center [463, 236] width 8 height 8
type input "2026"
select select "0"
click at [336, 334] on span "19" at bounding box center [337, 338] width 22 height 22
type input "Jan 19, 2026"
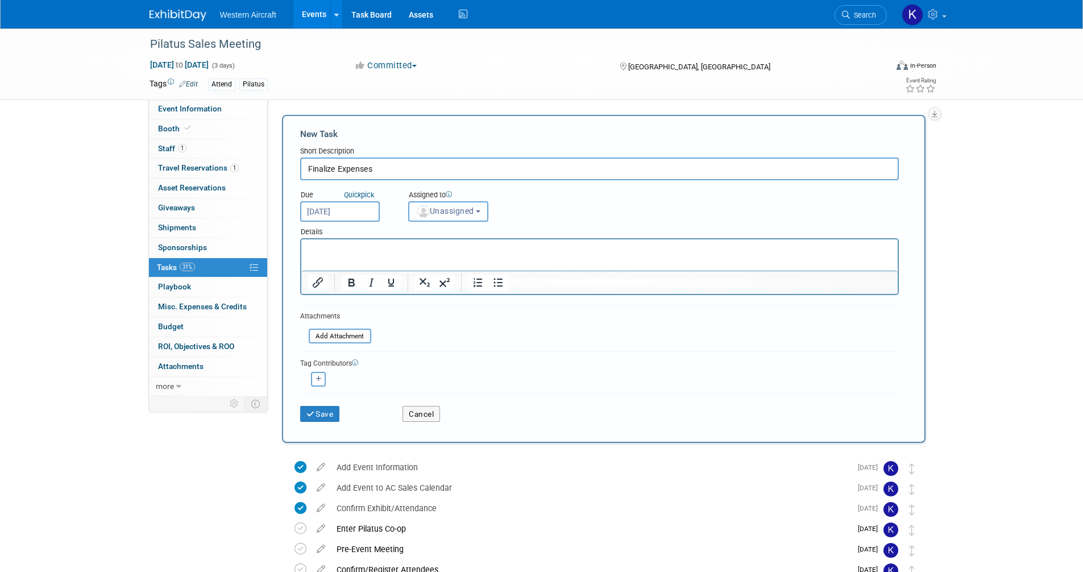
click at [436, 203] on button "Unassigned" at bounding box center [448, 211] width 81 height 20
click at [445, 263] on label "Kindra Mahler (me)" at bounding box center [464, 260] width 98 height 18
click at [411, 263] on input "Kindra Mahler (me)" at bounding box center [406, 258] width 7 height 7
select select "12536384-bbc3-4cec-9ed9-1383d243a388"
click at [334, 243] on html at bounding box center [599, 247] width 597 height 16
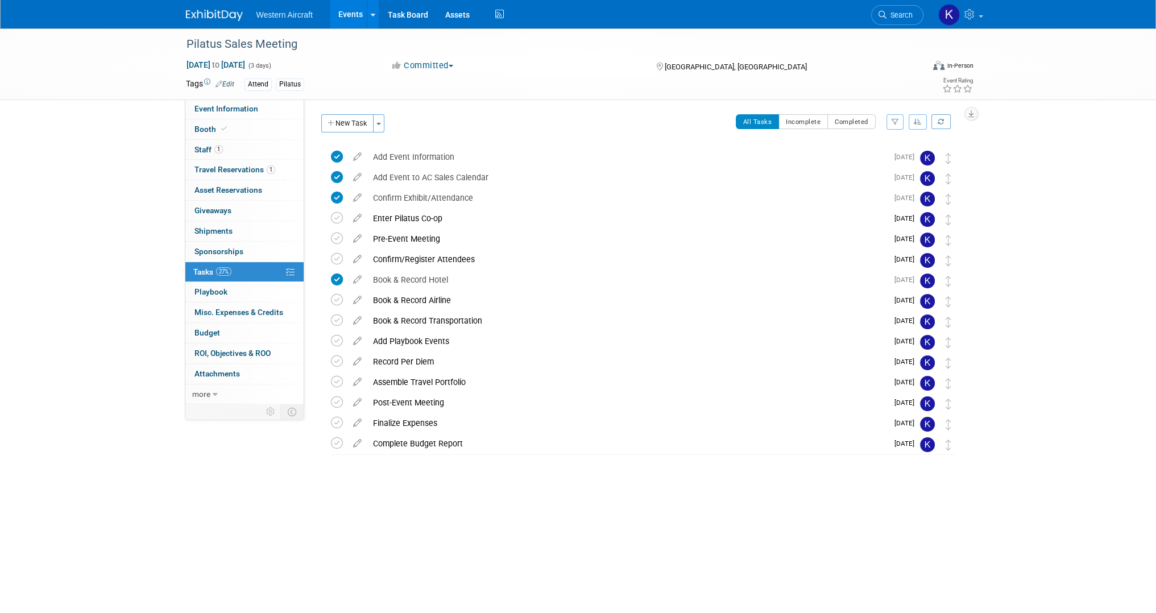
click at [361, 13] on link "Events" at bounding box center [351, 14] width 42 height 28
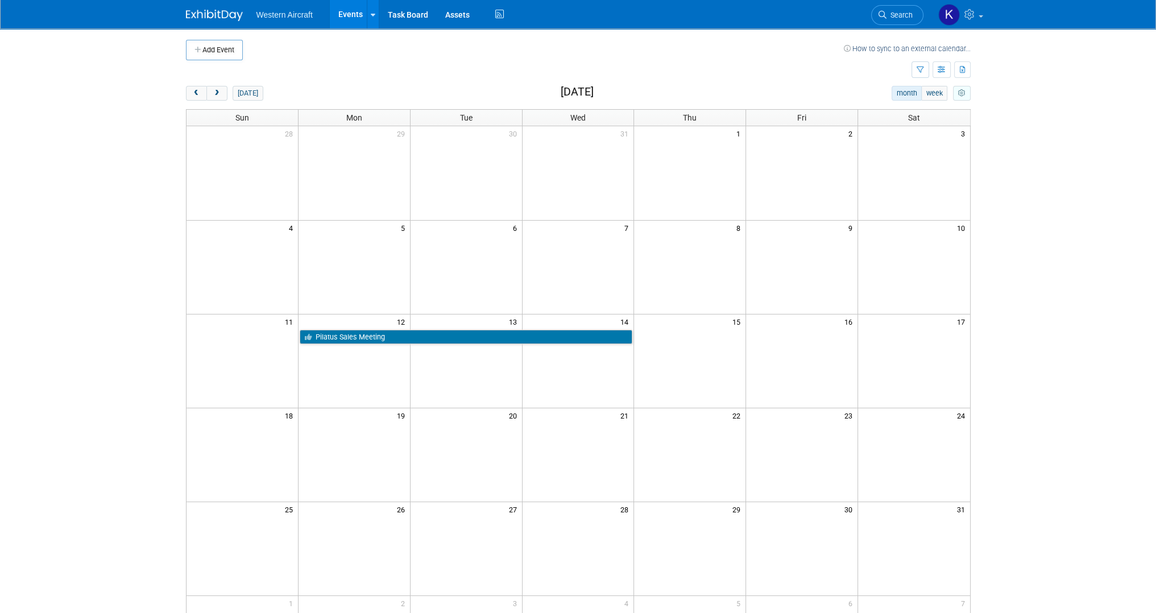
click at [963, 90] on icon "myCustomButton" at bounding box center [961, 93] width 7 height 7
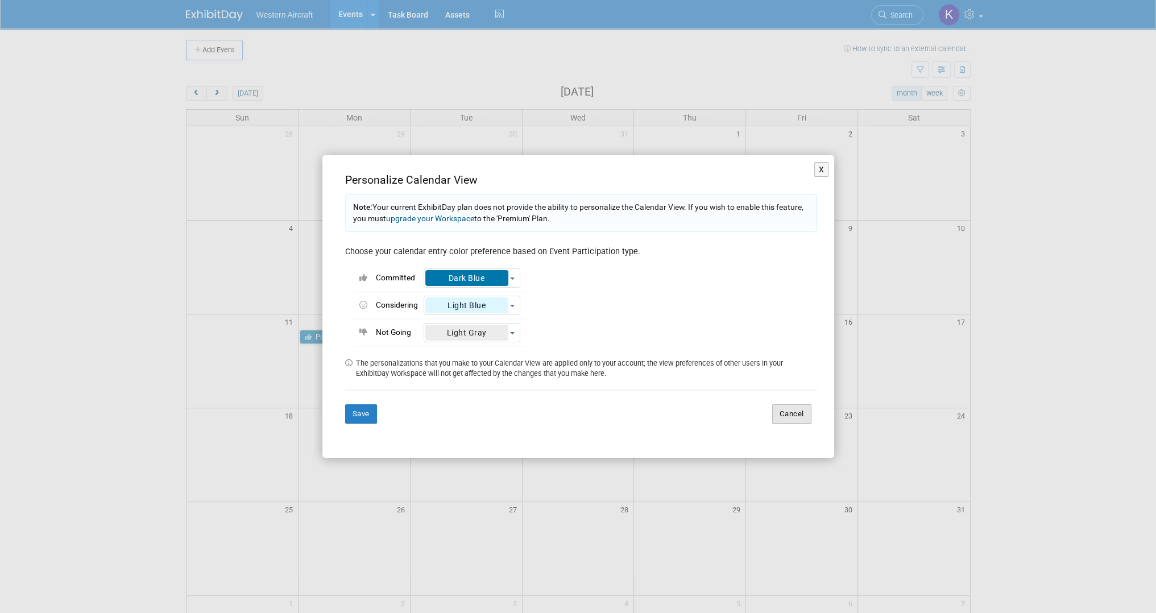
click at [796, 413] on button "Cancel" at bounding box center [791, 413] width 39 height 19
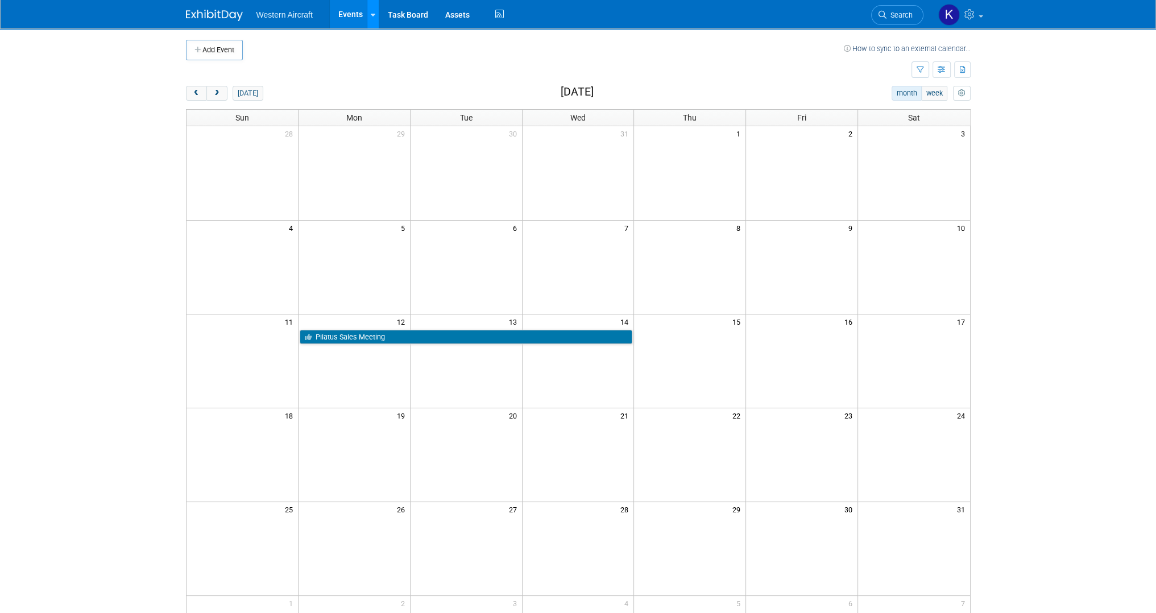
click at [371, 13] on icon at bounding box center [373, 14] width 5 height 7
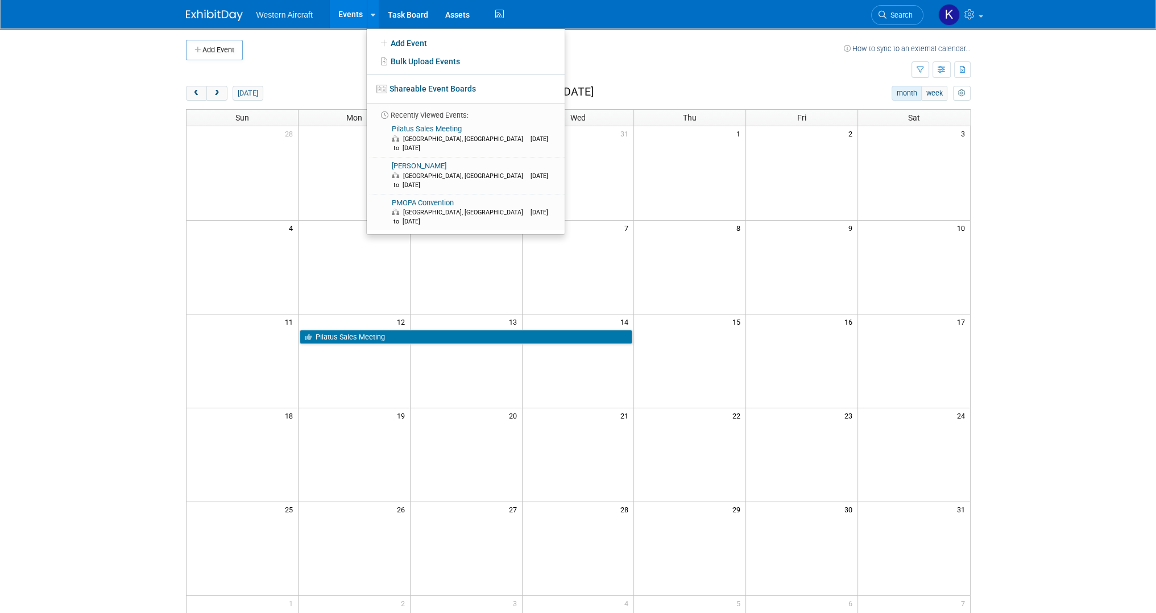
click at [615, 55] on td at bounding box center [543, 50] width 601 height 20
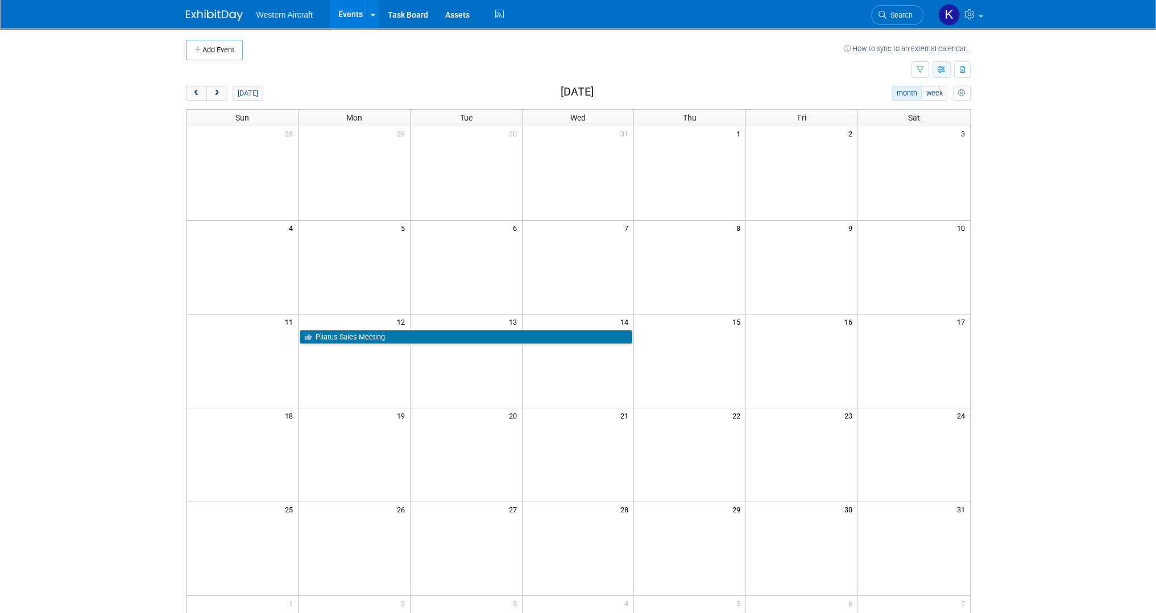
click at [940, 68] on icon "button" at bounding box center [942, 70] width 9 height 7
click at [901, 109] on link "List View" at bounding box center [894, 109] width 96 height 16
